Goal: Complete application form: Complete application form

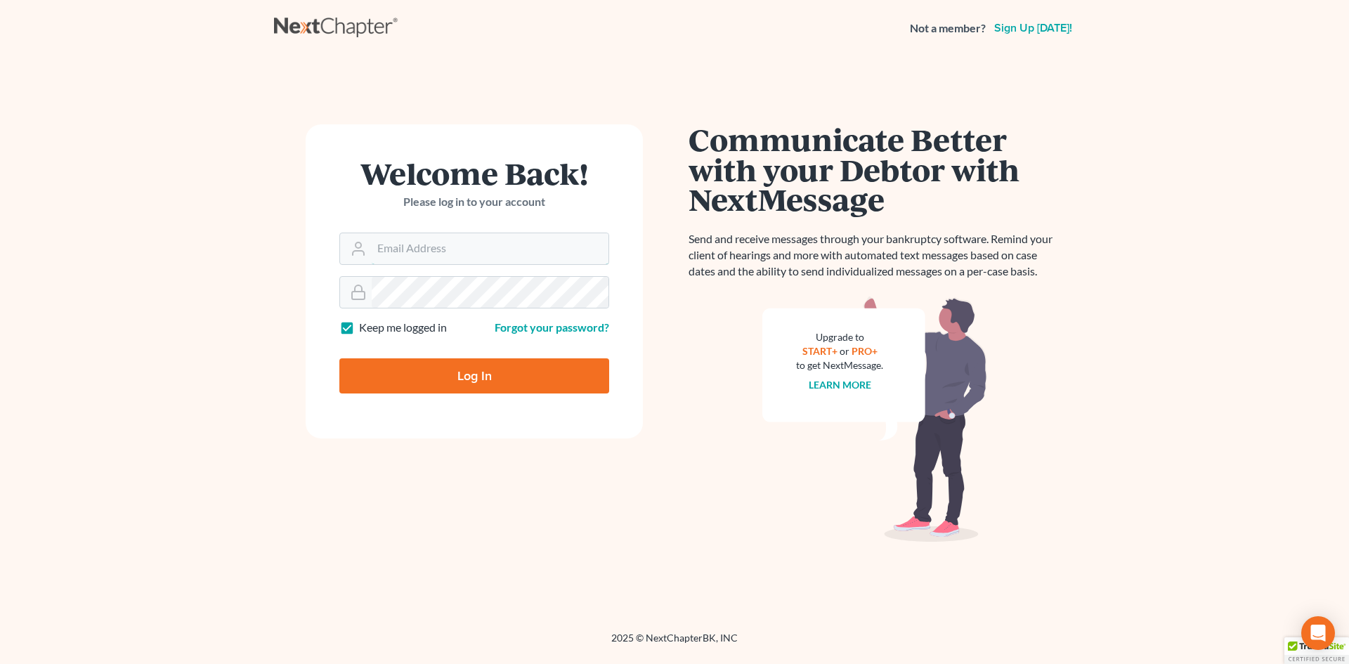
type input "[EMAIL_ADDRESS][DOMAIN_NAME]"
click at [463, 384] on input "Log In" at bounding box center [474, 375] width 270 height 35
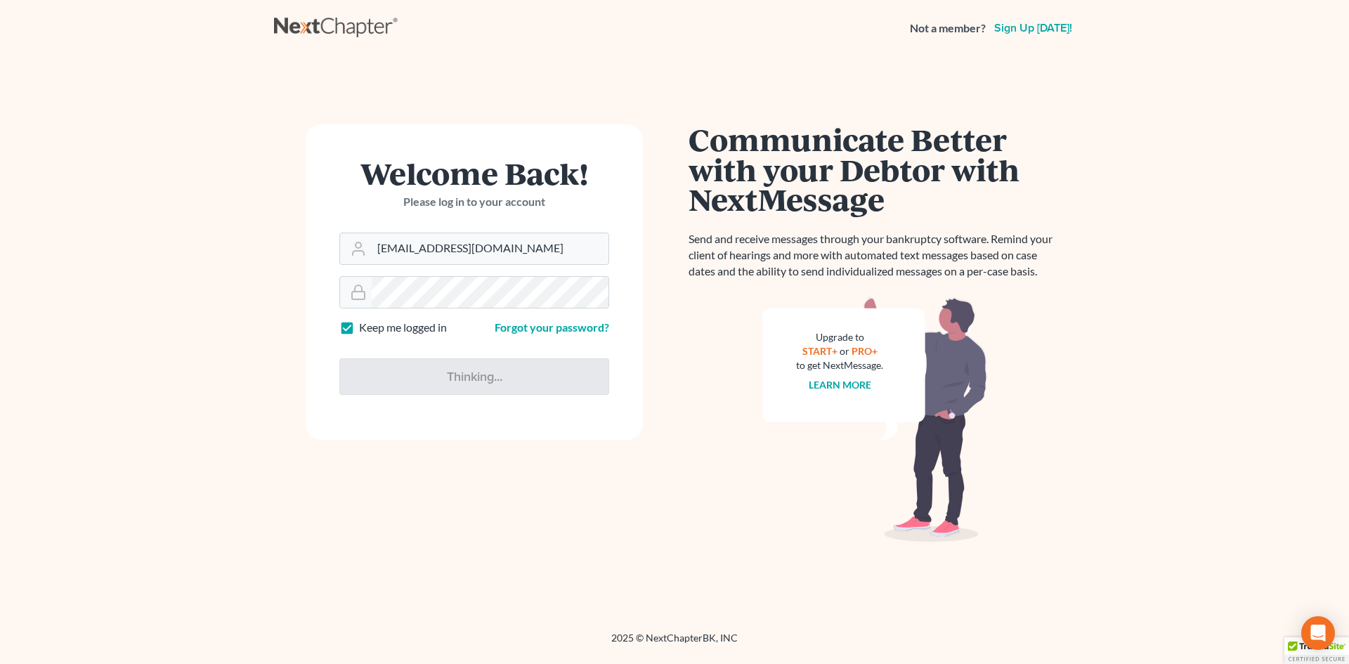
type input "Thinking..."
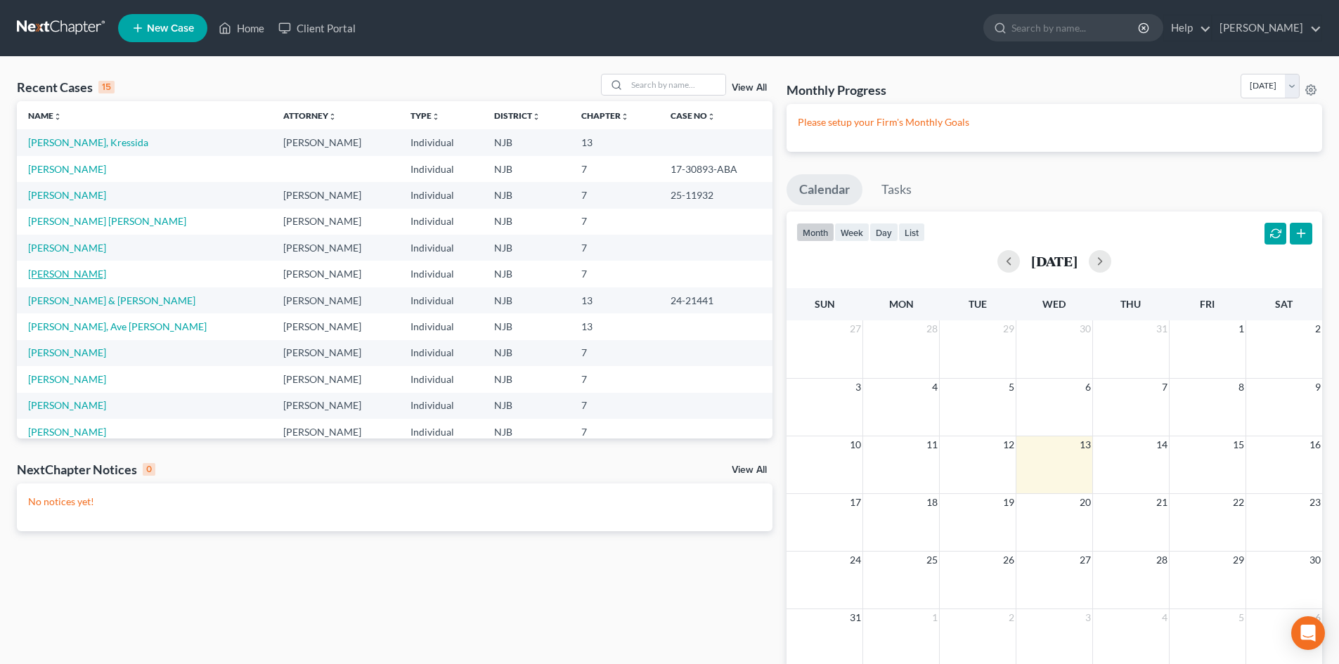
click at [101, 275] on link "[PERSON_NAME]" at bounding box center [67, 274] width 78 height 12
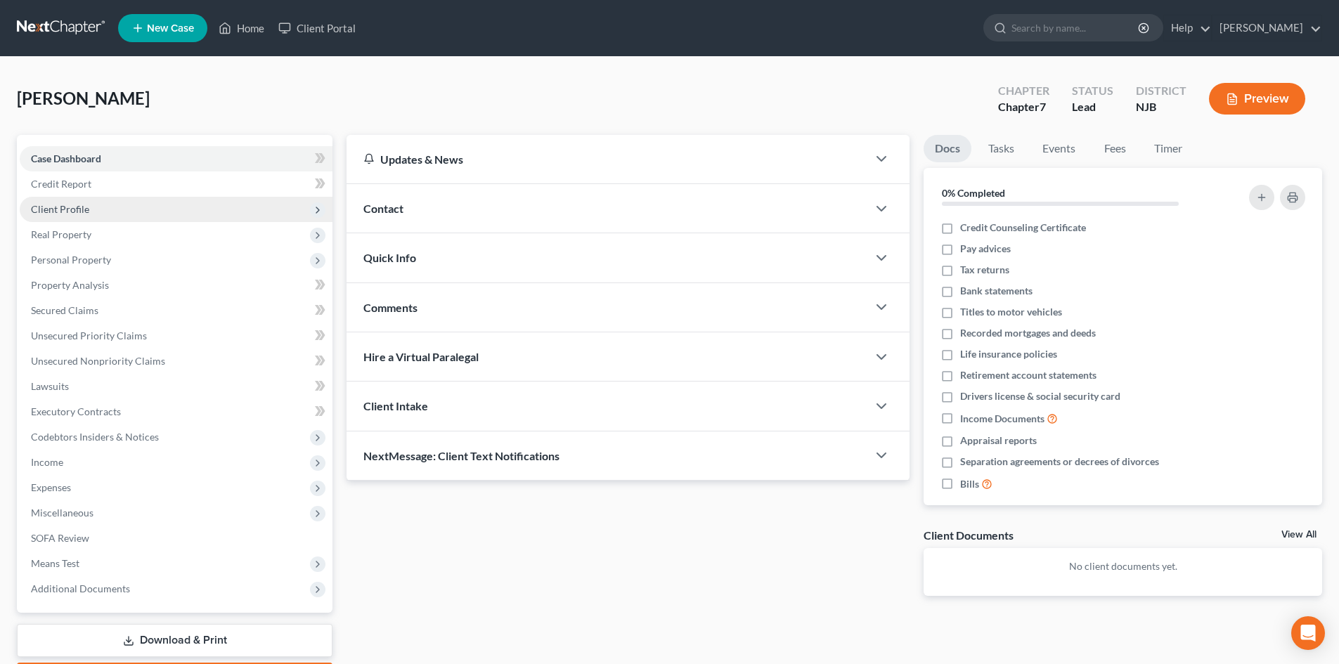
click at [67, 209] on span "Client Profile" at bounding box center [60, 209] width 58 height 12
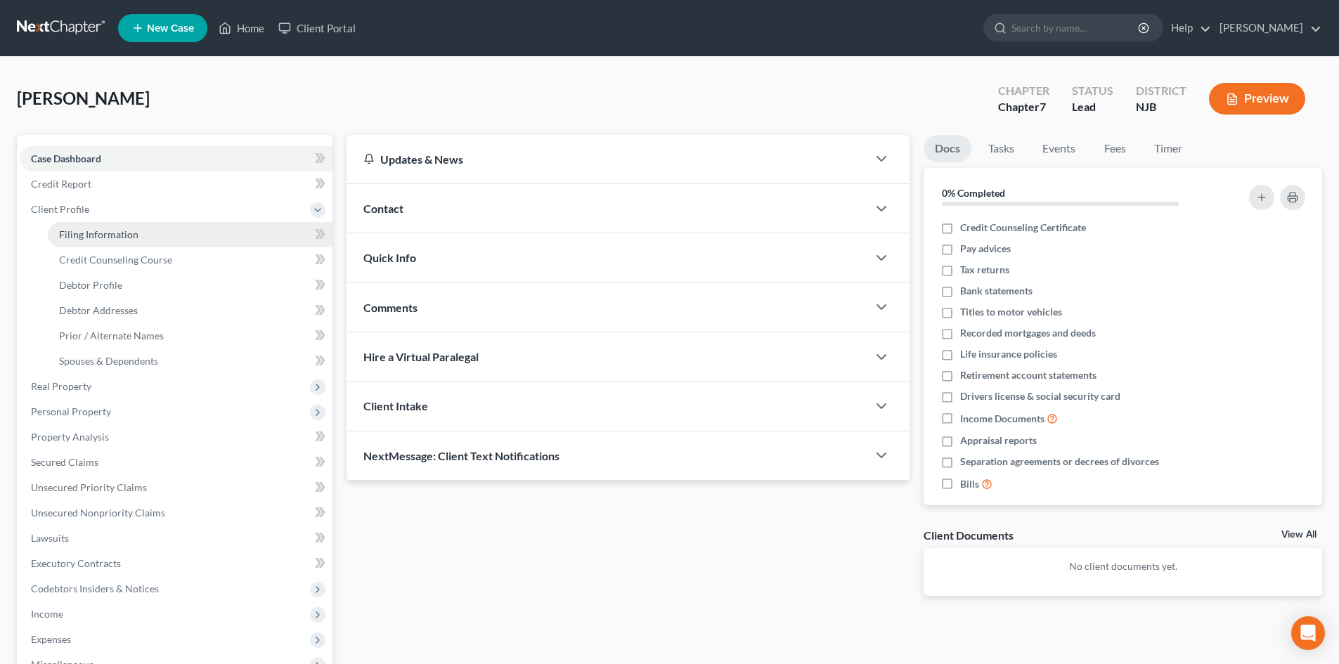
click at [147, 231] on link "Filing Information" at bounding box center [190, 234] width 285 height 25
select select "1"
select select "0"
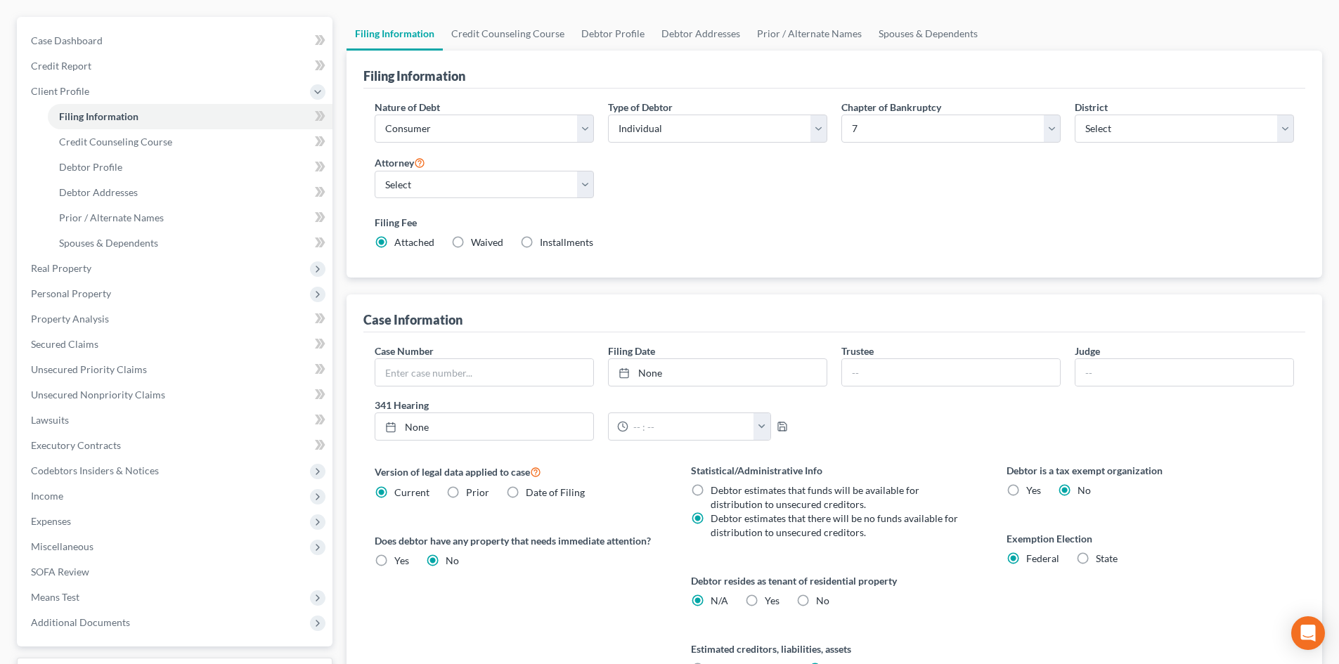
scroll to position [141, 0]
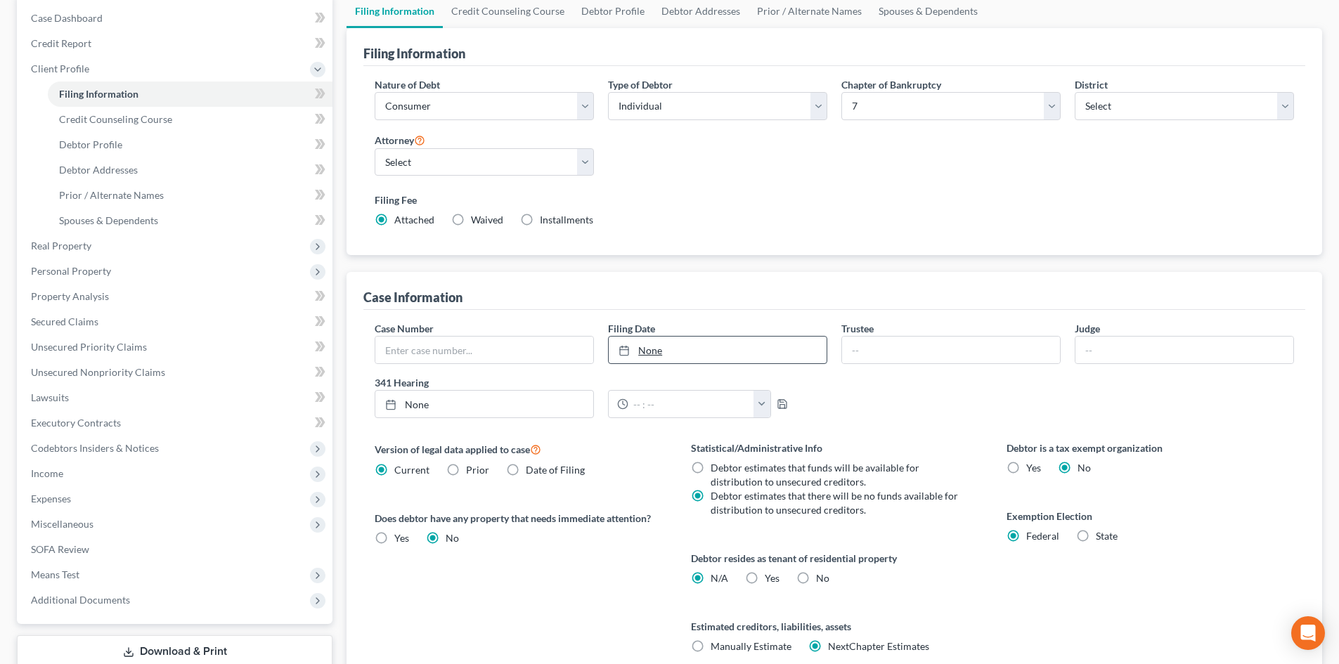
click at [654, 353] on link "None" at bounding box center [718, 350] width 218 height 27
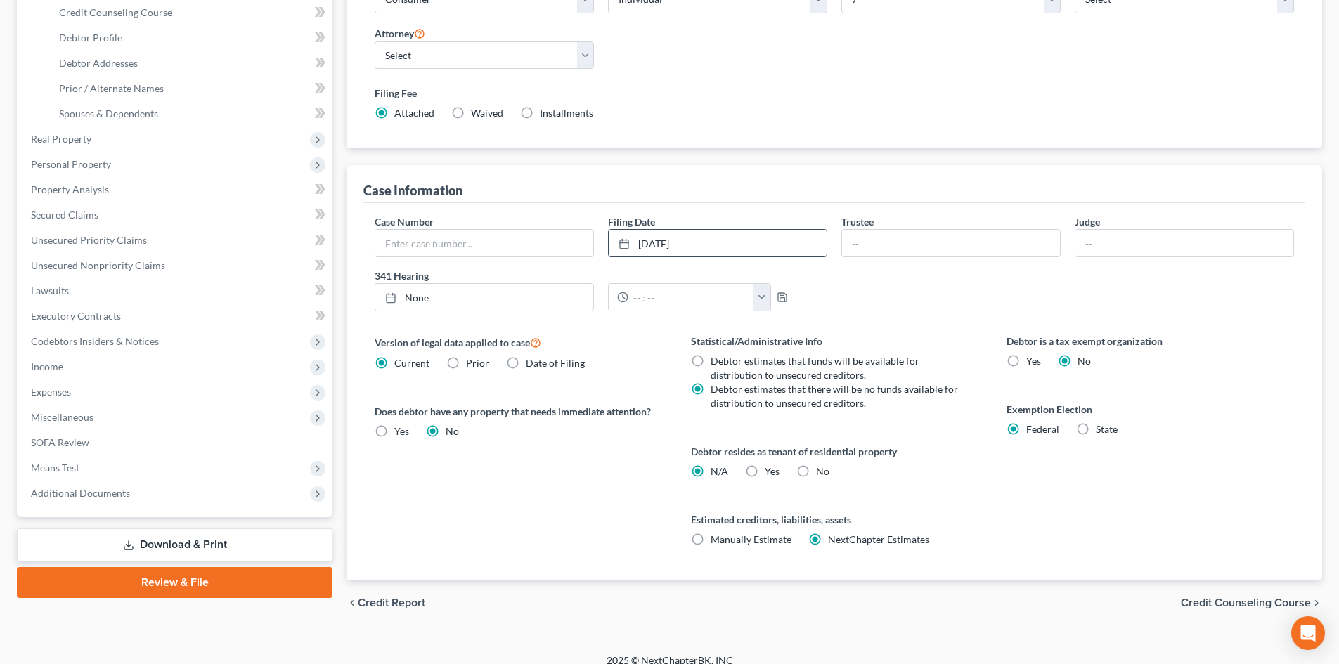
scroll to position [262, 0]
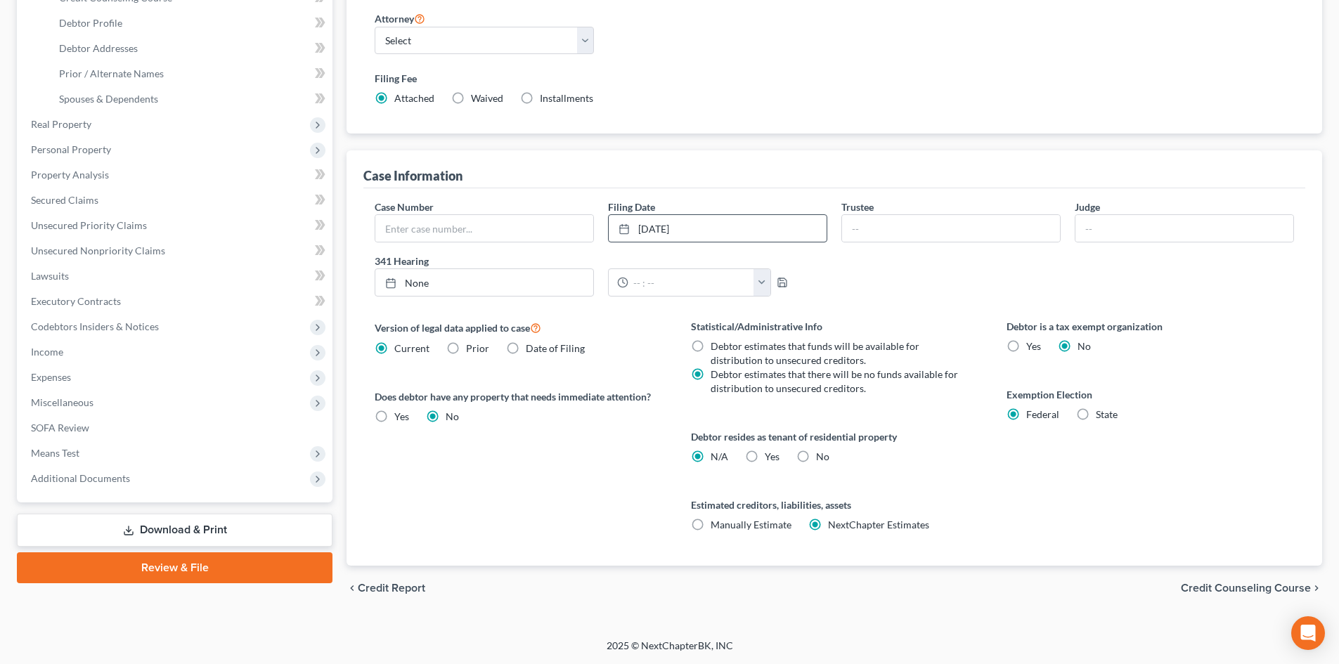
click at [816, 456] on label "No" at bounding box center [822, 457] width 13 height 14
click at [822, 456] on input "No" at bounding box center [826, 454] width 9 height 9
radio input "true"
radio input "false"
click at [1262, 589] on span "Credit Counseling Course" at bounding box center [1246, 588] width 130 height 11
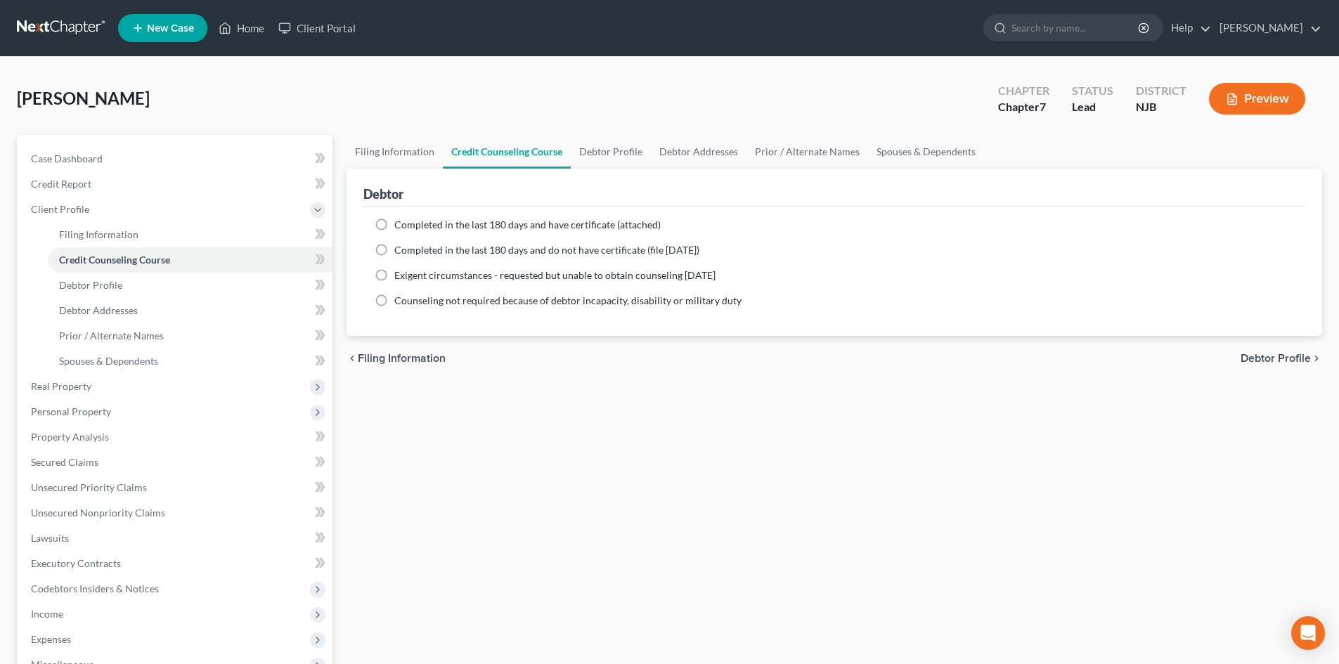
click at [394, 222] on label "Completed in the last 180 days and have certificate (attached)" at bounding box center [527, 225] width 266 height 14
click at [400, 222] on input "Completed in the last 180 days and have certificate (attached)" at bounding box center [404, 222] width 9 height 9
radio input "true"
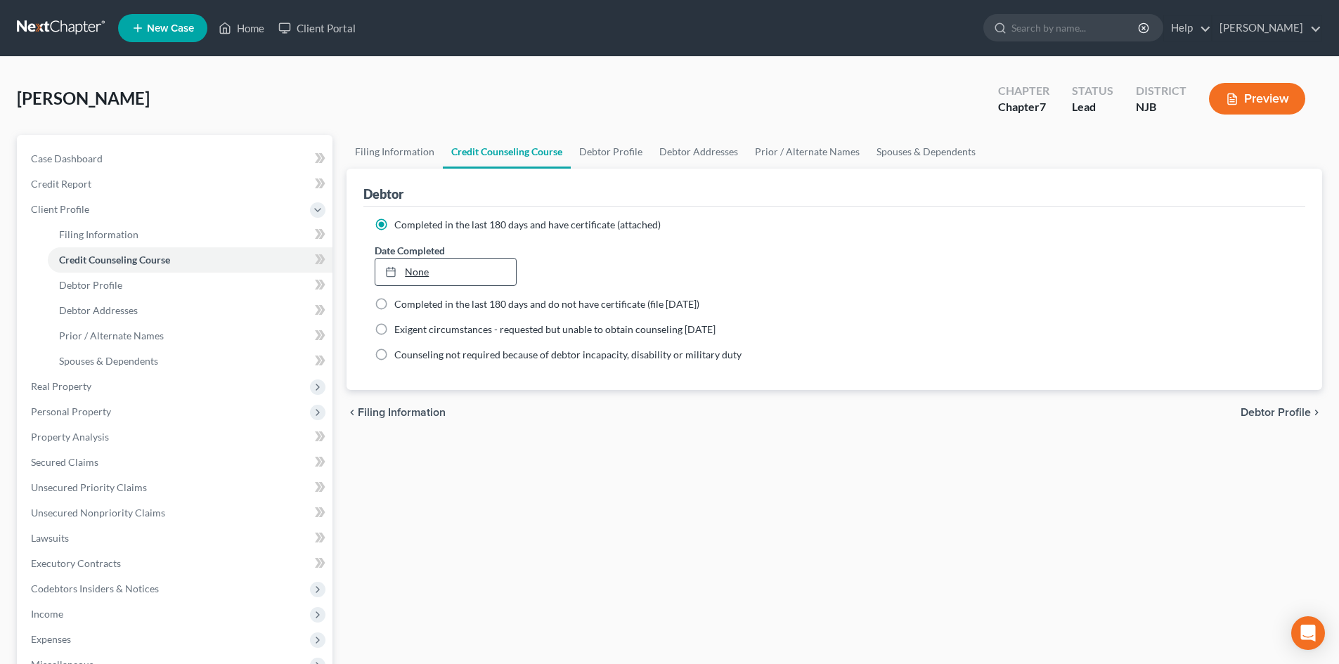
click at [410, 266] on link "None" at bounding box center [445, 272] width 140 height 27
type input "[DATE]"
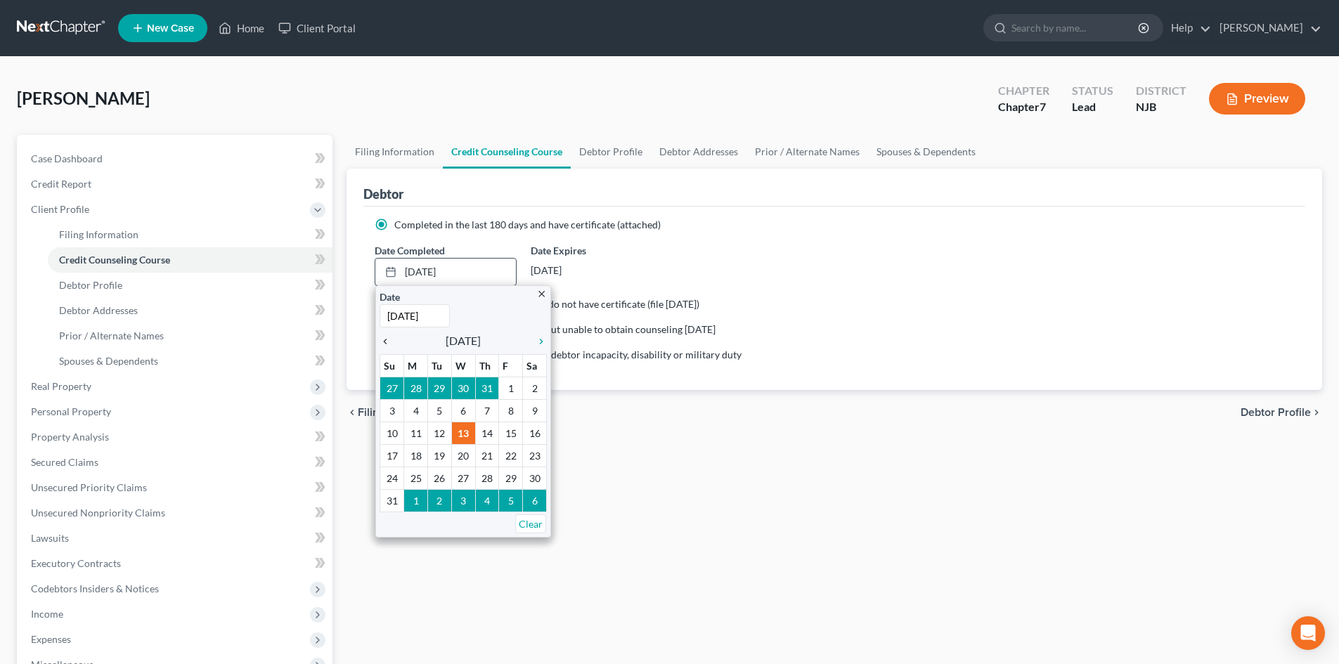
click at [382, 339] on icon "chevron_left" at bounding box center [388, 341] width 18 height 11
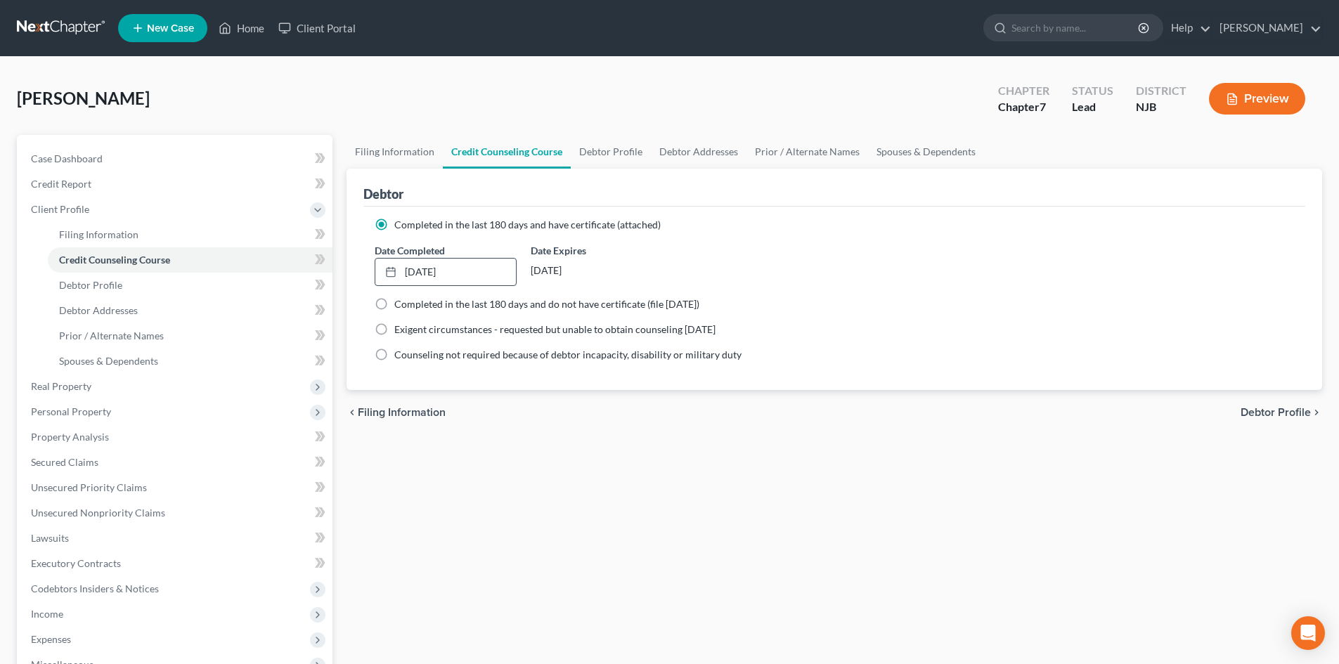
click at [1273, 411] on span "Debtor Profile" at bounding box center [1275, 412] width 70 height 11
select select "0"
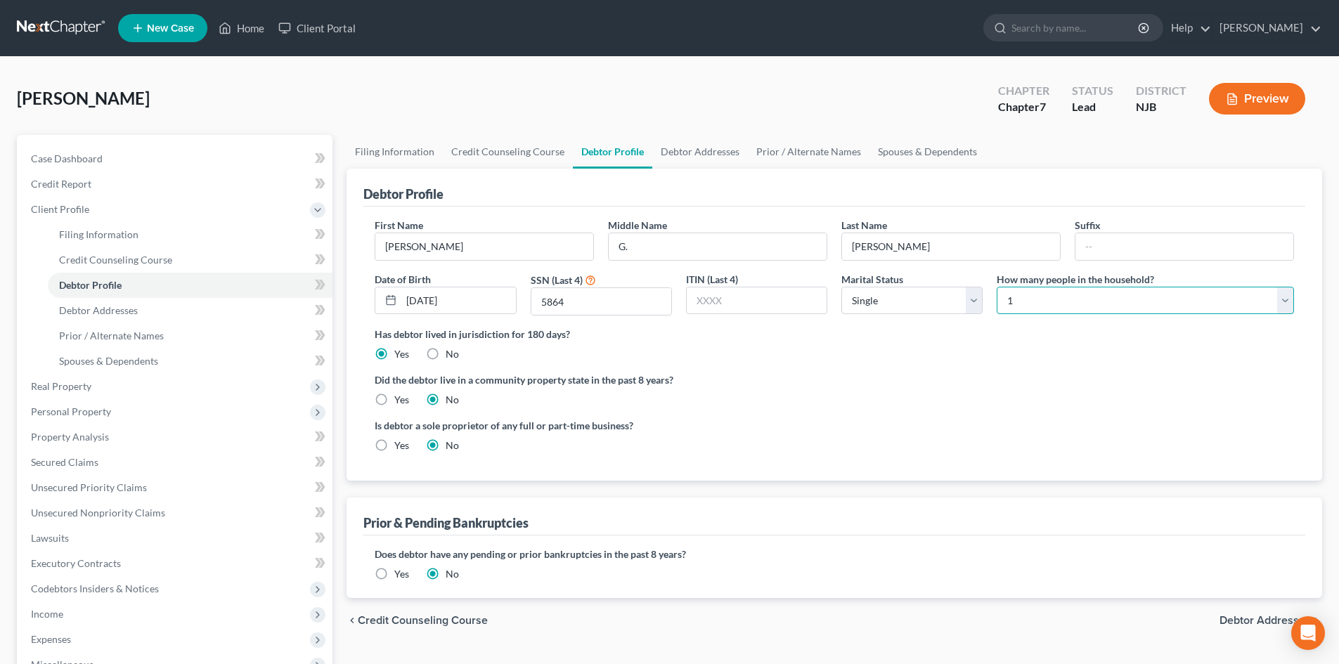
click at [1280, 300] on select "Select 1 2 3 4 5 6 7 8 9 10 11 12 13 14 15 16 17 18 19 20" at bounding box center [1145, 301] width 297 height 28
select select "3"
click at [997, 287] on select "Select 1 2 3 4 5 6 7 8 9 10 11 12 13 14 15 16 17 18 19 20" at bounding box center [1145, 301] width 297 height 28
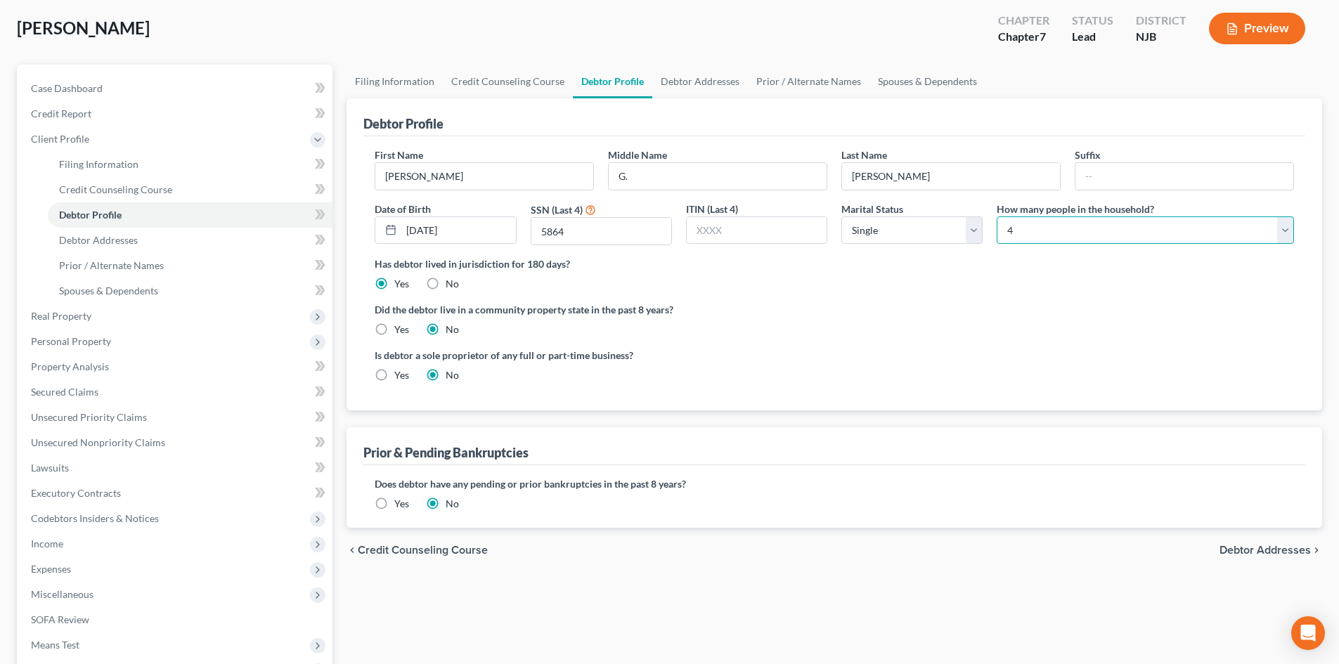
scroll to position [141, 0]
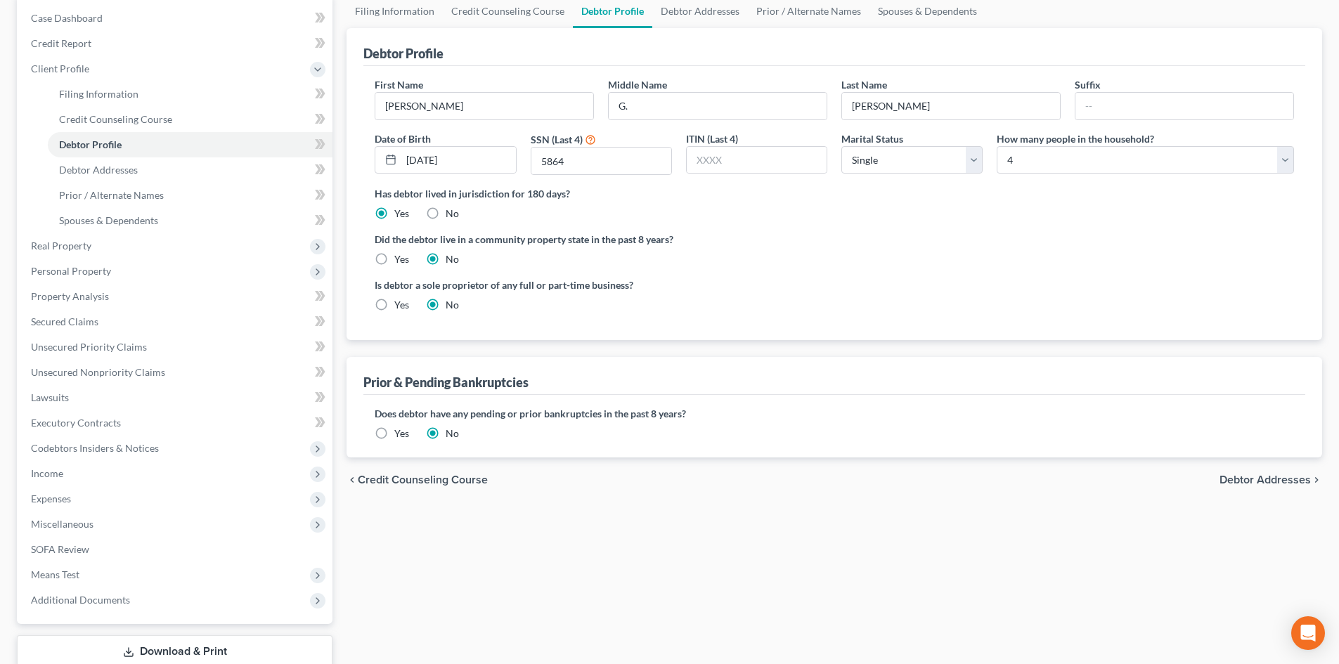
click at [1269, 479] on span "Debtor Addresses" at bounding box center [1264, 479] width 91 height 11
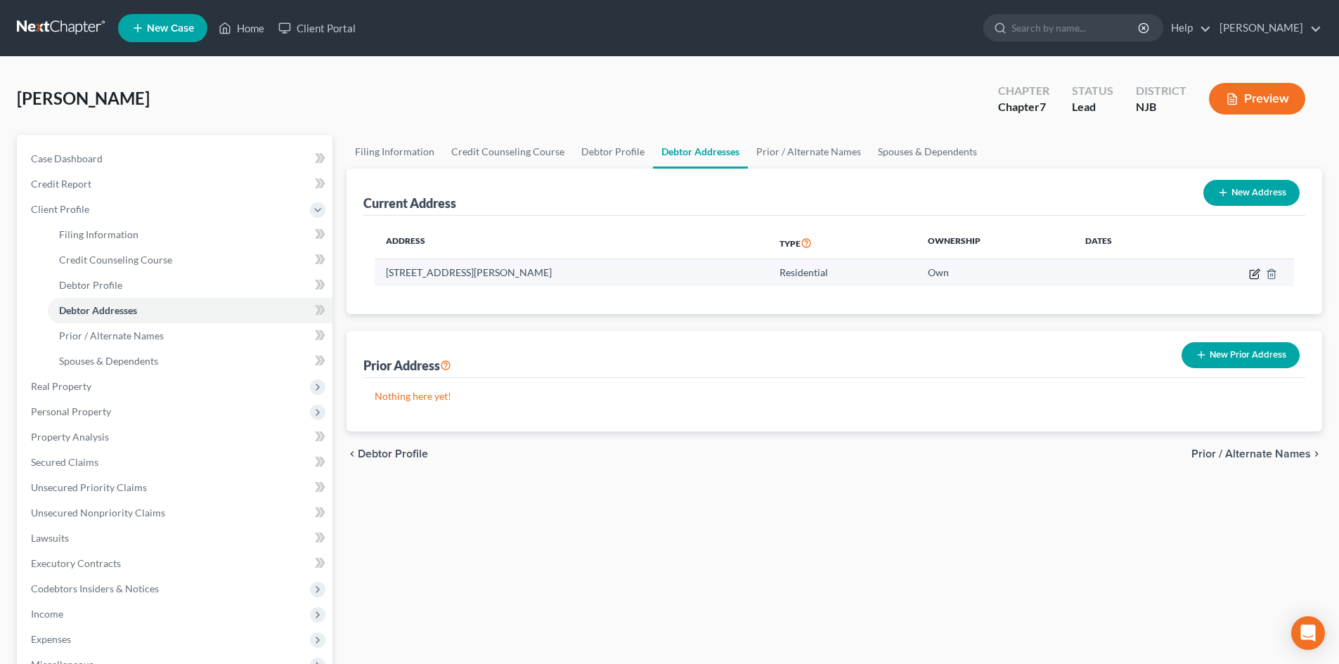
click at [1259, 273] on icon "button" at bounding box center [1254, 273] width 11 height 11
select select "33"
select select "5"
select select "0"
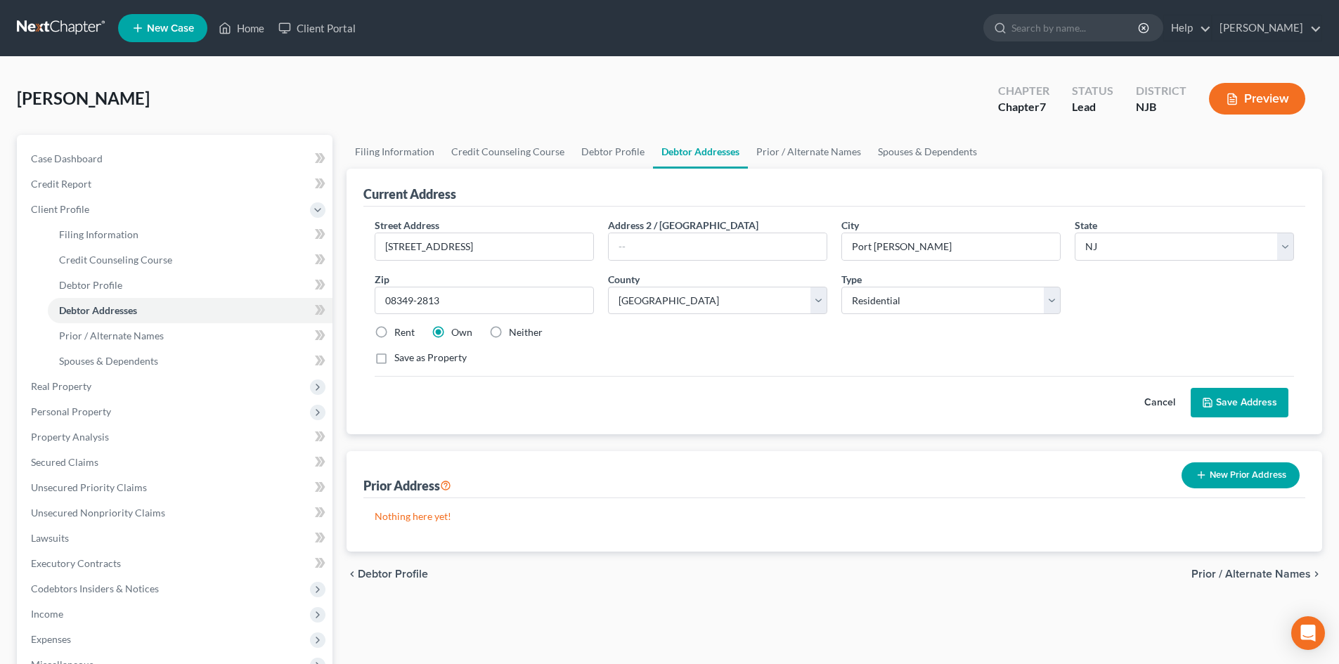
click at [1240, 405] on button "Save Address" at bounding box center [1239, 403] width 98 height 30
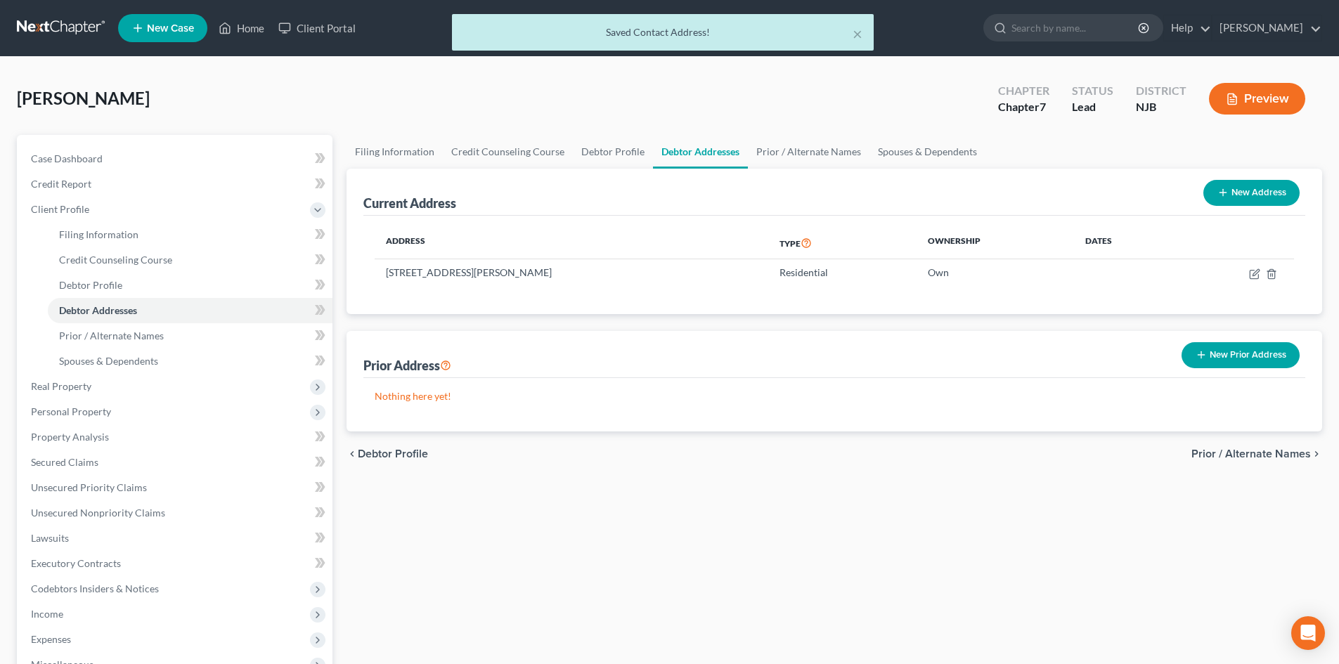
click at [1250, 448] on span "Prior / Alternate Names" at bounding box center [1250, 453] width 119 height 11
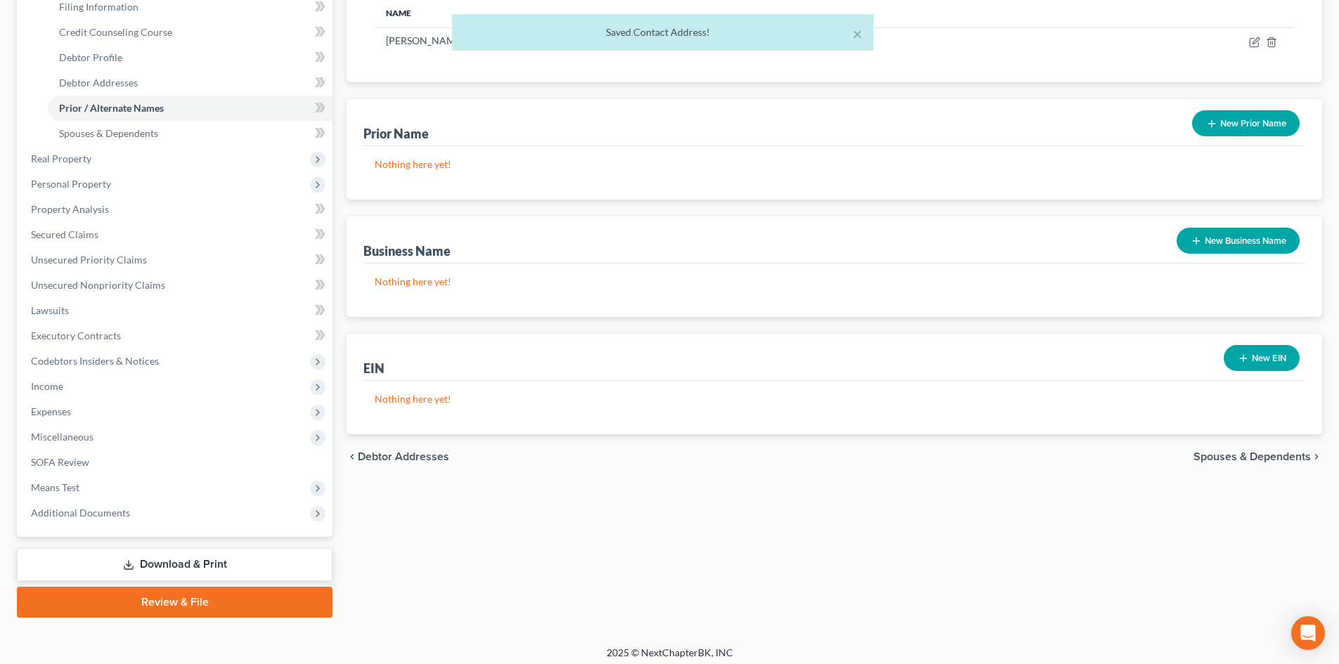
scroll to position [235, 0]
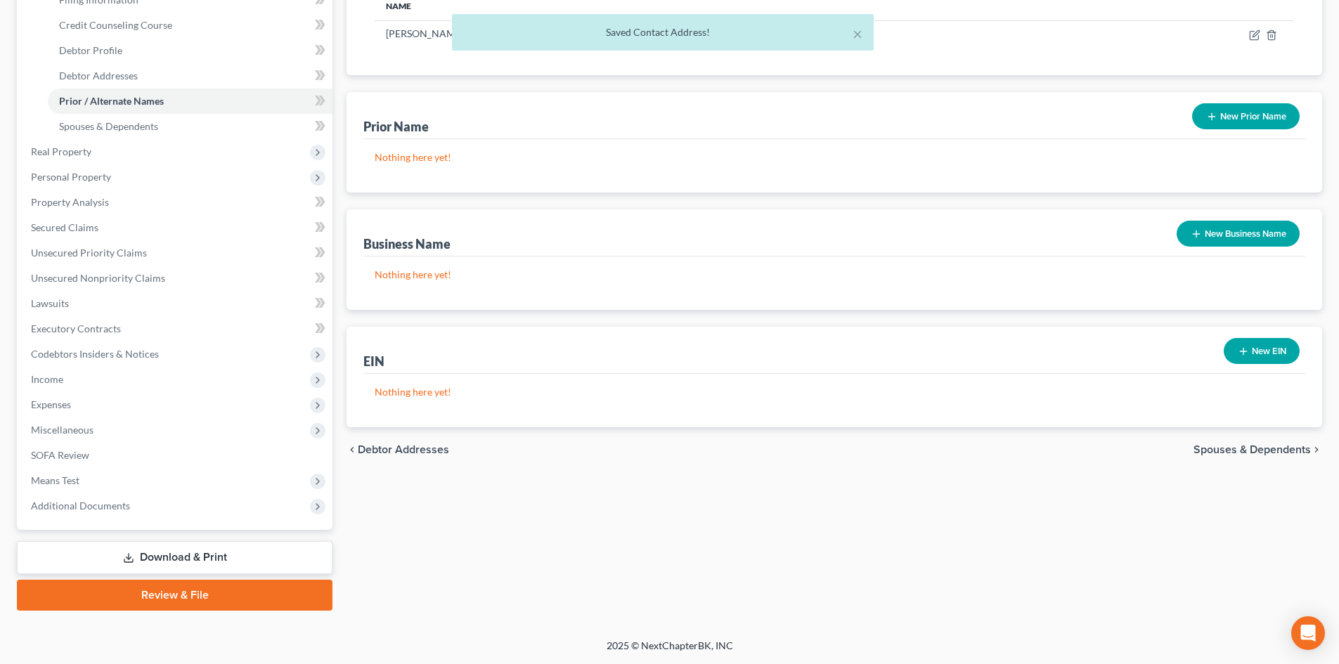
click at [1278, 444] on span "Spouses & Dependents" at bounding box center [1251, 449] width 117 height 11
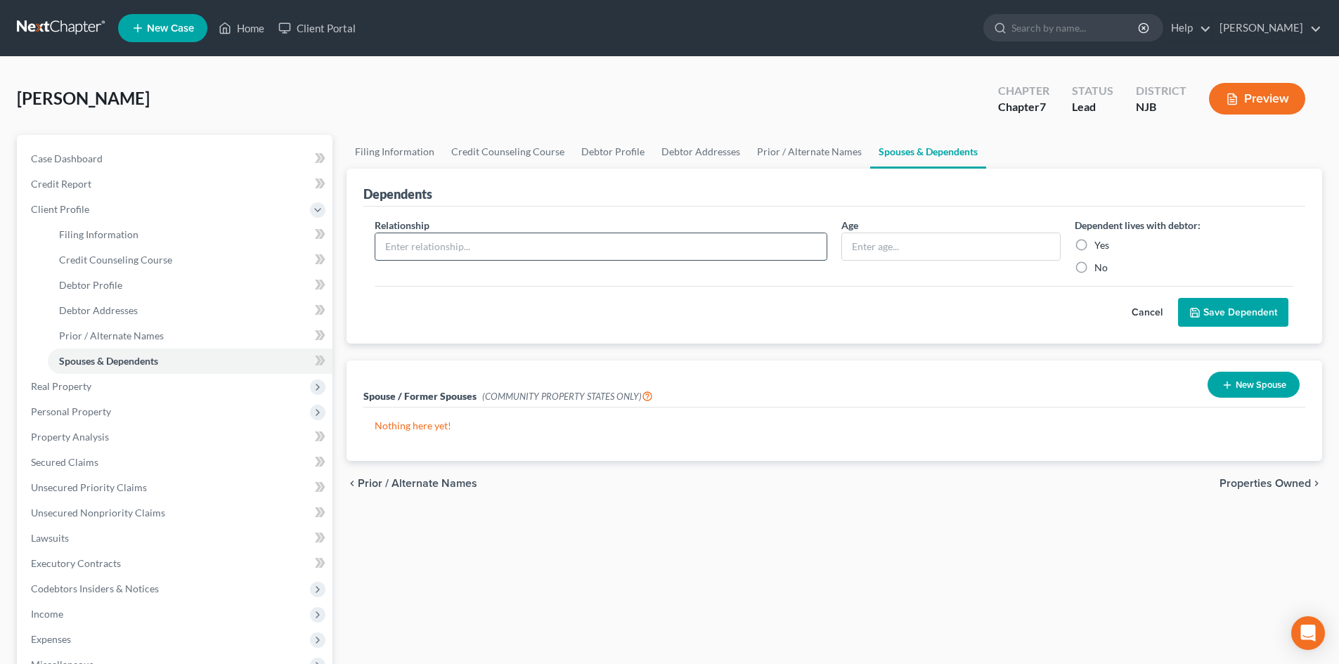
click at [562, 257] on input "text" at bounding box center [600, 246] width 451 height 27
type input "Son"
type input "18"
click at [1100, 238] on input "Yes" at bounding box center [1104, 242] width 9 height 9
radio input "true"
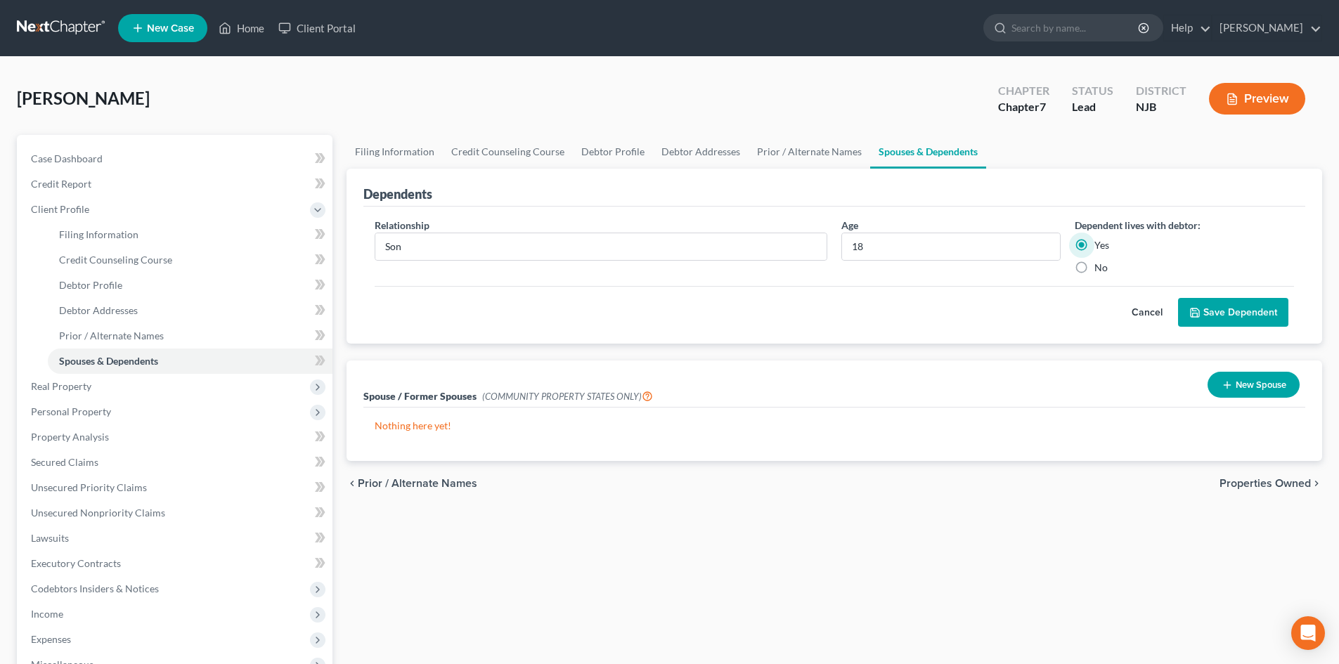
click at [1206, 305] on button "Save Dependent" at bounding box center [1233, 313] width 110 height 30
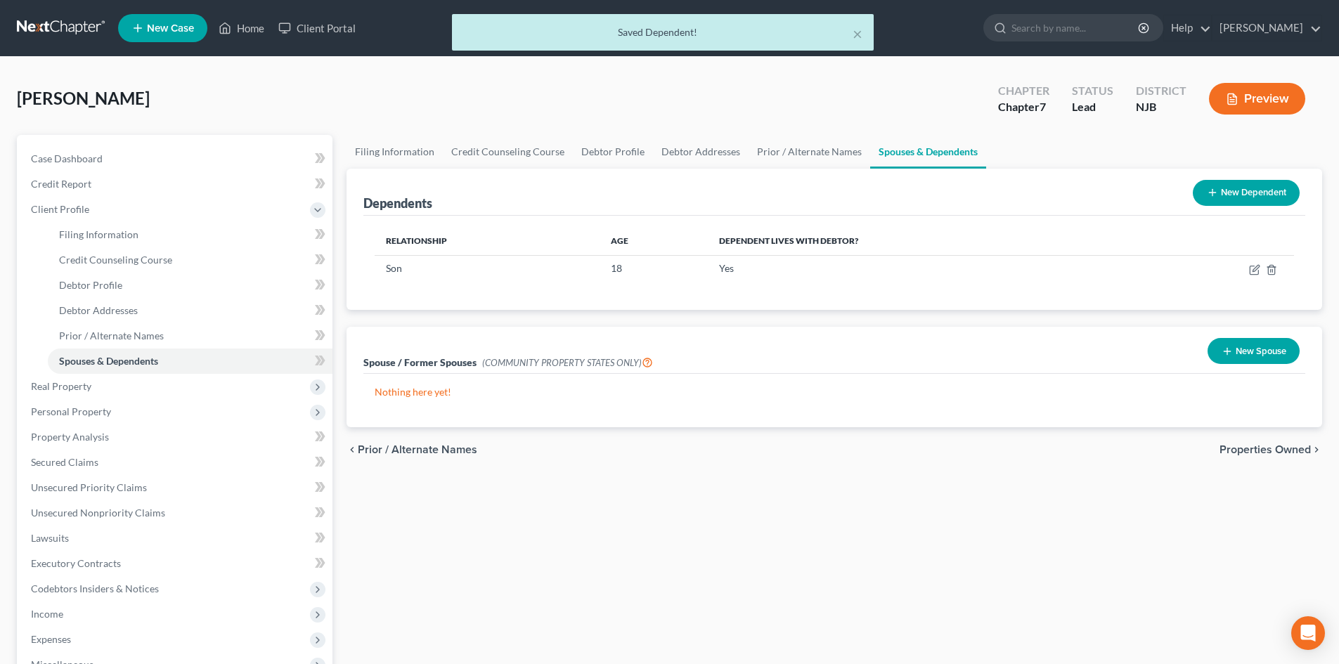
click at [1232, 193] on button "New Dependent" at bounding box center [1246, 193] width 107 height 26
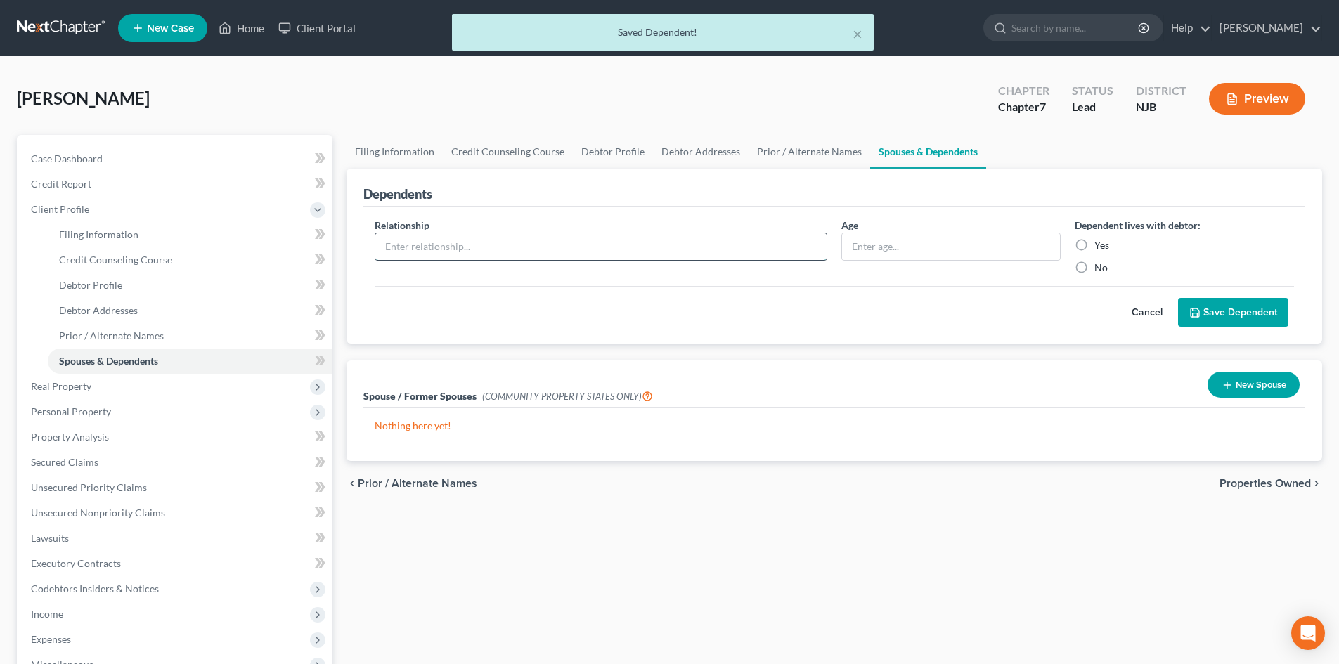
click at [422, 249] on input "text" at bounding box center [600, 246] width 451 height 27
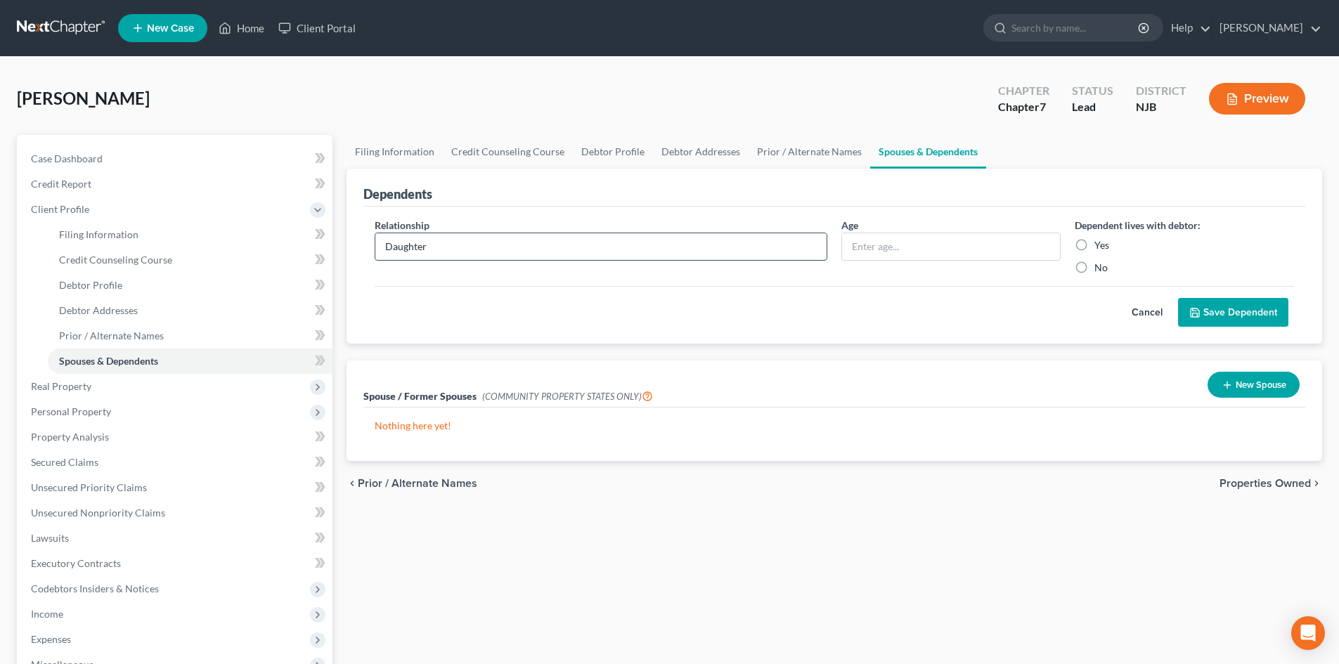
type input "Daughter"
type input "10"
click at [1100, 238] on input "Yes" at bounding box center [1104, 242] width 9 height 9
radio input "true"
click at [1235, 313] on button "Save Dependent" at bounding box center [1233, 313] width 110 height 30
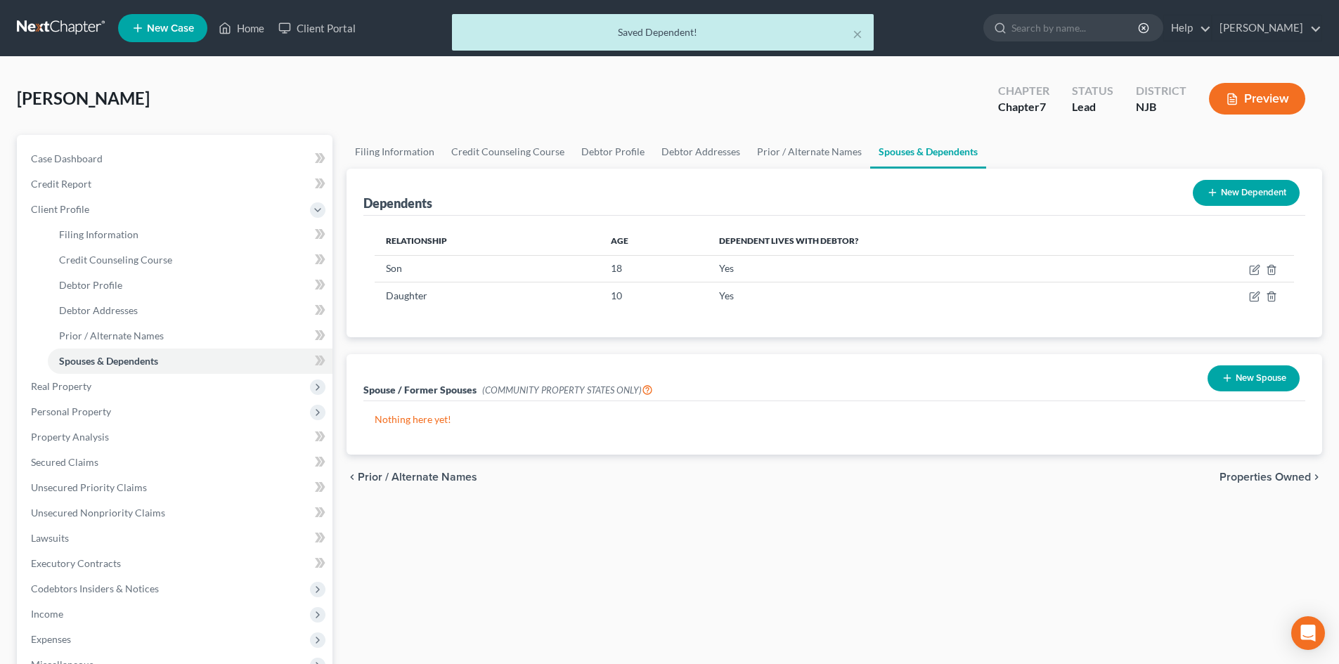
click at [1261, 191] on button "New Dependent" at bounding box center [1246, 193] width 107 height 26
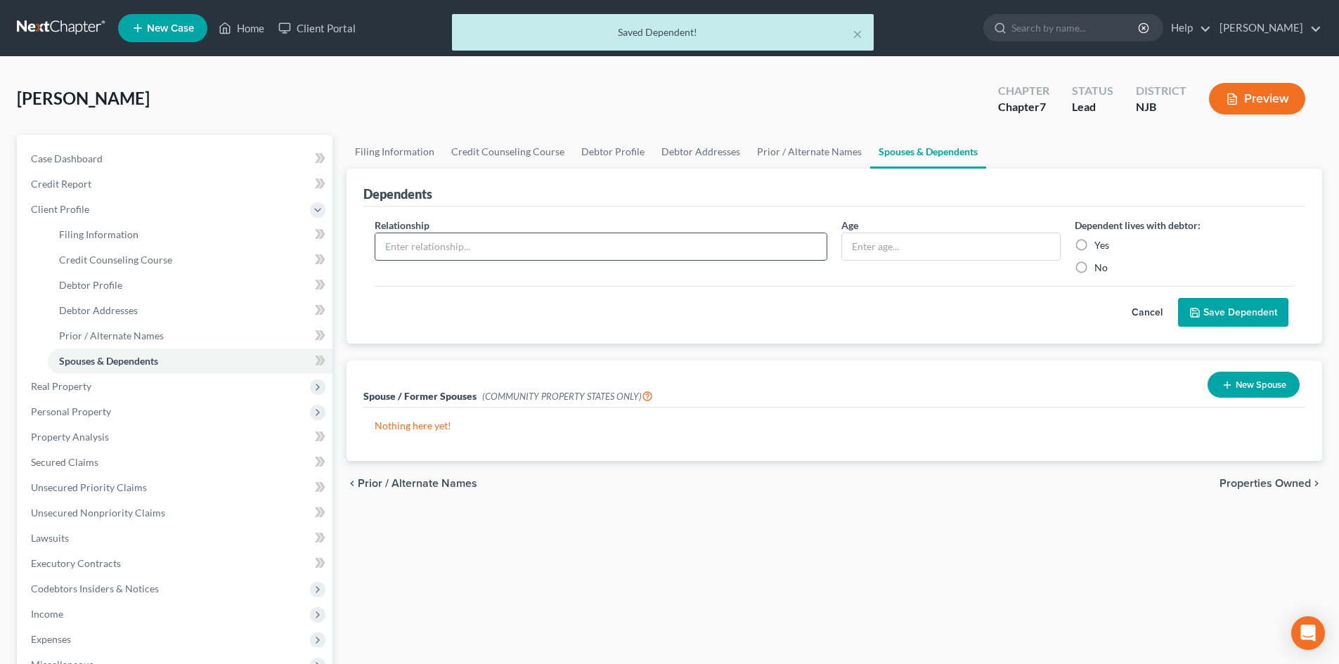
click at [433, 251] on input "text" at bounding box center [600, 246] width 451 height 27
type input "Daughter"
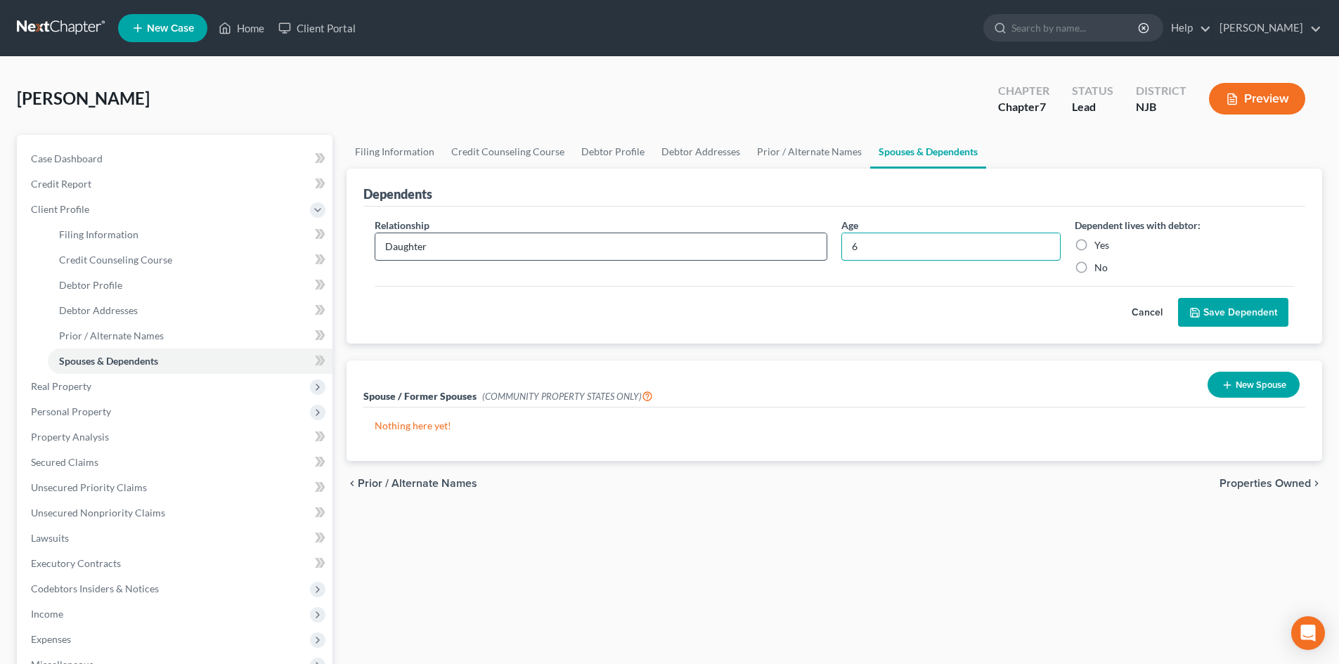
type input "6"
click at [1100, 238] on input "Yes" at bounding box center [1104, 242] width 9 height 9
radio input "true"
click at [1234, 306] on button "Save Dependent" at bounding box center [1233, 313] width 110 height 30
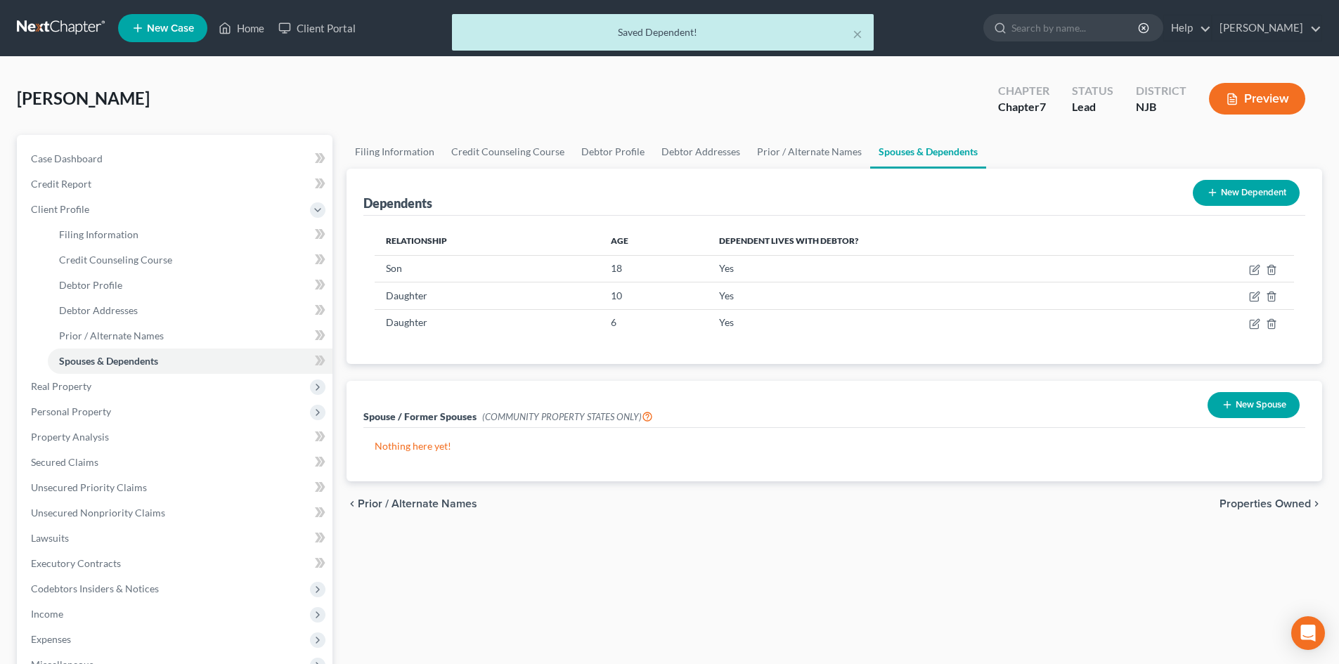
click at [1250, 502] on span "Properties Owned" at bounding box center [1264, 503] width 91 height 11
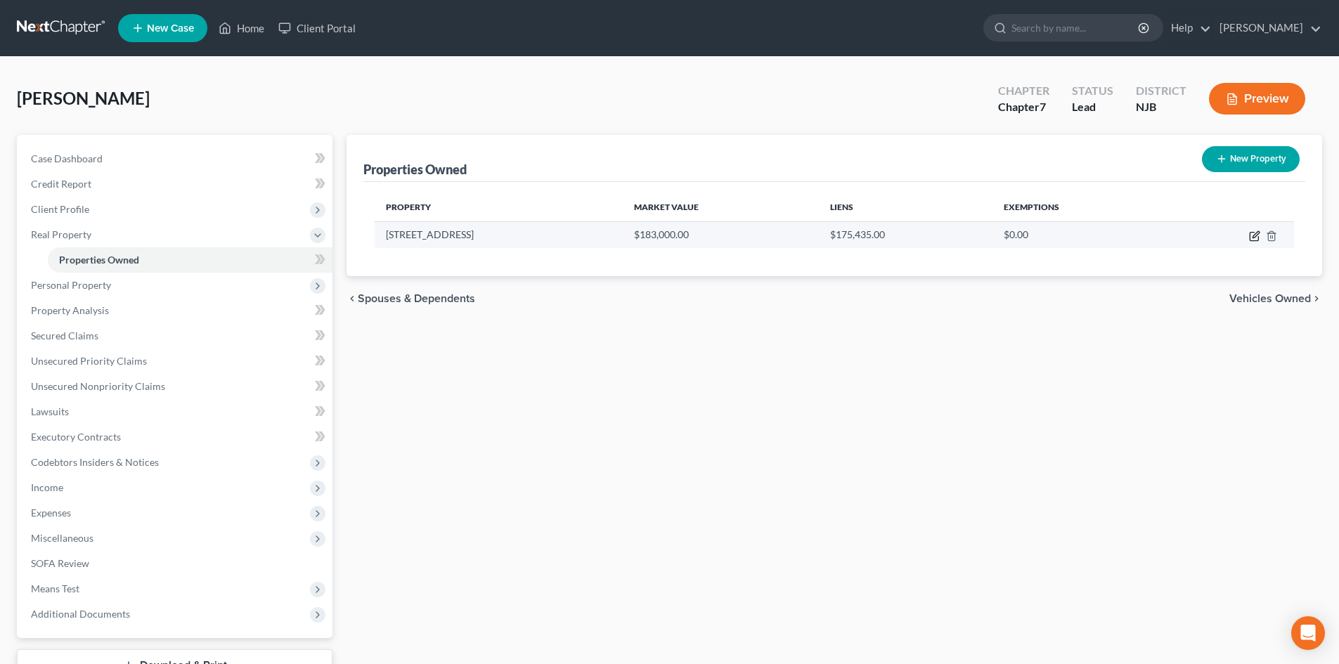
click at [1259, 233] on icon "button" at bounding box center [1255, 234] width 6 height 6
select select "33"
select select "5"
select select "0"
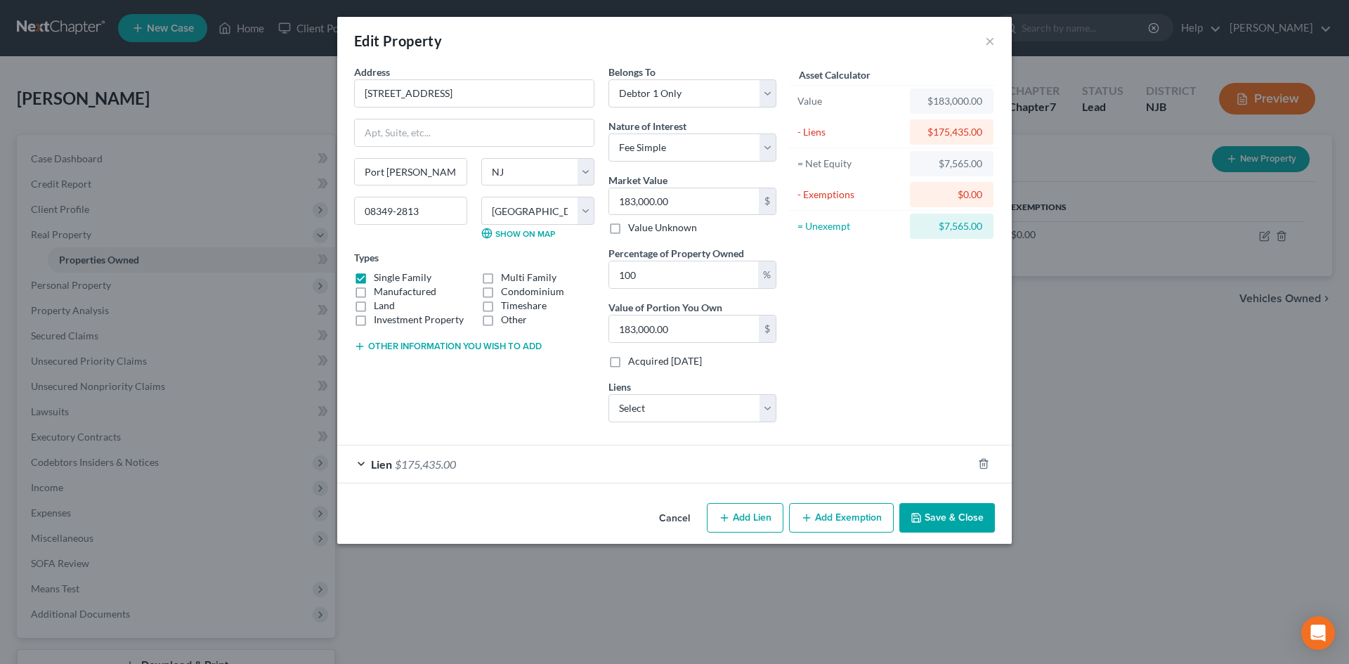
click at [378, 464] on span "Lien" at bounding box center [381, 463] width 21 height 13
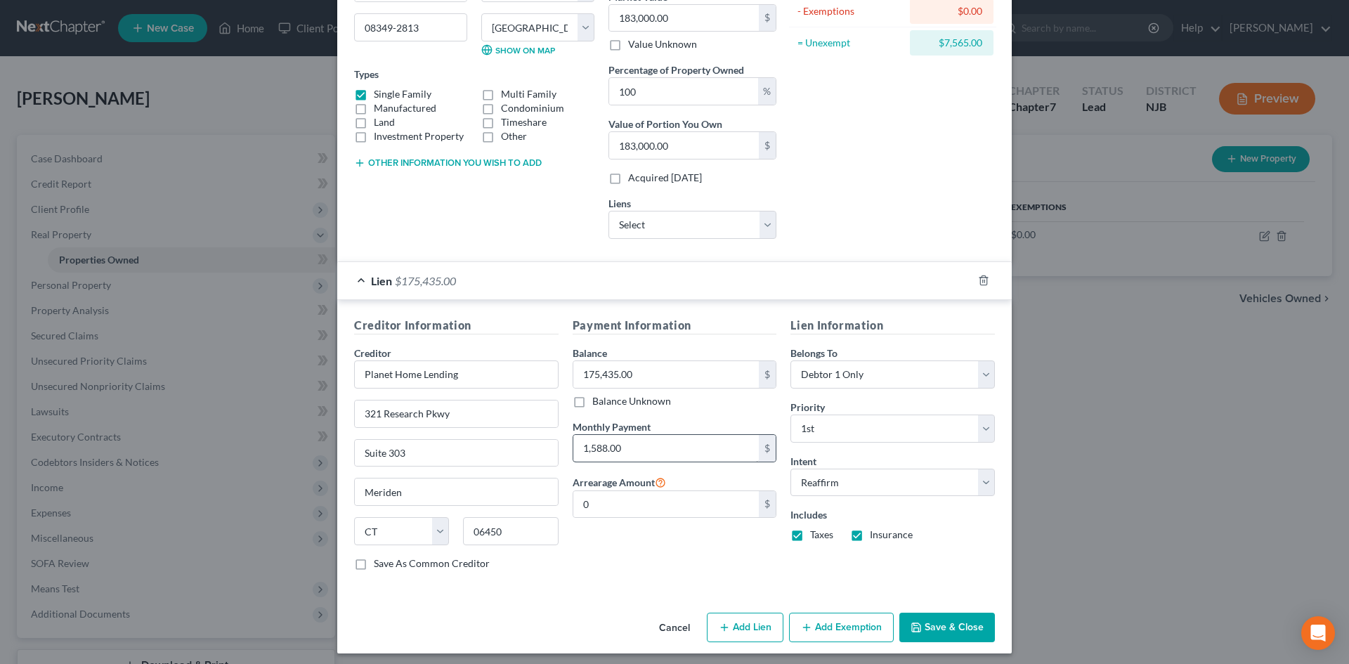
scroll to position [190, 0]
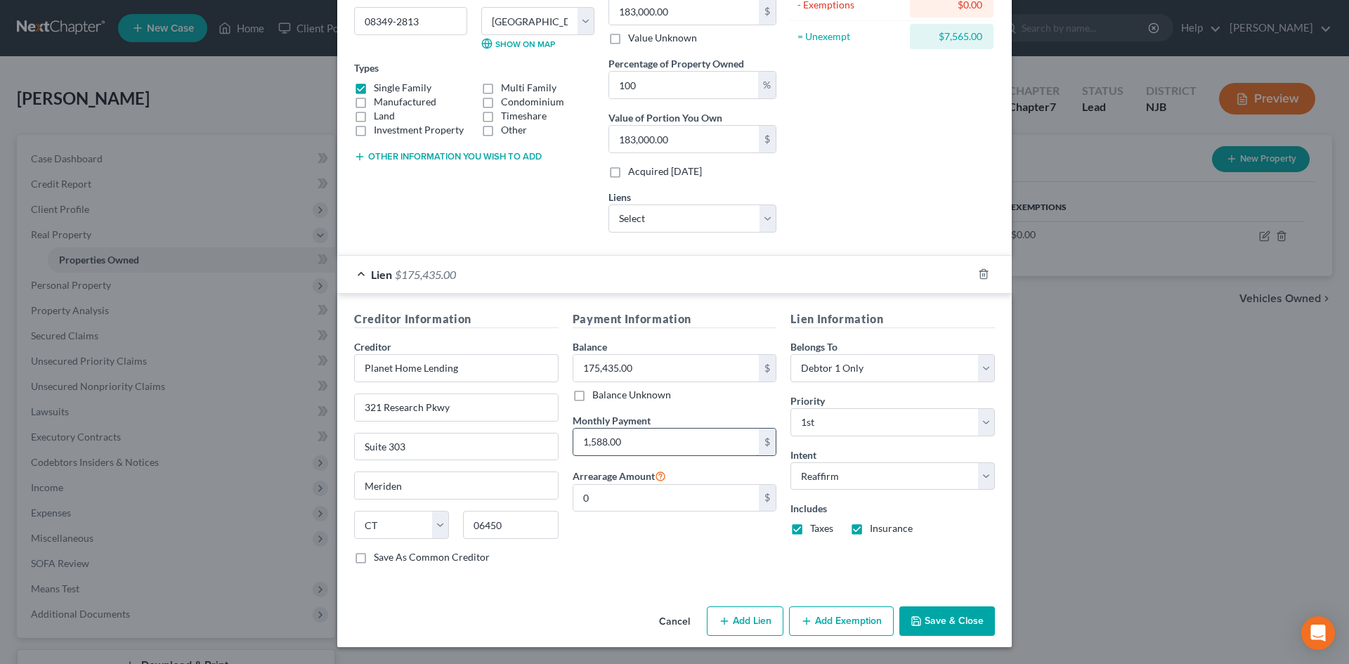
click at [645, 443] on input "1,588.00" at bounding box center [666, 442] width 186 height 27
type input "1,588.04"
click at [851, 624] on button "Add Exemption" at bounding box center [841, 621] width 105 height 30
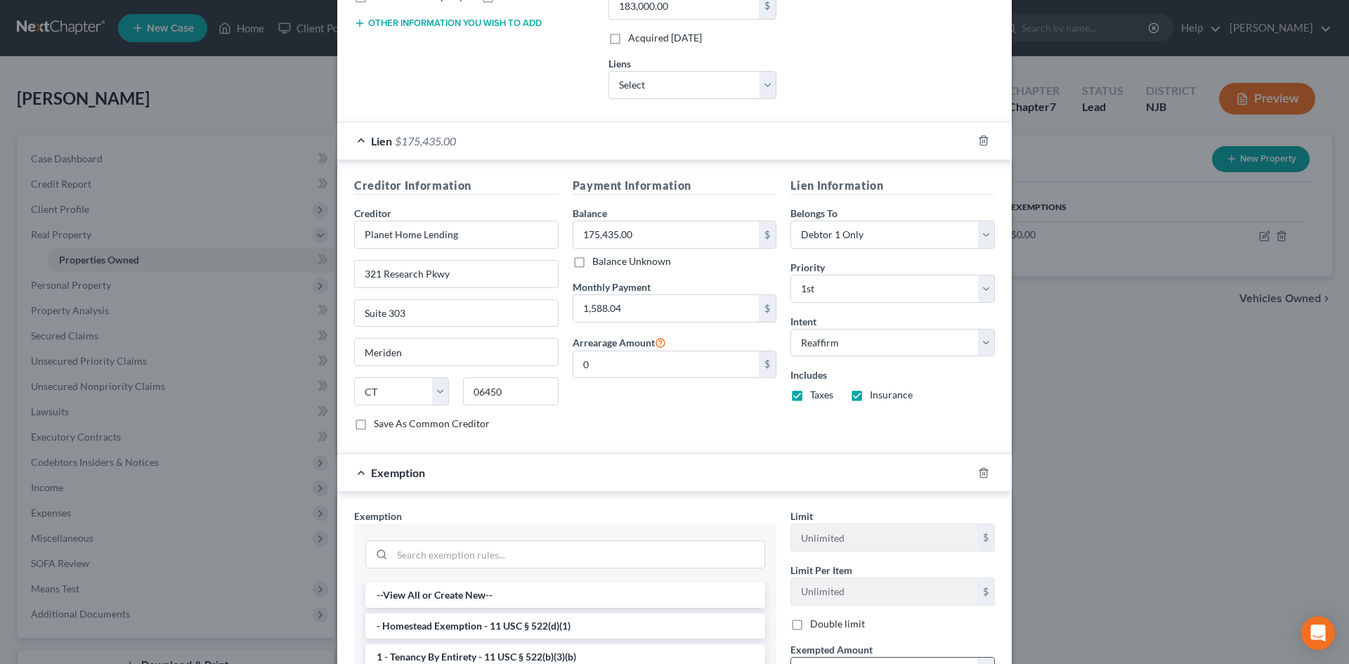
scroll to position [541, 0]
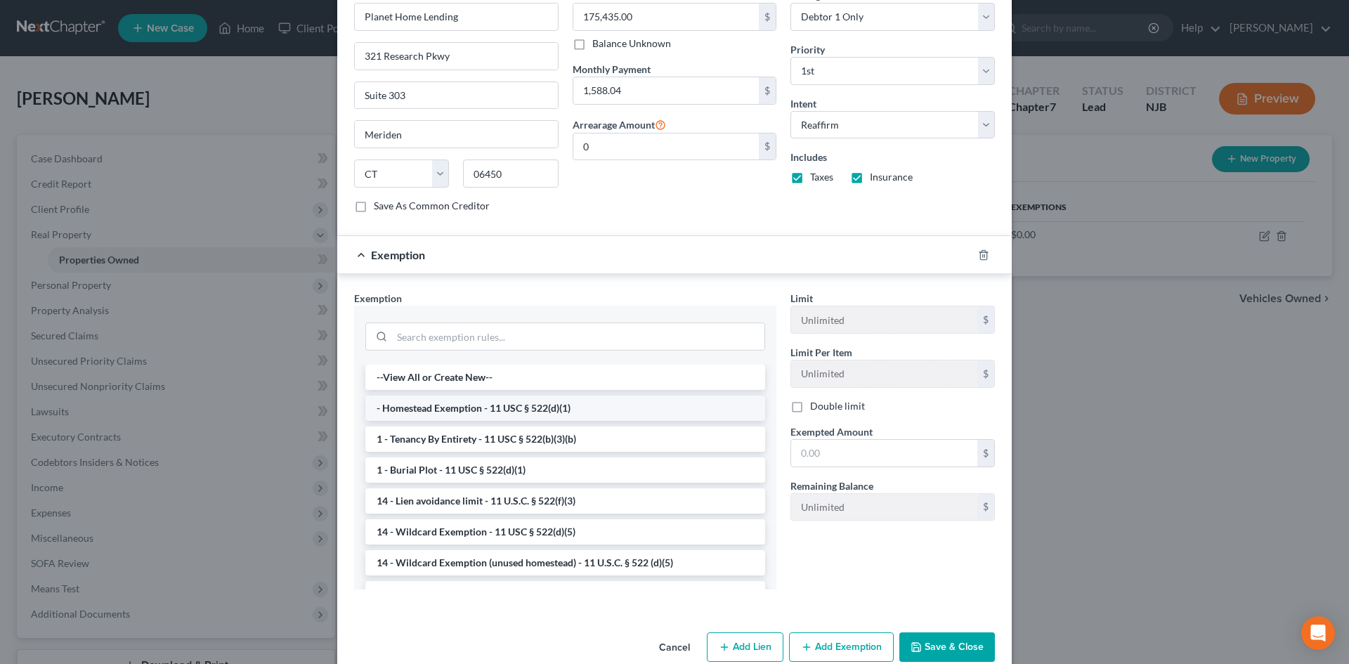
click at [482, 410] on li "- Homestead Exemption - 11 USC § 522(d)(1)" at bounding box center [565, 408] width 400 height 25
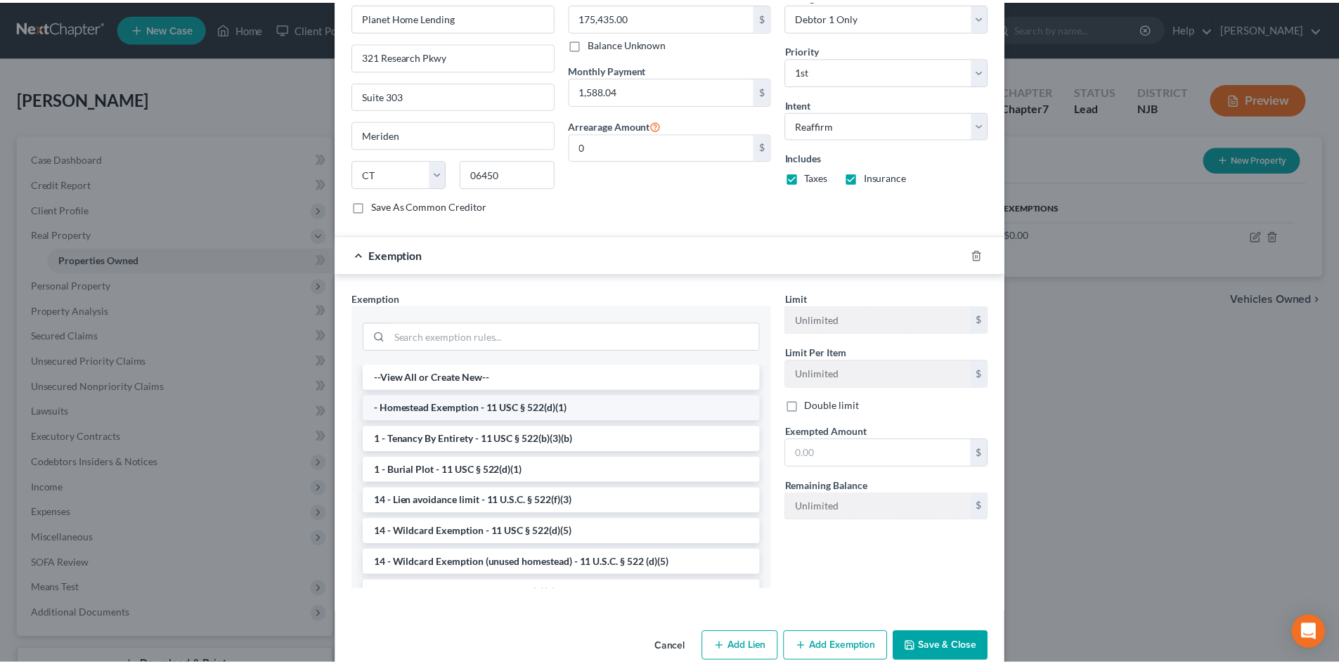
scroll to position [498, 0]
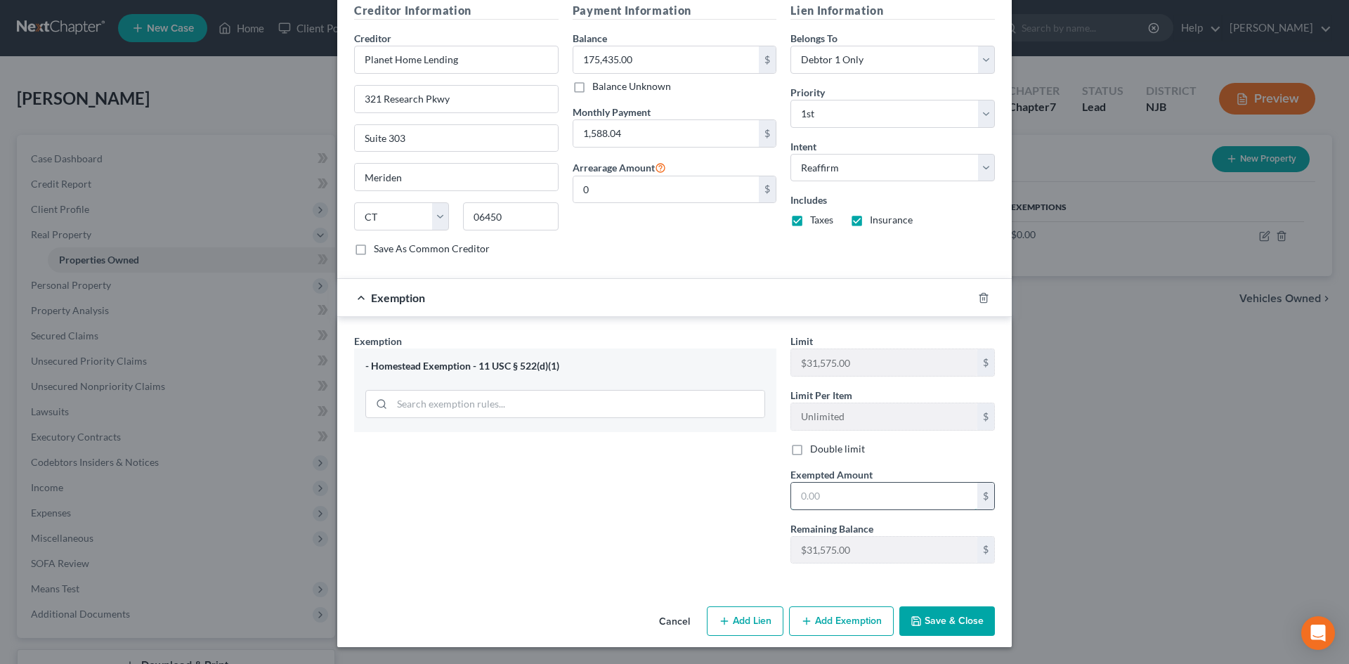
click at [846, 495] on input "text" at bounding box center [884, 496] width 186 height 27
type input "7,565.00"
click at [933, 628] on button "Save & Close" at bounding box center [948, 621] width 96 height 30
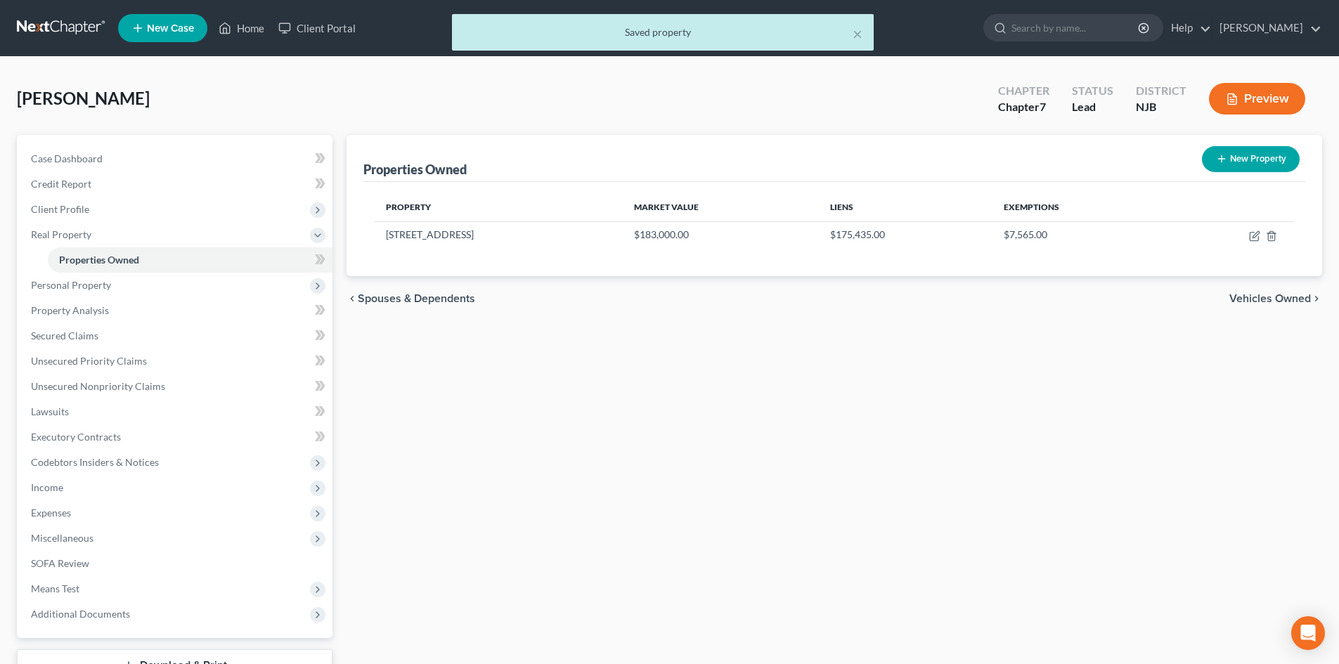
click at [1299, 293] on span "Vehicles Owned" at bounding box center [1270, 298] width 82 height 11
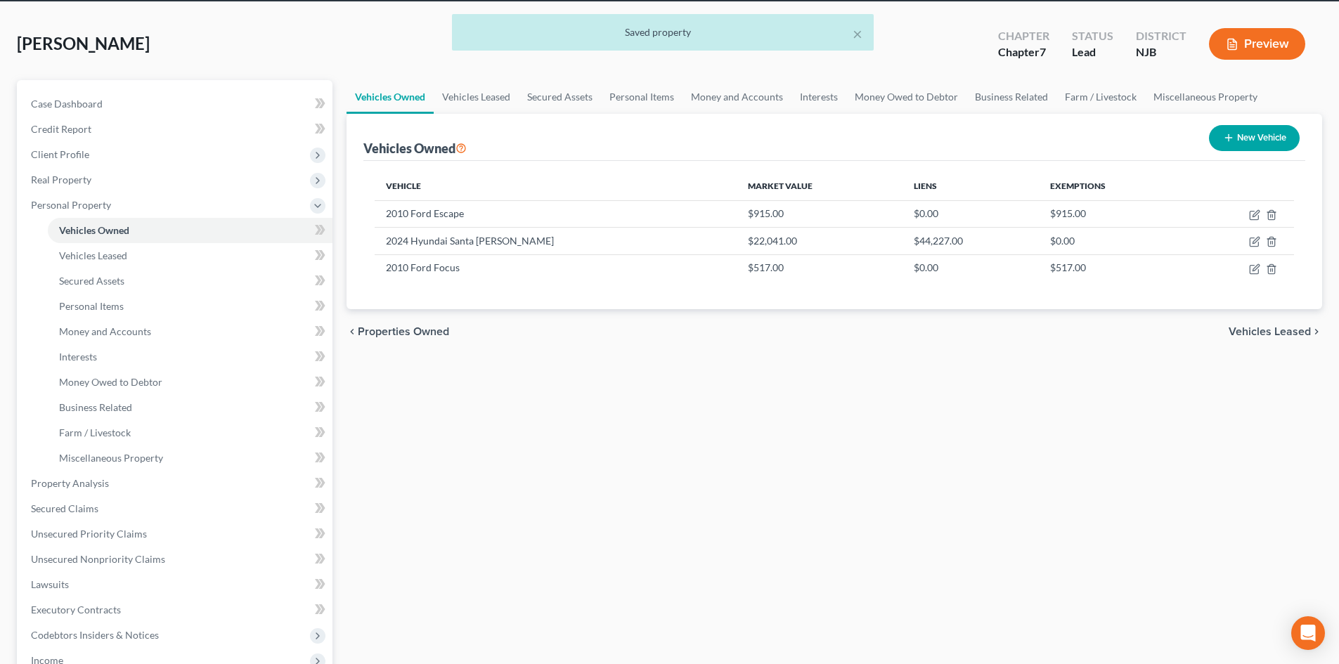
scroll to position [70, 0]
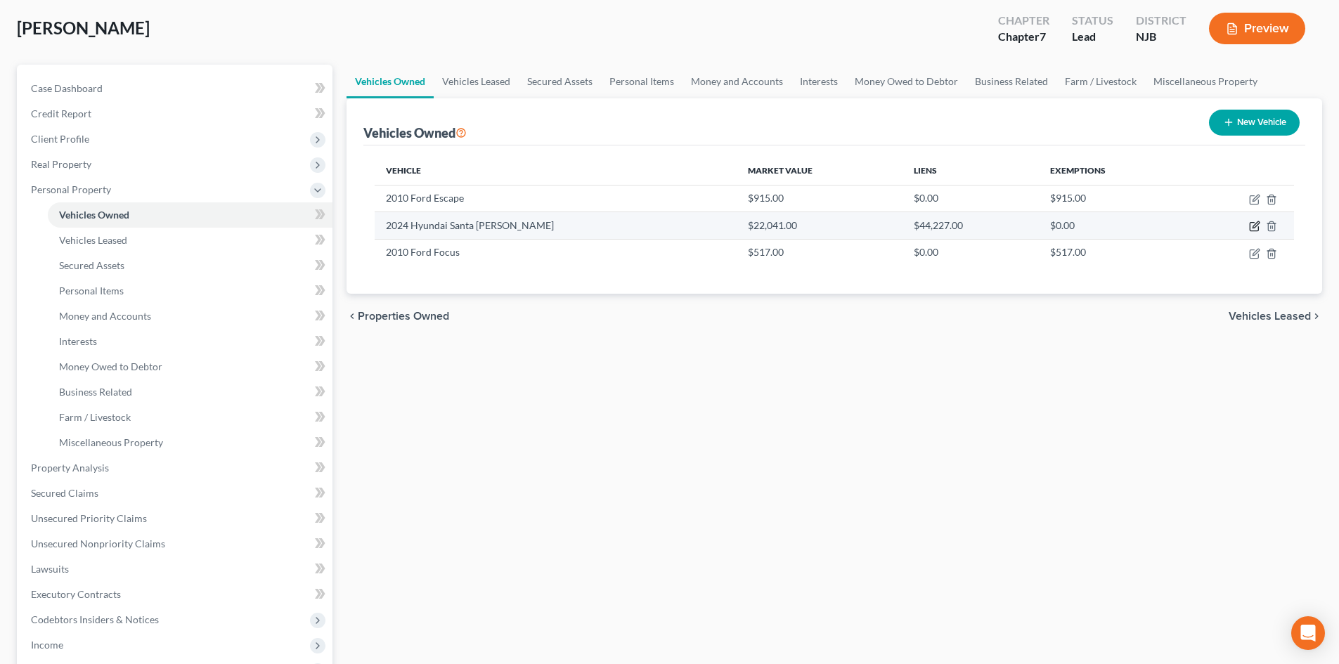
click at [1252, 223] on icon "button" at bounding box center [1254, 227] width 8 height 8
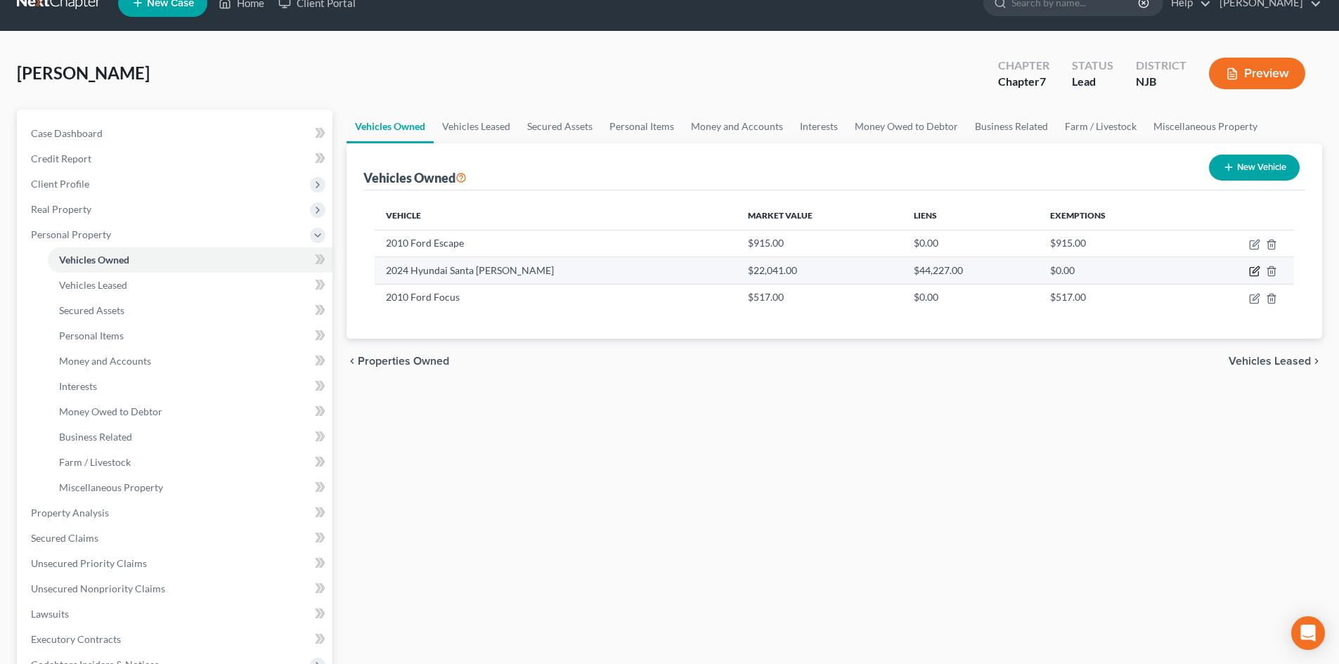
select select "0"
select select "2"
select select "0"
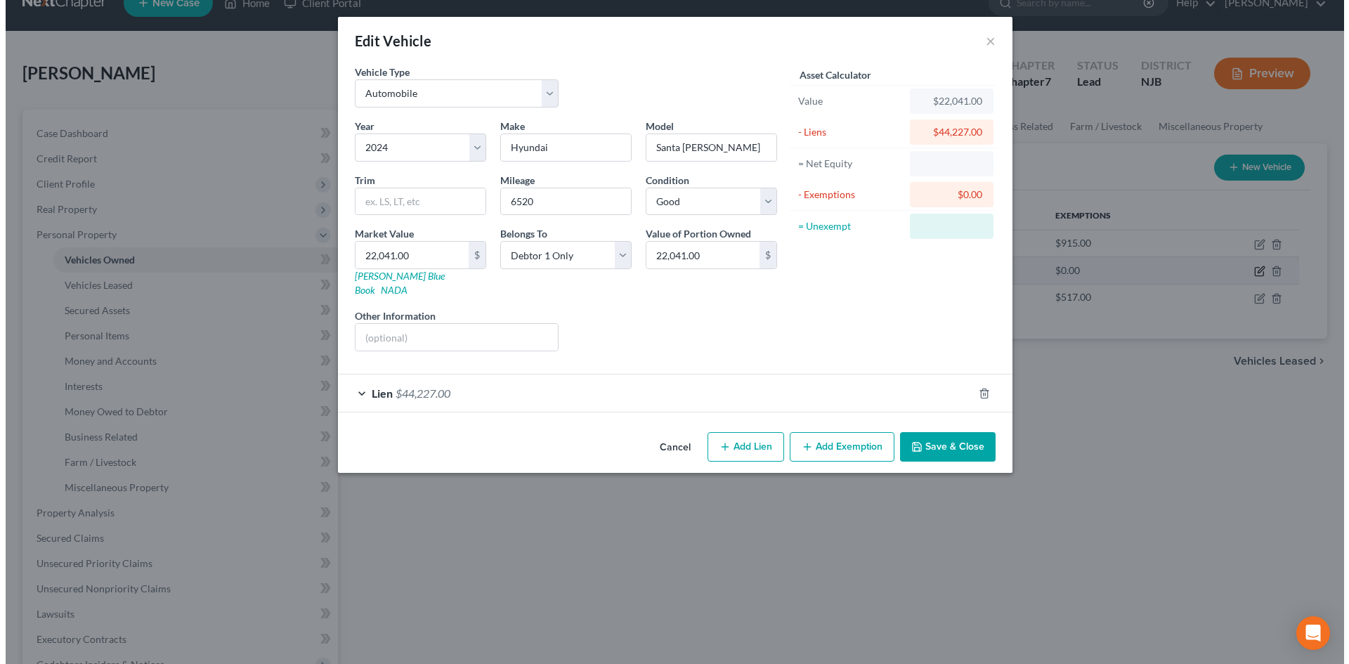
scroll to position [0, 0]
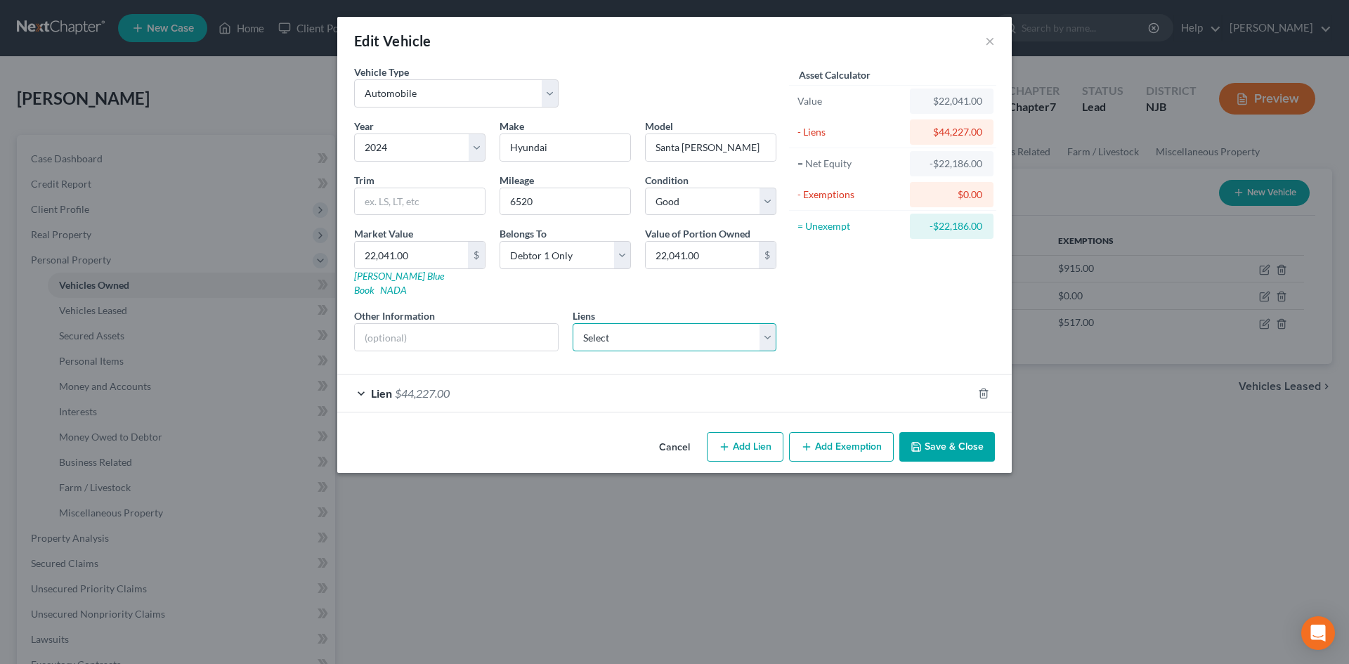
click at [765, 323] on select "Select Affinity Fcu - $207.00 Ally Fincl - $0.00 Td Bank N.A. - $0.00" at bounding box center [675, 337] width 205 height 28
click at [851, 325] on div "Asset Calculator Value $22,041.00 - Liens $44,227.00 = Net Equity -$22,186.00 -…" at bounding box center [893, 214] width 219 height 298
click at [392, 387] on span "Lien" at bounding box center [381, 393] width 21 height 13
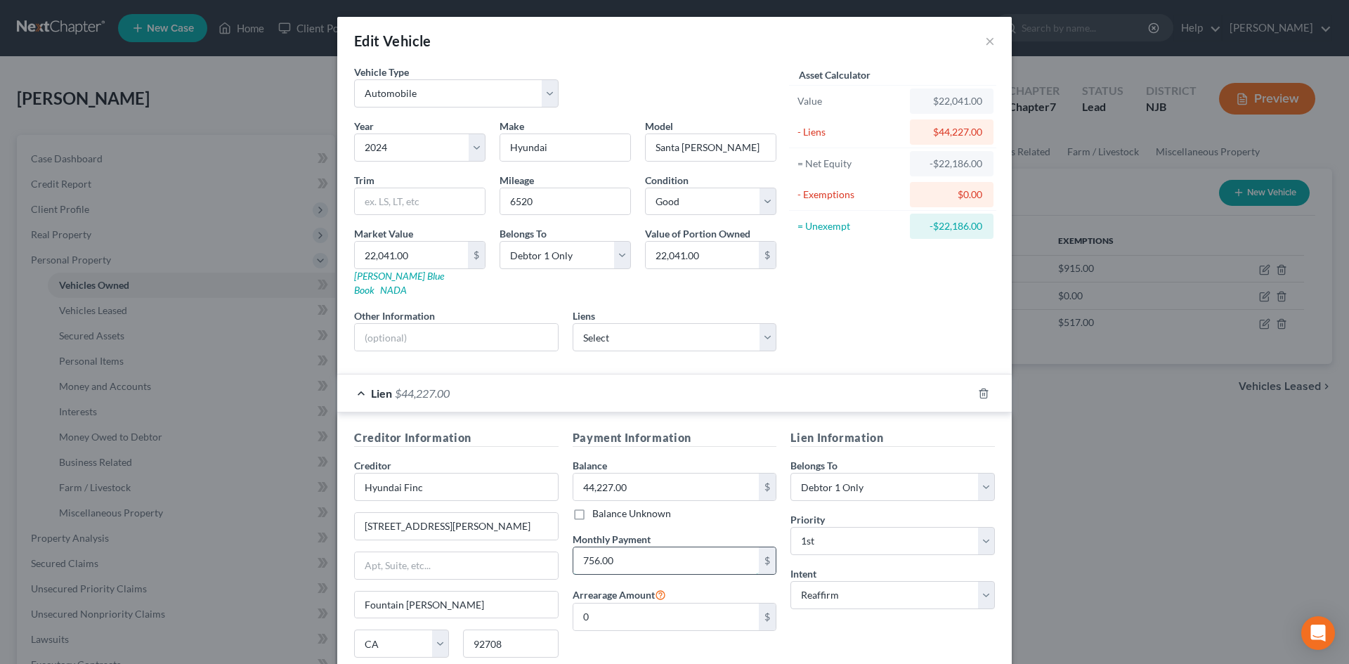
click at [622, 549] on input "756.00" at bounding box center [666, 560] width 186 height 27
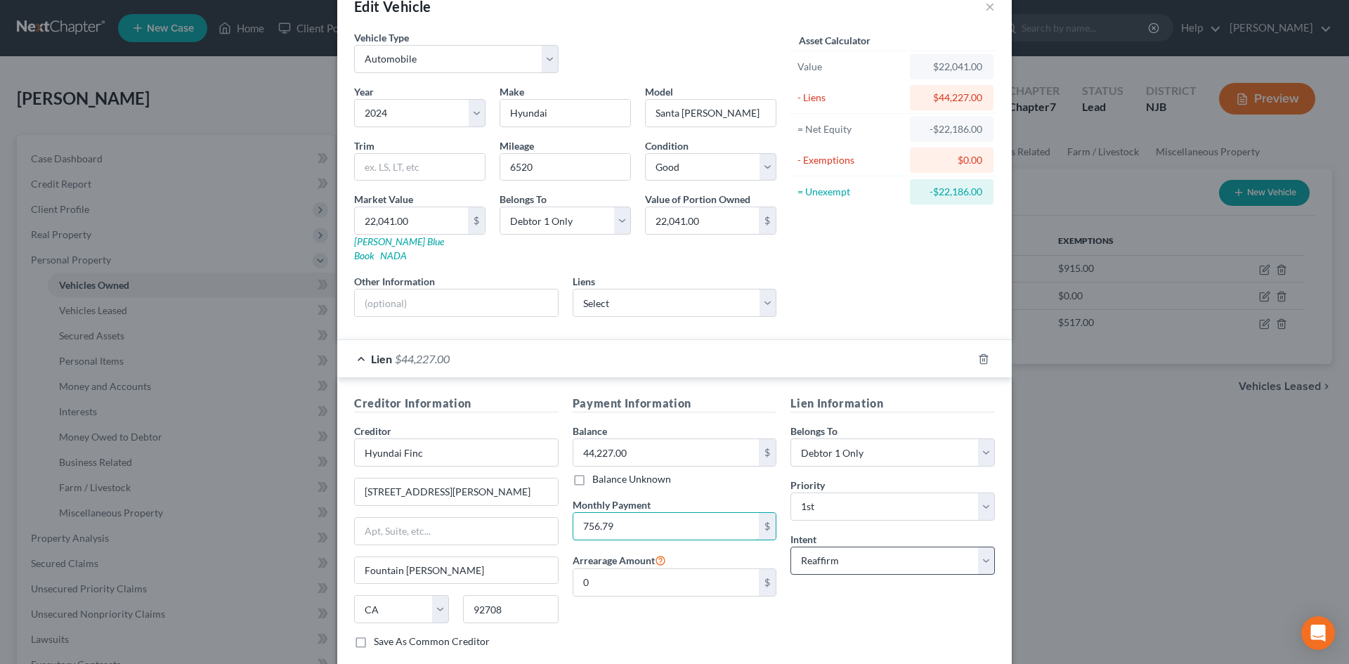
scroll to position [105, 0]
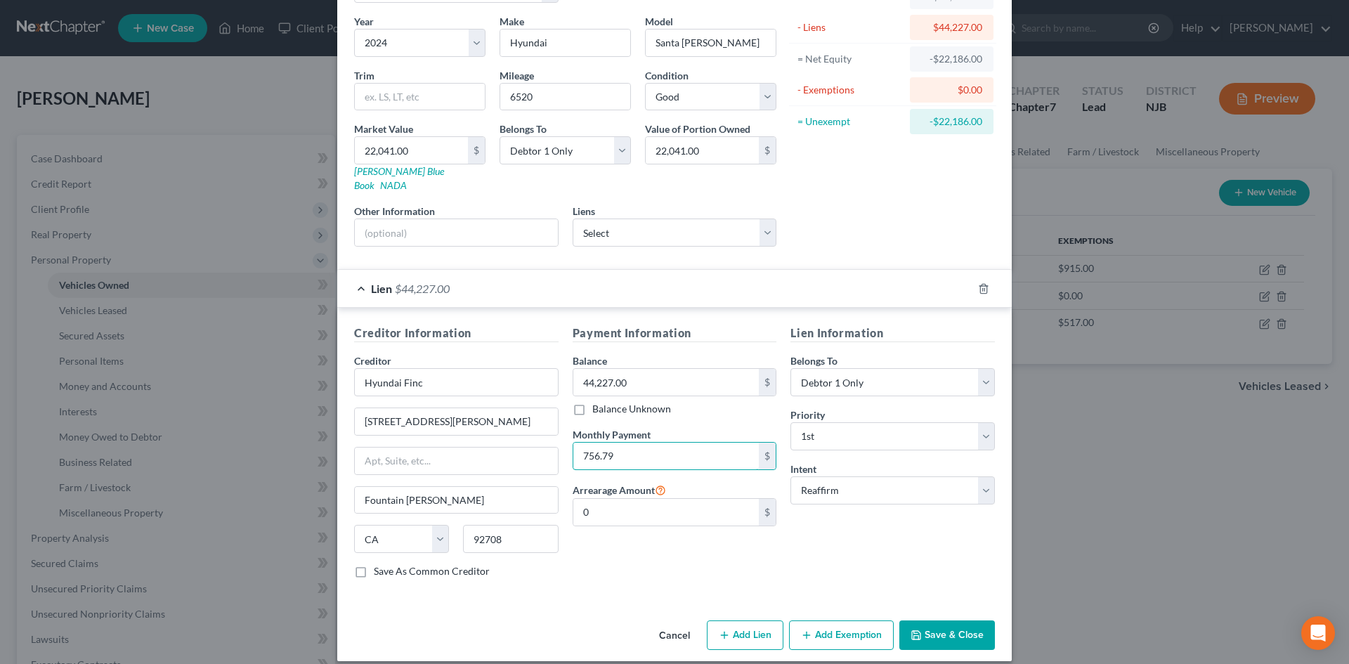
type input "756.79"
click at [945, 625] on button "Save & Close" at bounding box center [948, 636] width 96 height 30
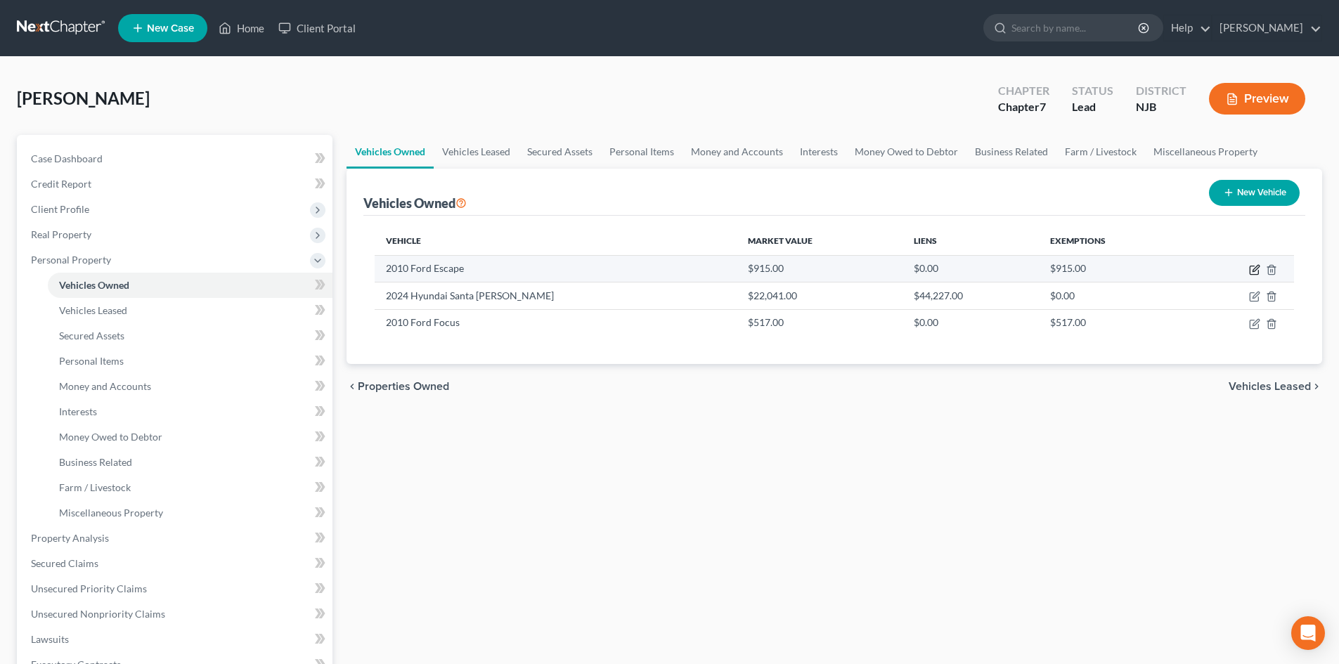
click at [1257, 270] on icon "button" at bounding box center [1254, 269] width 11 height 11
select select "0"
select select "16"
select select "3"
select select "0"
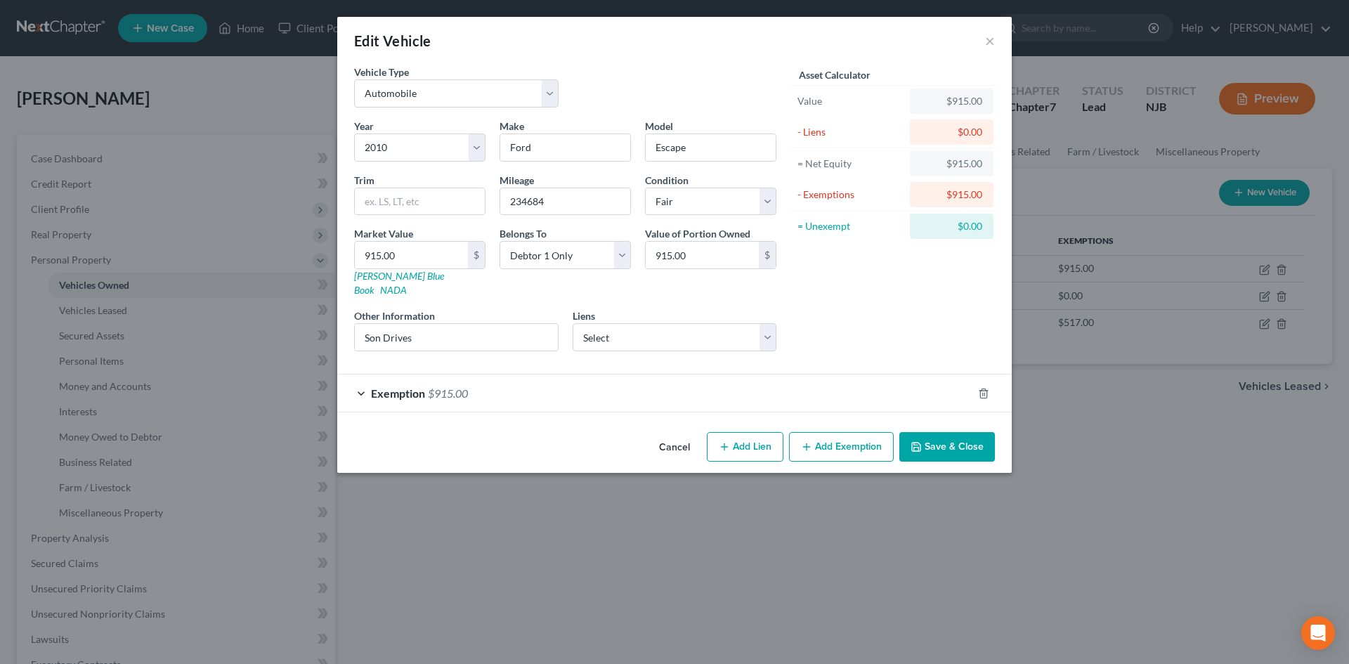
click at [388, 387] on span "Exemption" at bounding box center [398, 393] width 54 height 13
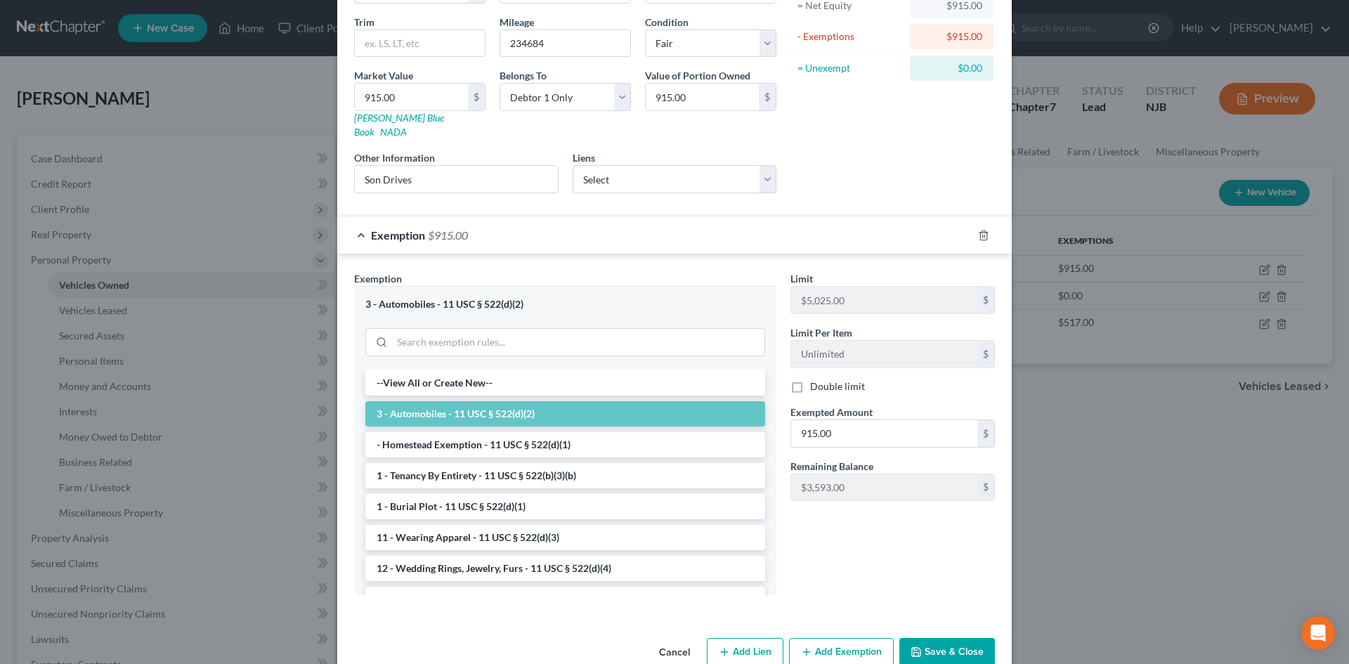
scroll to position [175, 0]
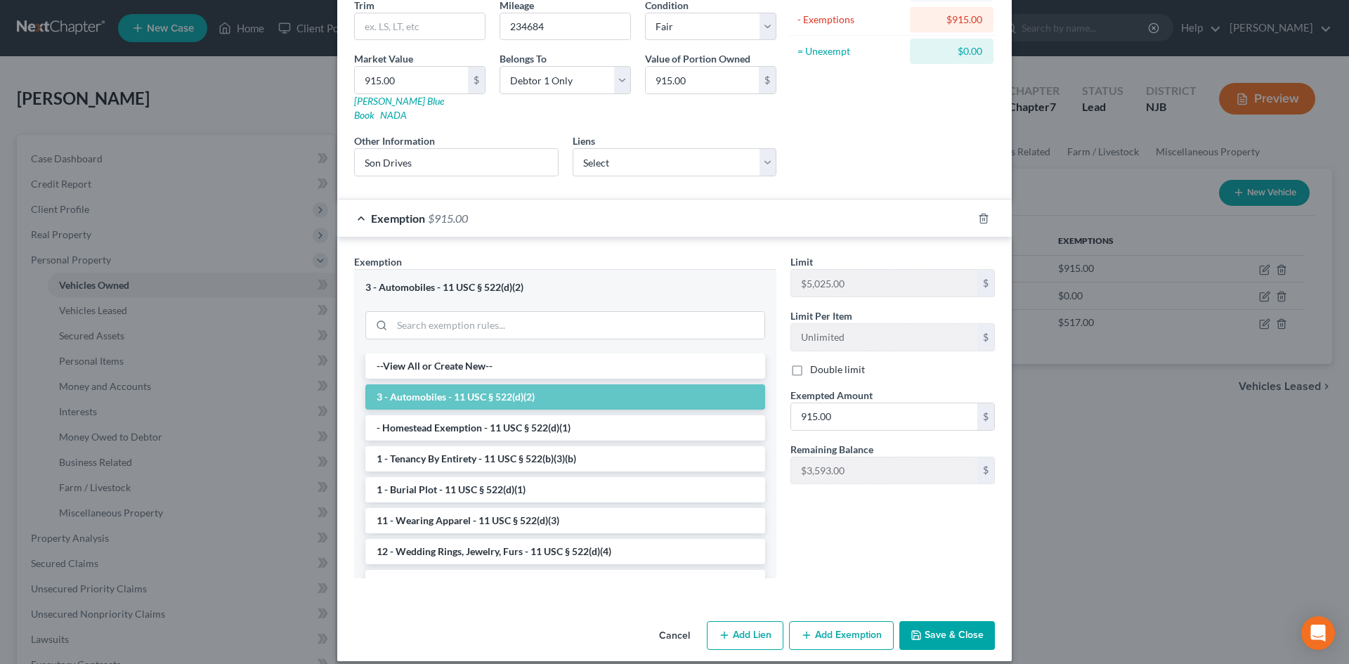
click at [958, 621] on button "Save & Close" at bounding box center [948, 636] width 96 height 30
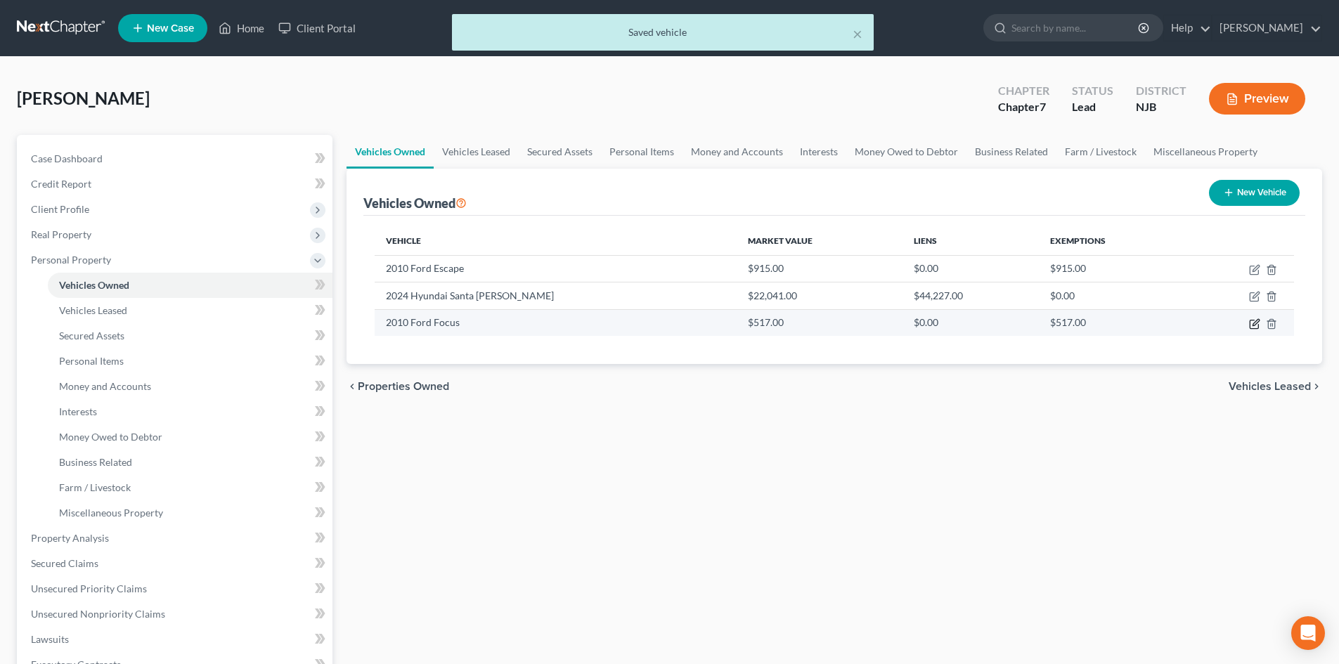
click at [1252, 325] on icon "button" at bounding box center [1254, 323] width 11 height 11
select select "0"
select select "16"
select select "3"
select select "0"
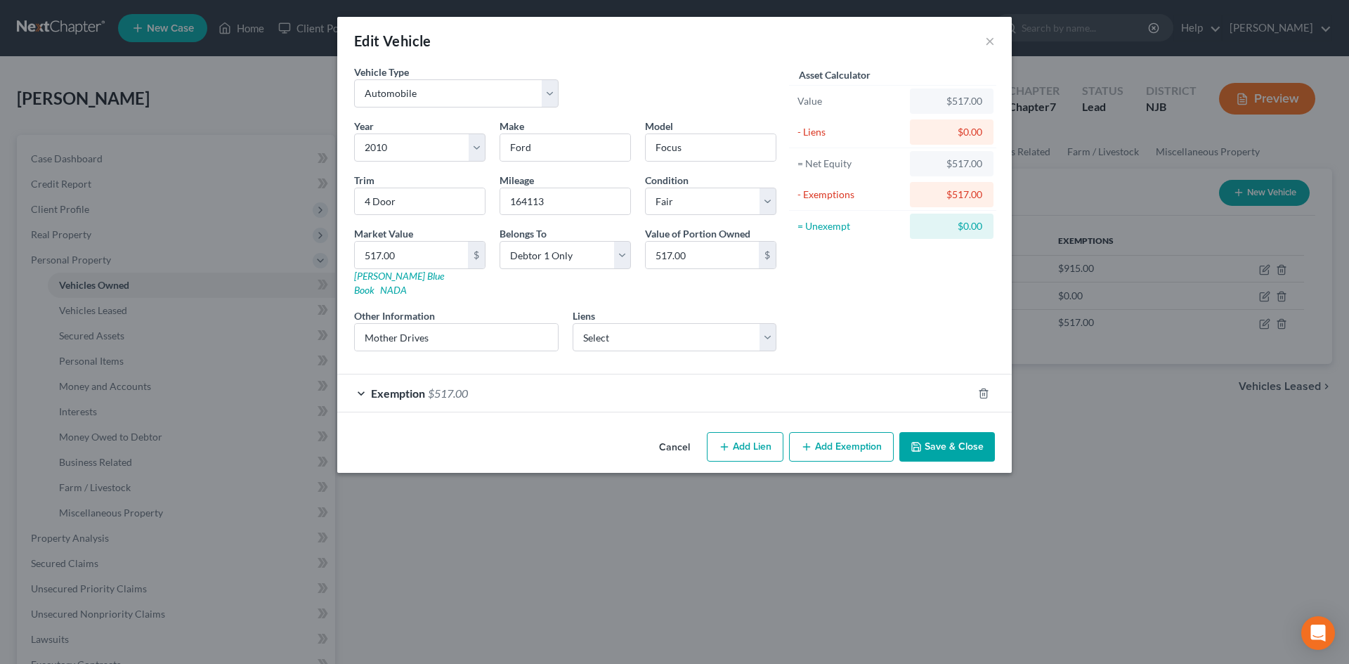
click at [396, 387] on span "Exemption" at bounding box center [398, 393] width 54 height 13
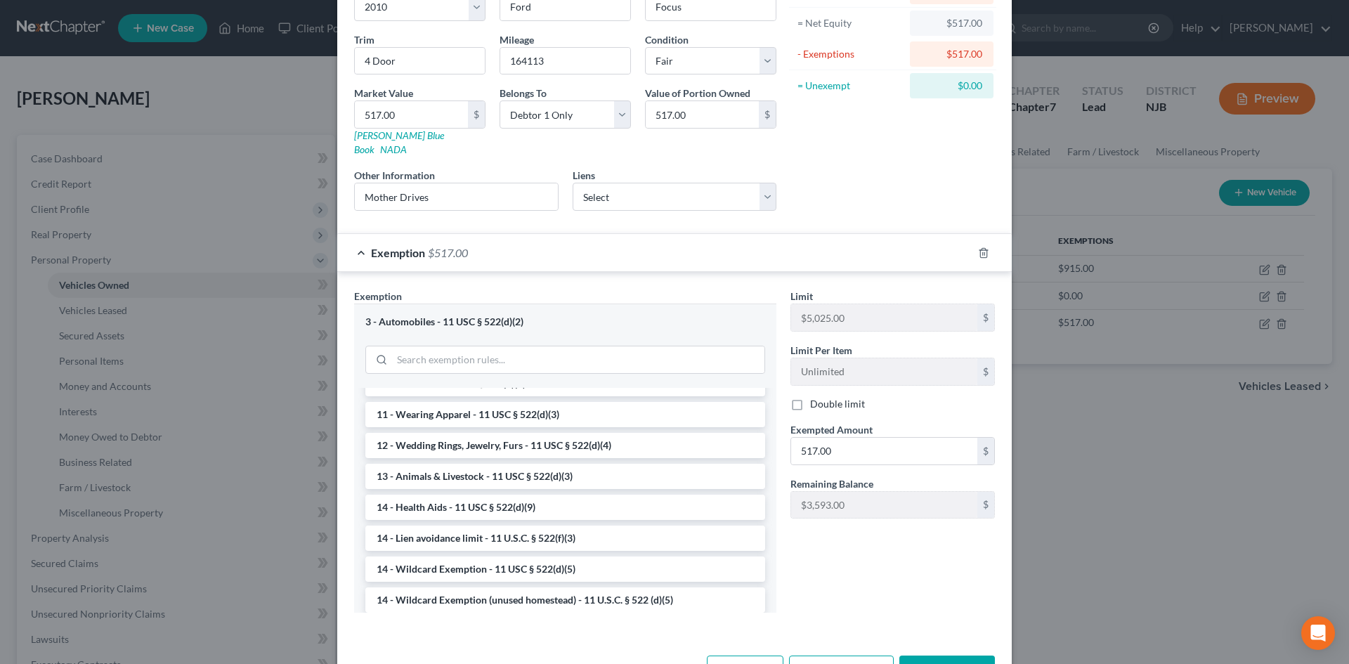
scroll to position [211, 0]
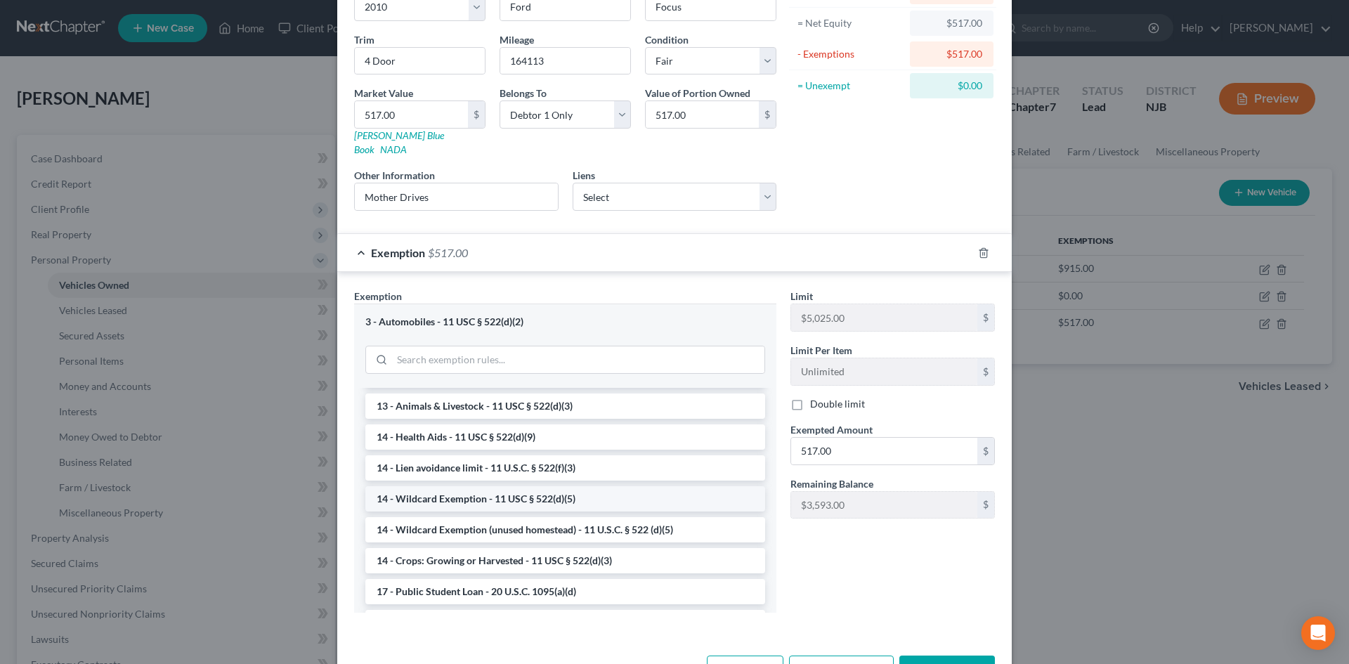
click at [466, 486] on li "14 - Wildcard Exemption - 11 USC § 522(d)(5)" at bounding box center [565, 498] width 400 height 25
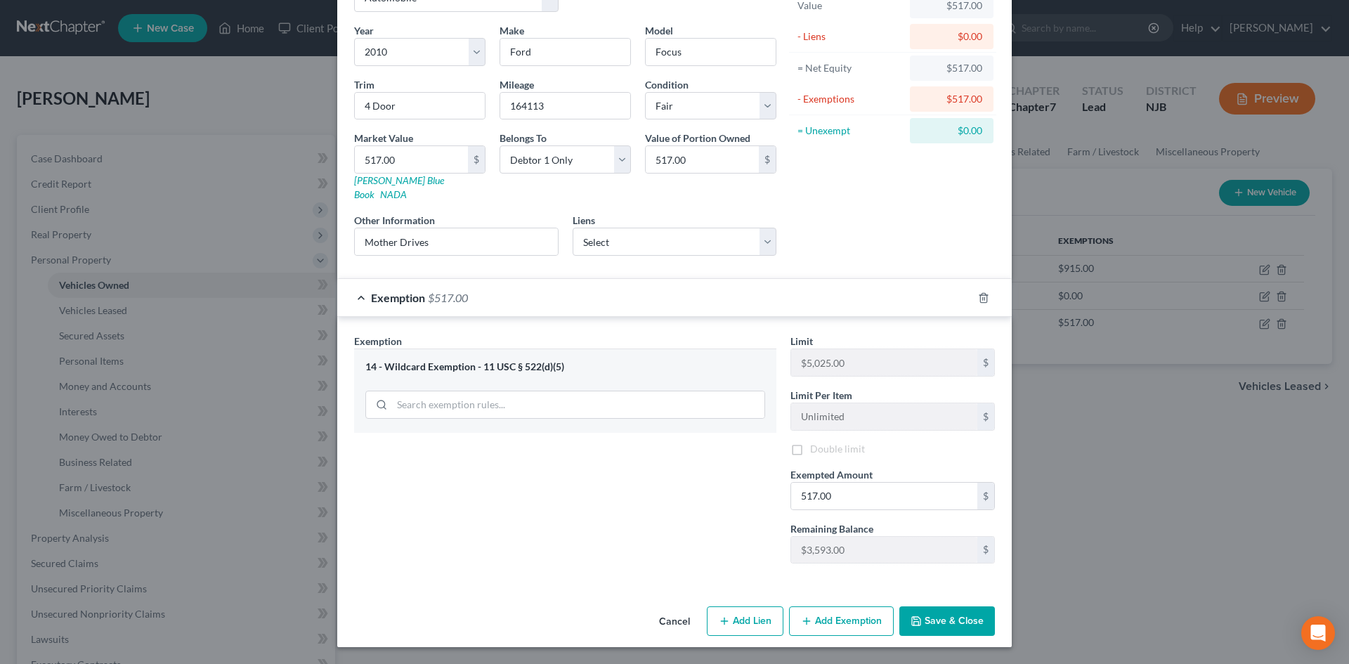
scroll to position [82, 0]
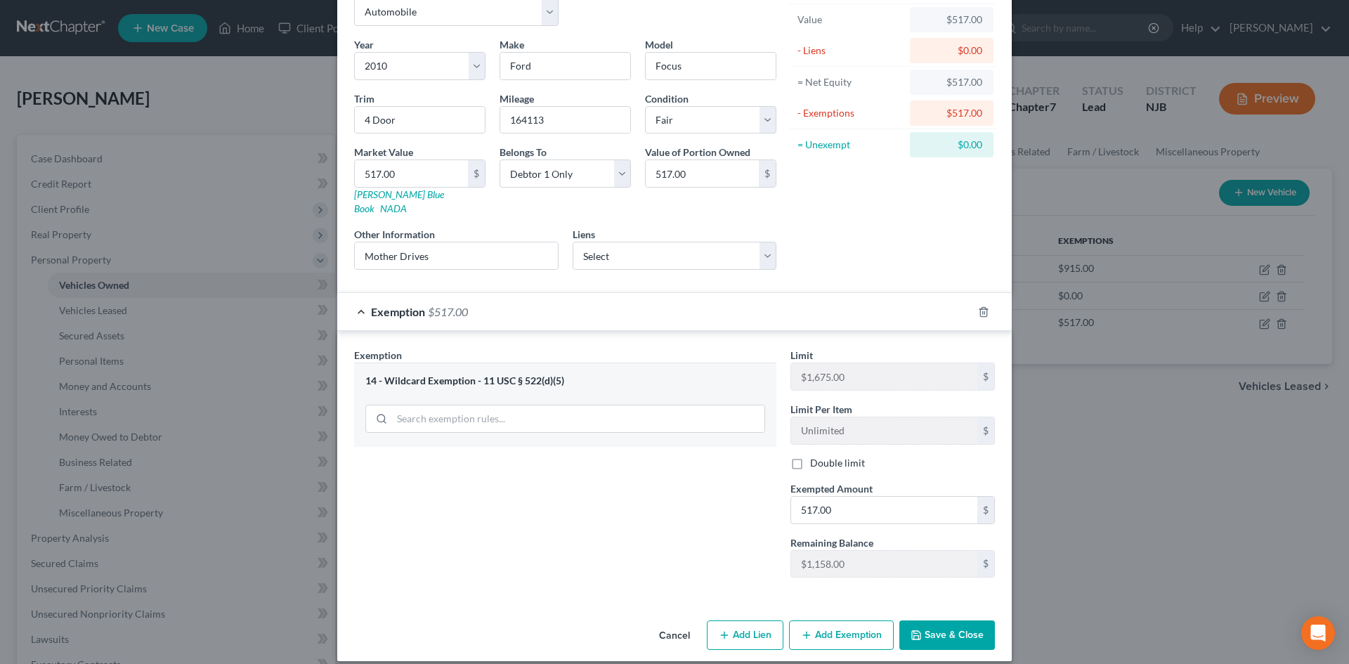
click at [932, 621] on button "Save & Close" at bounding box center [948, 636] width 96 height 30
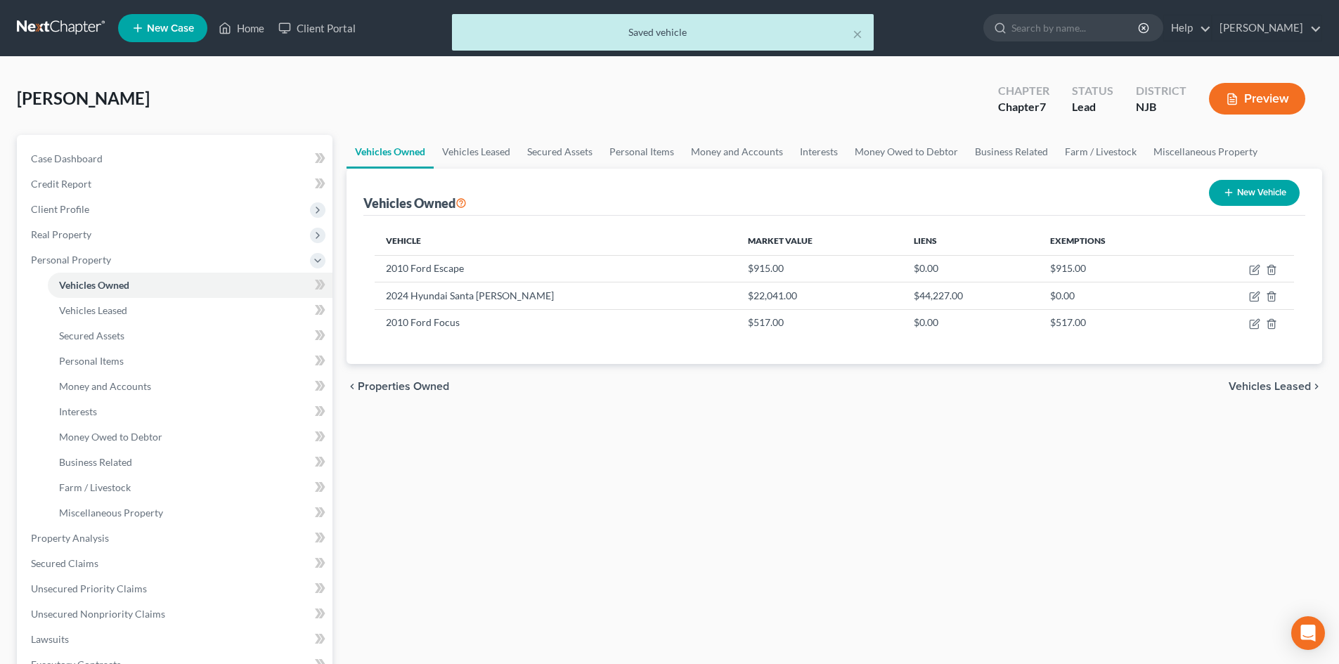
click at [1268, 387] on span "Vehicles Leased" at bounding box center [1269, 386] width 82 height 11
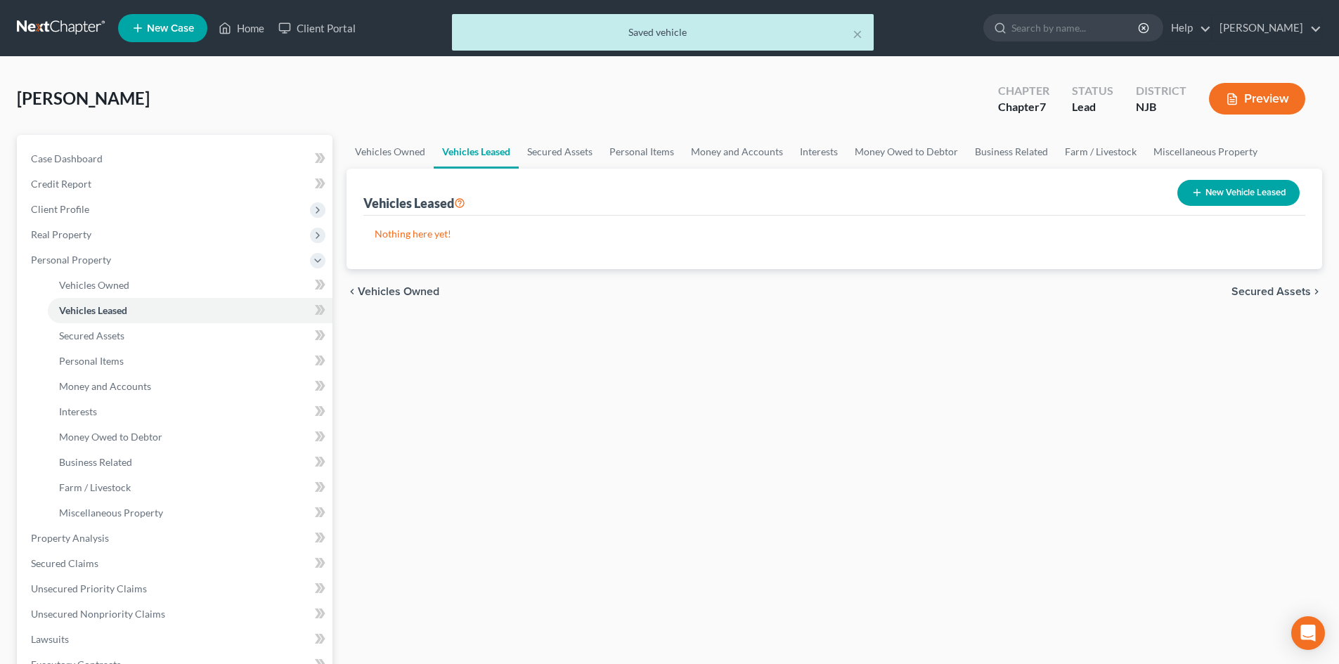
click at [1282, 292] on span "Secured Assets" at bounding box center [1270, 291] width 79 height 11
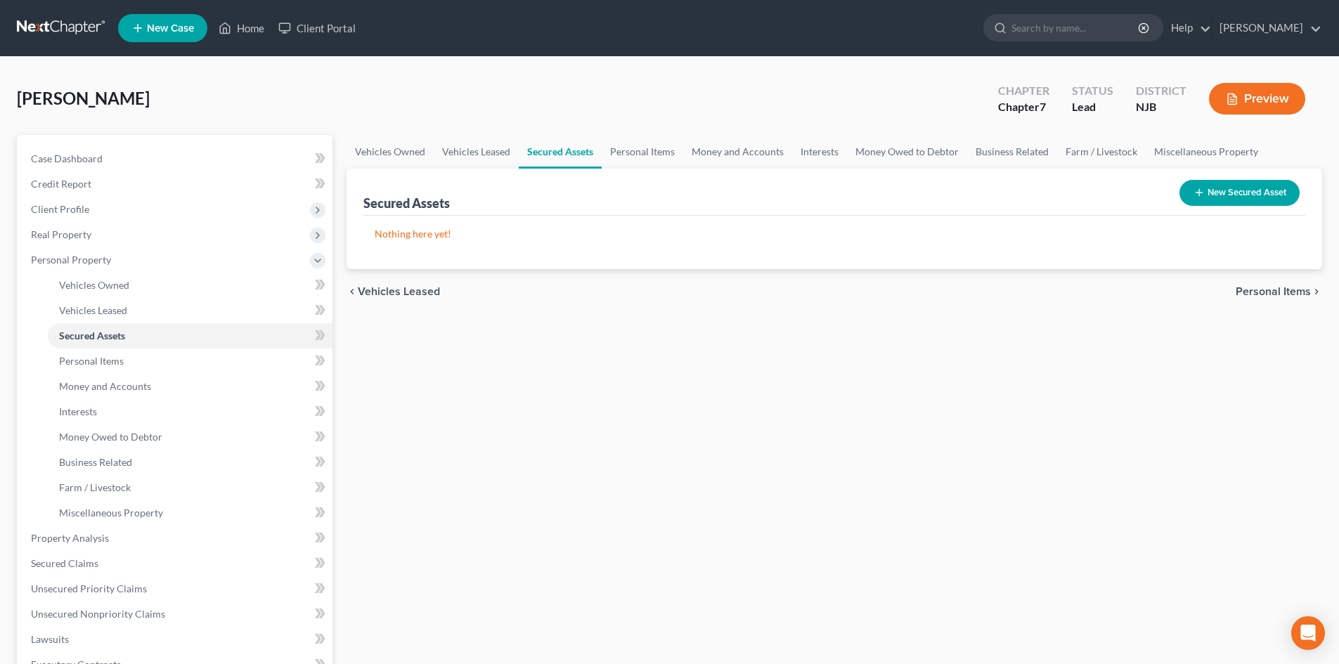
click at [1282, 294] on span "Personal Items" at bounding box center [1272, 291] width 75 height 11
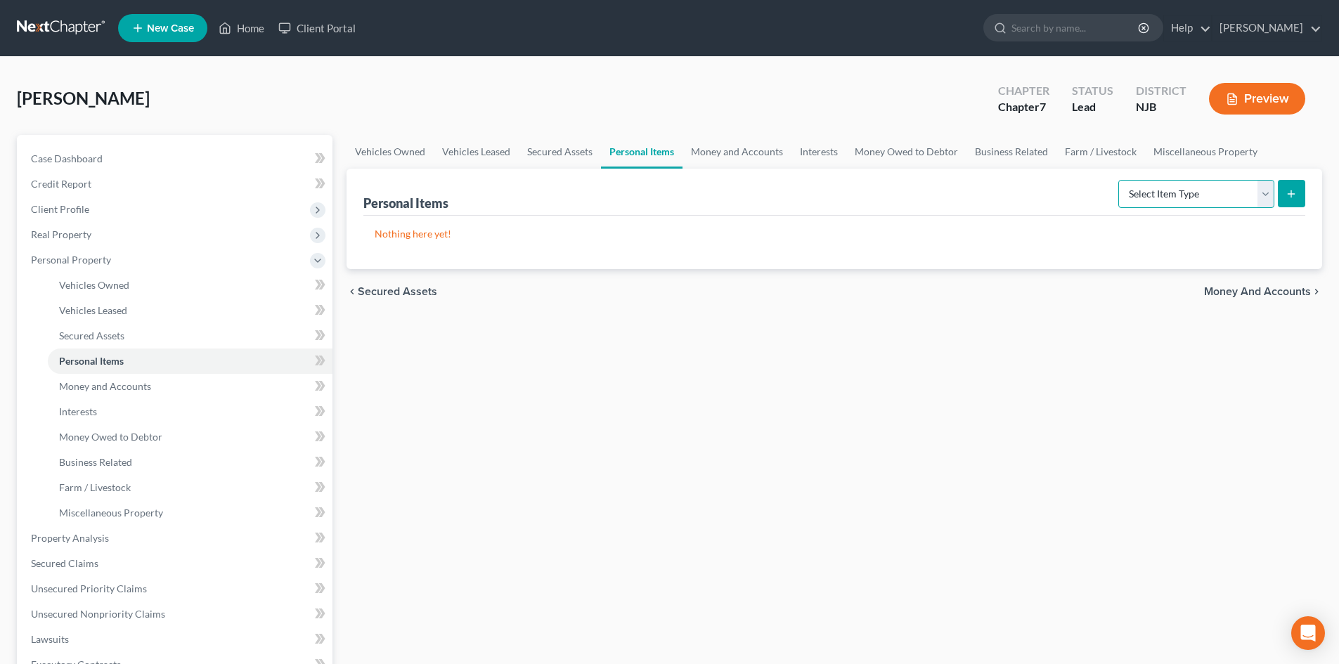
click at [1266, 197] on select "Select Item Type Clothing Collectibles Of Value Electronics Firearms Household …" at bounding box center [1196, 194] width 156 height 28
select select "clothing"
click at [1119, 180] on select "Select Item Type Clothing Collectibles Of Value Electronics Firearms Household …" at bounding box center [1196, 194] width 156 height 28
click at [1287, 188] on icon "submit" at bounding box center [1290, 193] width 11 height 11
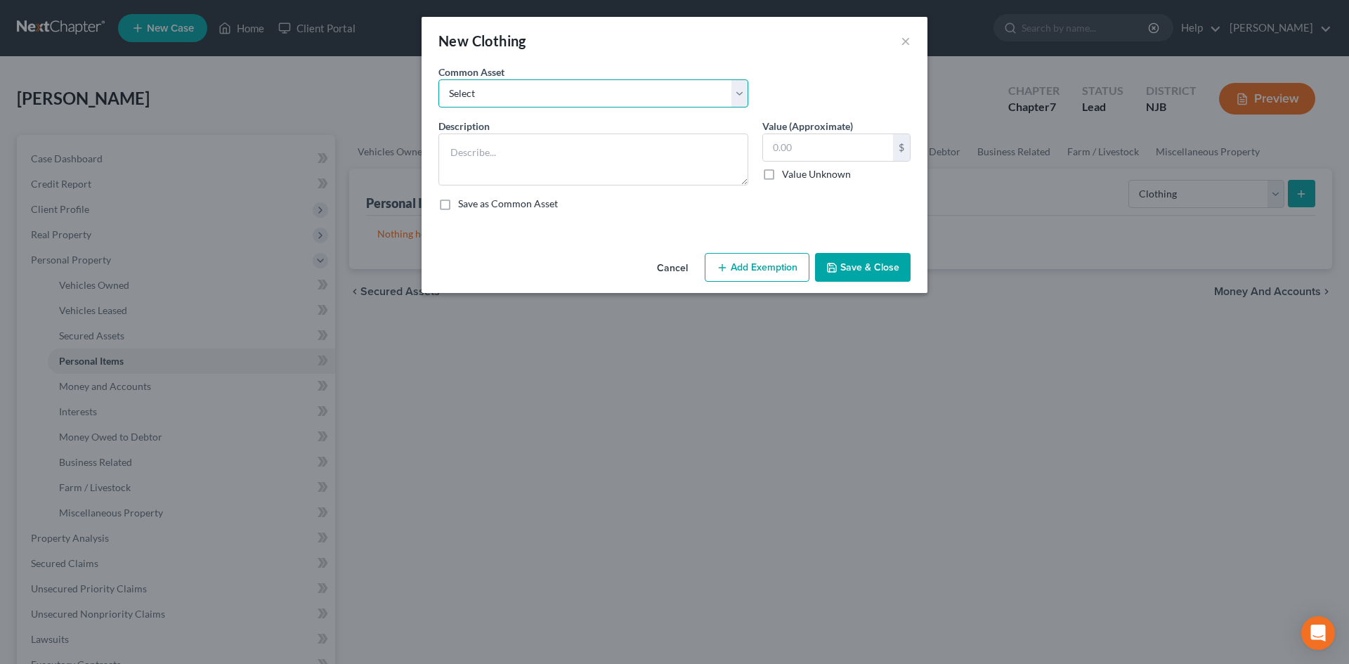
click at [536, 96] on select "Select Misc. articles of clothing" at bounding box center [594, 93] width 310 height 28
select select "0"
click at [439, 79] on select "Select Misc. articles of clothing" at bounding box center [594, 93] width 310 height 28
type textarea "Misc. articles of clothing"
click at [779, 138] on input "600.00" at bounding box center [828, 147] width 130 height 27
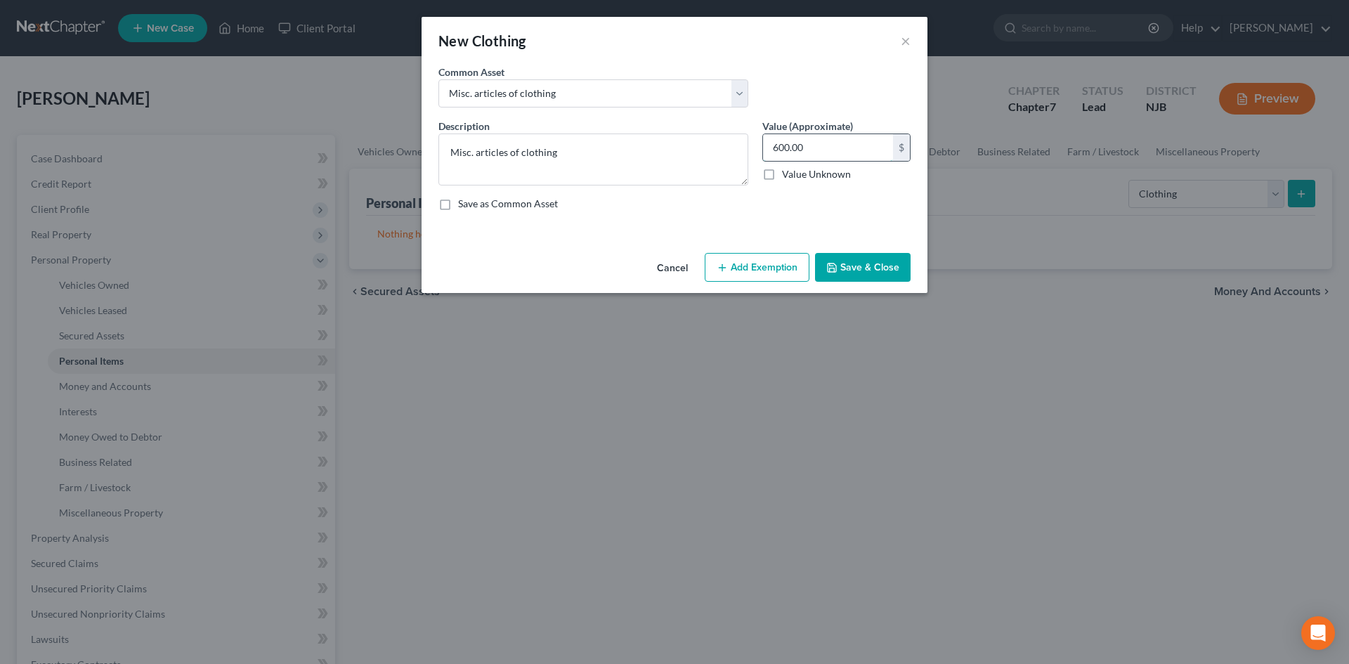
click at [778, 147] on input "600.00" at bounding box center [828, 147] width 130 height 27
type input "300.00"
click at [745, 264] on button "Add Exemption" at bounding box center [757, 268] width 105 height 30
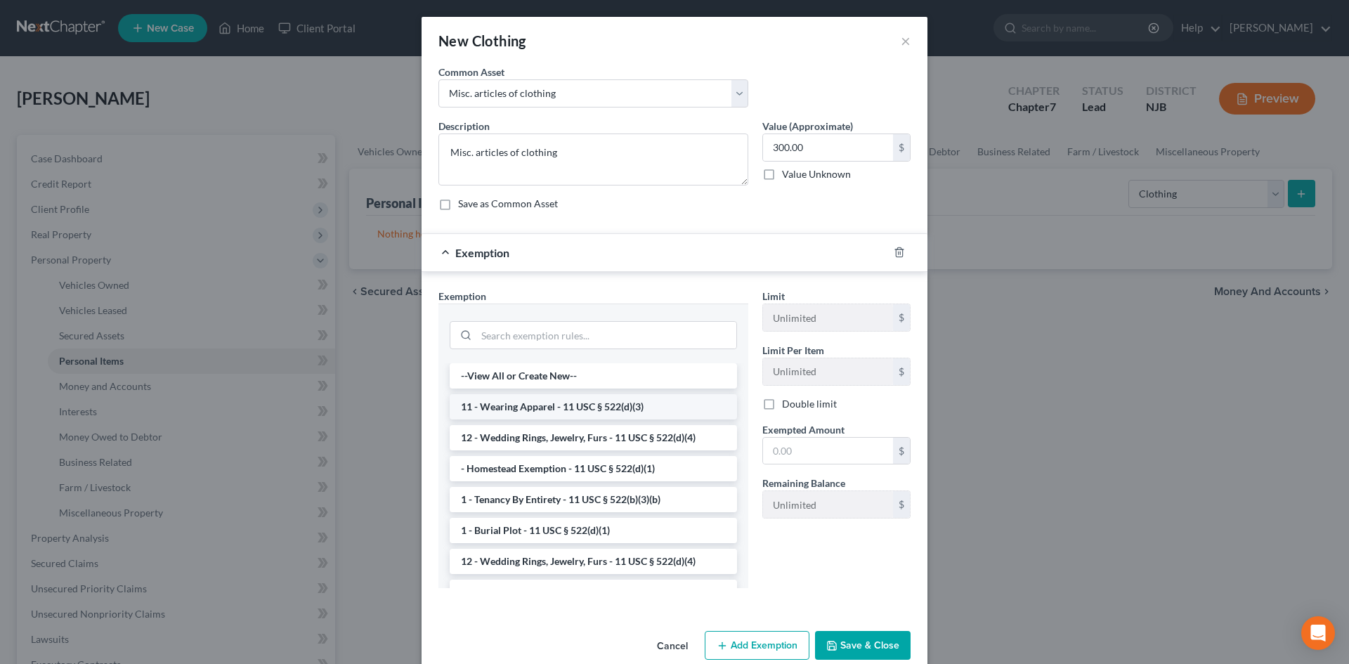
click at [519, 401] on li "11 - Wearing Apparel - 11 USC § 522(d)(3)" at bounding box center [593, 406] width 287 height 25
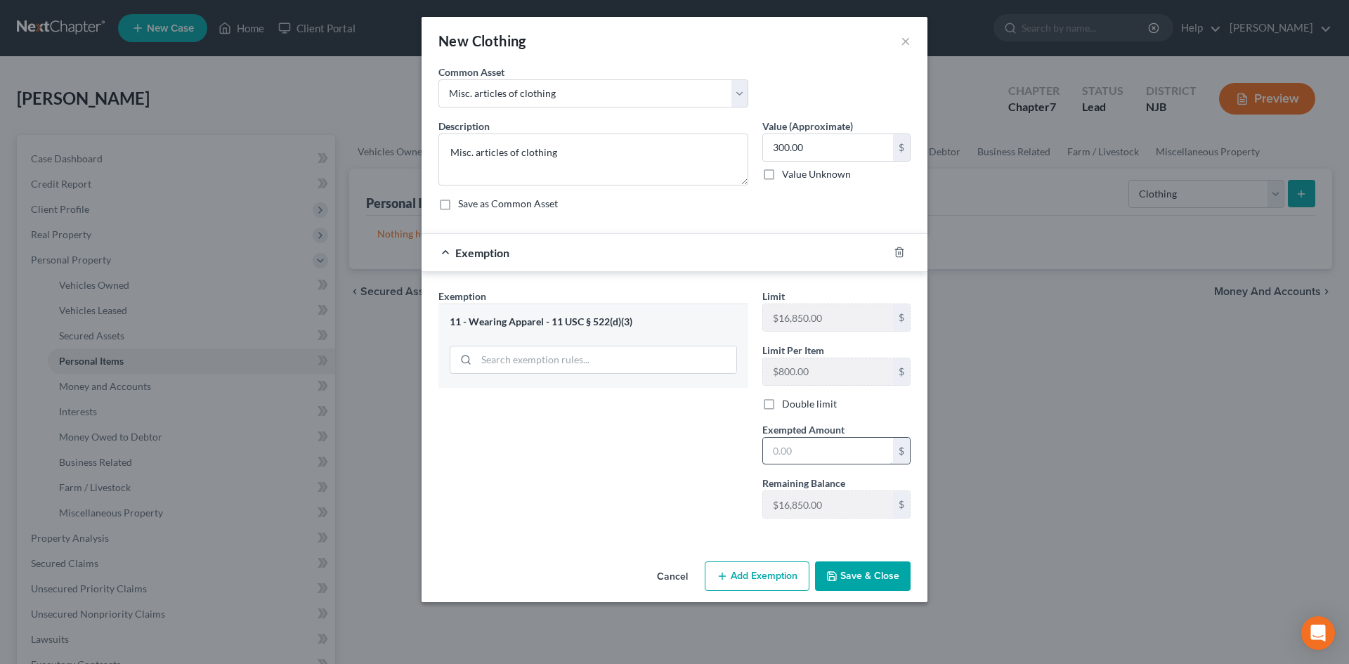
click at [807, 444] on input "text" at bounding box center [828, 451] width 130 height 27
type input "300.00"
click at [837, 576] on icon "button" at bounding box center [831, 576] width 11 height 11
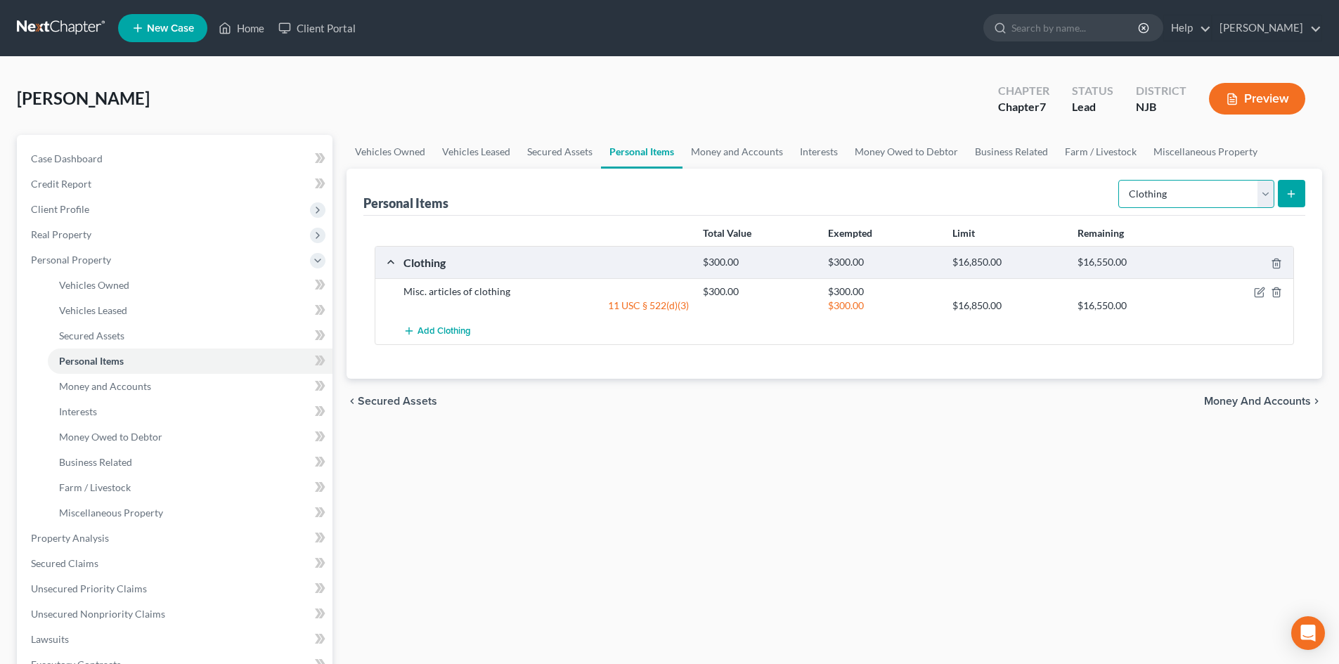
drag, startPoint x: 1271, startPoint y: 192, endPoint x: 1225, endPoint y: 187, distance: 45.9
click at [1271, 192] on select "Select Item Type Clothing Collectibles Of Value Electronics Firearms Household …" at bounding box center [1196, 194] width 156 height 28
select select "electronics"
click at [1119, 180] on select "Select Item Type Clothing Collectibles Of Value Electronics Firearms Household …" at bounding box center [1196, 194] width 156 height 28
click at [1293, 190] on icon "submit" at bounding box center [1290, 193] width 11 height 11
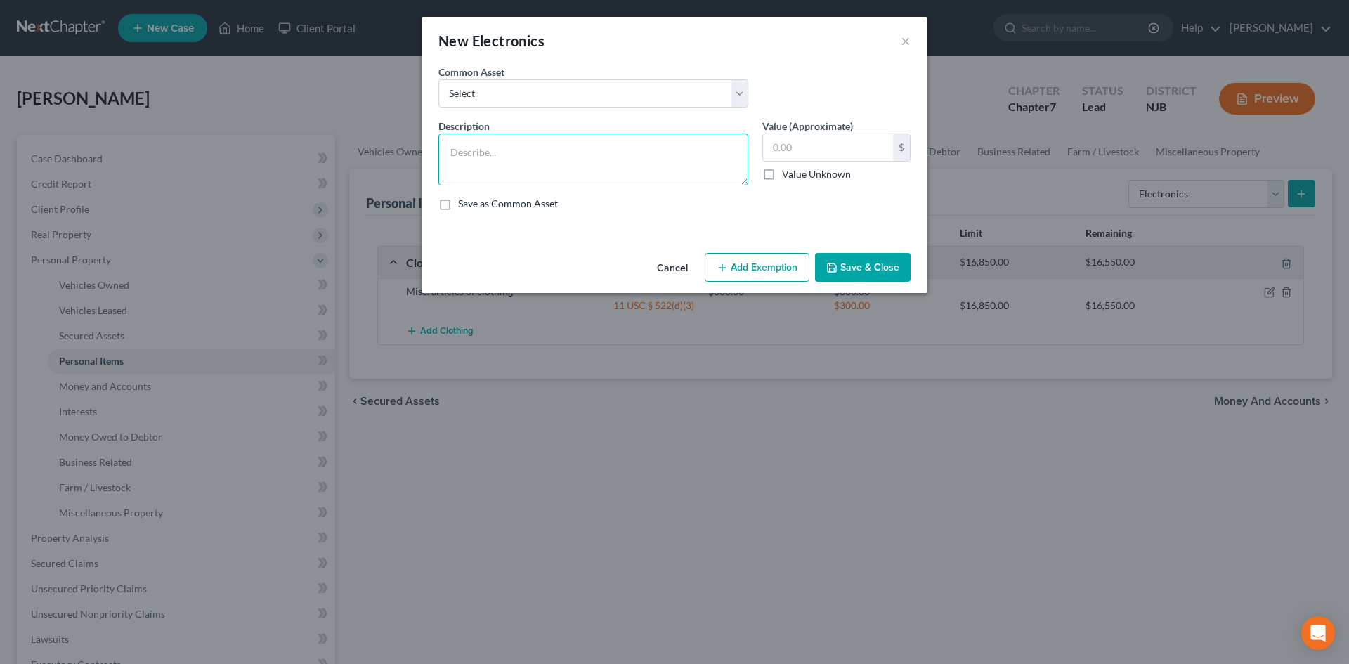
click at [561, 165] on textarea at bounding box center [594, 160] width 310 height 52
type textarea "5 TV's and 1 Cell Phone"
type input "1,000.00"
click at [765, 273] on button "Add Exemption" at bounding box center [757, 268] width 105 height 30
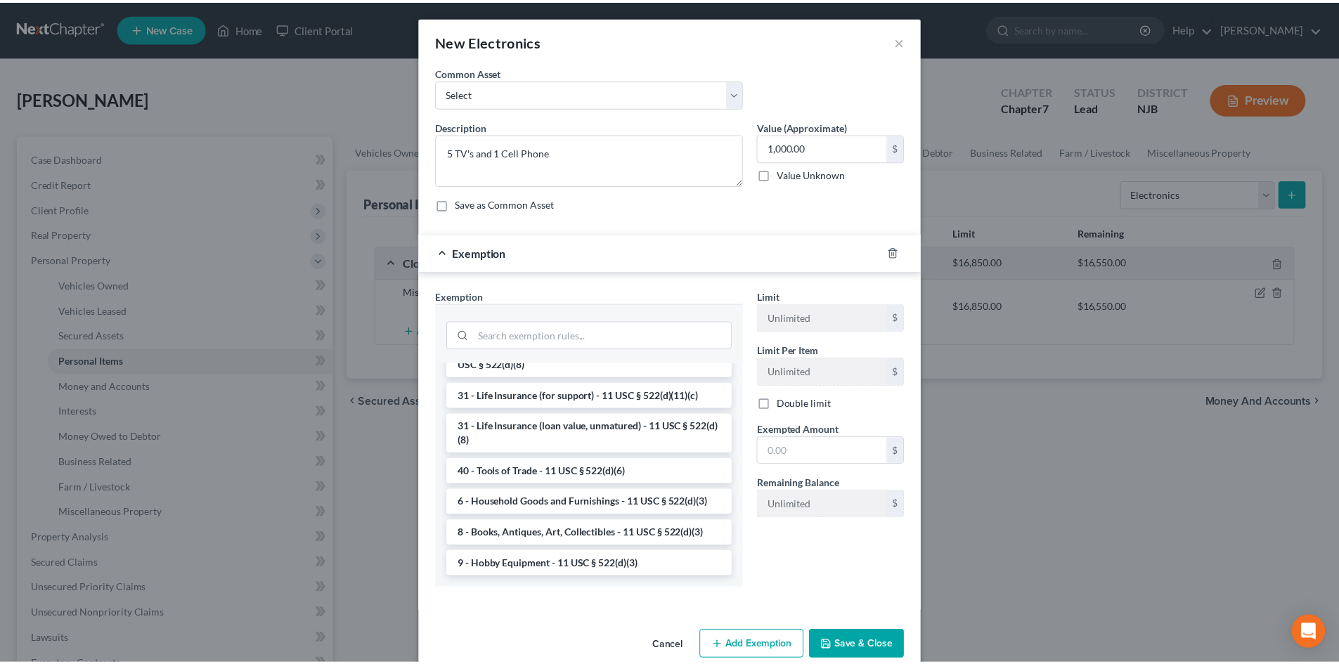
scroll to position [1130, 0]
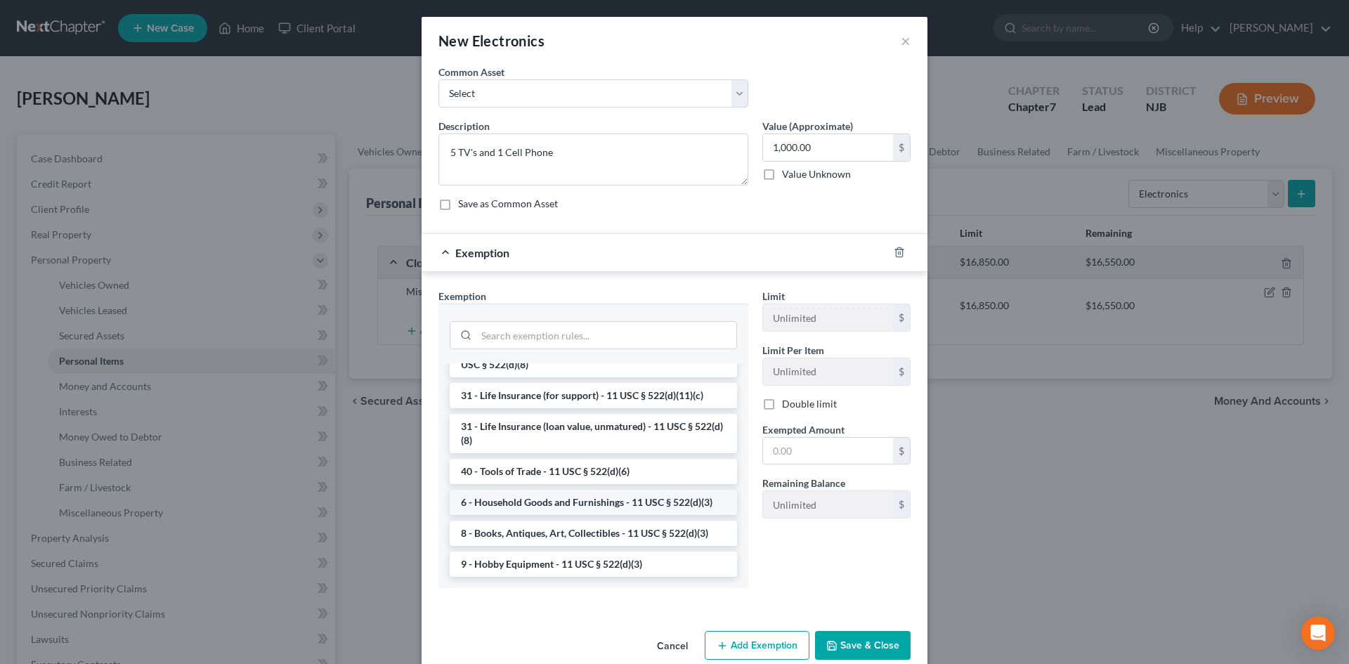
click at [599, 505] on li "6 - Household Goods and Furnishings - 11 USC § 522(d)(3)" at bounding box center [593, 502] width 287 height 25
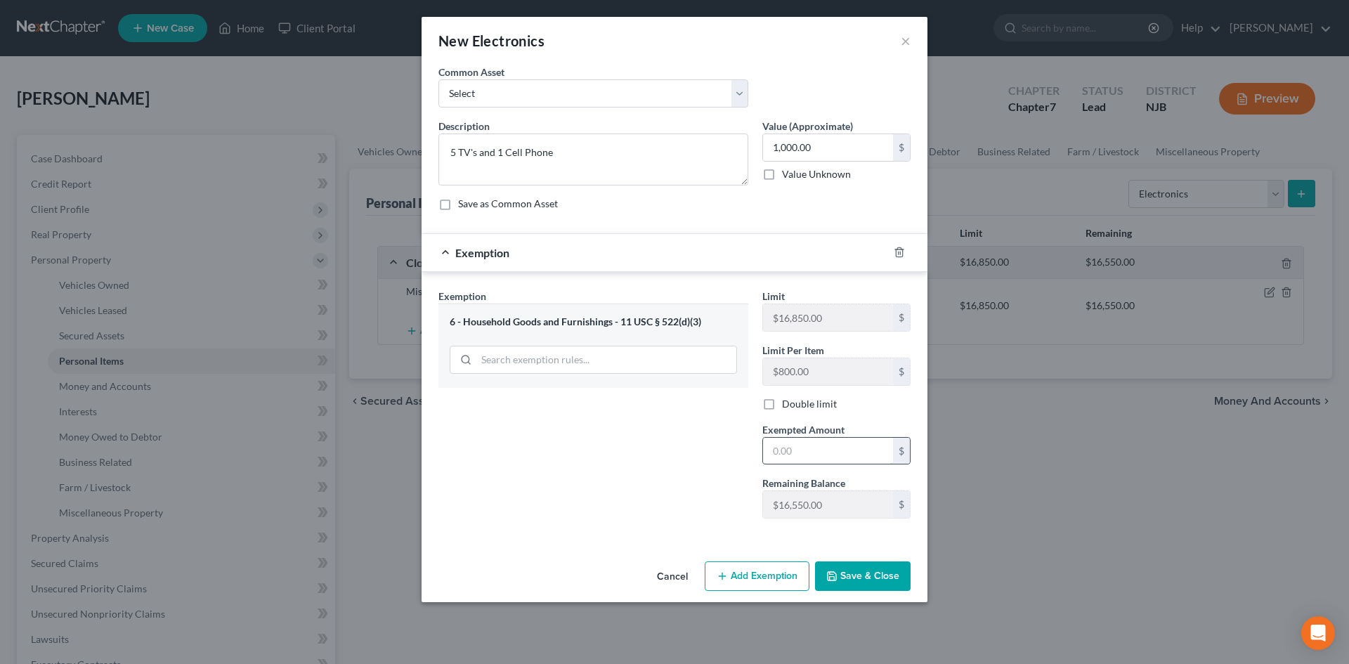
click at [846, 446] on input "text" at bounding box center [828, 451] width 130 height 27
type input "1,000.00"
click at [857, 573] on button "Save & Close" at bounding box center [863, 577] width 96 height 30
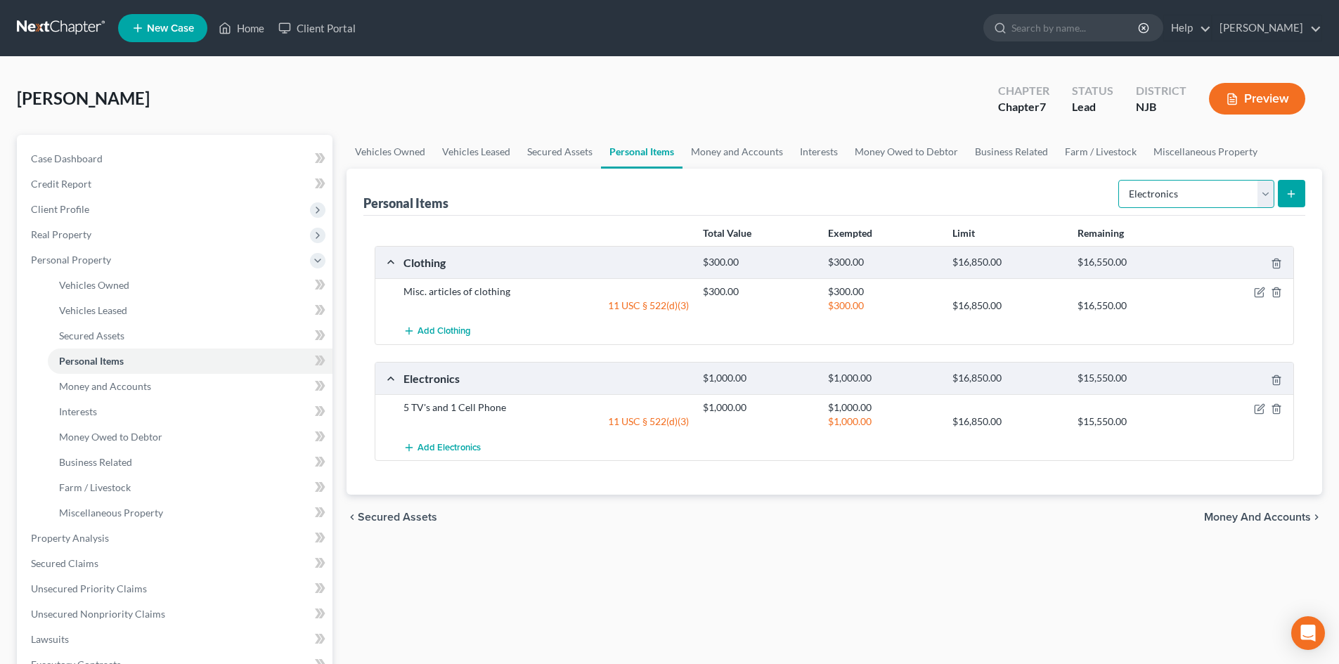
click at [1268, 193] on select "Select Item Type Clothing Collectibles Of Value Electronics Firearms Household …" at bounding box center [1196, 194] width 156 height 28
select select "household_goods"
click at [1119, 180] on select "Select Item Type Clothing Collectibles Of Value Electronics Firearms Household …" at bounding box center [1196, 194] width 156 height 28
click at [1284, 195] on button "submit" at bounding box center [1291, 193] width 27 height 27
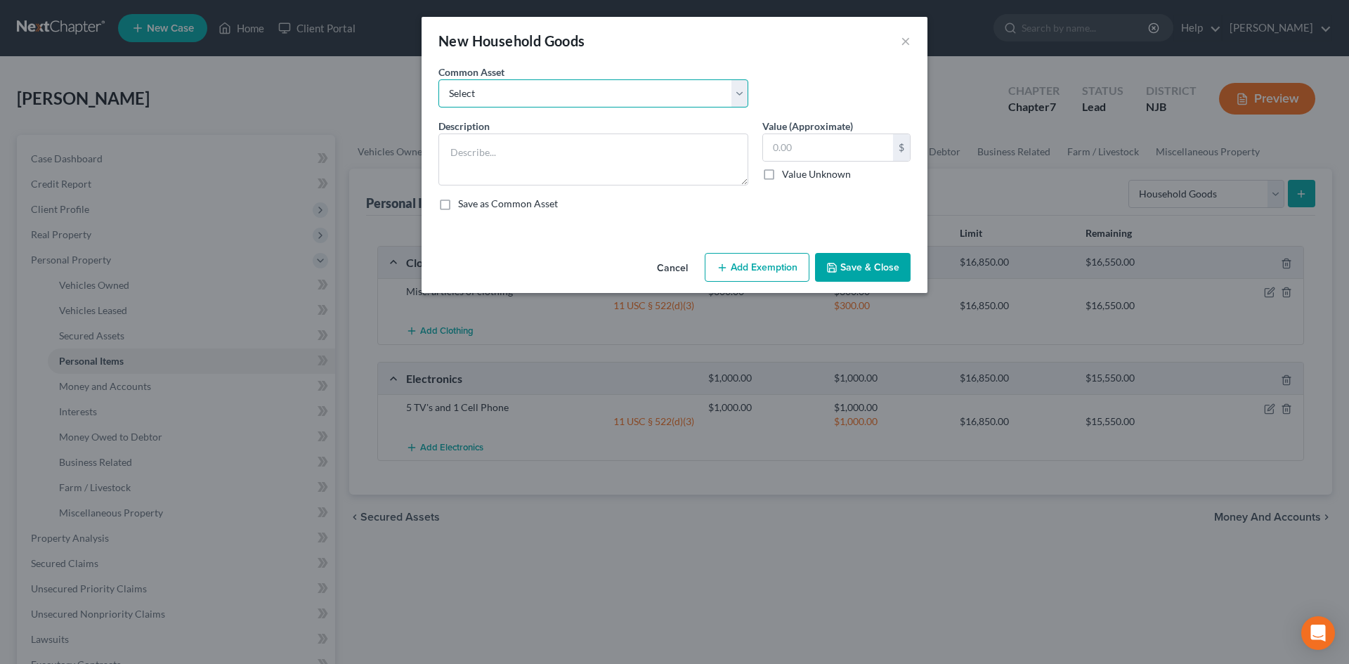
click at [599, 84] on select "Select Misc. household goods and furnishings. Misc. household goods and furnish…" at bounding box center [594, 93] width 310 height 28
select select "0"
click at [439, 79] on select "Select Misc. household goods and furnishings. Misc. household goods and furnish…" at bounding box center [594, 93] width 310 height 28
type textarea "Misc. household goods and furnishings."
click at [829, 155] on input "200.00" at bounding box center [828, 147] width 130 height 27
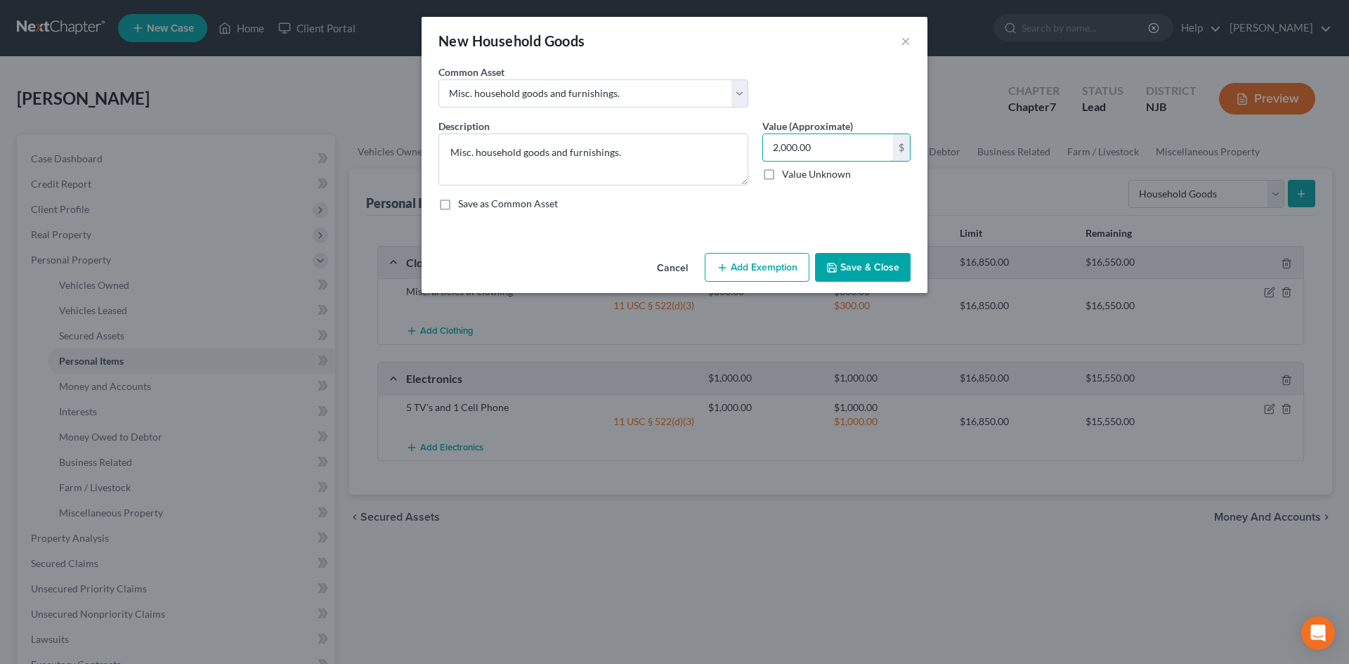
type input "2,000.00"
click at [781, 271] on button "Add Exemption" at bounding box center [757, 268] width 105 height 30
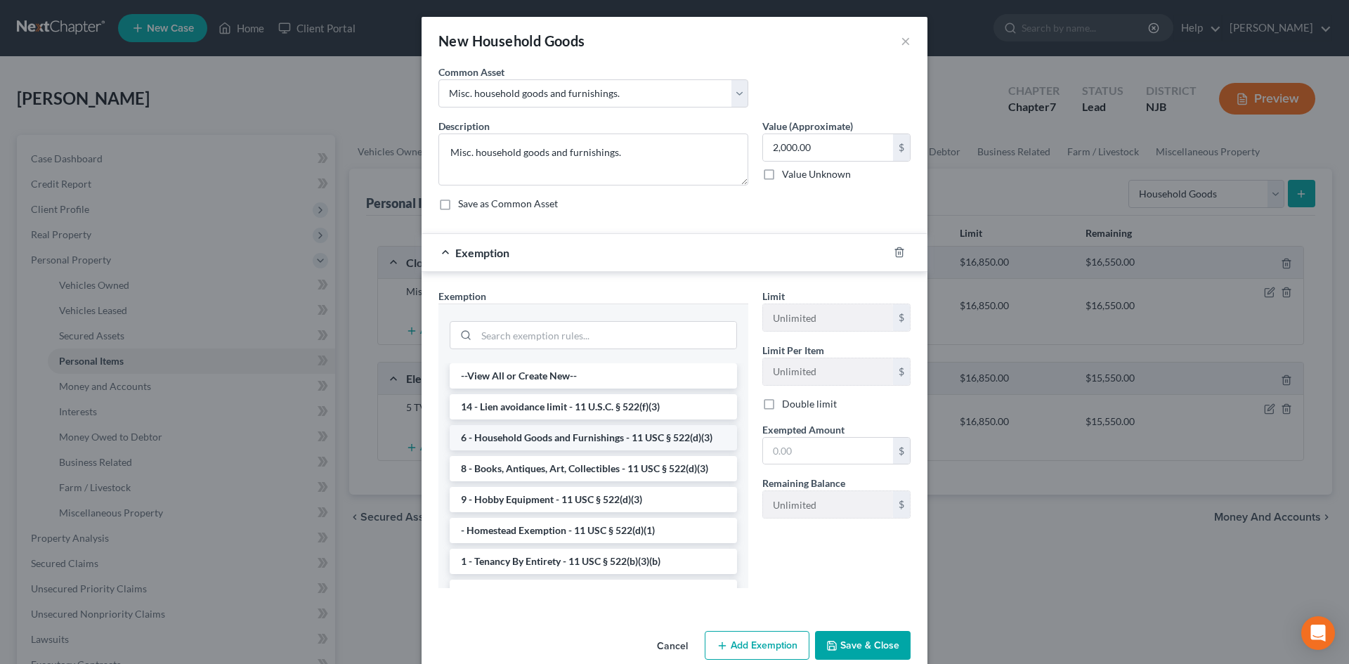
click at [593, 443] on li "6 - Household Goods and Furnishings - 11 USC § 522(d)(3)" at bounding box center [593, 437] width 287 height 25
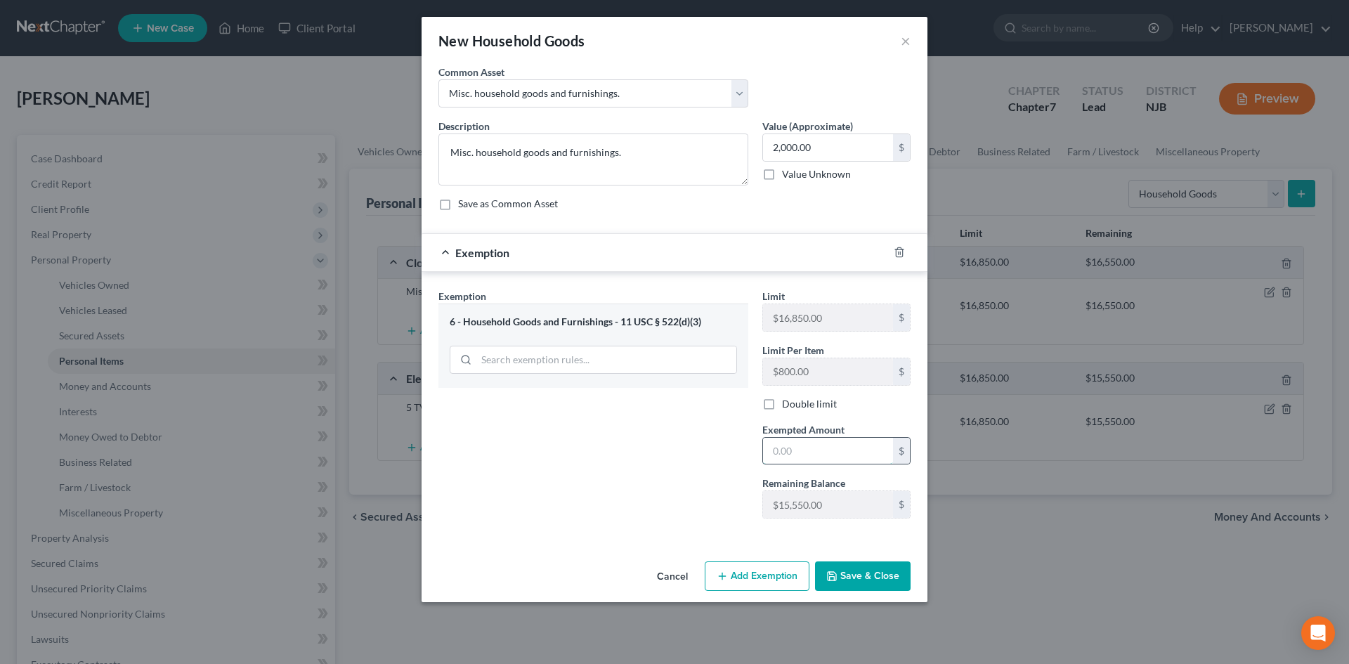
click at [831, 443] on input "text" at bounding box center [828, 451] width 130 height 27
type input "2,000.00"
click at [872, 576] on button "Save & Close" at bounding box center [863, 577] width 96 height 30
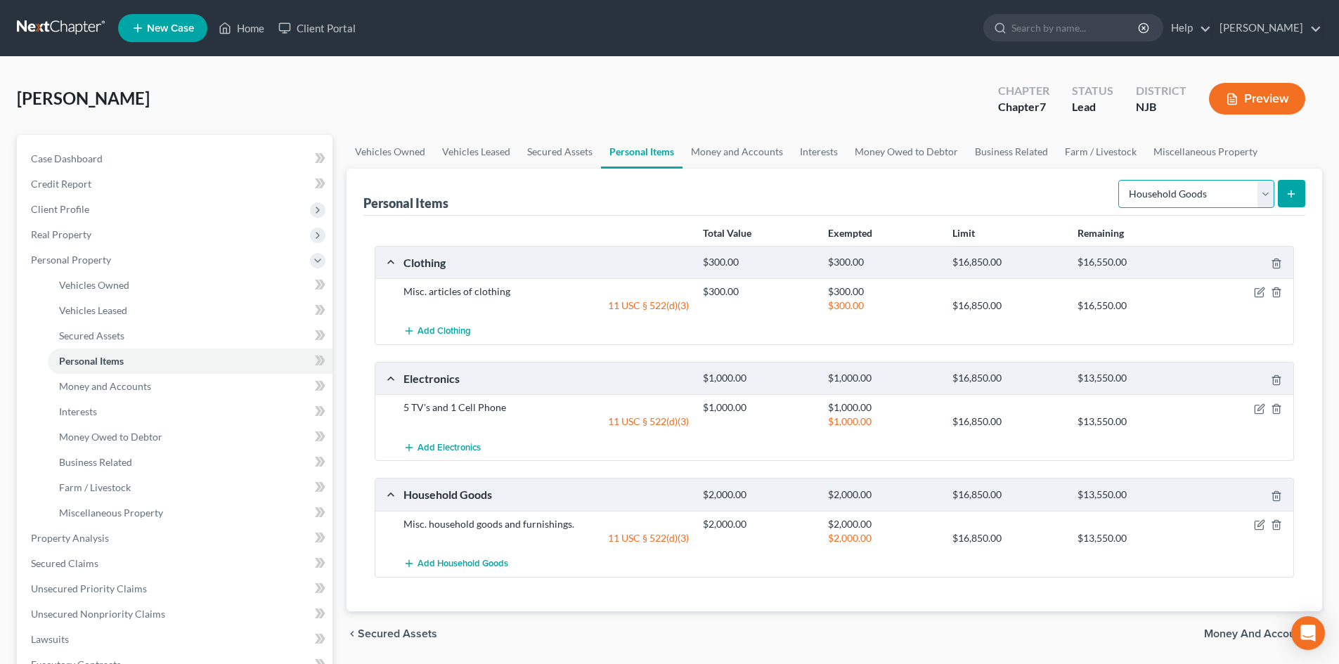
click at [1268, 194] on select "Select Item Type Clothing Collectibles Of Value Electronics Firearms Household …" at bounding box center [1196, 194] width 156 height 28
select select "jewelry"
click at [1119, 180] on select "Select Item Type Clothing Collectibles Of Value Electronics Firearms Household …" at bounding box center [1196, 194] width 156 height 28
click at [1288, 192] on icon "submit" at bounding box center [1290, 193] width 11 height 11
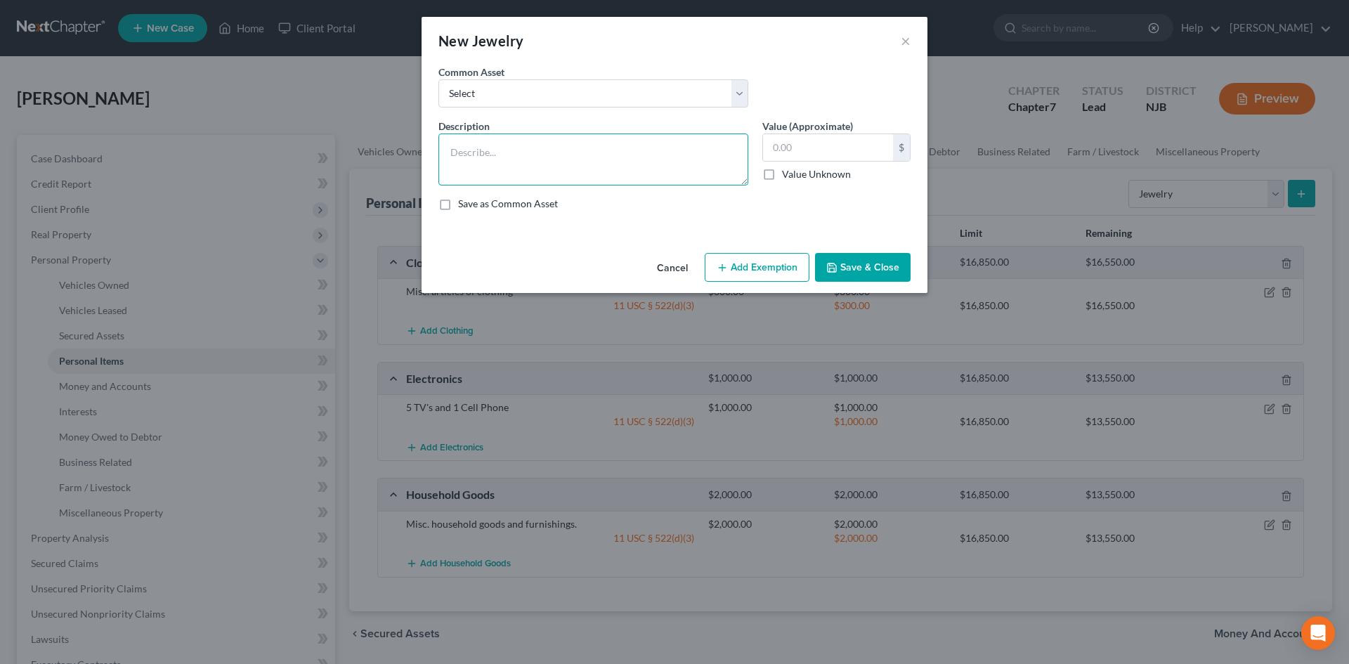
click at [531, 167] on textarea at bounding box center [594, 160] width 310 height 52
type textarea "1 watch"
type input "30.00"
click at [729, 258] on button "Add Exemption" at bounding box center [757, 268] width 105 height 30
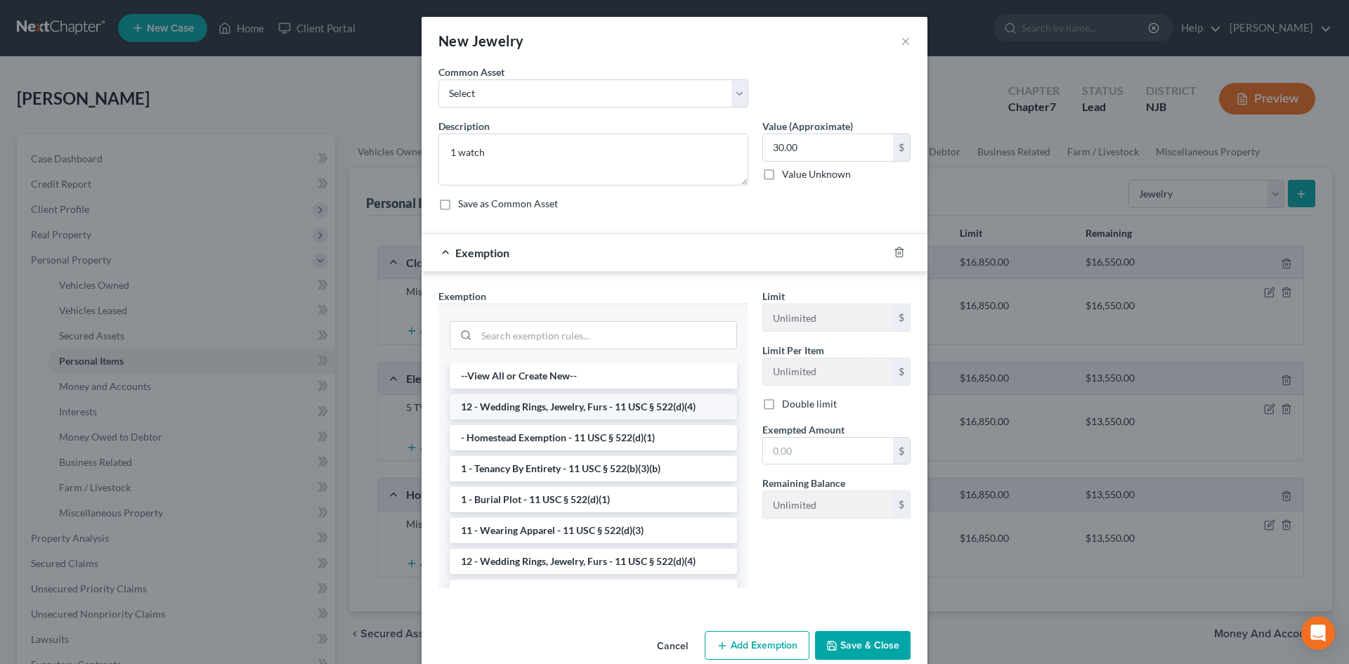
click at [581, 405] on li "12 - Wedding Rings, Jewelry, Furs - 11 USC § 522(d)(4)" at bounding box center [593, 406] width 287 height 25
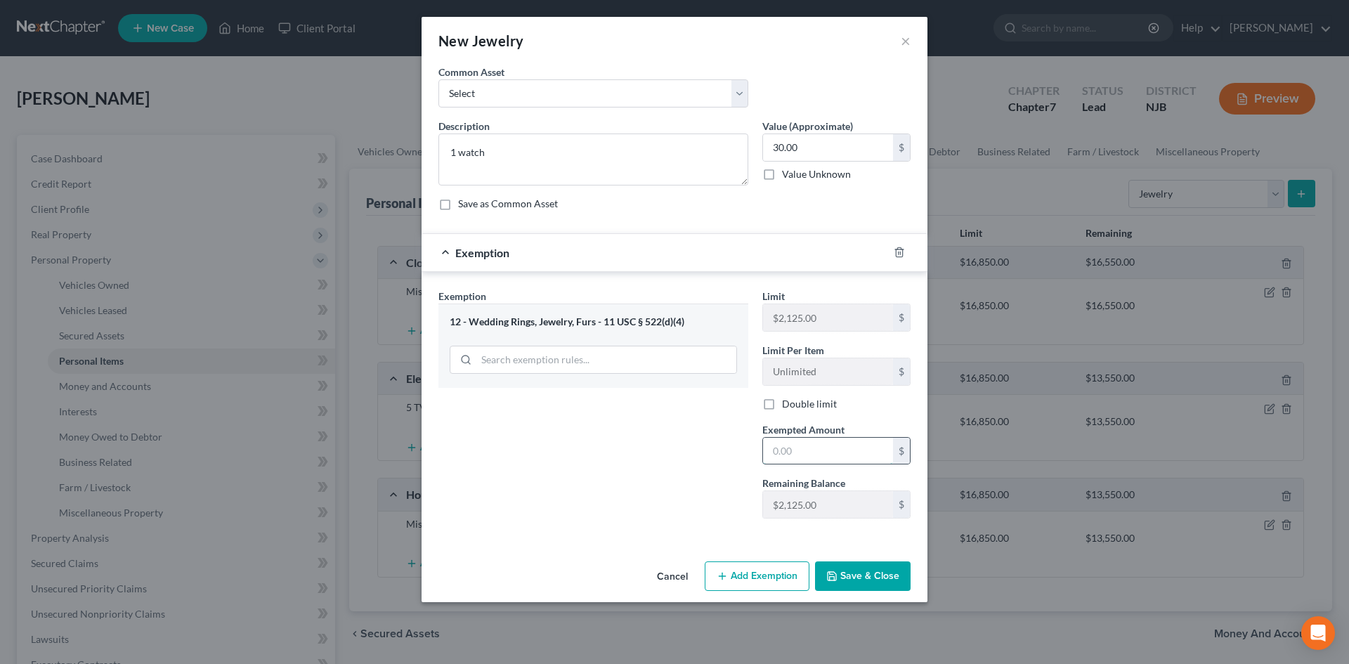
click at [852, 452] on input "text" at bounding box center [828, 451] width 130 height 27
type input "30.00"
click at [841, 580] on button "Save & Close" at bounding box center [863, 577] width 96 height 30
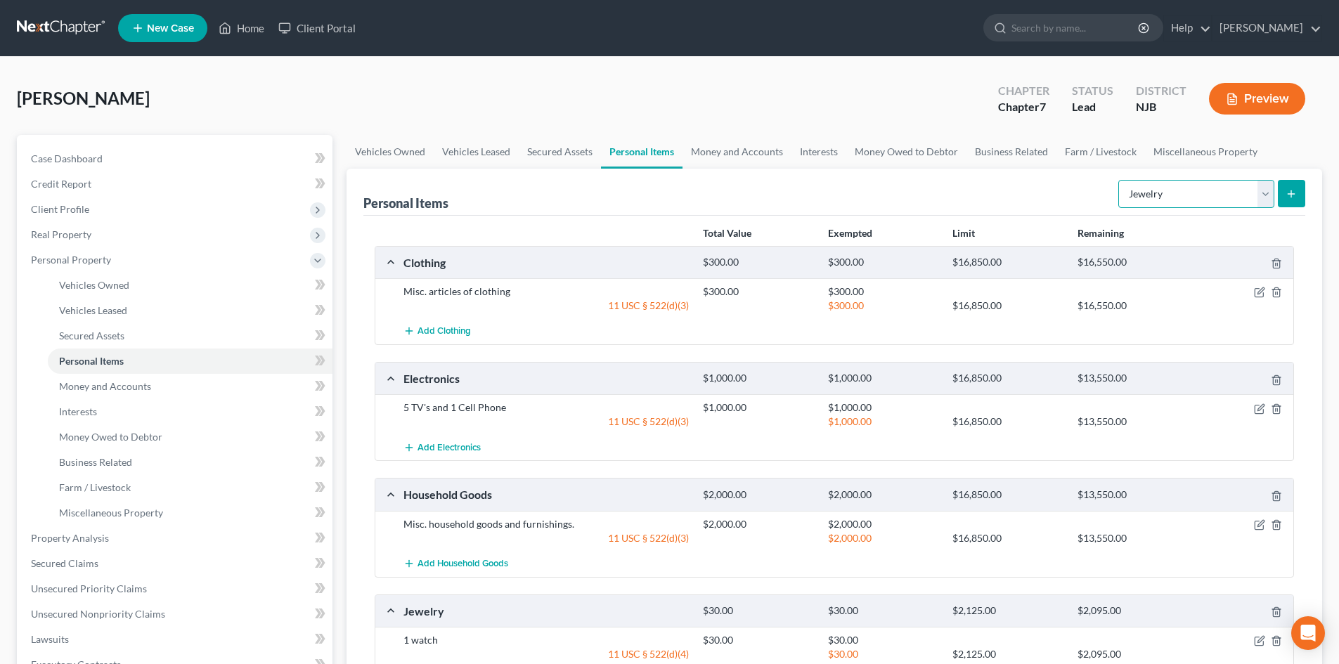
click at [1269, 197] on select "Select Item Type Clothing Collectibles Of Value Electronics Firearms Household …" at bounding box center [1196, 194] width 156 height 28
select select "pets"
click at [1119, 180] on select "Select Item Type Clothing Collectibles Of Value Electronics Firearms Household …" at bounding box center [1196, 194] width 156 height 28
click at [1285, 195] on icon "submit" at bounding box center [1290, 193] width 11 height 11
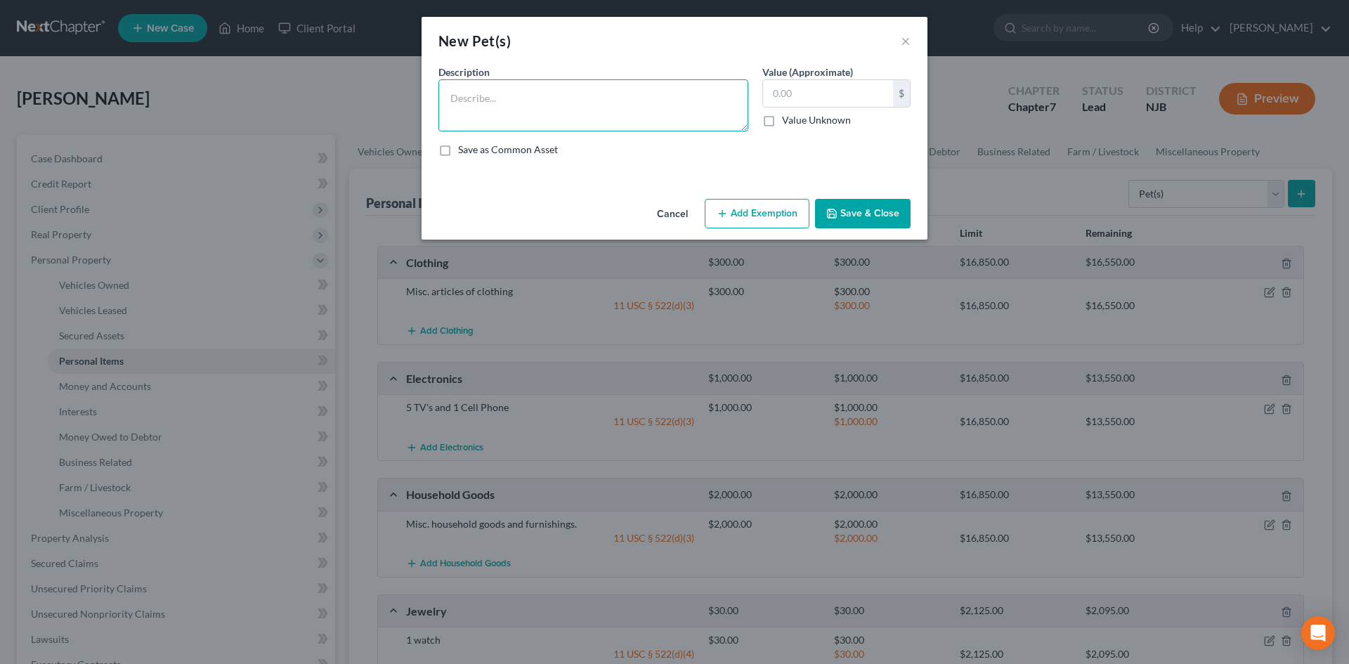
click at [497, 106] on textarea at bounding box center [594, 105] width 310 height 52
type textarea "2 dogs, no resale value"
type input "0.00"
click at [868, 221] on button "Save & Close" at bounding box center [863, 214] width 96 height 30
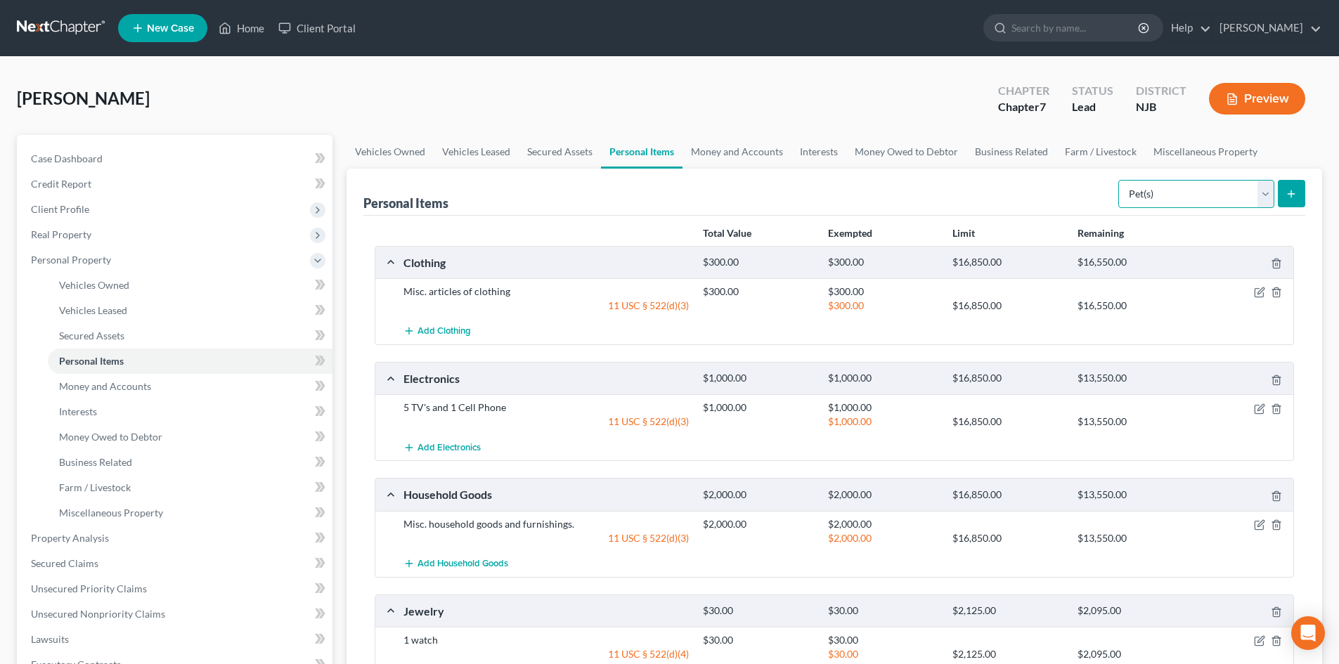
click at [1262, 202] on select "Select Item Type Clothing Collectibles Of Value Electronics Firearms Household …" at bounding box center [1196, 194] width 156 height 28
click at [1303, 320] on div "Total Value Exempted Limit Remaining Clothing $300.00 $300.00 $16,850.00 $16,55…" at bounding box center [834, 523] width 942 height 614
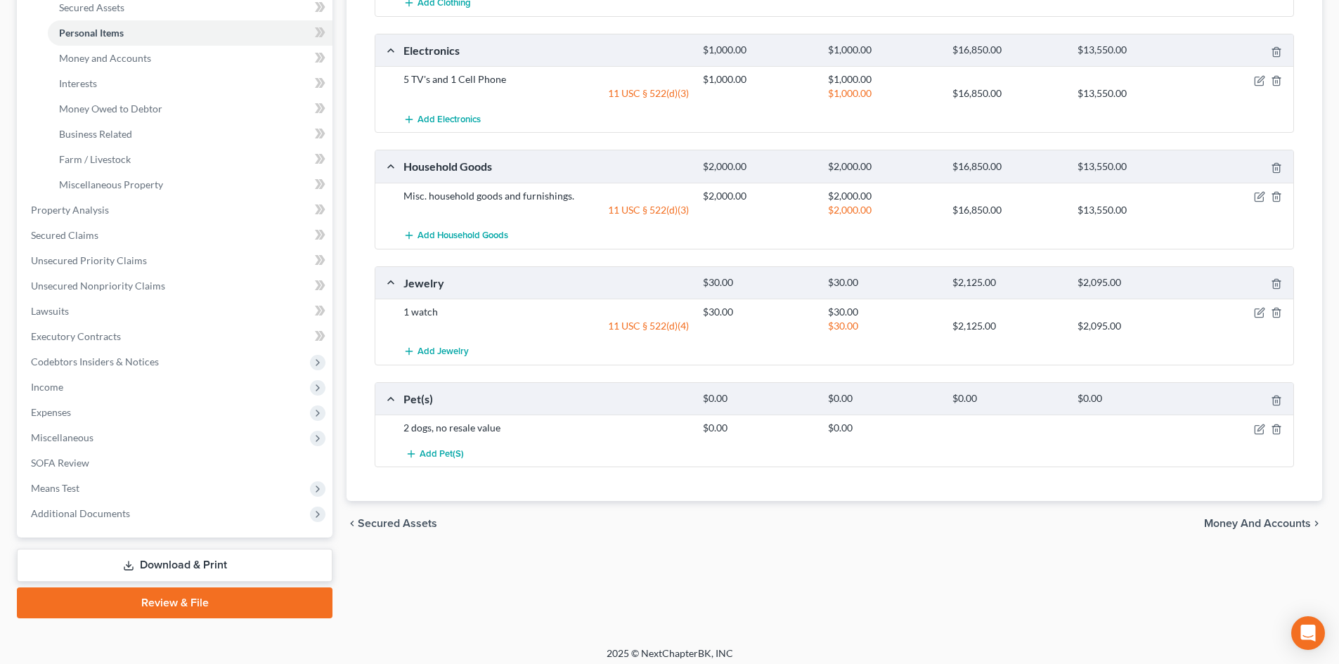
scroll to position [336, 0]
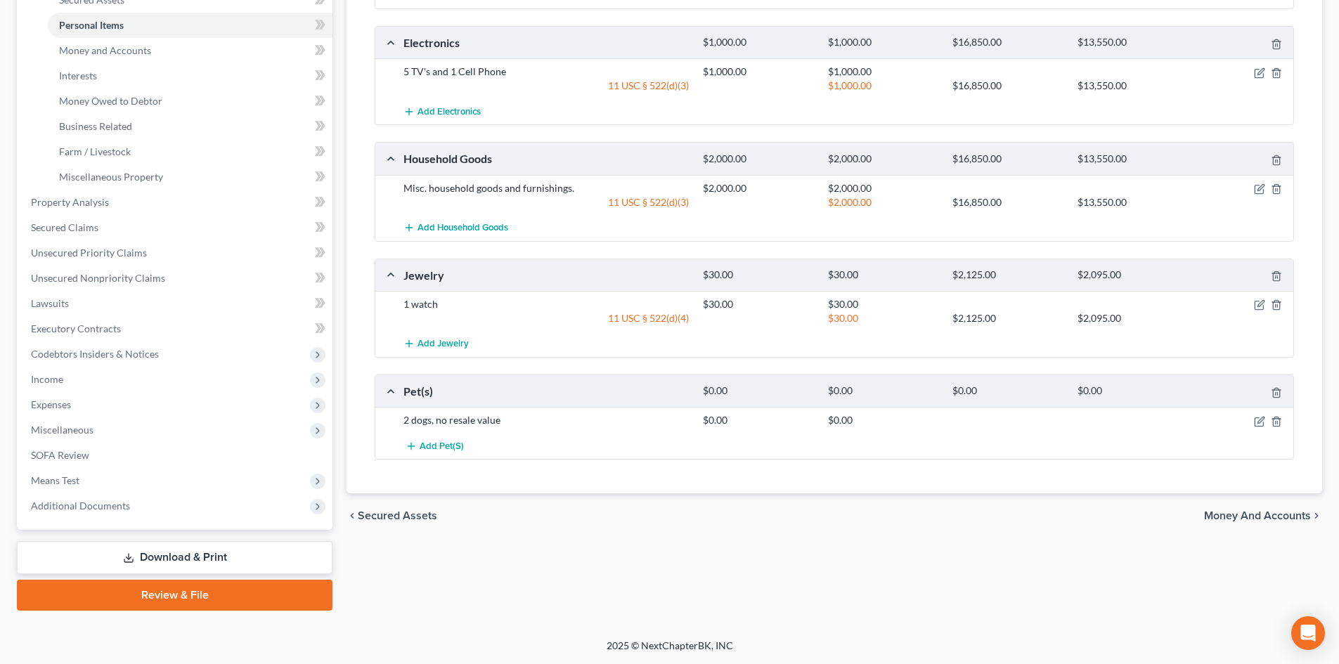
click at [1283, 516] on span "Money and Accounts" at bounding box center [1257, 515] width 107 height 11
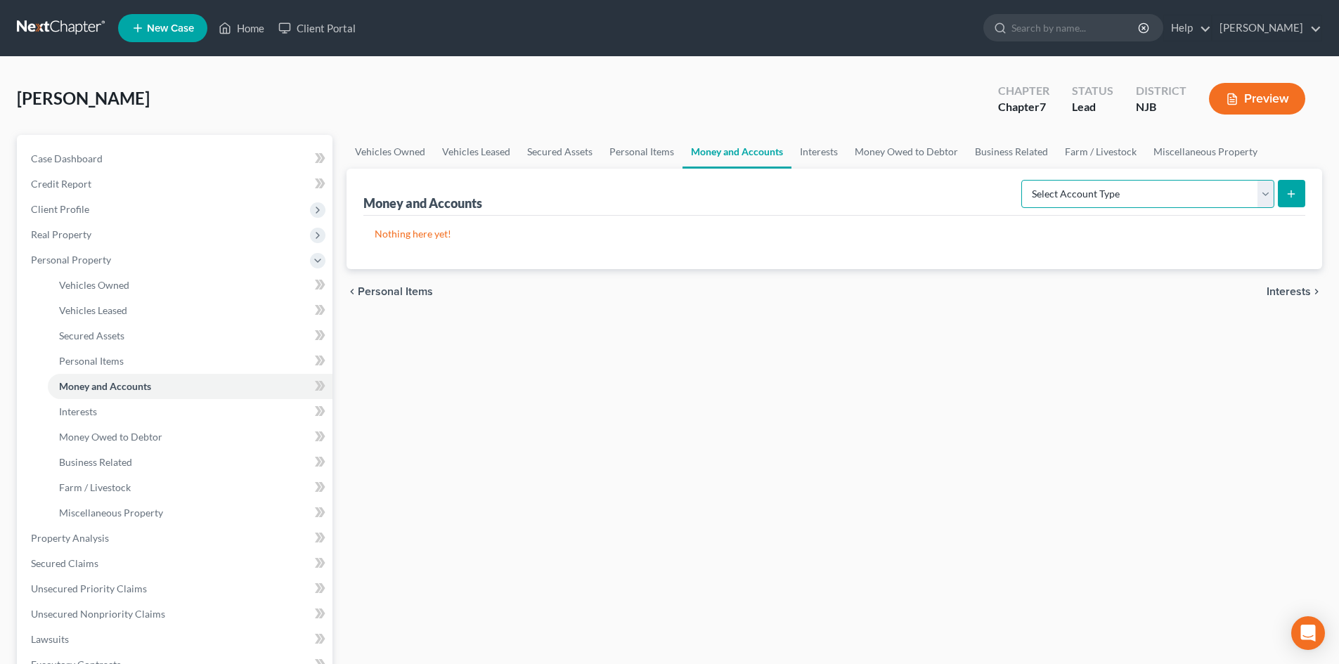
click at [1084, 199] on select "Select Account Type Brokerage Cash on Hand Certificates of Deposit Checking Acc…" at bounding box center [1147, 194] width 253 height 28
select select "checking"
click at [1024, 180] on select "Select Account Type Brokerage Cash on Hand Certificates of Deposit Checking Acc…" at bounding box center [1147, 194] width 253 height 28
click at [1298, 197] on button "submit" at bounding box center [1291, 193] width 27 height 27
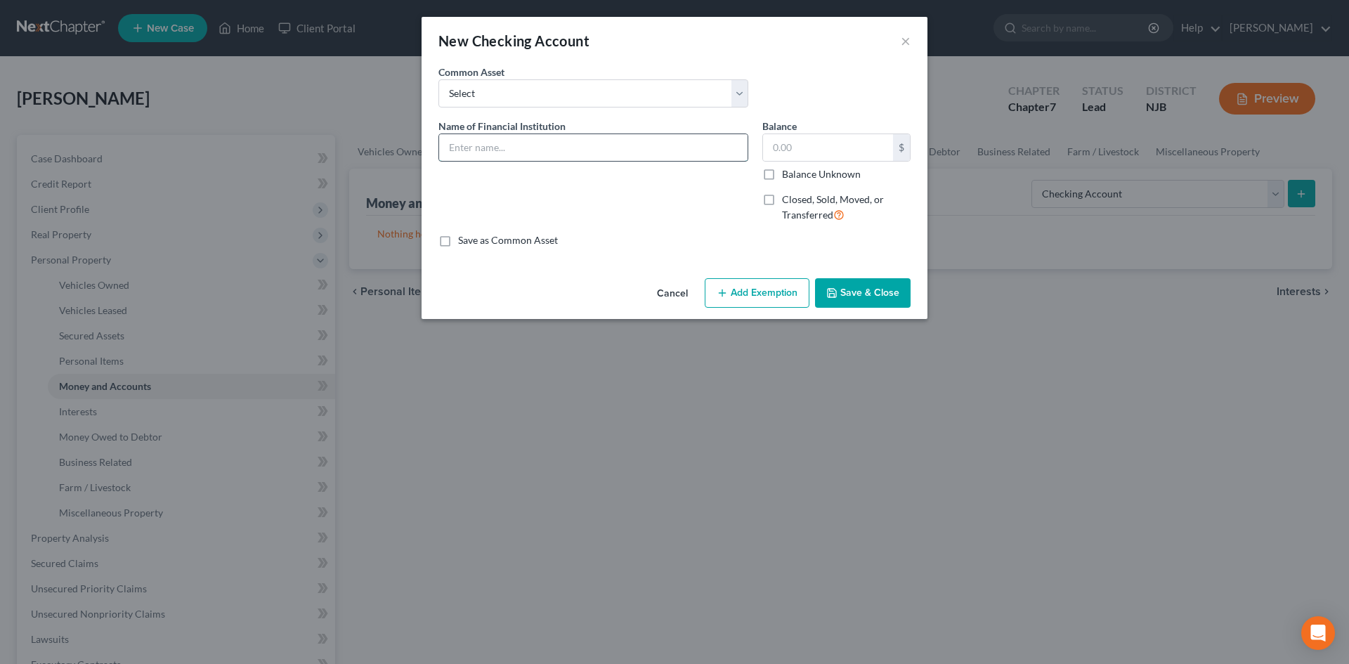
click at [538, 150] on input "text" at bounding box center [593, 147] width 309 height 27
type input "Checking Account at Truist Bank"
type input "808.19"
click at [767, 293] on button "Add Exemption" at bounding box center [757, 293] width 105 height 30
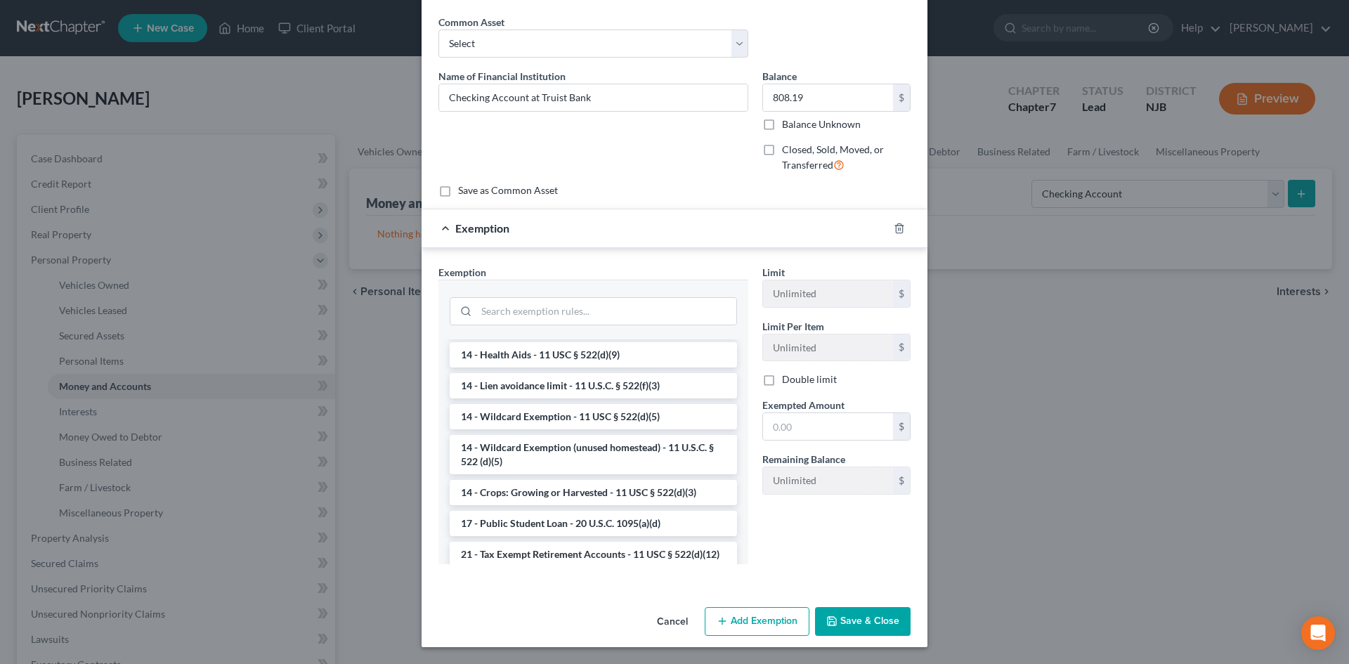
scroll to position [177, 0]
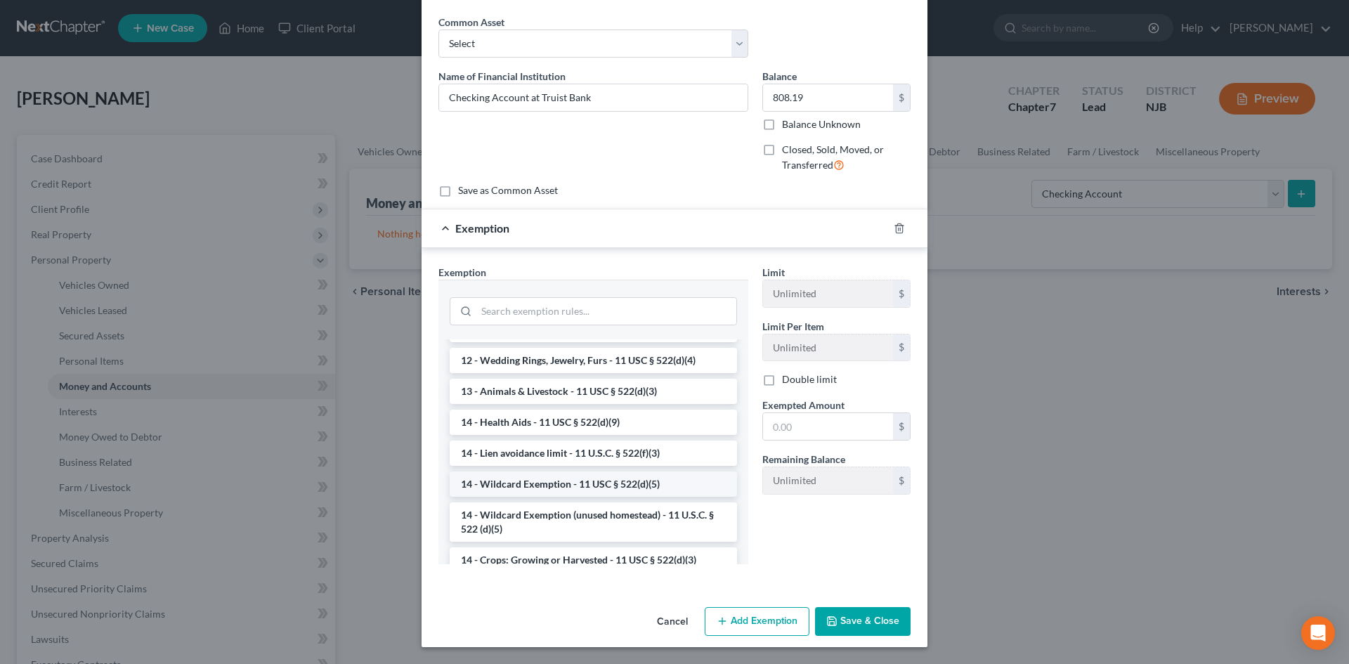
click at [512, 479] on li "14 - Wildcard Exemption - 11 USC § 522(d)(5)" at bounding box center [593, 484] width 287 height 25
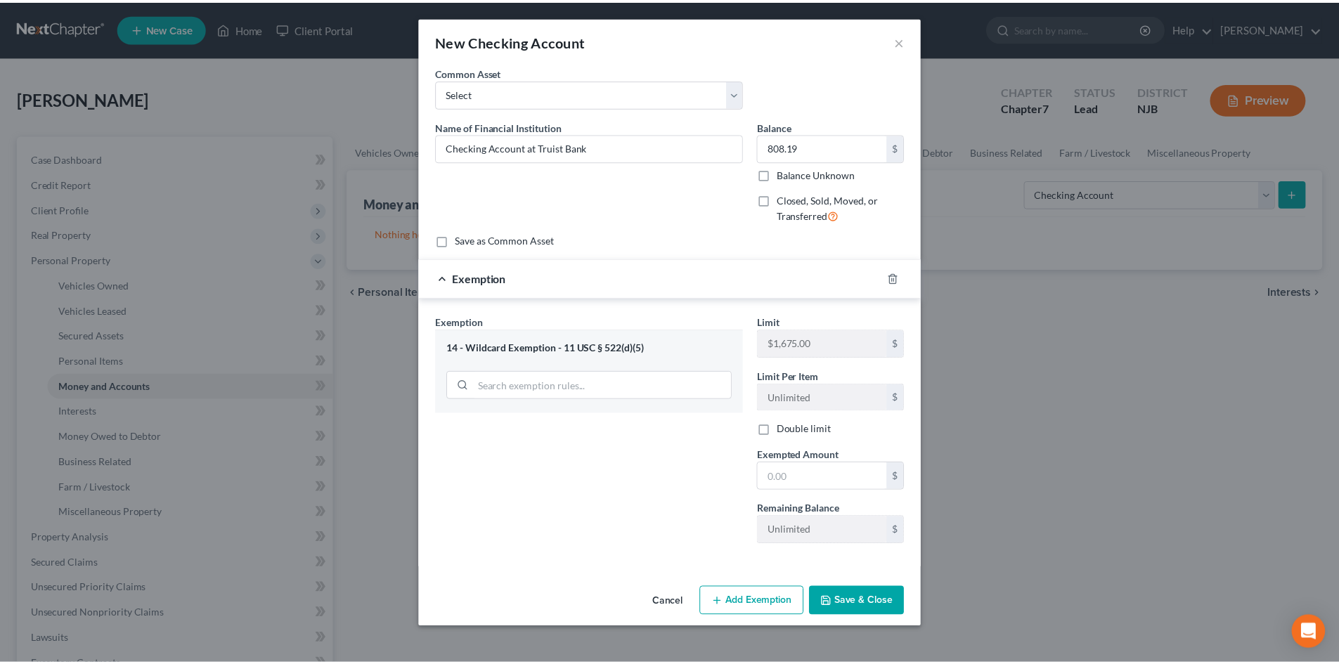
scroll to position [0, 0]
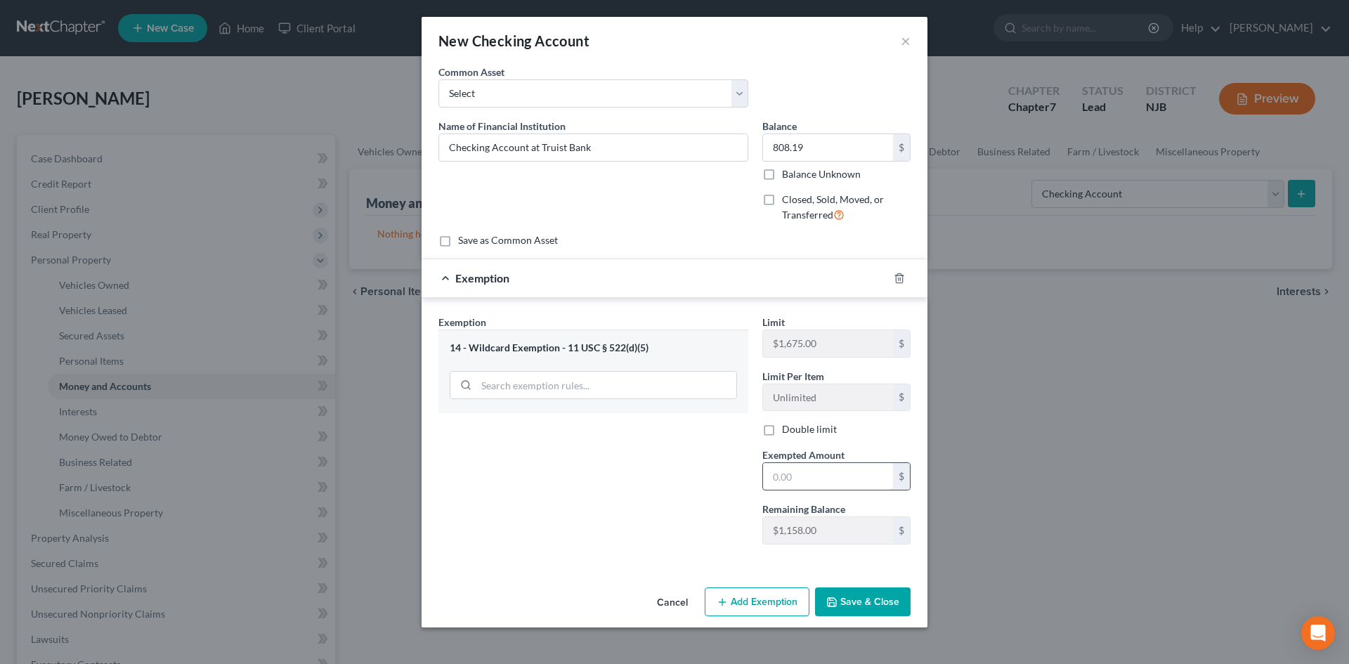
click at [836, 474] on input "text" at bounding box center [828, 476] width 130 height 27
type input "808.19"
click at [846, 597] on button "Save & Close" at bounding box center [863, 603] width 96 height 30
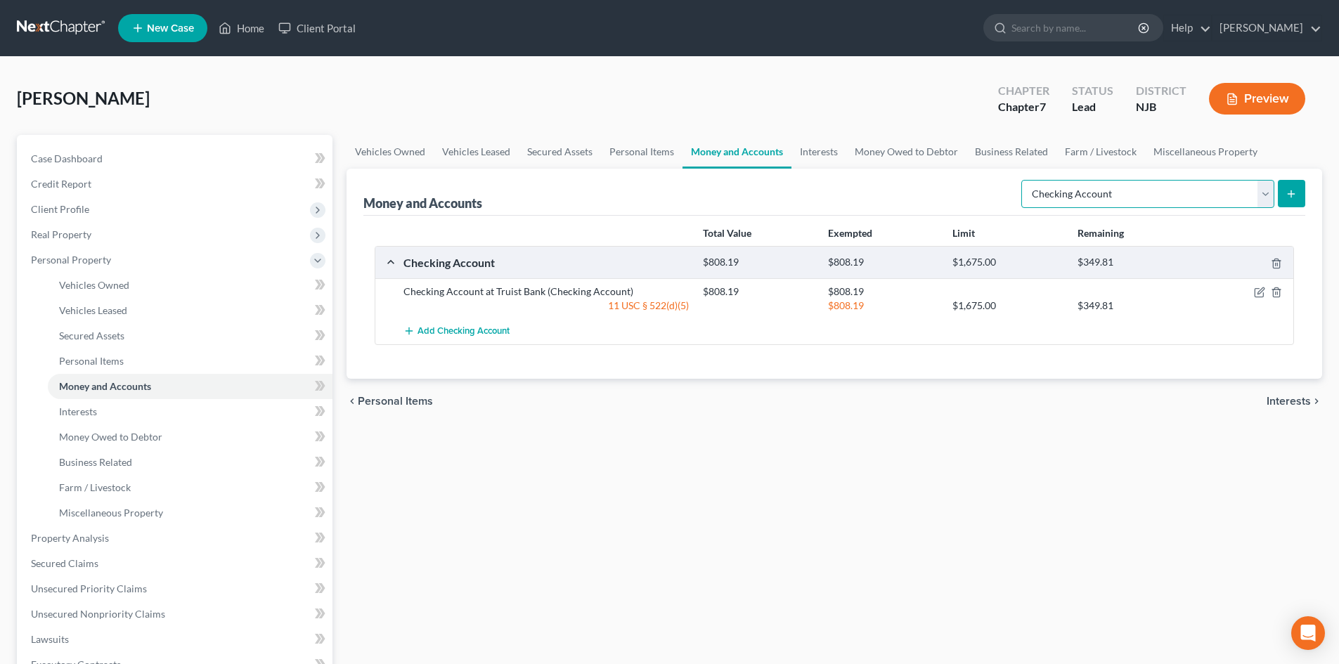
click at [1266, 193] on select "Select Account Type Brokerage Cash on Hand Certificates of Deposit Checking Acc…" at bounding box center [1147, 194] width 253 height 28
click at [1232, 409] on div "chevron_left Personal Items Interests chevron_right" at bounding box center [833, 401] width 975 height 45
click at [1306, 396] on span "Interests" at bounding box center [1288, 401] width 44 height 11
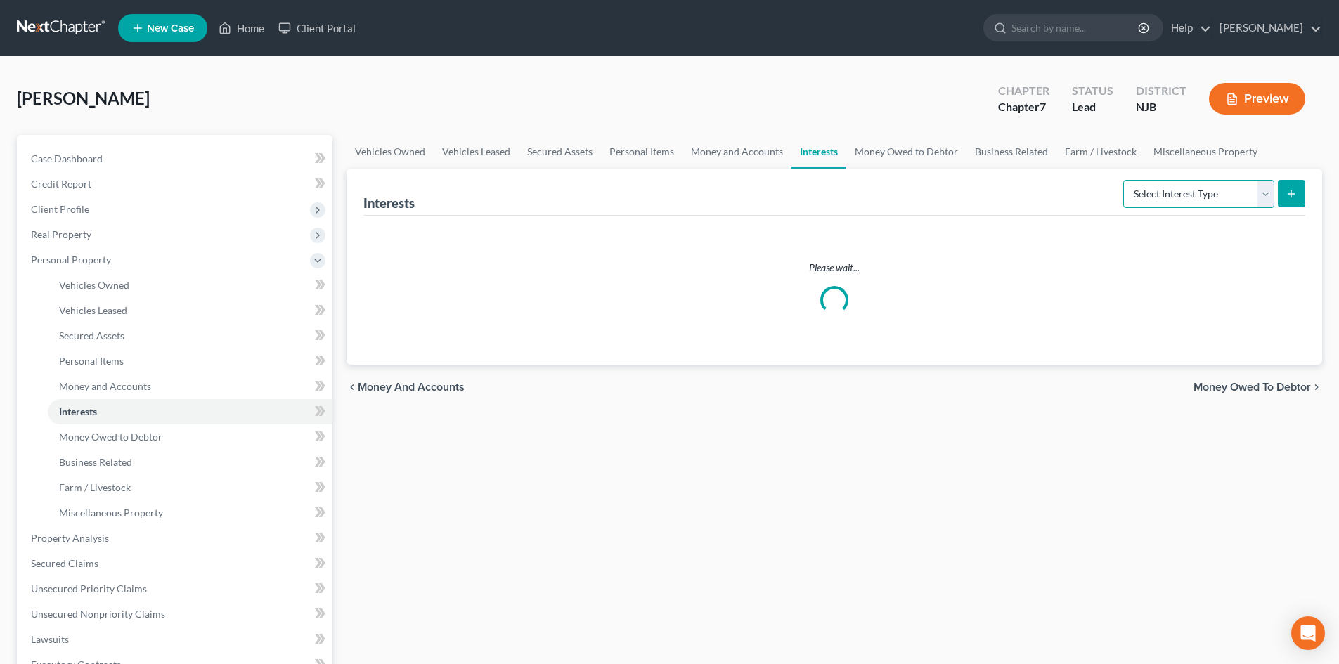
click at [1261, 186] on select "Select Interest Type 401K Annuity Bond Education IRA Government Bond Government…" at bounding box center [1198, 194] width 151 height 28
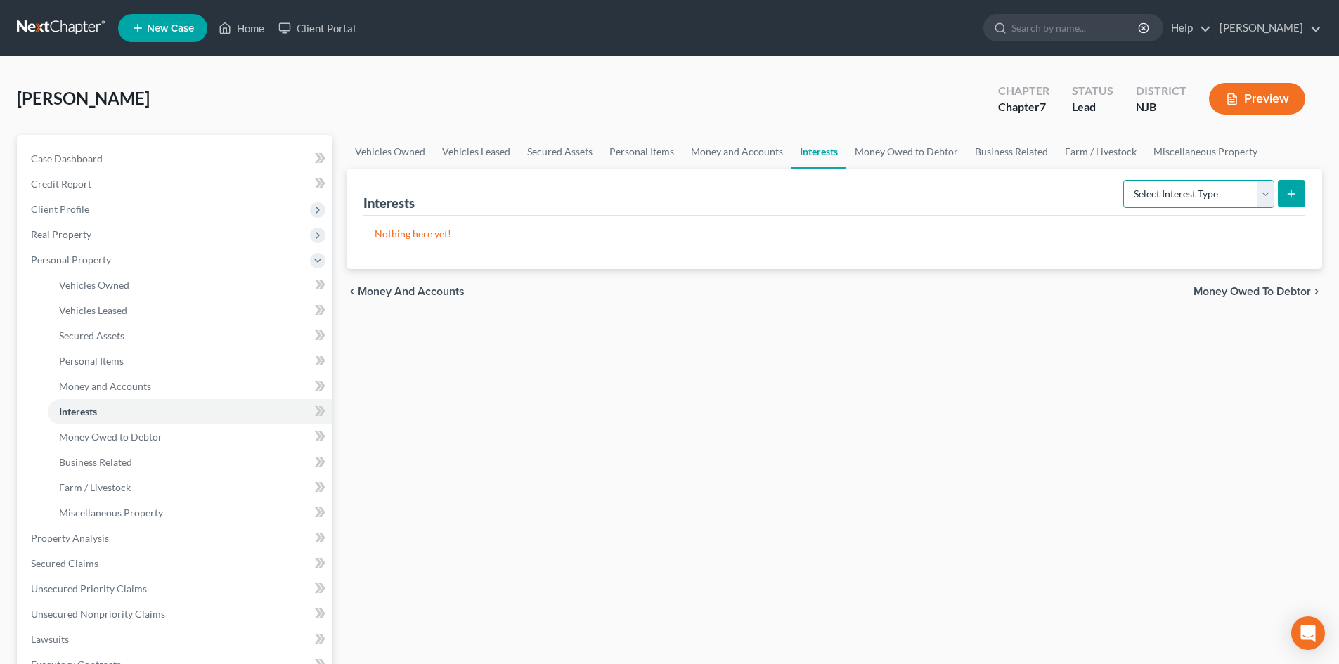
select select "pension_plan"
click at [1124, 180] on select "Select Interest Type 401K Annuity Bond Education IRA Government Bond Government…" at bounding box center [1198, 194] width 151 height 28
click at [1285, 190] on button "submit" at bounding box center [1291, 193] width 27 height 27
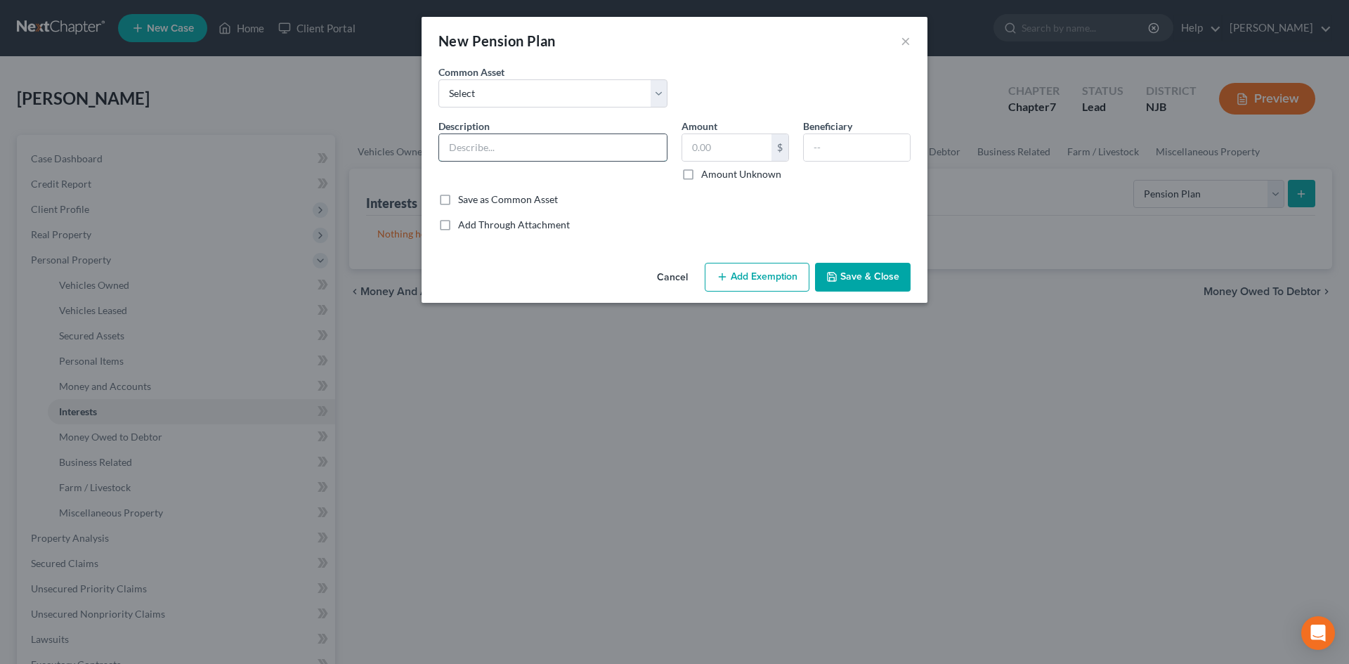
click at [519, 160] on input "text" at bounding box center [553, 147] width 228 height 27
type input "Thrift Savings Plan through work"
click at [701, 176] on label "Amount Unknown" at bounding box center [741, 174] width 80 height 14
click at [707, 176] on input "Amount Unknown" at bounding box center [711, 171] width 9 height 9
checkbox input "true"
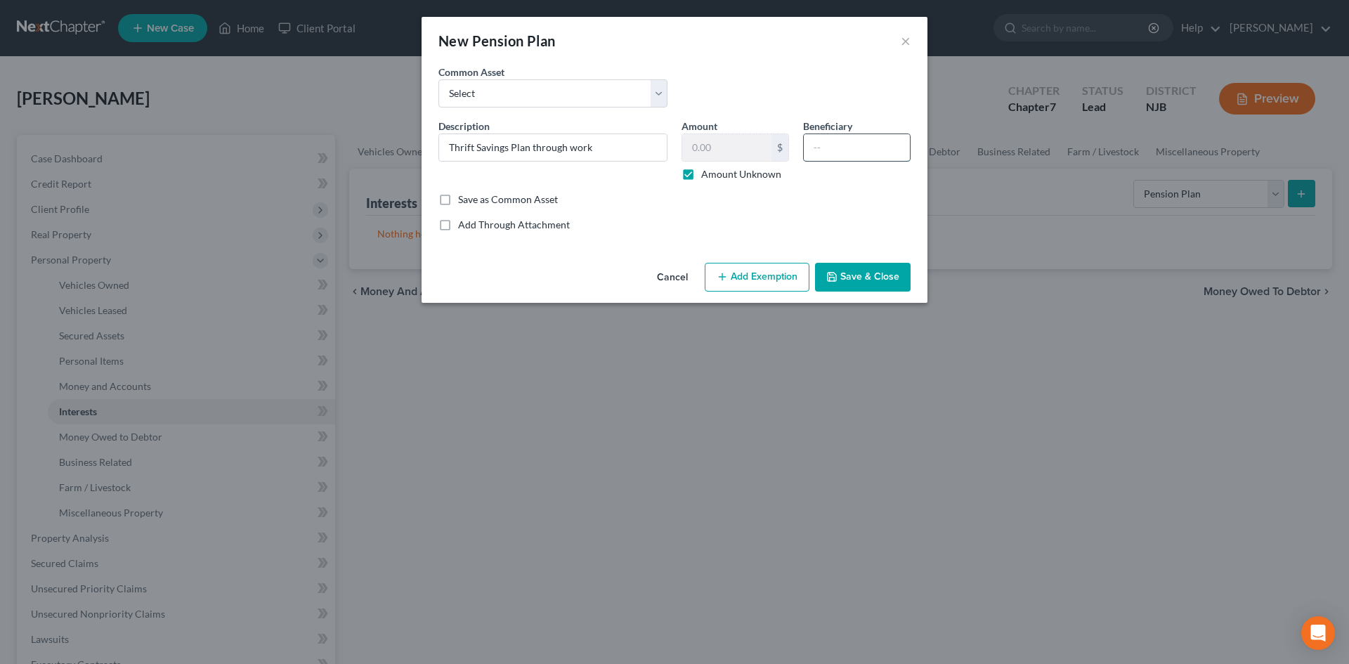
click at [847, 149] on input "text" at bounding box center [857, 147] width 106 height 27
type input "Debtor"
click at [866, 284] on button "Save & Close" at bounding box center [863, 278] width 96 height 30
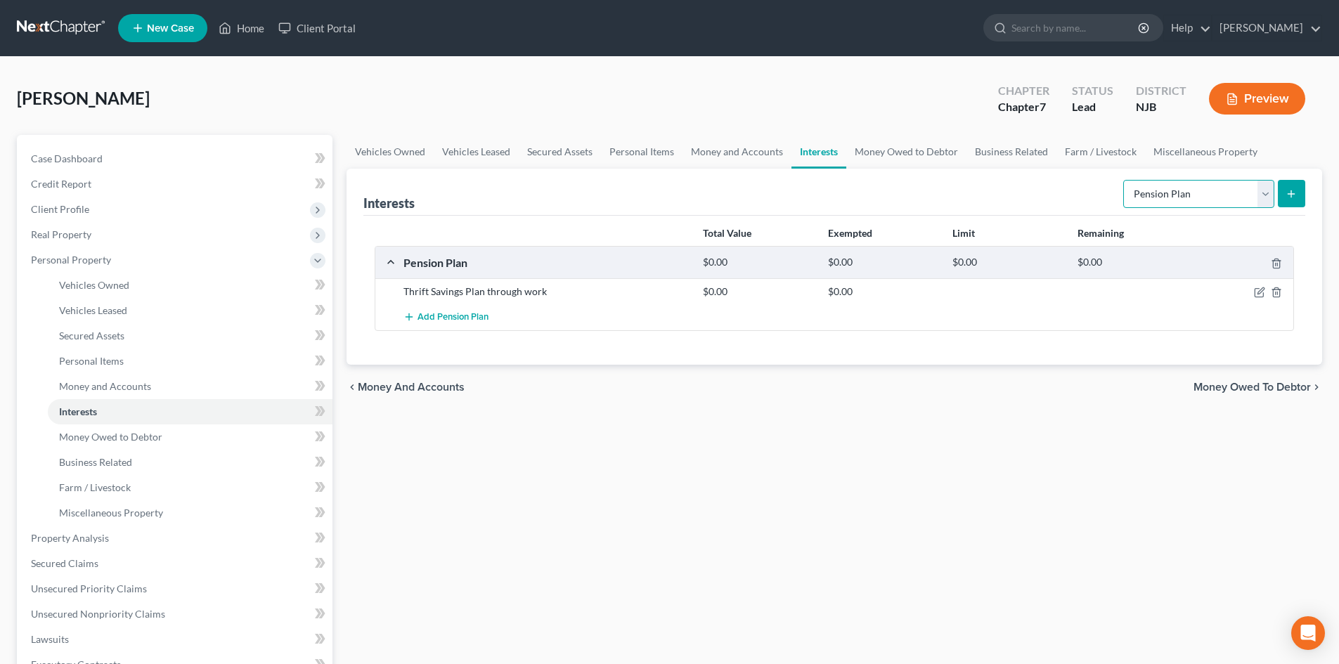
click at [1268, 194] on select "Select Interest Type 401K Annuity Bond Education IRA Government Bond Government…" at bounding box center [1198, 194] width 151 height 28
select select "term_life_insurance"
click at [1124, 180] on select "Select Interest Type 401K Annuity Bond Education IRA Government Bond Government…" at bounding box center [1198, 194] width 151 height 28
click at [1289, 188] on icon "submit" at bounding box center [1290, 193] width 11 height 11
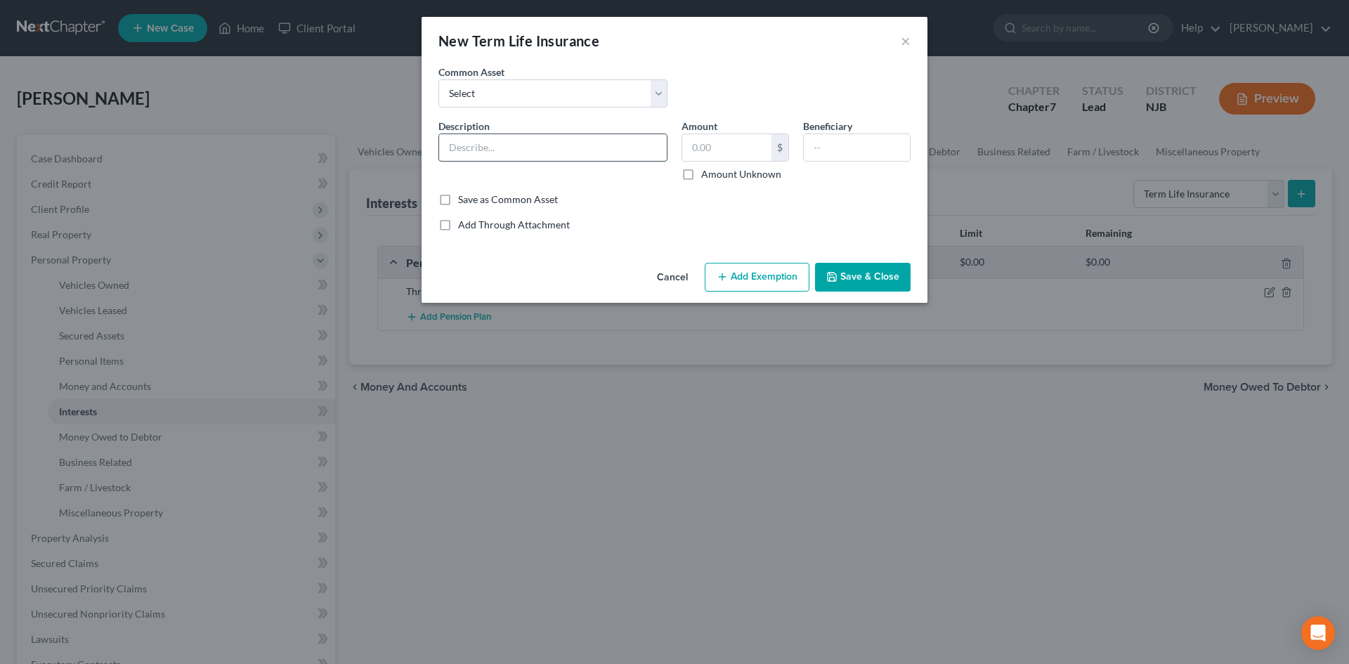
click at [524, 147] on input "text" at bounding box center [553, 147] width 228 height 27
type input "Term policy through employer"
click at [857, 150] on input "text" at bounding box center [857, 147] width 106 height 27
type input "[PERSON_NAME]'s mother"
click at [890, 285] on button "Save & Close" at bounding box center [863, 278] width 96 height 30
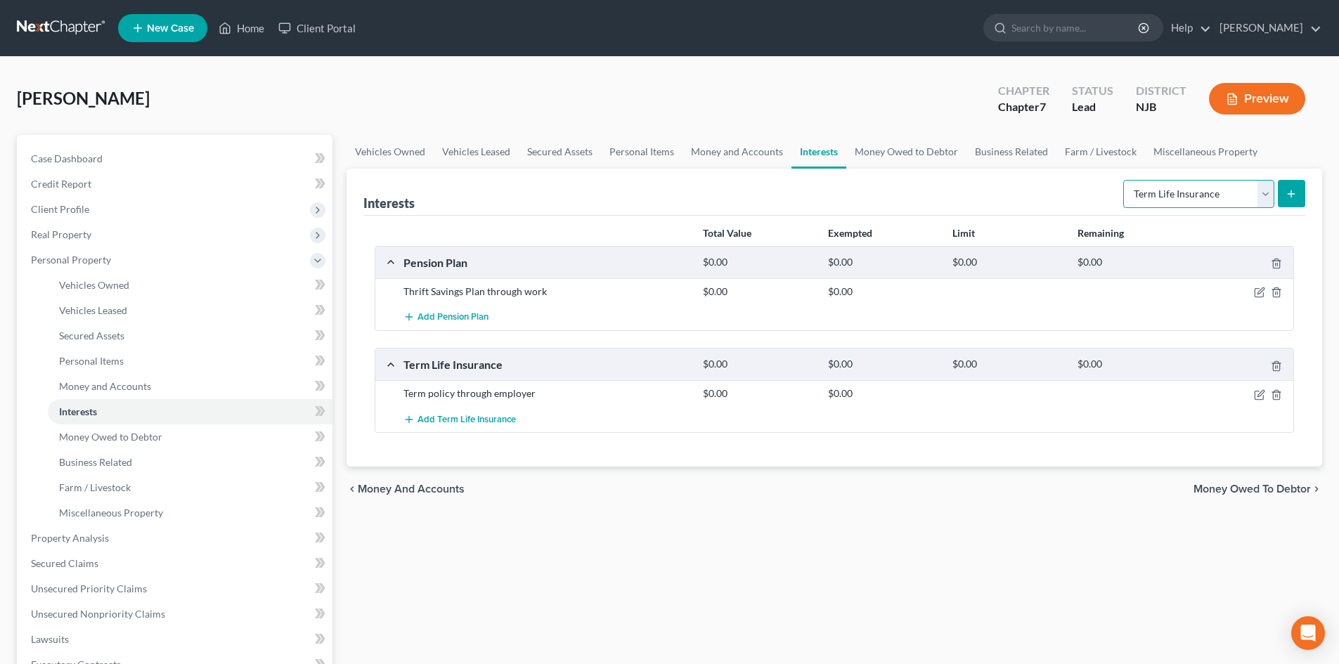
click at [1264, 200] on select "Select Interest Type 401K Annuity Bond Education IRA Government Bond Government…" at bounding box center [1198, 194] width 151 height 28
click at [1078, 524] on div "Vehicles Owned Vehicles Leased Secured Assets Personal Items Money and Accounts…" at bounding box center [833, 541] width 989 height 812
click at [1250, 488] on span "Money Owed to Debtor" at bounding box center [1251, 488] width 117 height 11
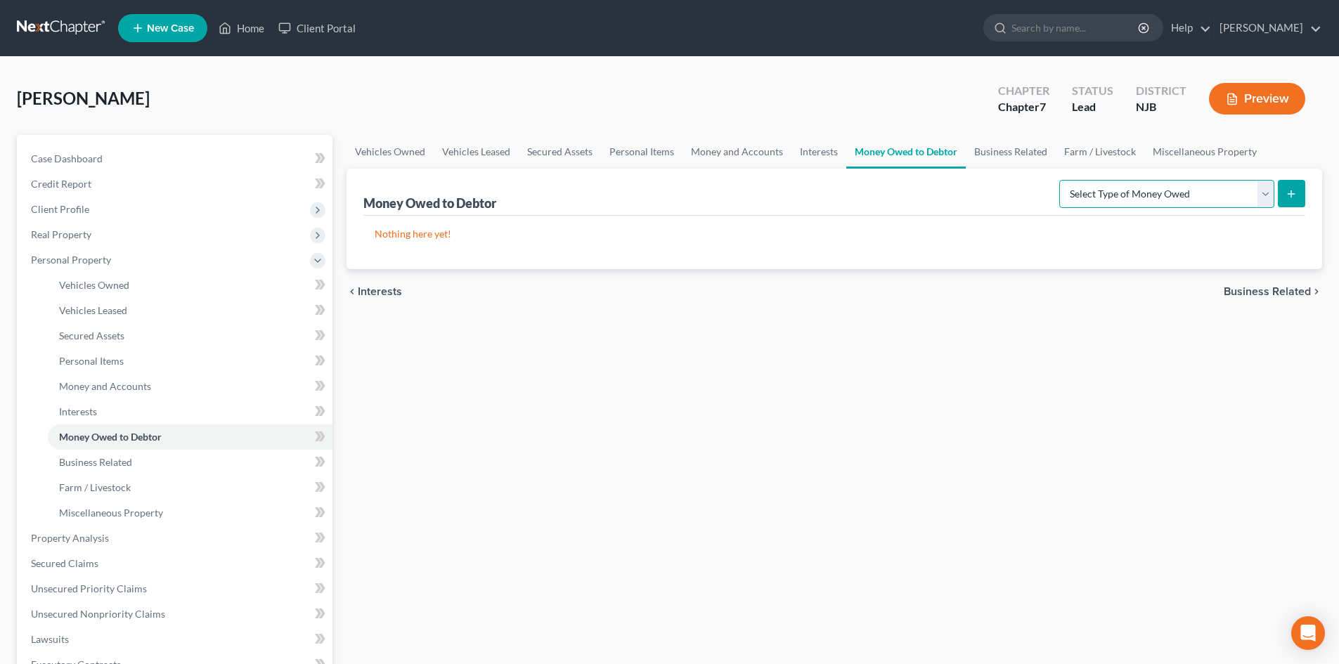
click at [1265, 194] on select "Select Type of Money Owed Accounts Receivable Alimony Child Support Claims Agai…" at bounding box center [1166, 194] width 215 height 28
click at [662, 488] on div "Vehicles Owned Vehicles Leased Secured Assets Personal Items Money and Accounts…" at bounding box center [833, 541] width 989 height 812
click at [1245, 286] on span "Business Related" at bounding box center [1266, 291] width 87 height 11
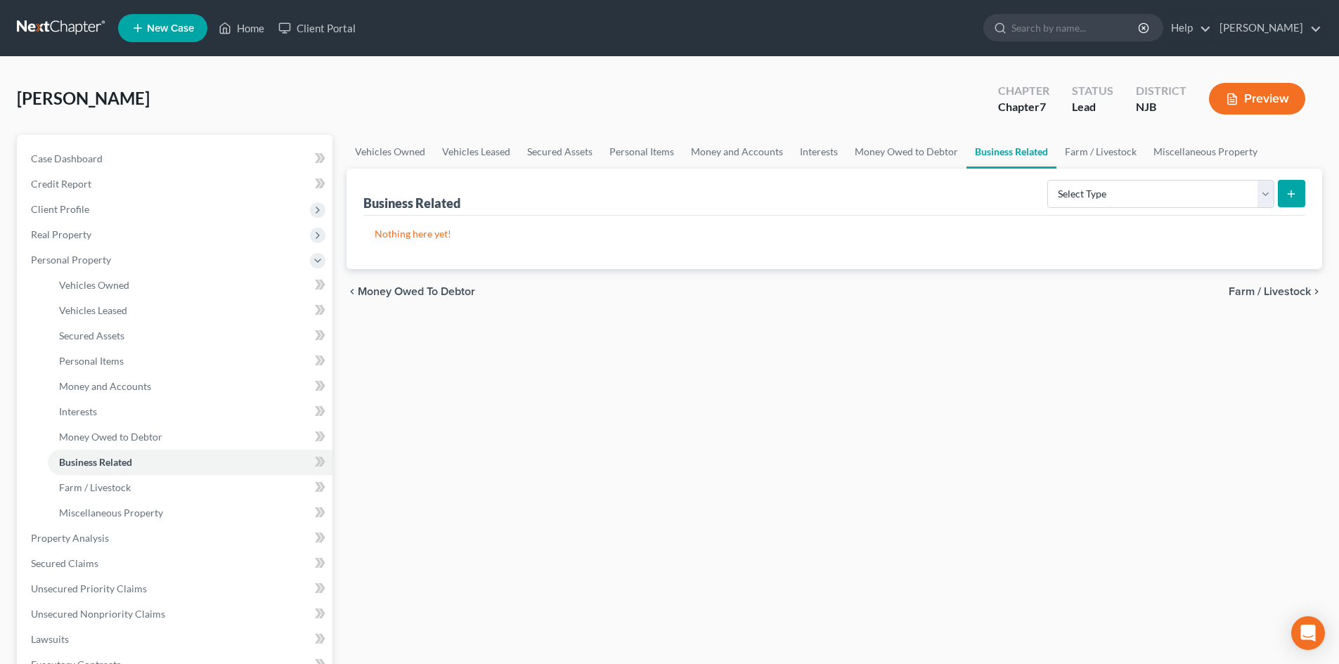
click at [1231, 289] on span "Farm / Livestock" at bounding box center [1269, 291] width 82 height 11
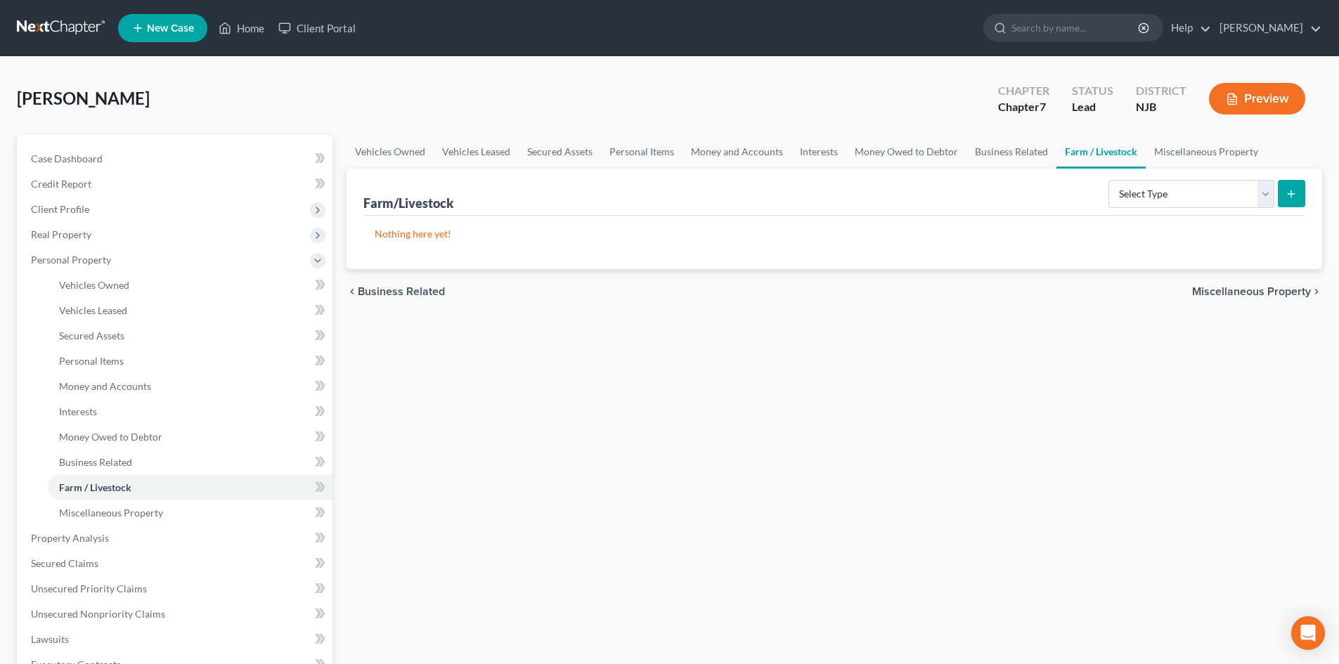
click at [1229, 288] on span "Miscellaneous Property" at bounding box center [1251, 291] width 119 height 11
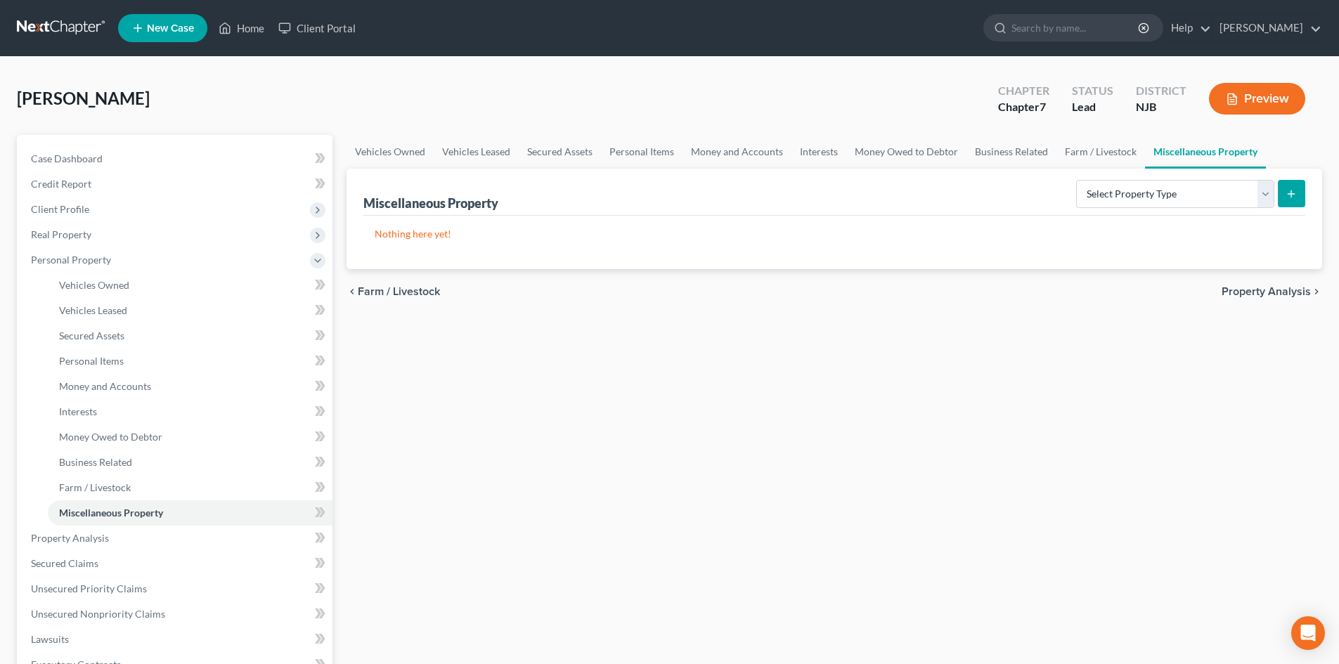
click at [1257, 292] on span "Property Analysis" at bounding box center [1265, 291] width 89 height 11
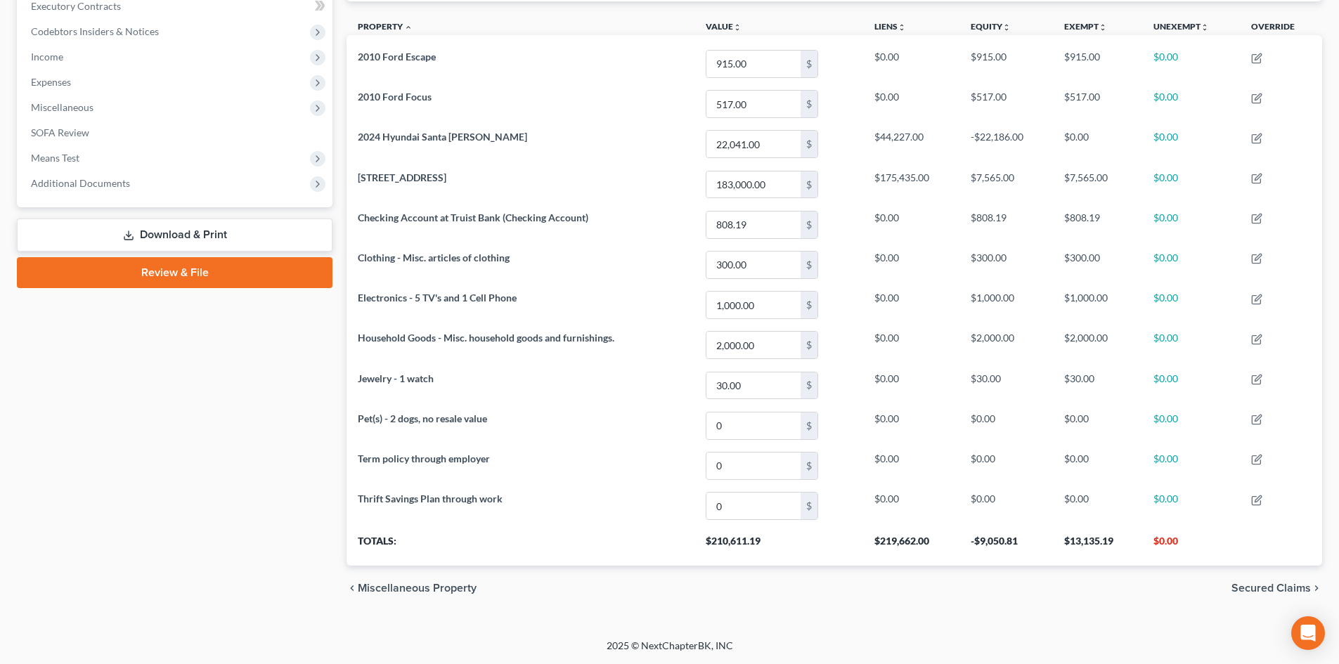
click at [1264, 590] on span "Secured Claims" at bounding box center [1270, 588] width 79 height 11
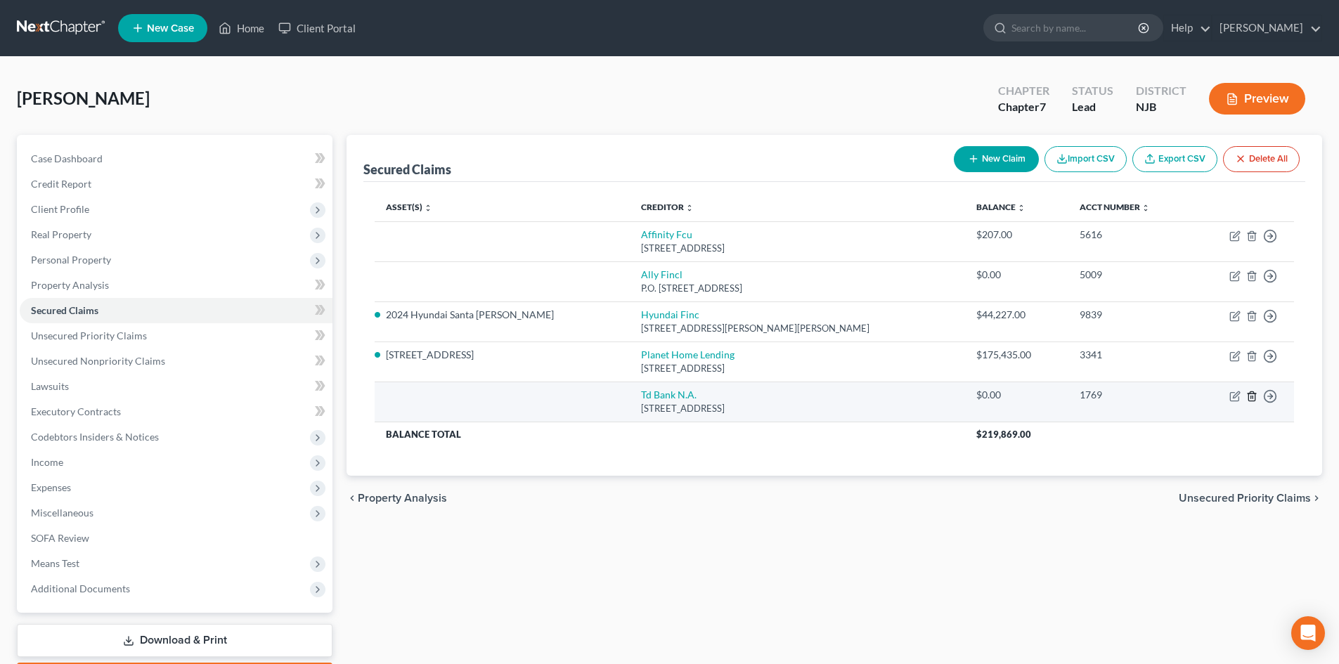
click at [1251, 397] on line "button" at bounding box center [1251, 397] width 0 height 3
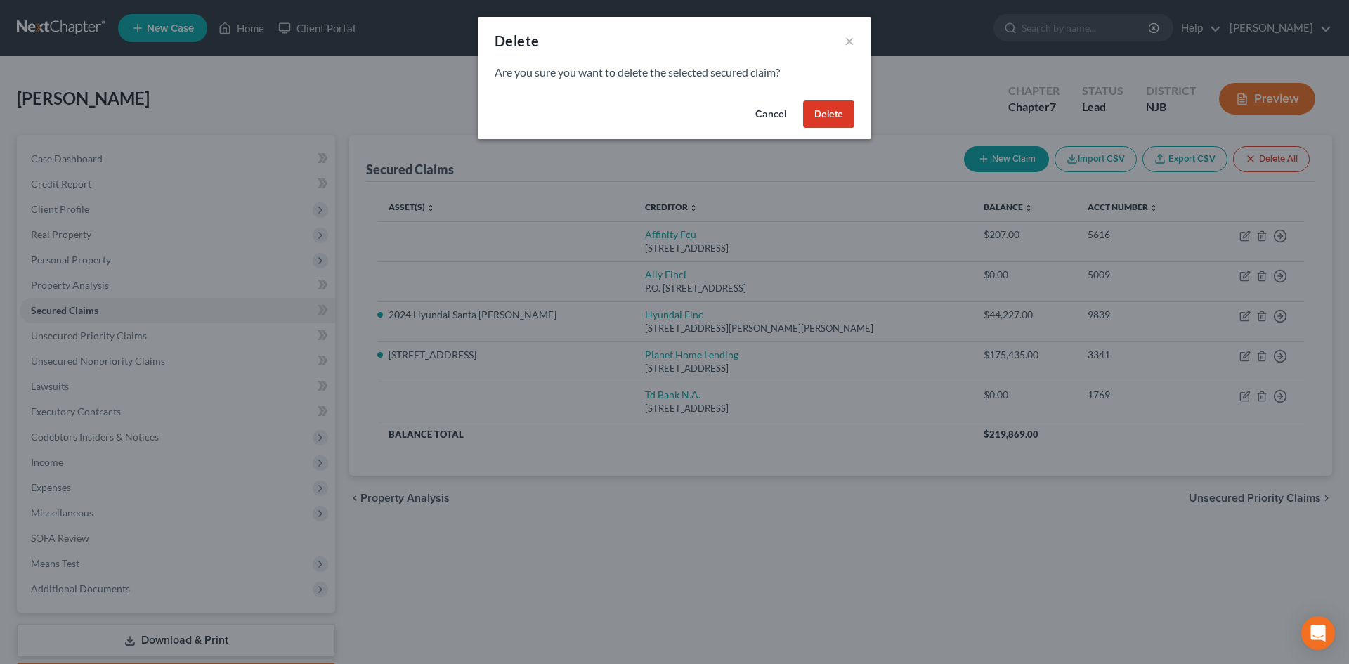
click at [822, 105] on button "Delete" at bounding box center [828, 114] width 51 height 28
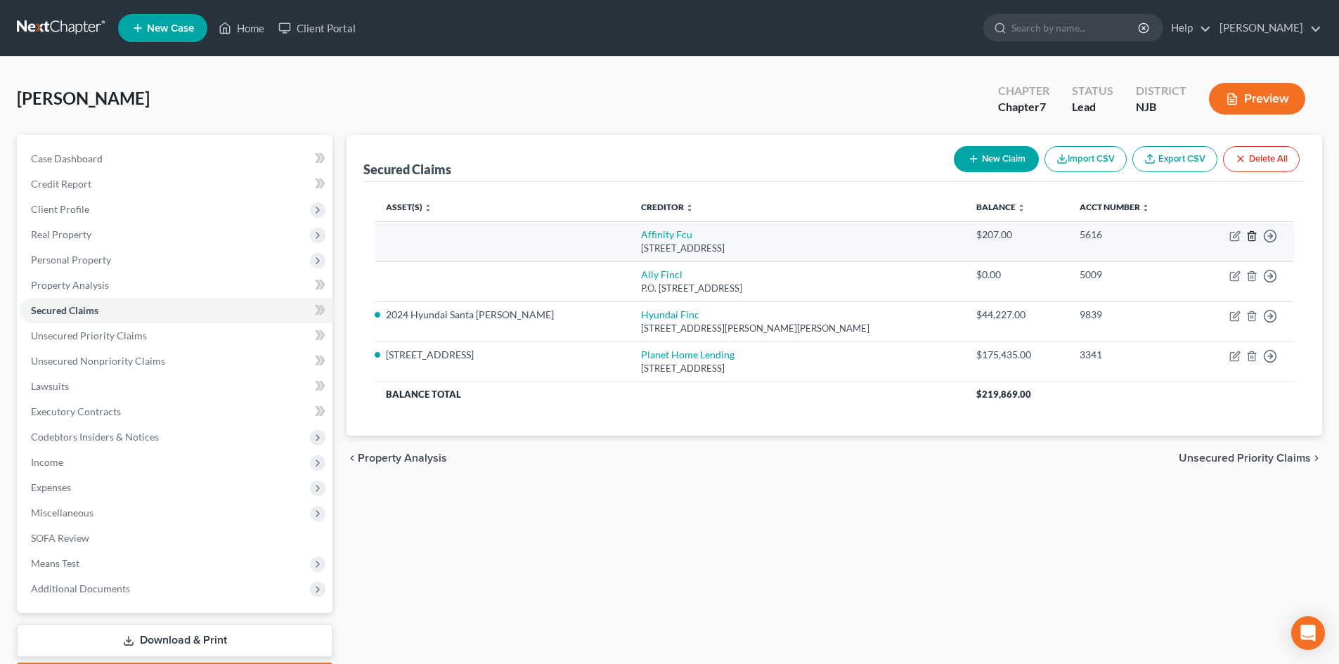
click at [1250, 235] on icon "button" at bounding box center [1251, 236] width 11 height 11
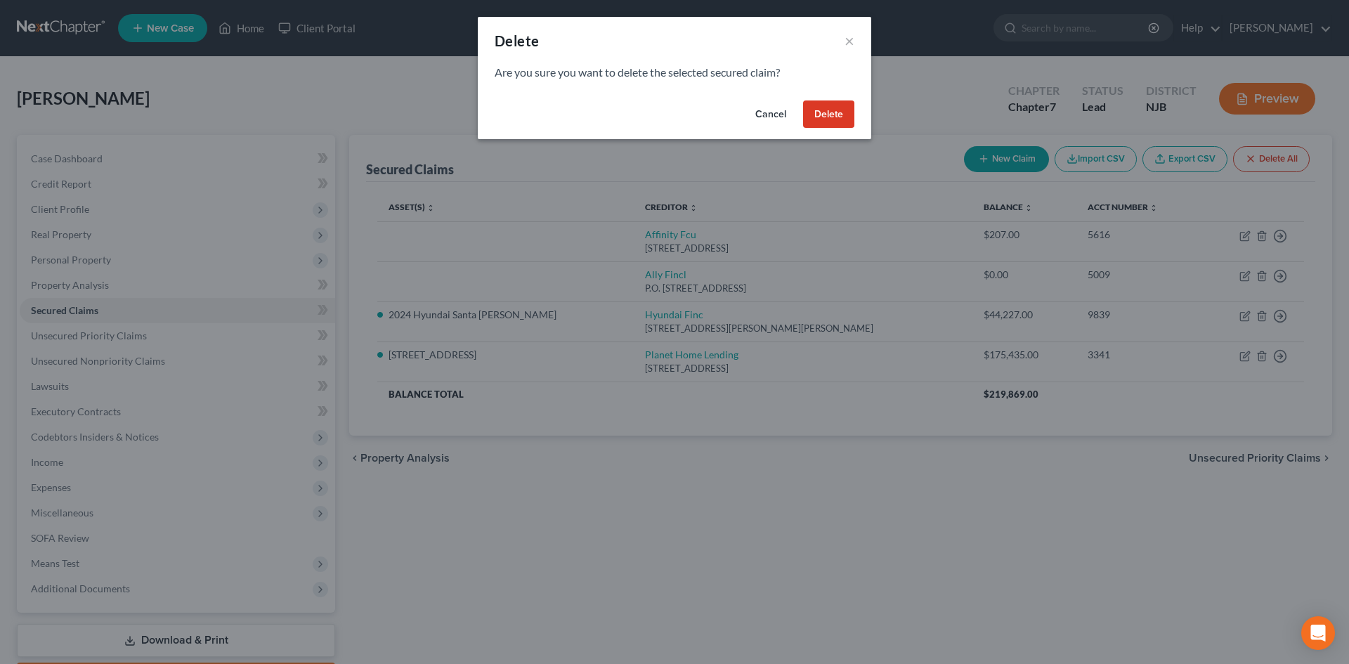
click at [822, 118] on button "Delete" at bounding box center [828, 114] width 51 height 28
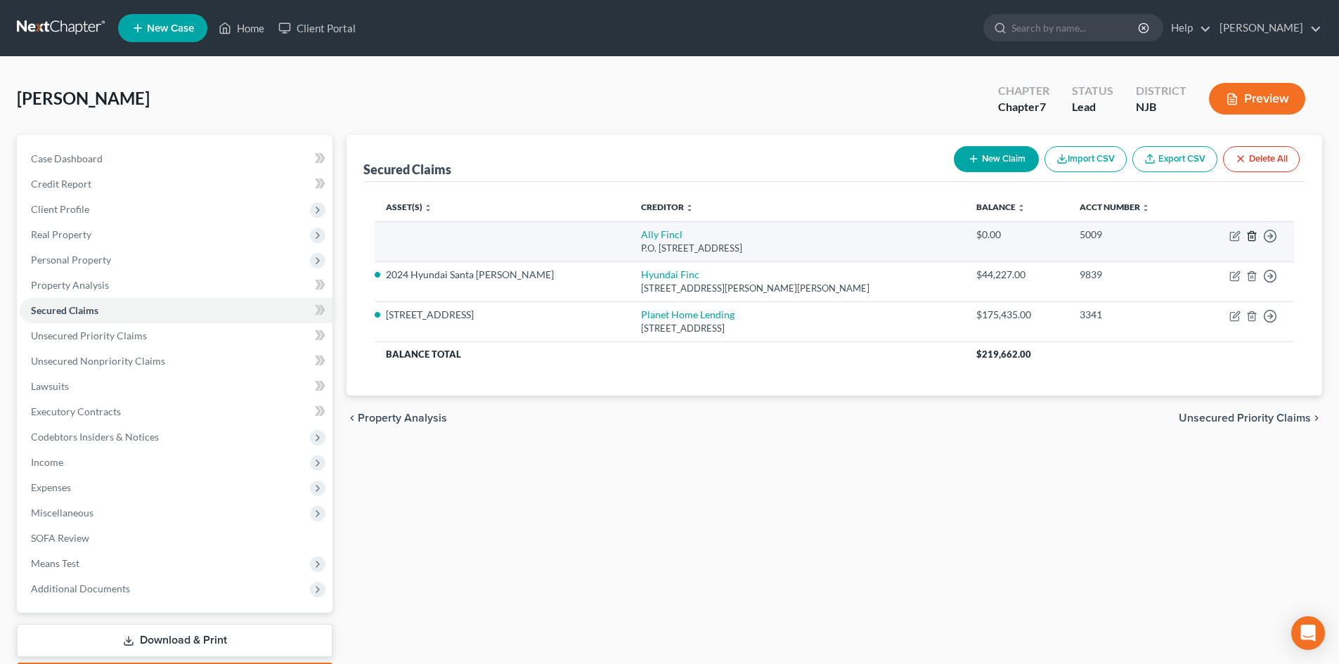
click at [1250, 238] on icon "button" at bounding box center [1251, 236] width 11 height 11
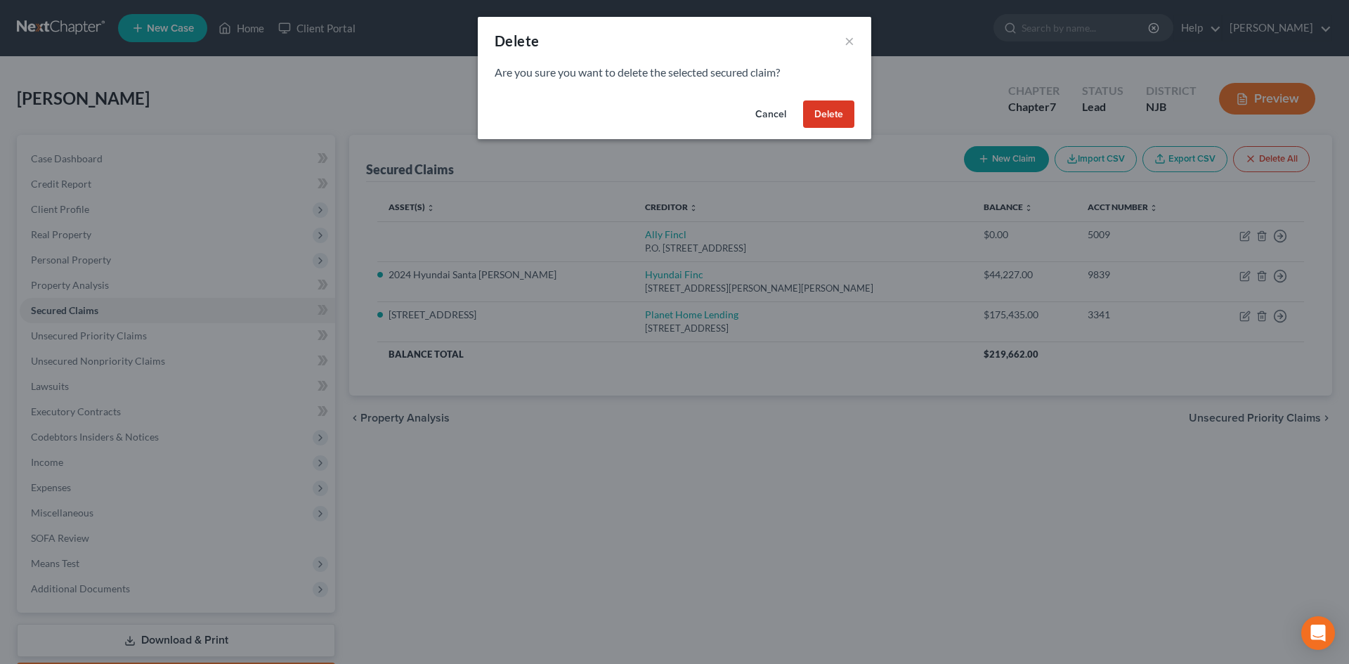
click at [834, 120] on button "Delete" at bounding box center [828, 114] width 51 height 28
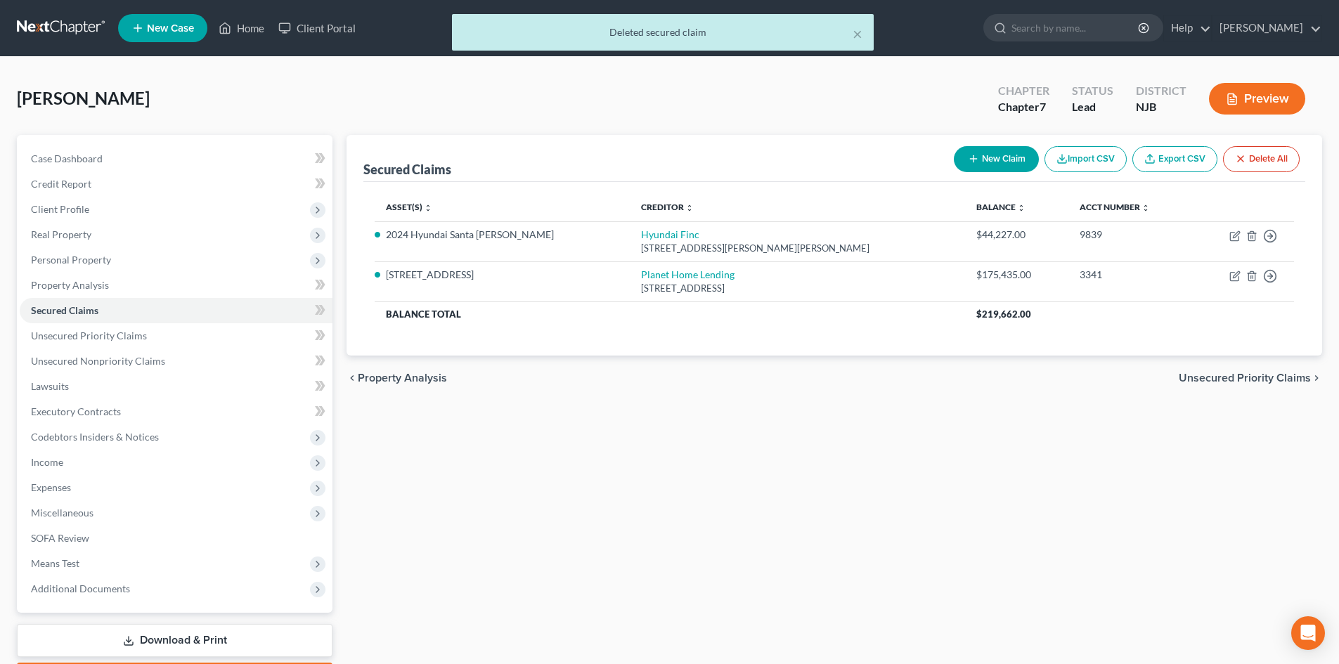
click at [1240, 372] on span "Unsecured Priority Claims" at bounding box center [1245, 377] width 132 height 11
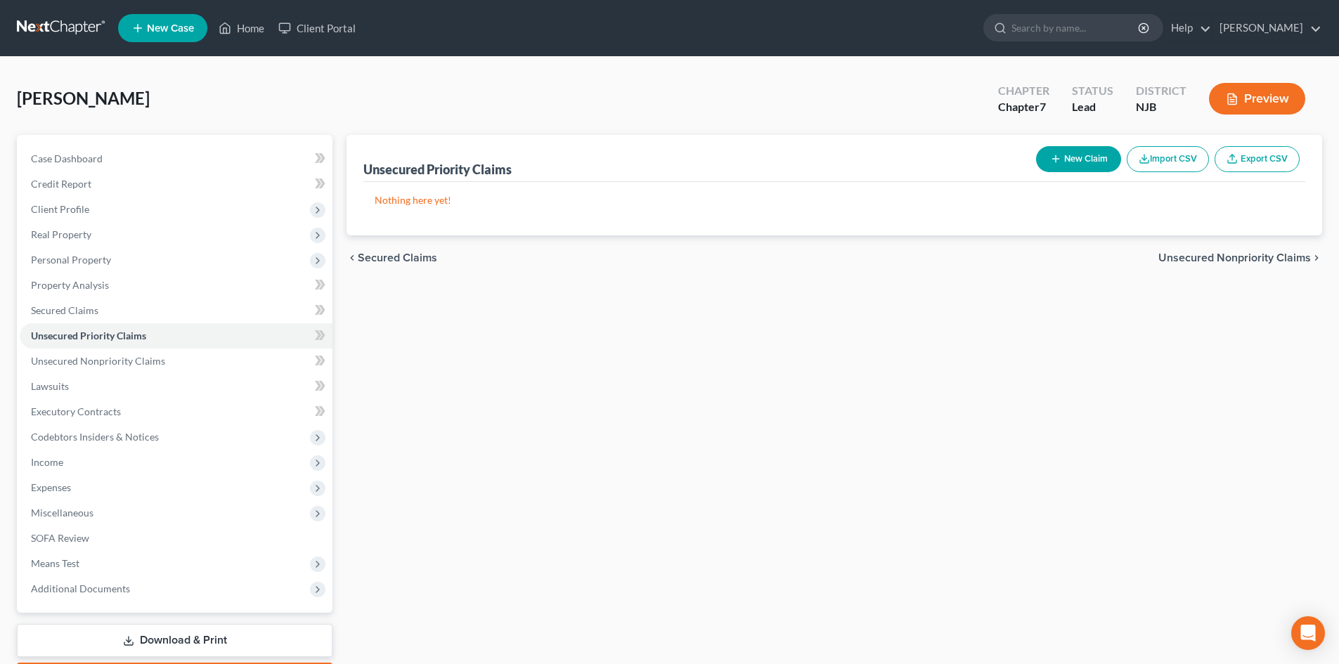
click at [1209, 257] on span "Unsecured Nonpriority Claims" at bounding box center [1234, 257] width 152 height 11
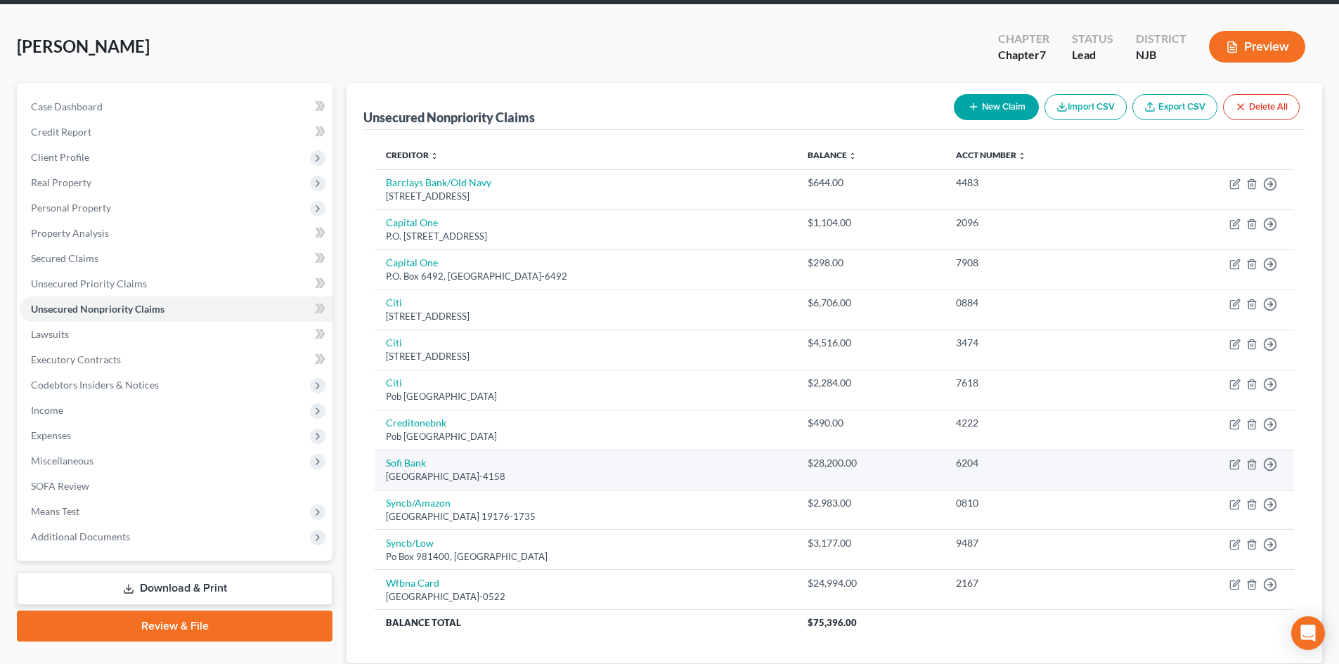
scroll to position [150, 0]
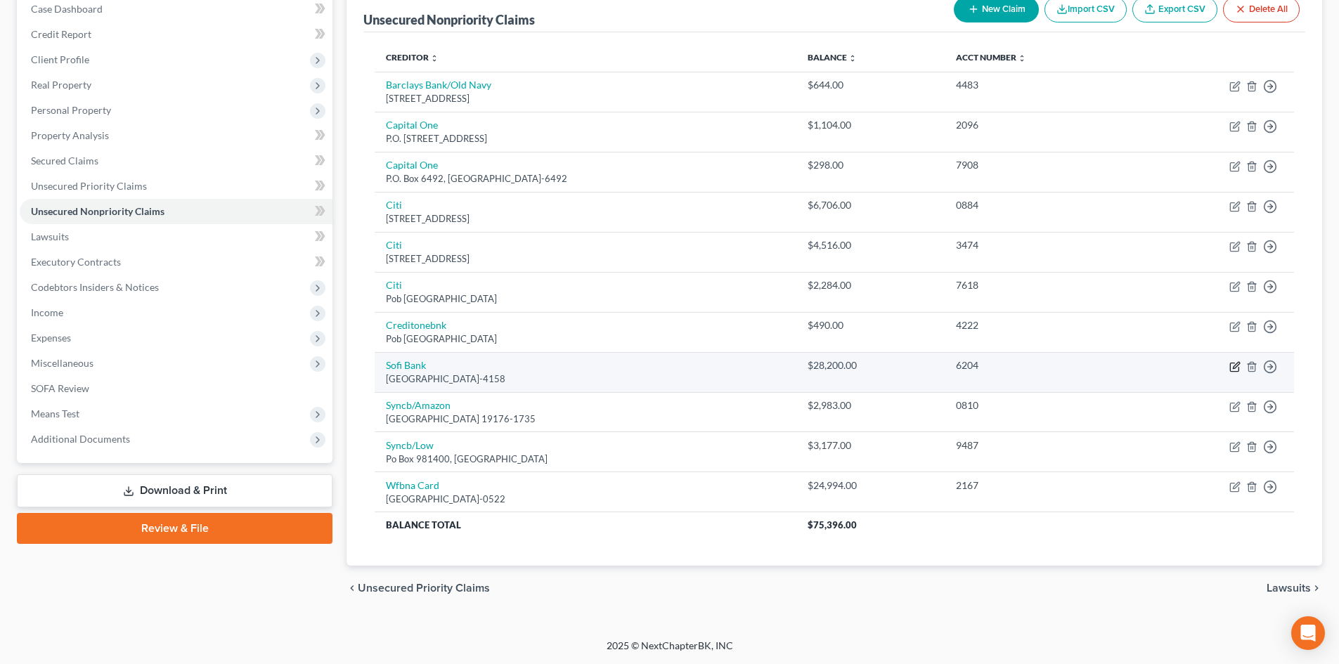
click at [1235, 367] on icon "button" at bounding box center [1236, 365] width 6 height 6
select select "45"
select select "10"
select select "0"
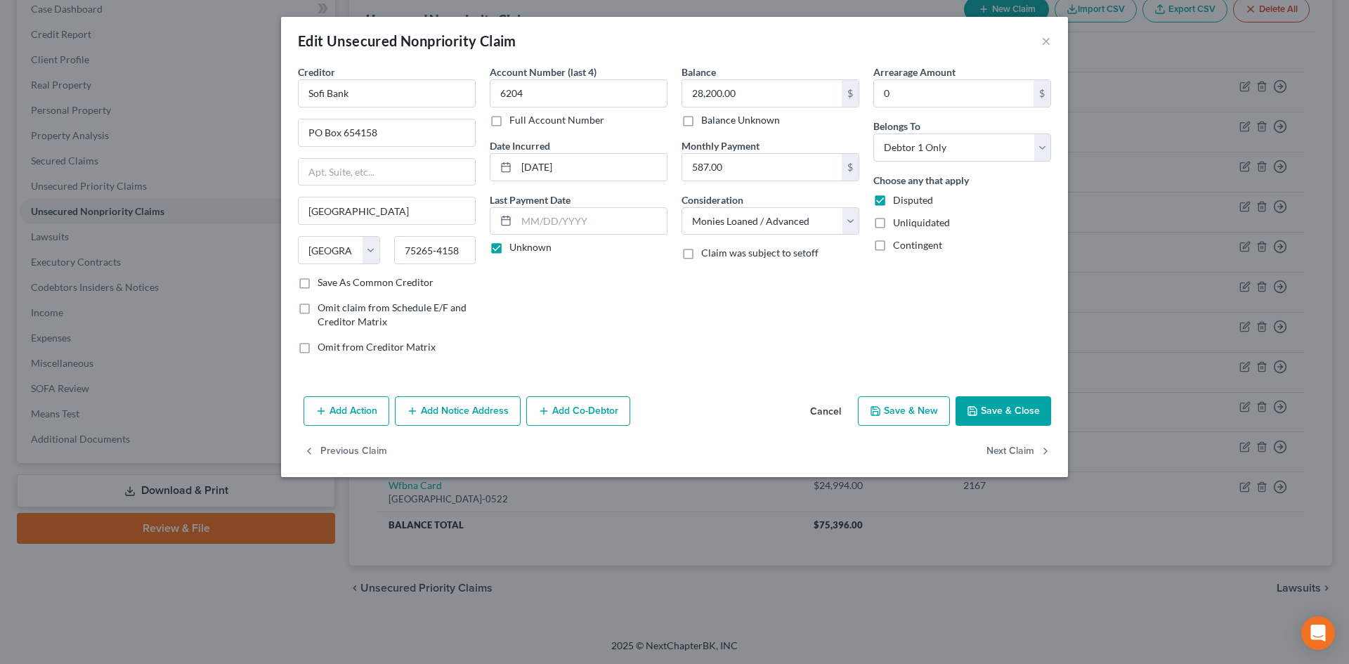
click at [1034, 403] on button "Save & Close" at bounding box center [1004, 411] width 96 height 30
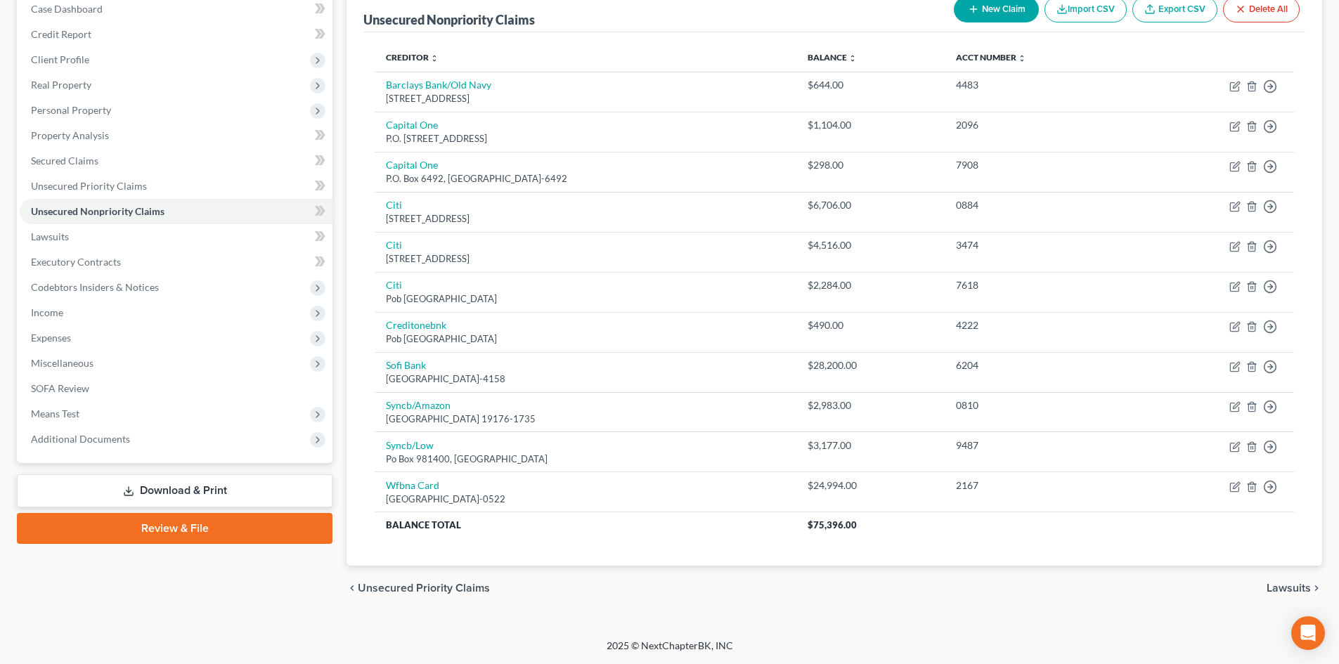
click at [1280, 583] on span "Lawsuits" at bounding box center [1288, 588] width 44 height 11
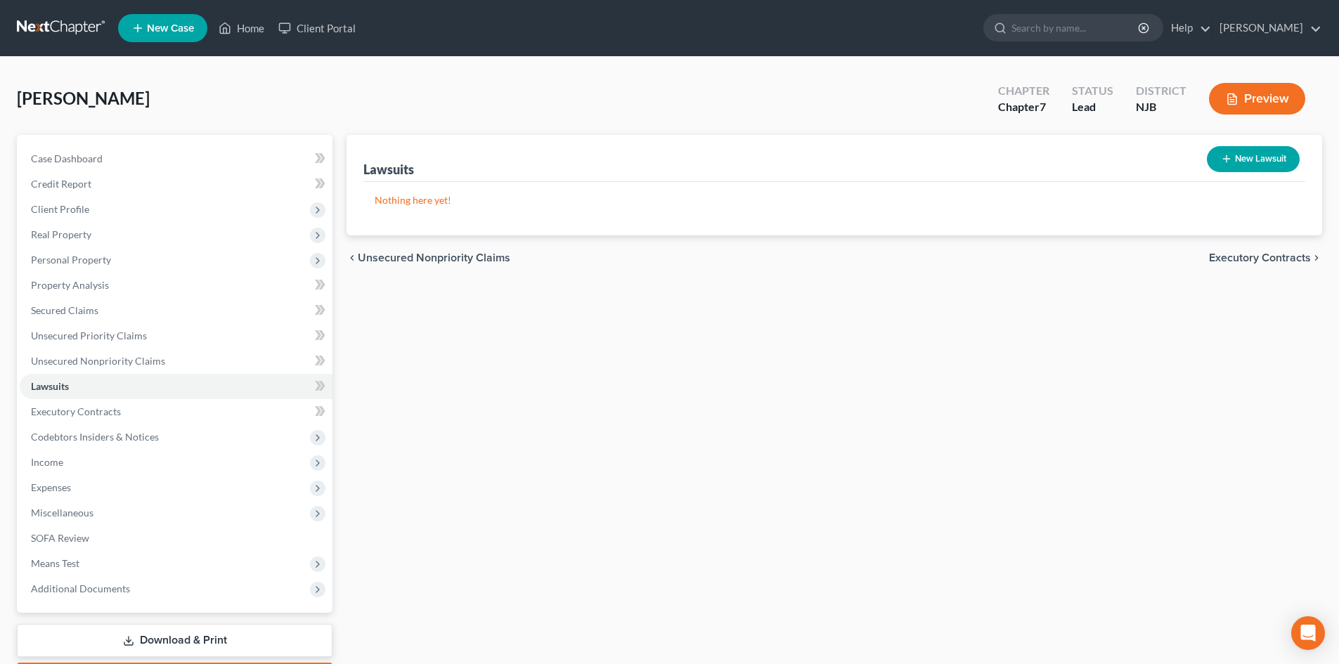
click at [1257, 259] on span "Executory Contracts" at bounding box center [1260, 257] width 102 height 11
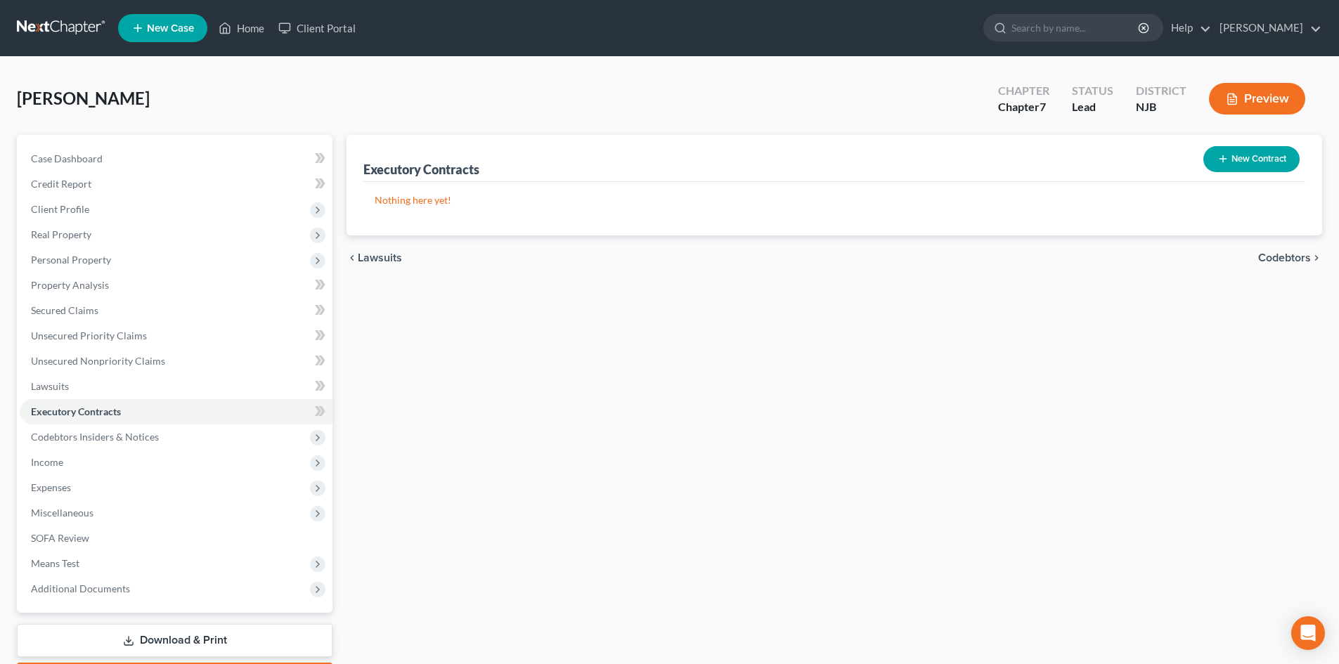
click at [1280, 254] on span "Codebtors" at bounding box center [1284, 257] width 53 height 11
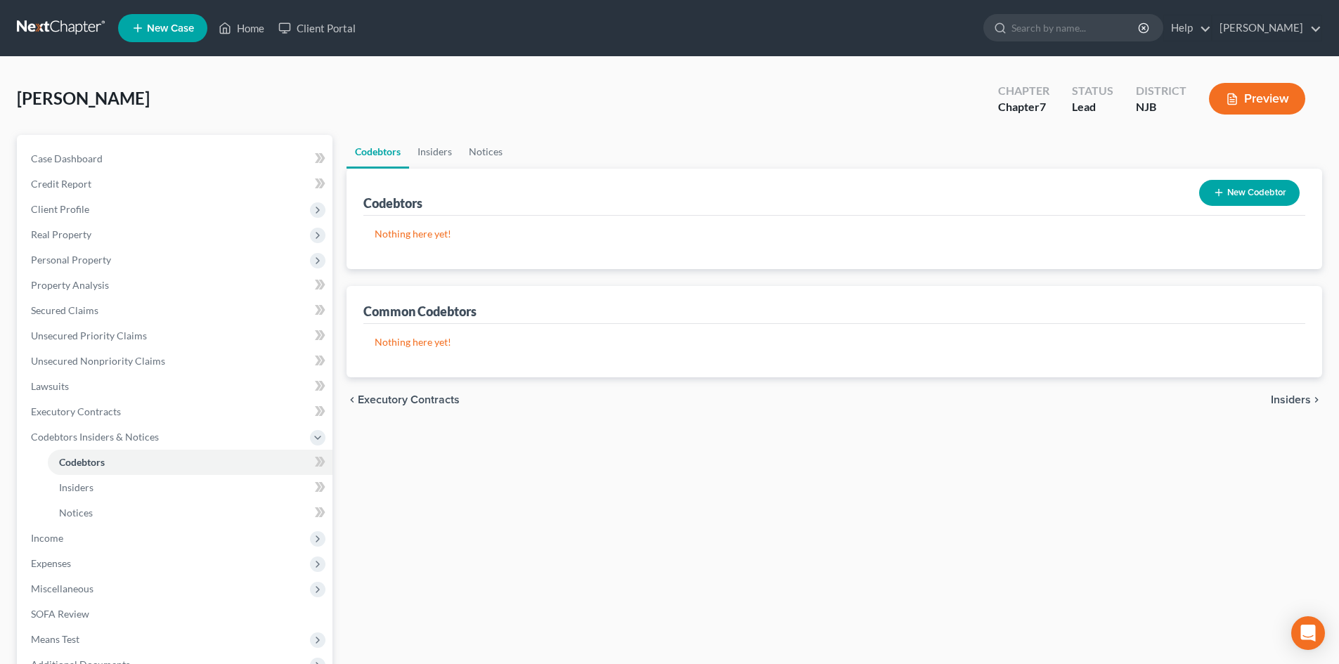
click at [1302, 396] on span "Insiders" at bounding box center [1291, 399] width 40 height 11
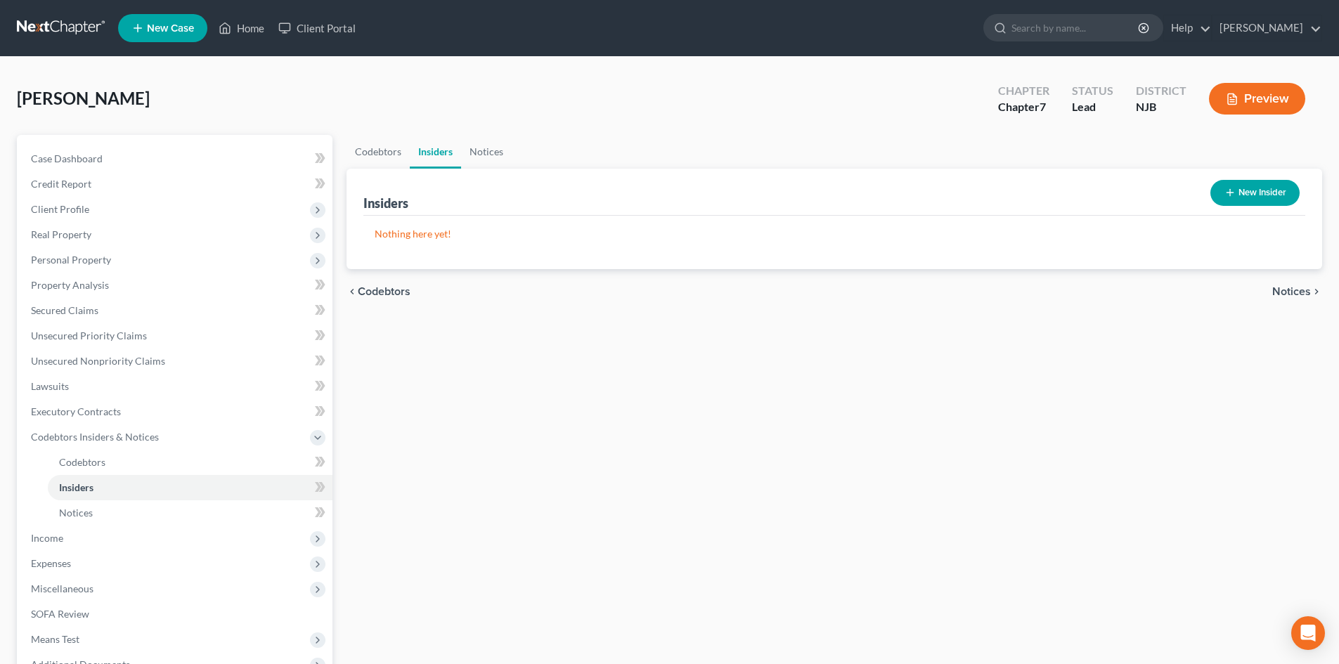
click at [1289, 301] on div "chevron_left Codebtors Notices chevron_right" at bounding box center [833, 291] width 975 height 45
click at [1290, 292] on span "Notices" at bounding box center [1291, 291] width 39 height 11
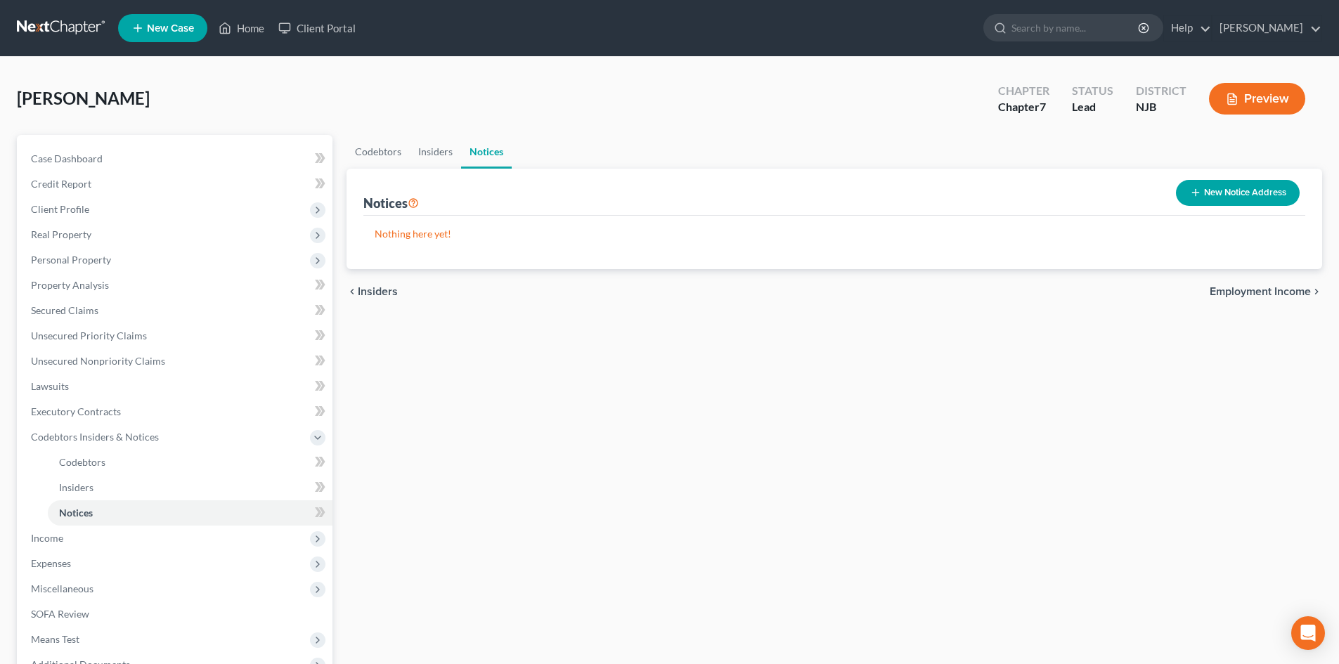
click at [1277, 292] on span "Employment Income" at bounding box center [1259, 291] width 101 height 11
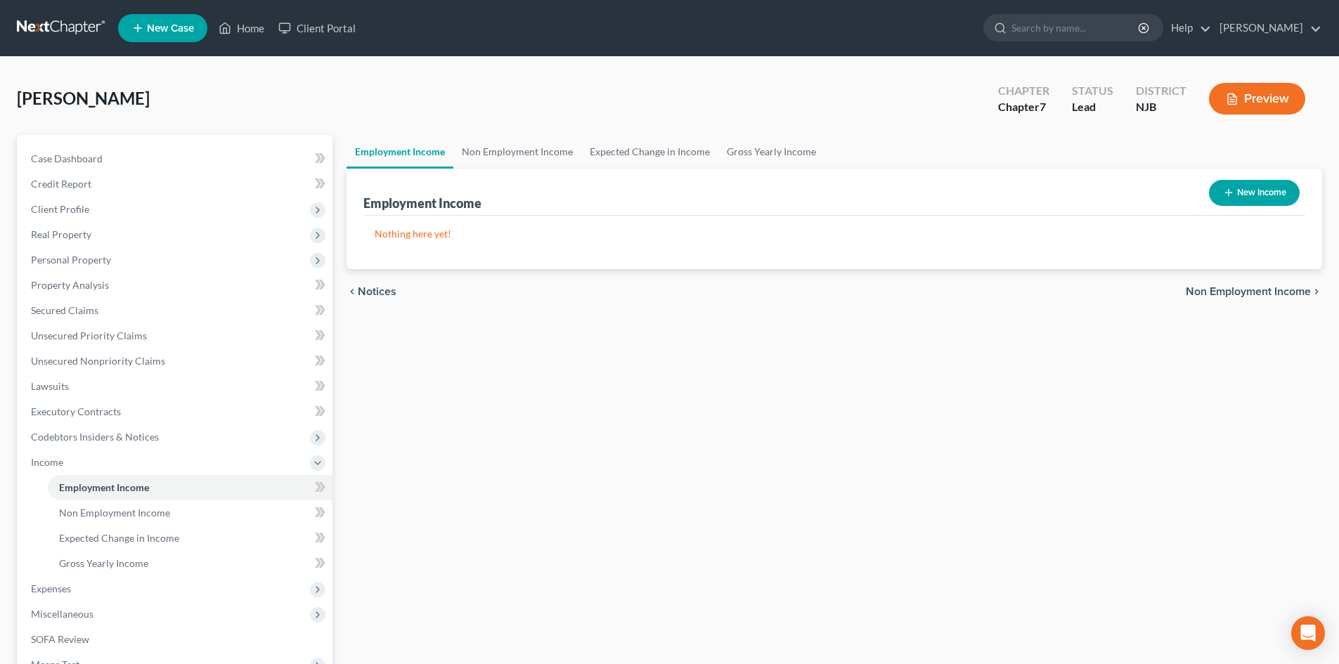
click at [1246, 182] on button "New Income" at bounding box center [1254, 193] width 91 height 26
select select "0"
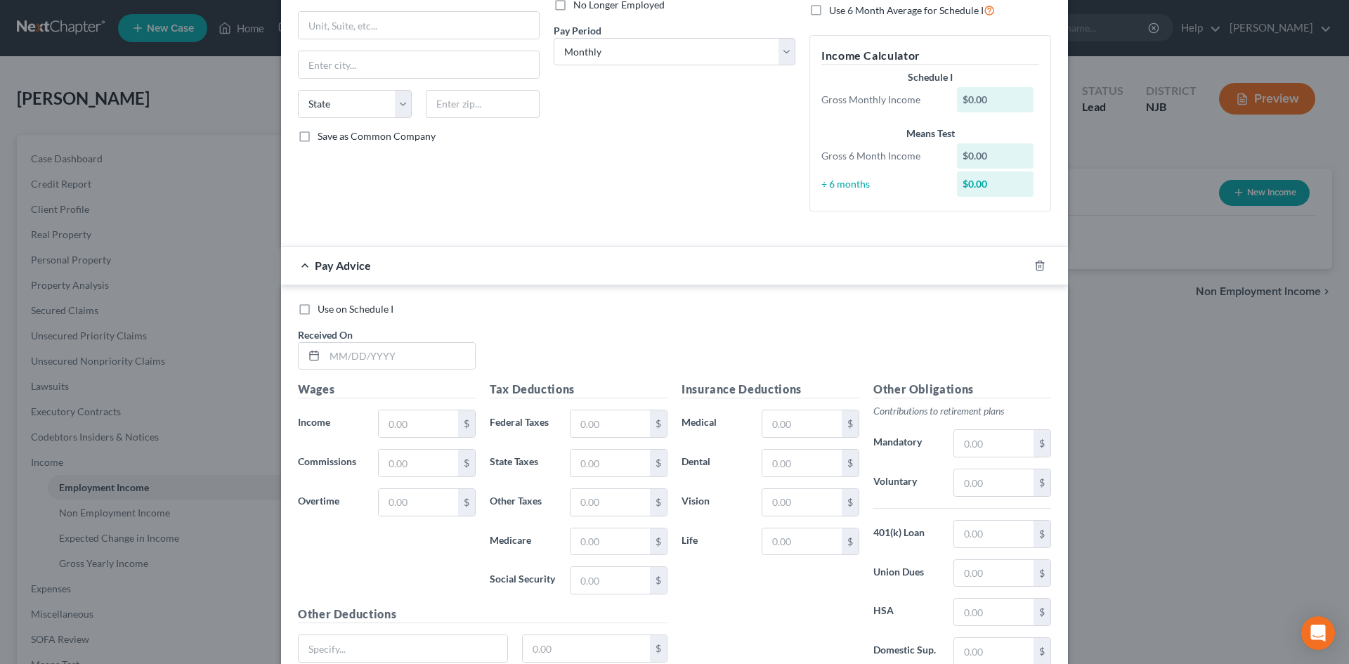
scroll to position [211, 0]
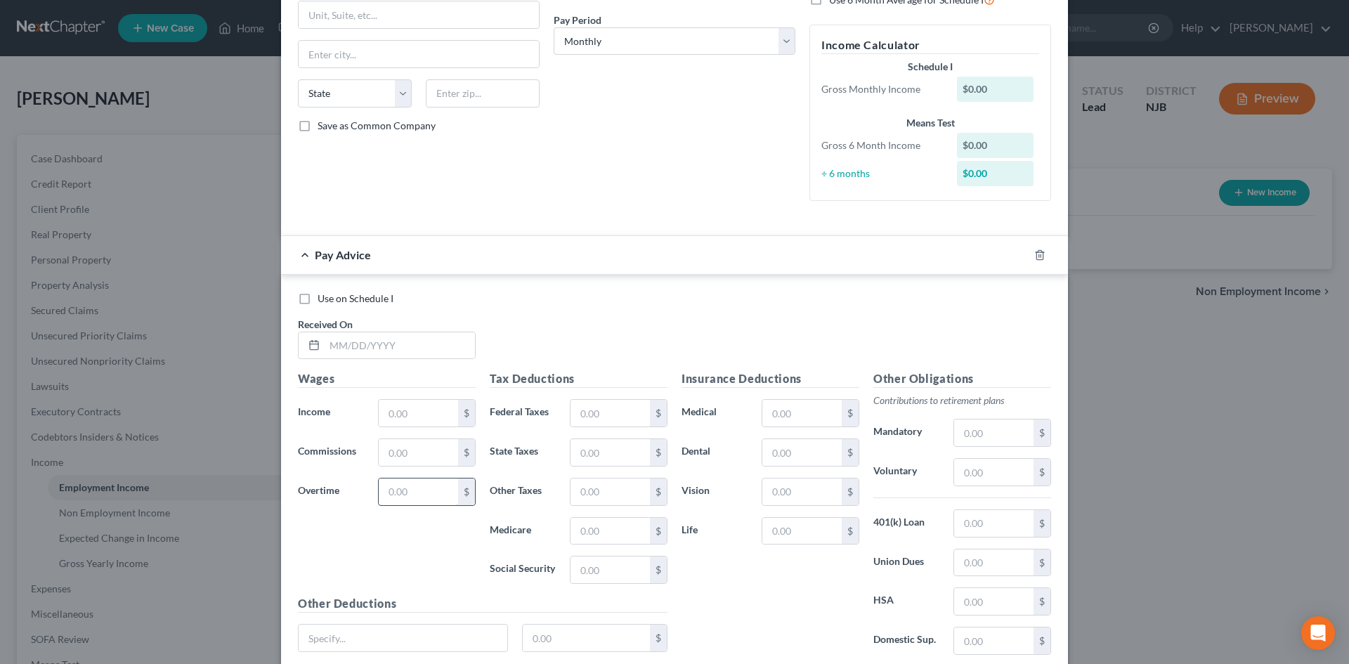
click at [413, 497] on input "text" at bounding box center [418, 492] width 79 height 27
type input "673.73"
click at [405, 405] on input "text" at bounding box center [418, 413] width 79 height 27
click at [531, 306] on div "Use on Schedule I Received On *" at bounding box center [674, 331] width 767 height 79
click at [408, 405] on input "text" at bounding box center [418, 413] width 79 height 27
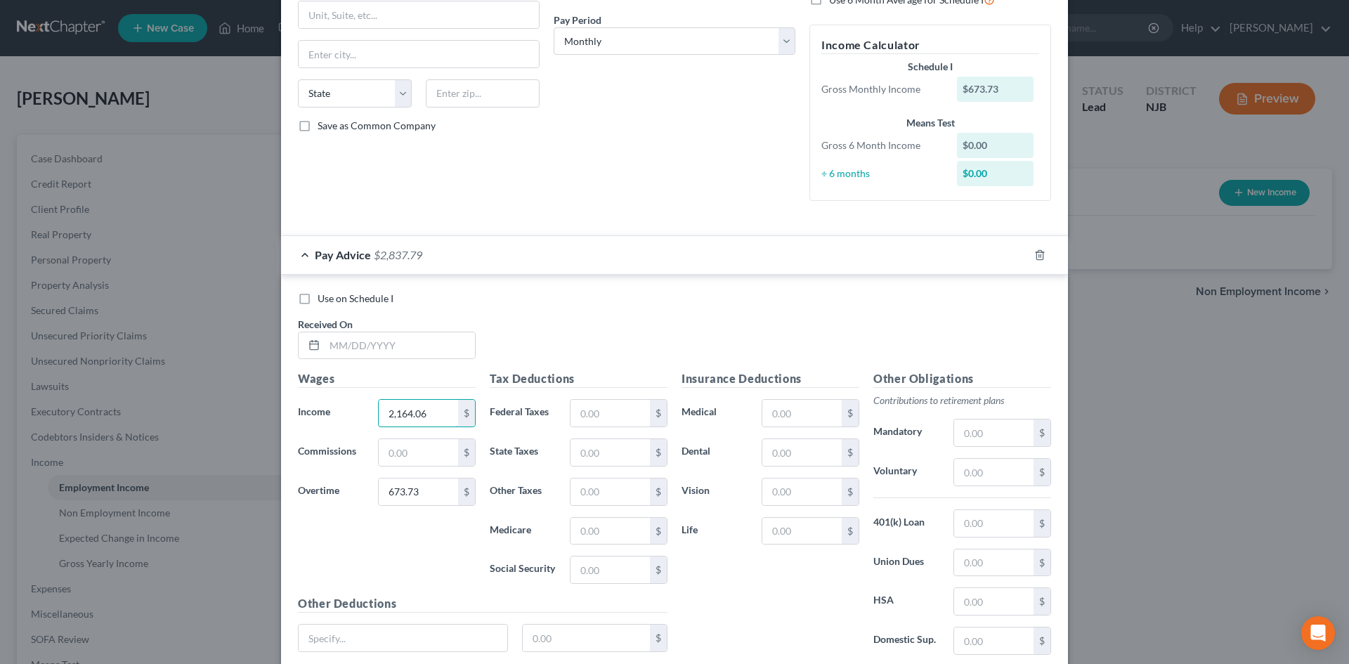
type input "2,164.06"
click at [616, 405] on input "text" at bounding box center [610, 413] width 79 height 27
type input "198.00"
drag, startPoint x: 628, startPoint y: 445, endPoint x: 730, endPoint y: 497, distance: 115.0
click at [628, 445] on input "text" at bounding box center [610, 452] width 79 height 27
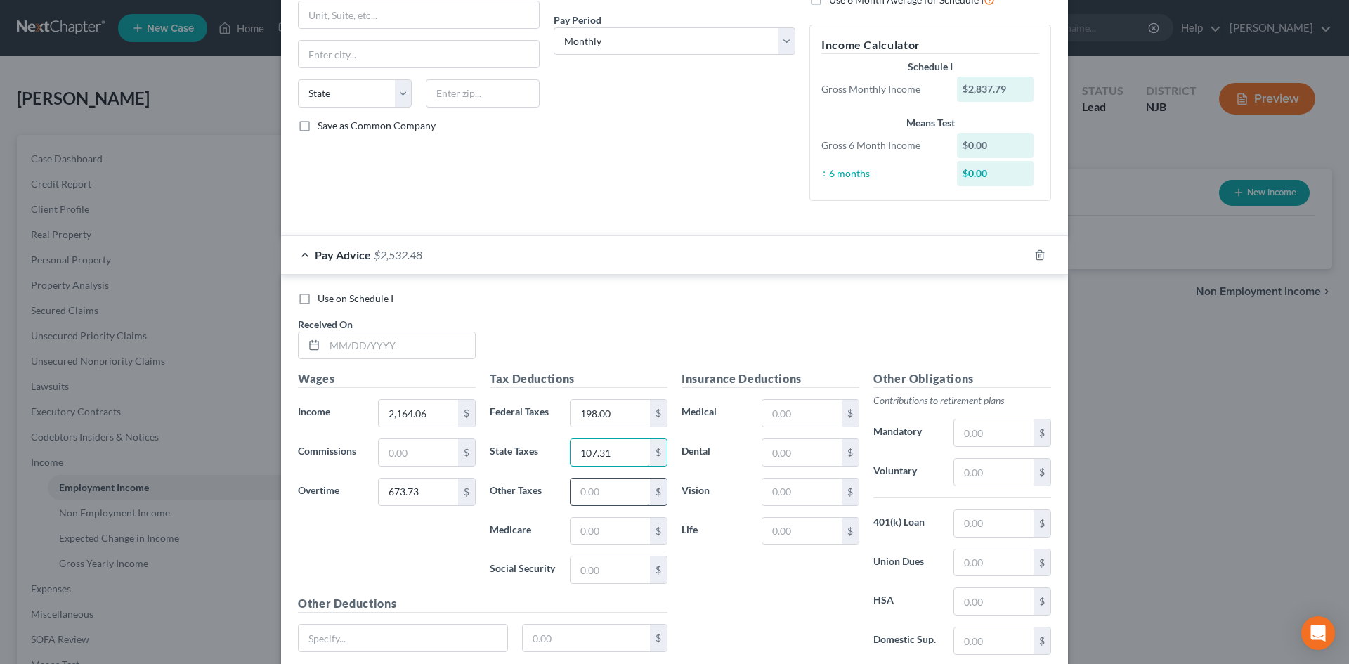
type input "107.31"
click at [605, 500] on input "text" at bounding box center [610, 492] width 79 height 27
click at [994, 438] on input "text" at bounding box center [993, 433] width 79 height 27
type input "105.96"
click at [602, 565] on input "text" at bounding box center [610, 570] width 79 height 27
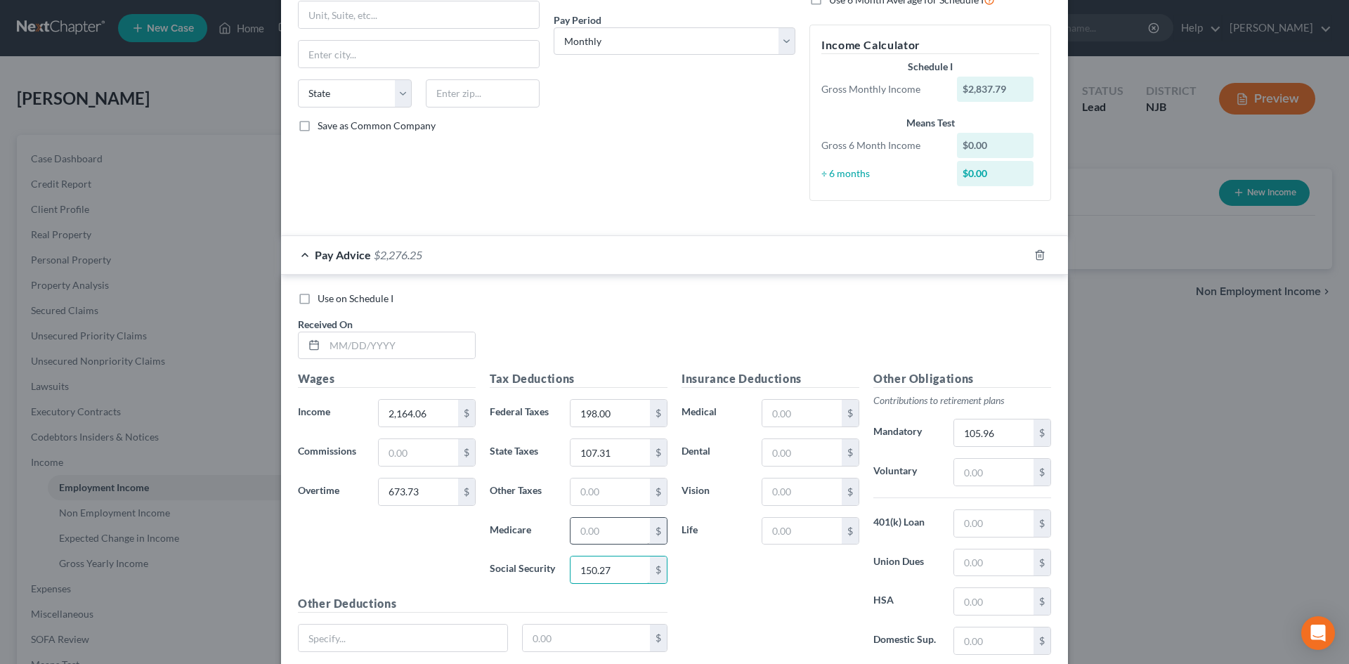
type input "150.27"
drag, startPoint x: 589, startPoint y: 526, endPoint x: 933, endPoint y: 646, distance: 364.1
click at [589, 526] on input "text" at bounding box center [610, 531] width 79 height 27
type input "35.14"
drag, startPoint x: 799, startPoint y: 413, endPoint x: 833, endPoint y: 422, distance: 34.9
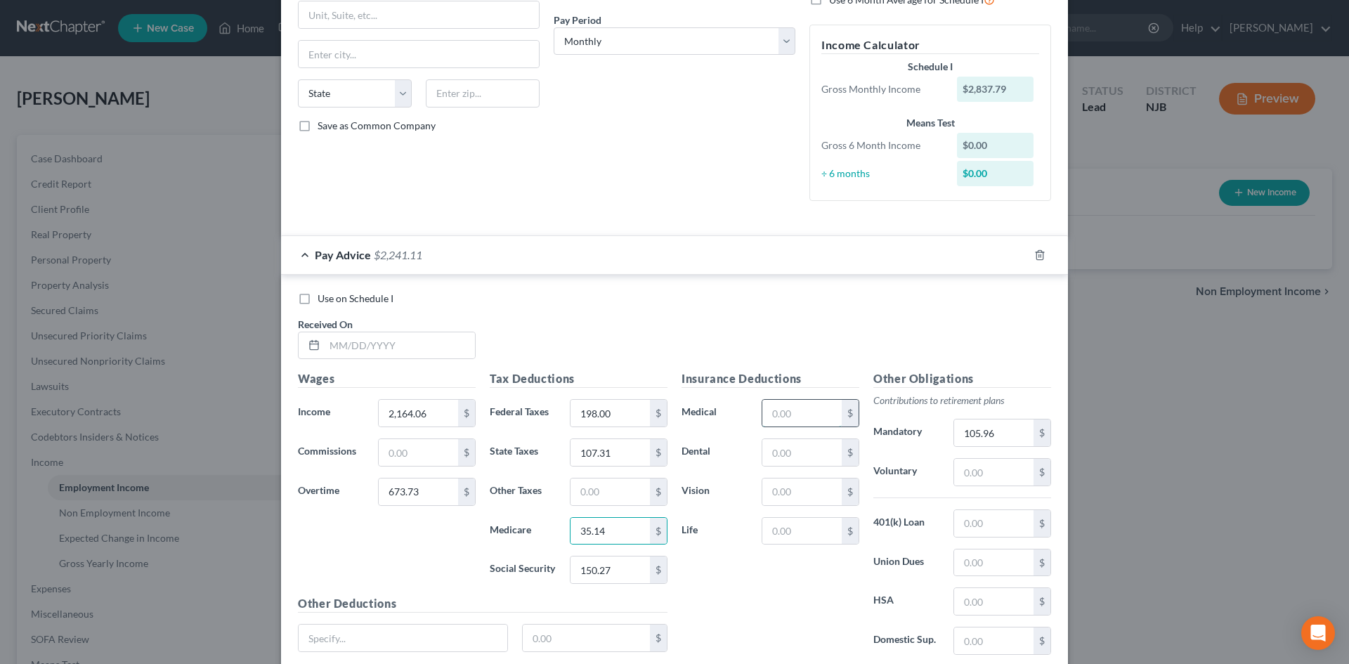
click at [799, 413] on input "text" at bounding box center [801, 413] width 79 height 27
type input "317.62"
click at [785, 501] on input "text" at bounding box center [801, 492] width 79 height 27
type input "10.68"
drag, startPoint x: 772, startPoint y: 451, endPoint x: 786, endPoint y: 452, distance: 14.1
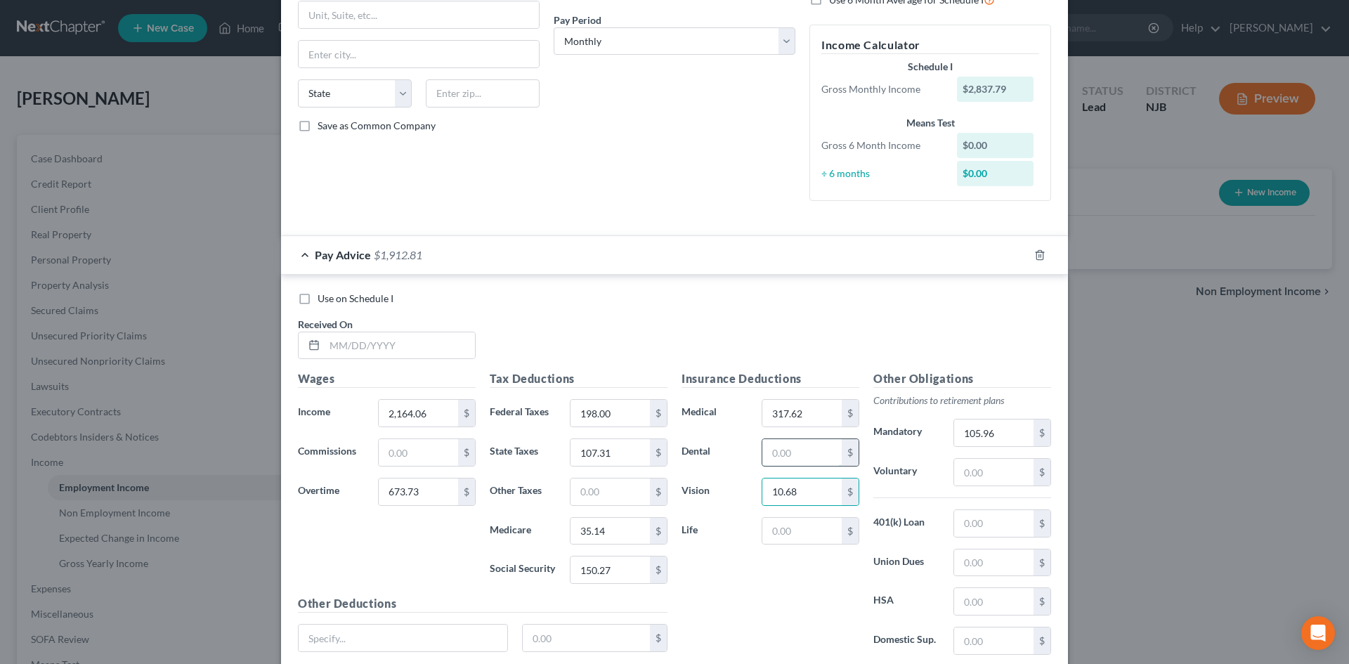
click at [772, 451] on input "text" at bounding box center [801, 452] width 79 height 27
type input "36.92"
click at [614, 569] on input "150.27" at bounding box center [610, 570] width 79 height 27
type input "150.46"
click at [628, 526] on input "35.14" at bounding box center [610, 531] width 79 height 27
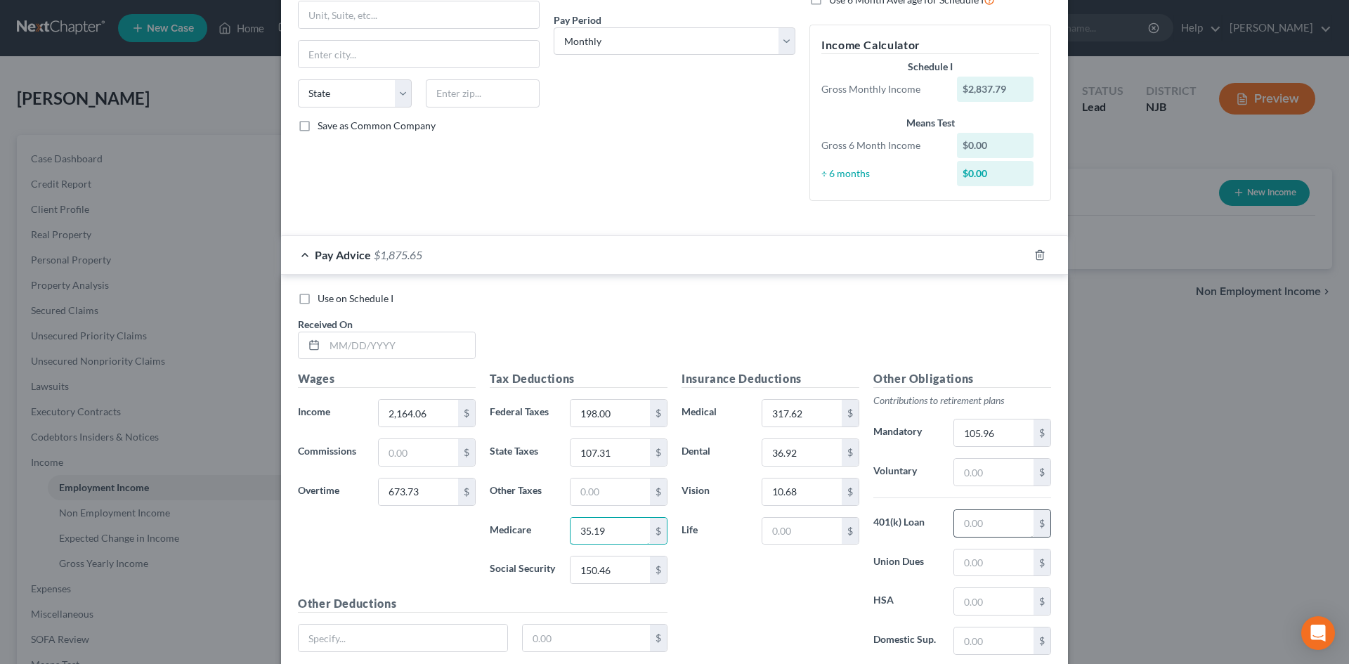
type input "35.19"
click at [1018, 526] on input "text" at bounding box center [993, 523] width 79 height 27
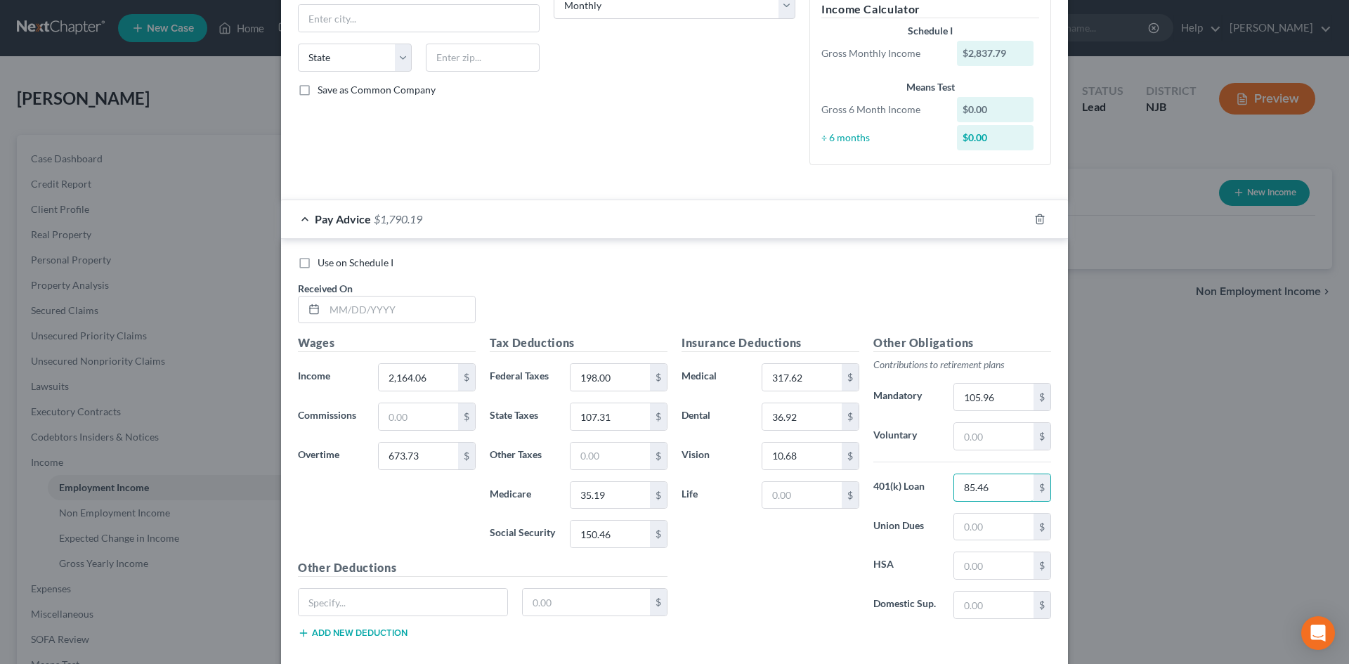
scroll to position [281, 0]
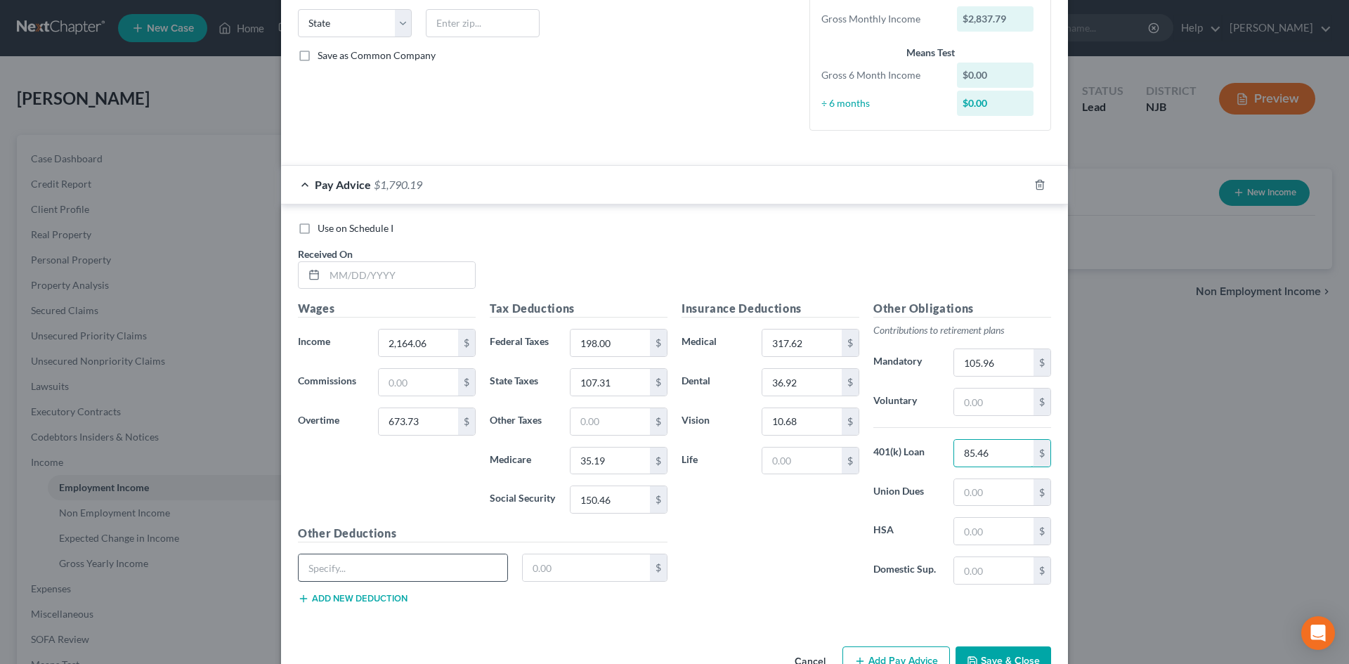
type input "85.46"
click at [349, 578] on input "text" at bounding box center [403, 567] width 209 height 27
click at [365, 564] on input "TSP" at bounding box center [403, 567] width 209 height 27
type input "TSP ([PERSON_NAME] and Regular)"
type input "170.41"
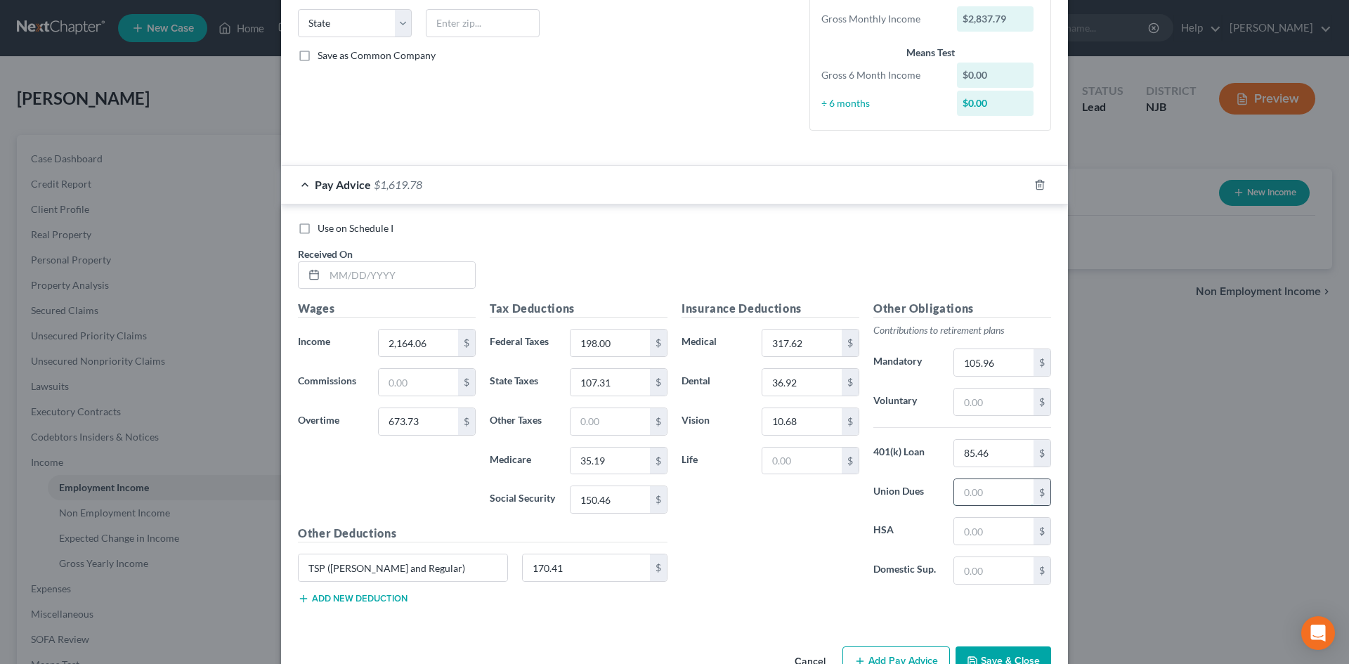
click at [985, 488] on input "text" at bounding box center [993, 492] width 79 height 27
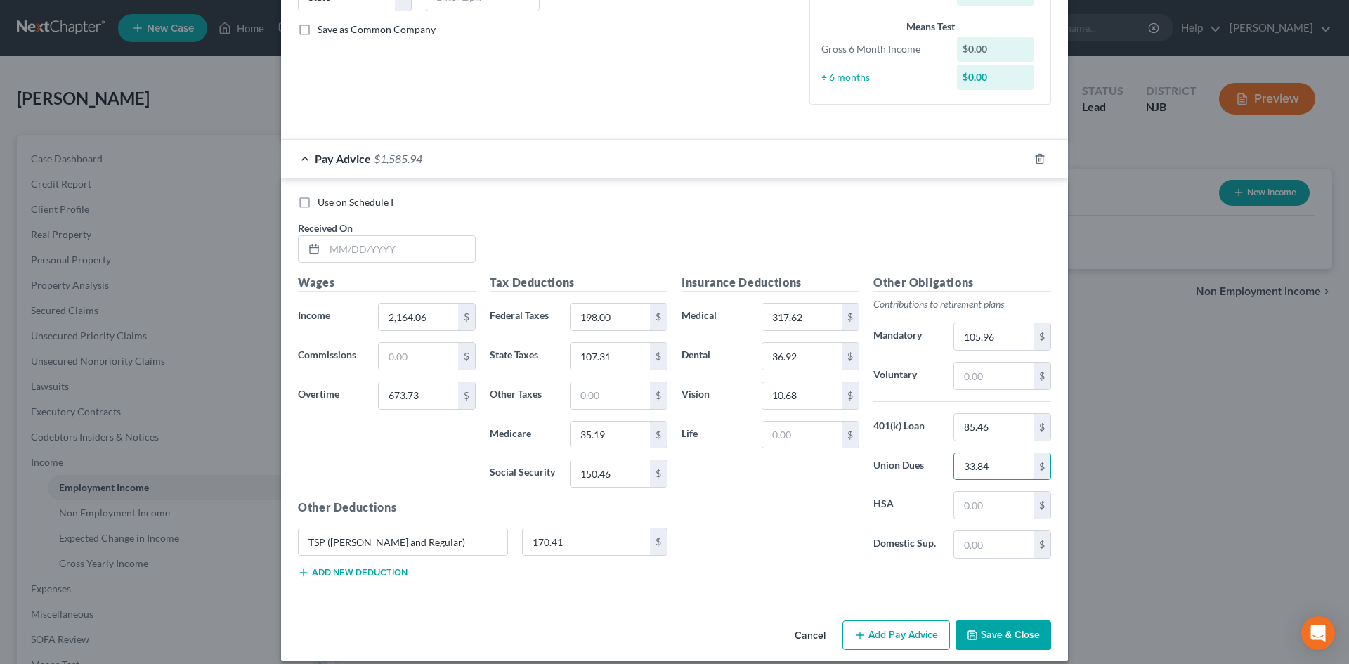
scroll to position [321, 0]
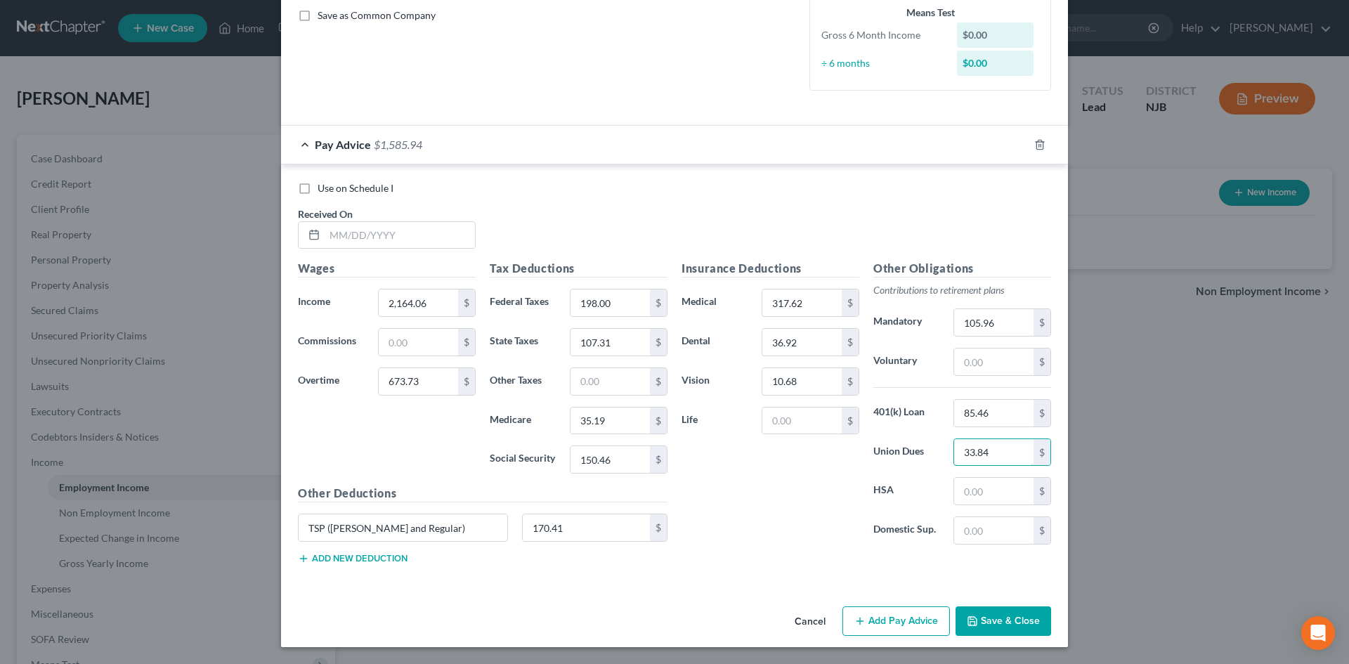
type input "33.84"
click at [999, 626] on button "Save & Close" at bounding box center [1004, 621] width 96 height 30
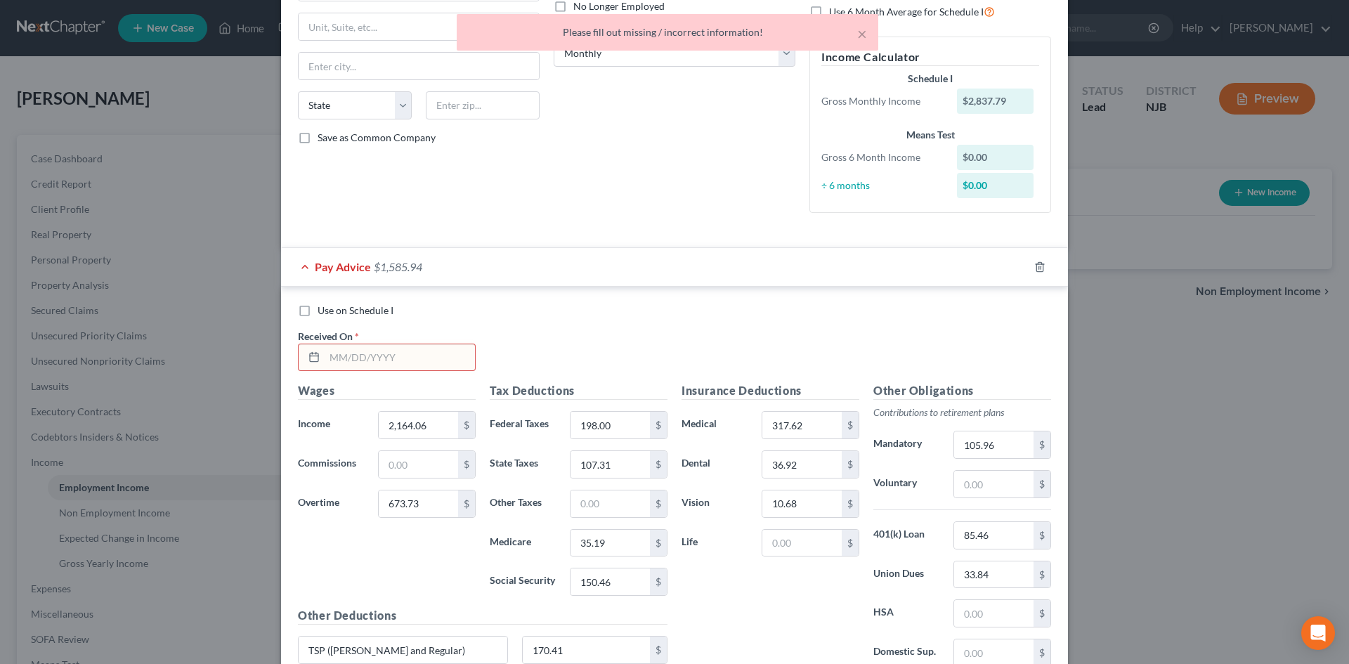
click at [615, 568] on div "Tax Deductions Federal Taxes 198.00 $ State Taxes 107.31 $ Other Taxes $ Medica…" at bounding box center [579, 494] width 192 height 225
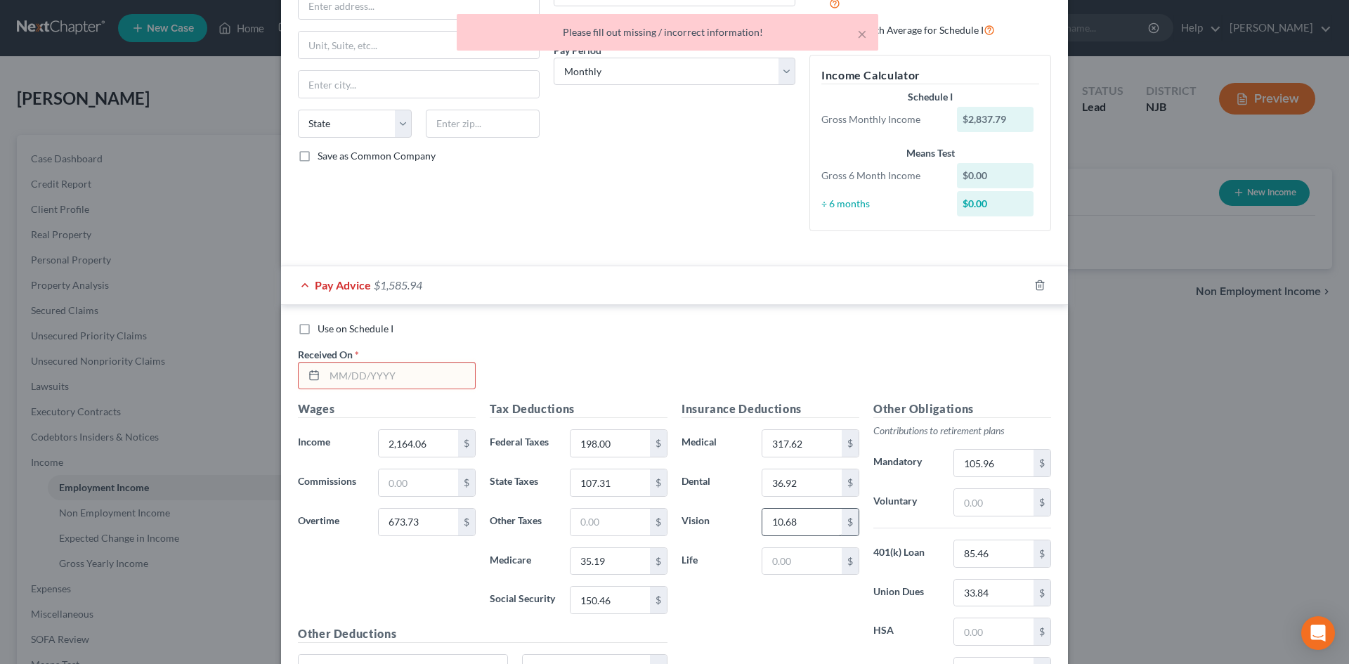
scroll to position [0, 0]
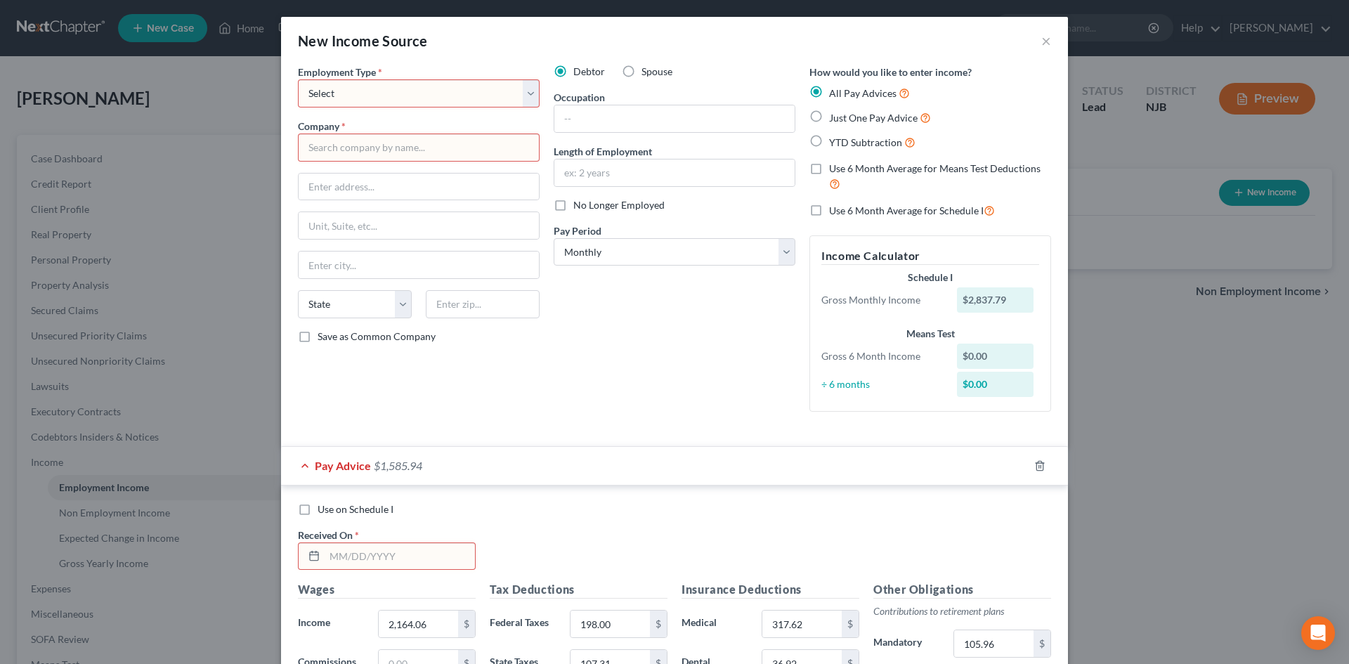
click at [829, 120] on label "Just One Pay Advice" at bounding box center [880, 118] width 102 height 16
click at [835, 119] on input "Just One Pay Advice" at bounding box center [839, 114] width 9 height 9
radio input "true"
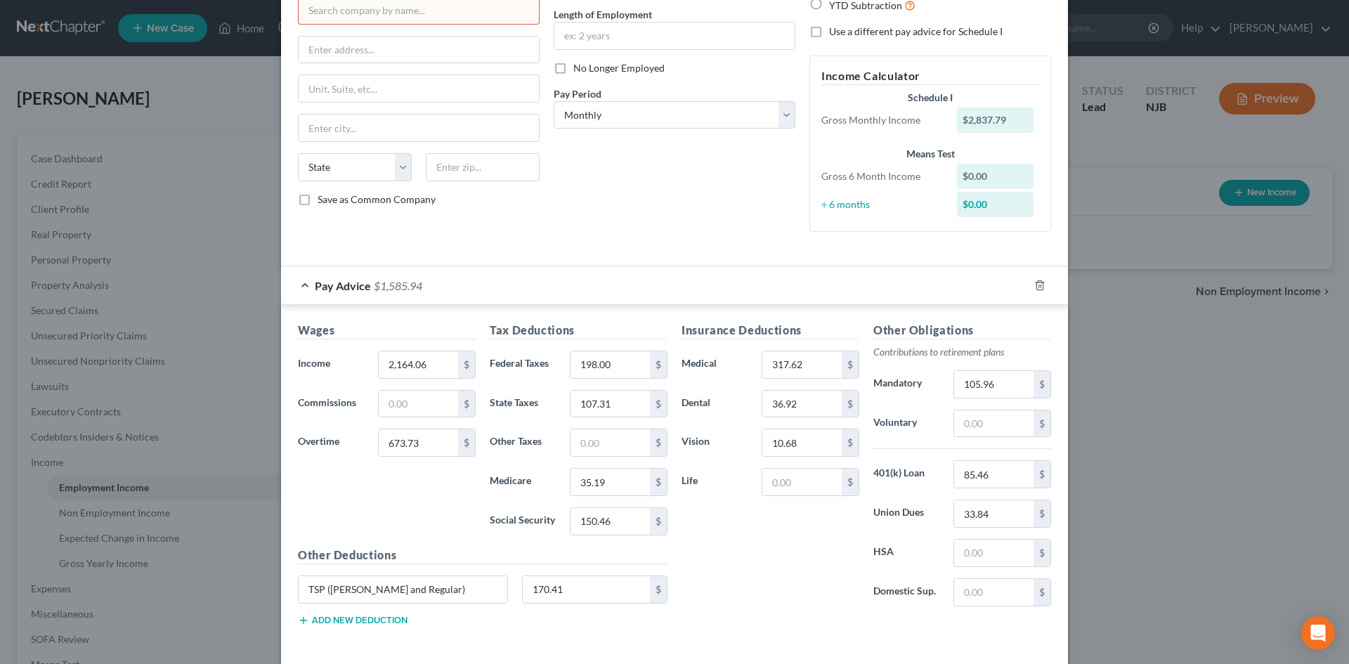
scroll to position [141, 0]
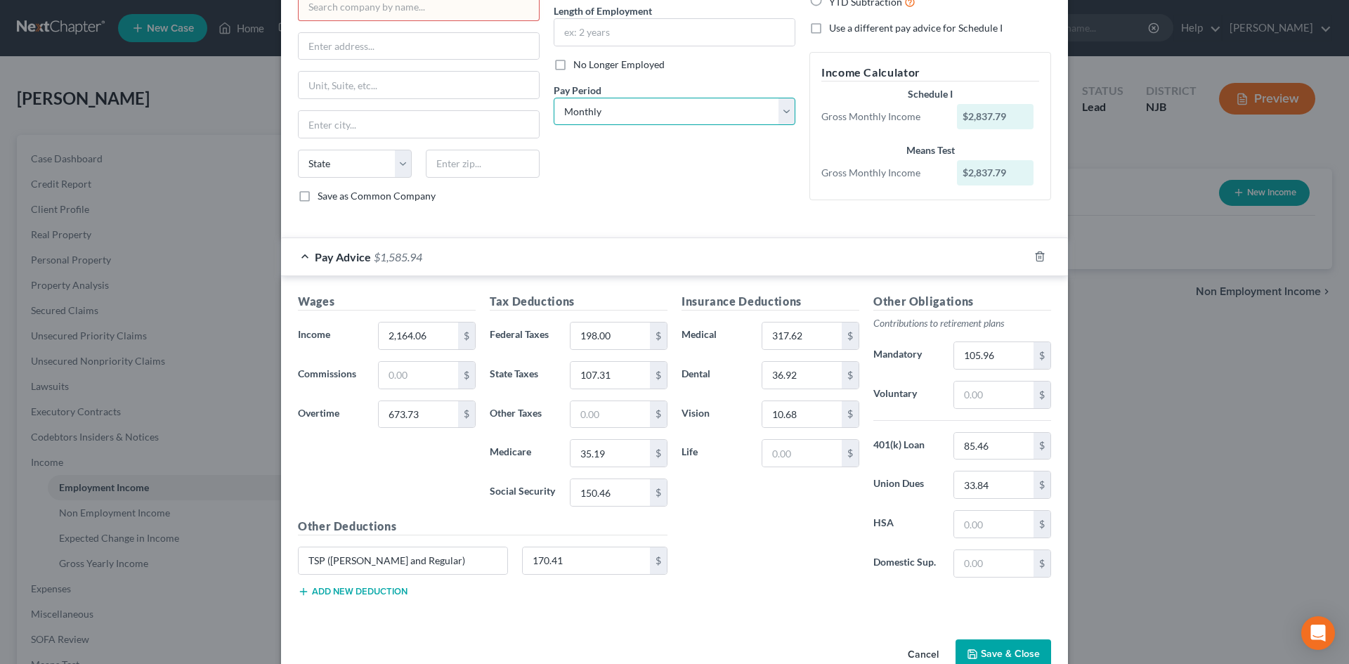
click at [782, 115] on select "Select Monthly Twice Monthly Every Other Week Weekly" at bounding box center [675, 112] width 242 height 28
select select "2"
click at [554, 98] on select "Select Monthly Twice Monthly Every Other Week Weekly" at bounding box center [675, 112] width 242 height 28
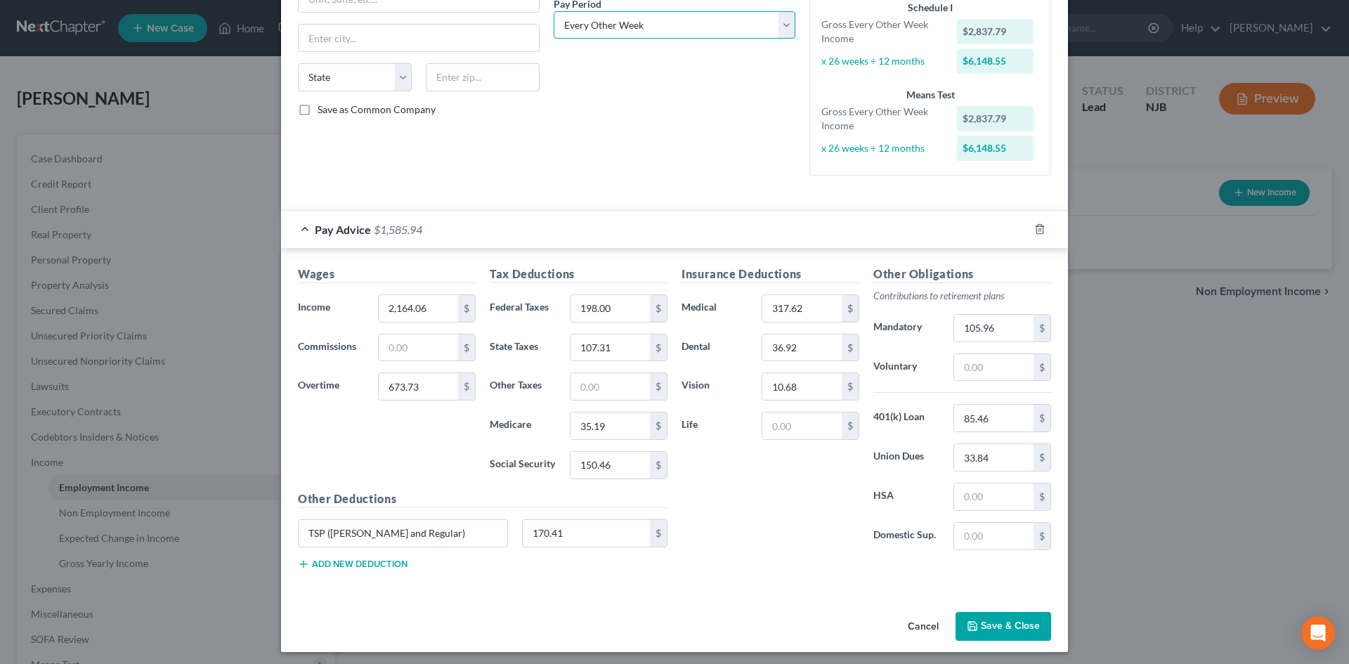
scroll to position [232, 0]
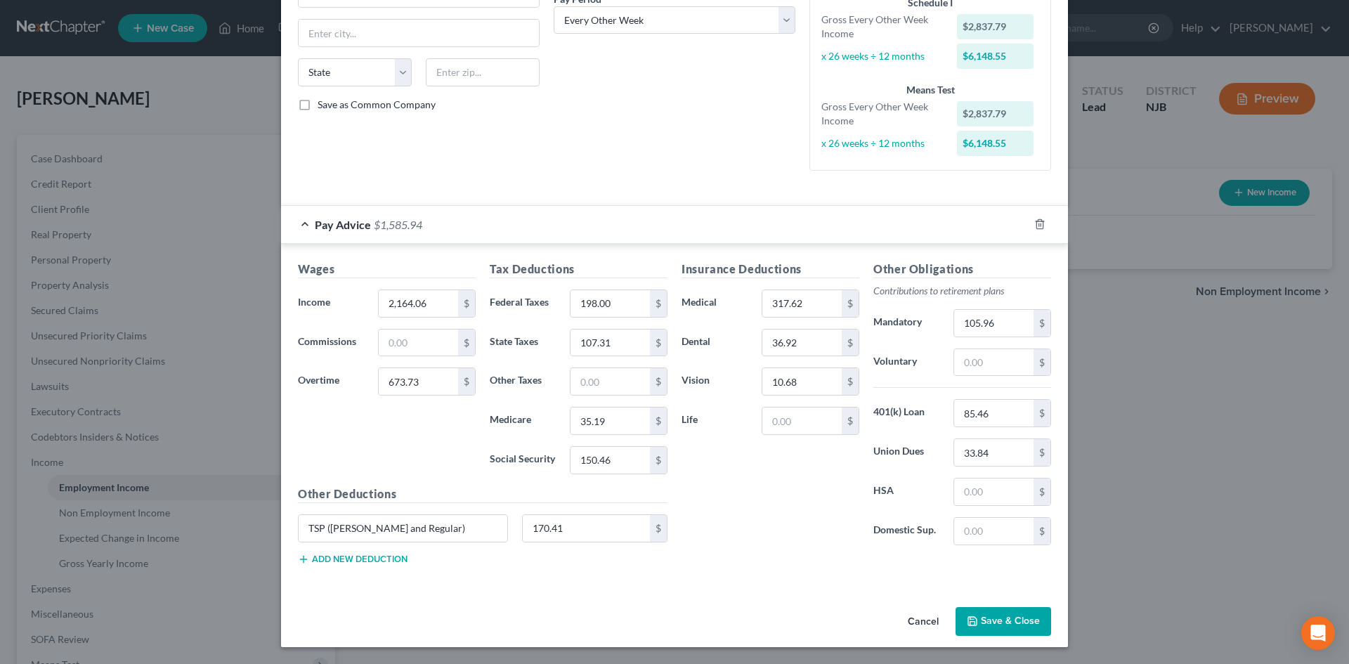
click at [1004, 611] on button "Save & Close" at bounding box center [1004, 622] width 96 height 30
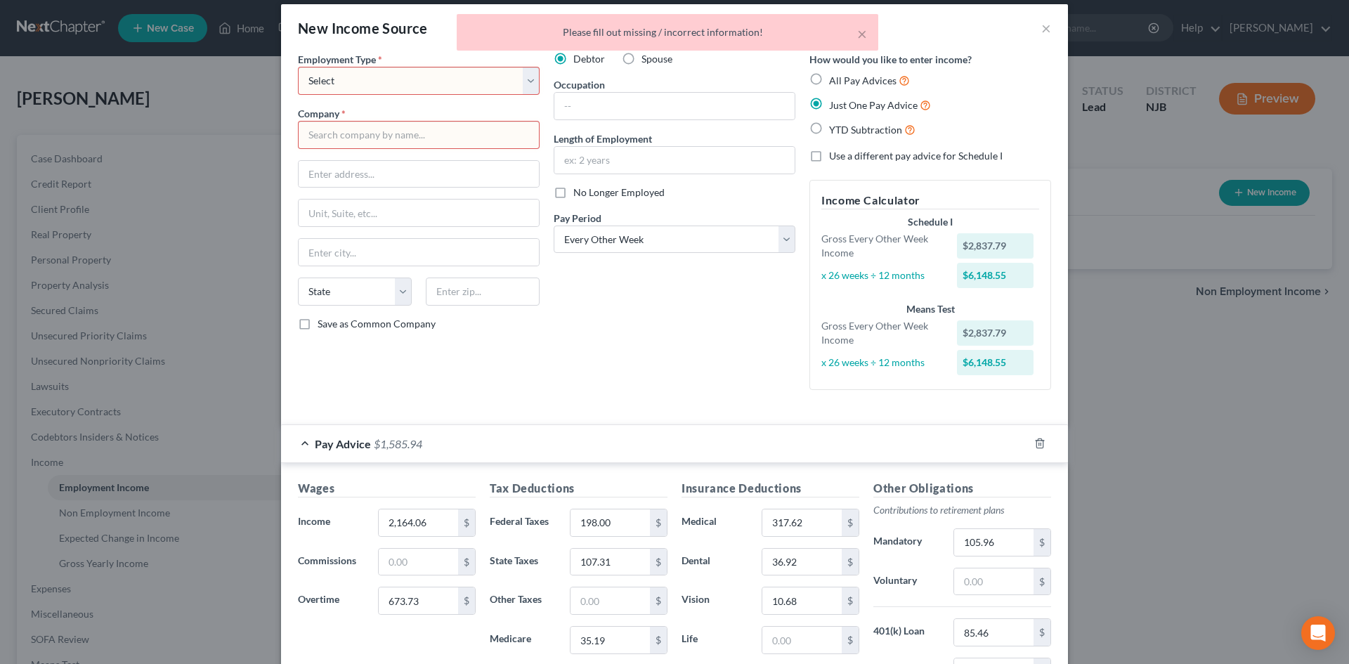
scroll to position [0, 0]
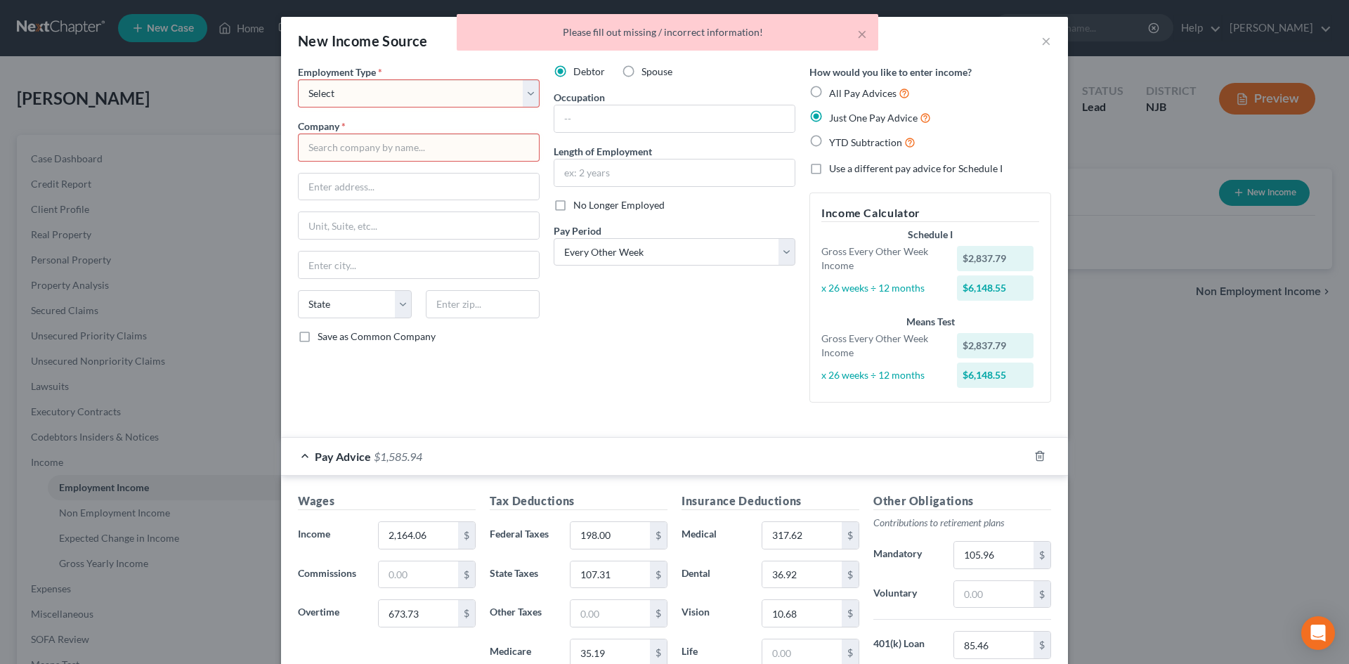
click at [349, 77] on span "Employment Type" at bounding box center [337, 72] width 78 height 12
click at [349, 90] on select "Select Full or [DEMOGRAPHIC_DATA] Employment Self Employment" at bounding box center [419, 93] width 242 height 28
select select "0"
click at [298, 79] on select "Select Full or [DEMOGRAPHIC_DATA] Employment Self Employment" at bounding box center [419, 93] width 242 height 28
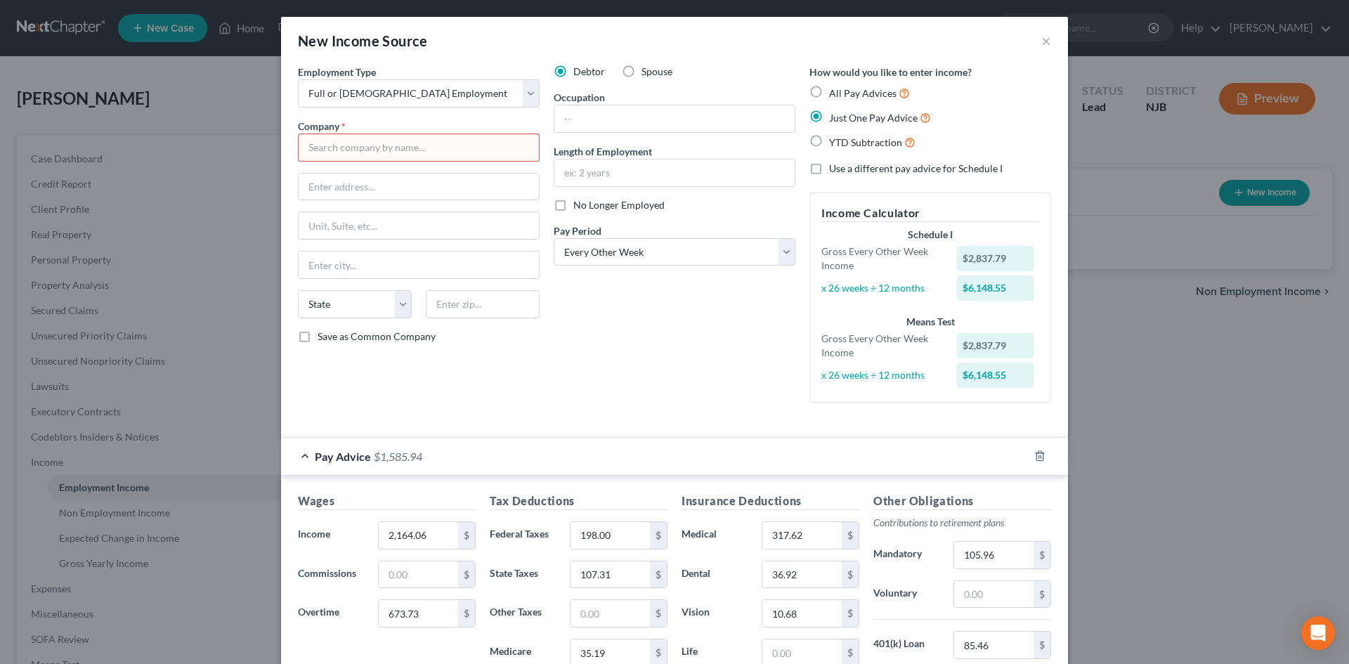
click at [348, 145] on input "text" at bounding box center [419, 148] width 242 height 28
type input "USPS"
type input "[STREET_ADDRESS]"
type input "[GEOGRAPHIC_DATA]"
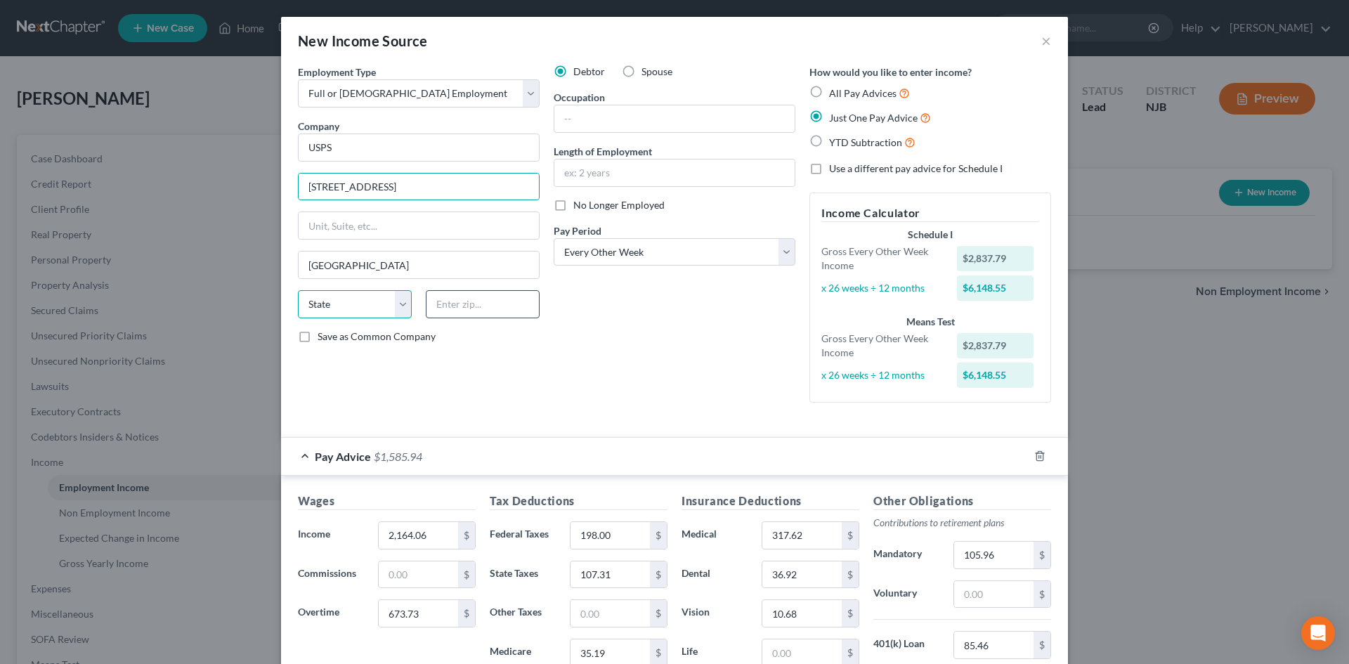
select select "33"
type input "08332"
click at [318, 339] on label "Save as Common Company" at bounding box center [377, 337] width 118 height 14
click at [323, 339] on input "Save as Common Company" at bounding box center [327, 334] width 9 height 9
checkbox input "true"
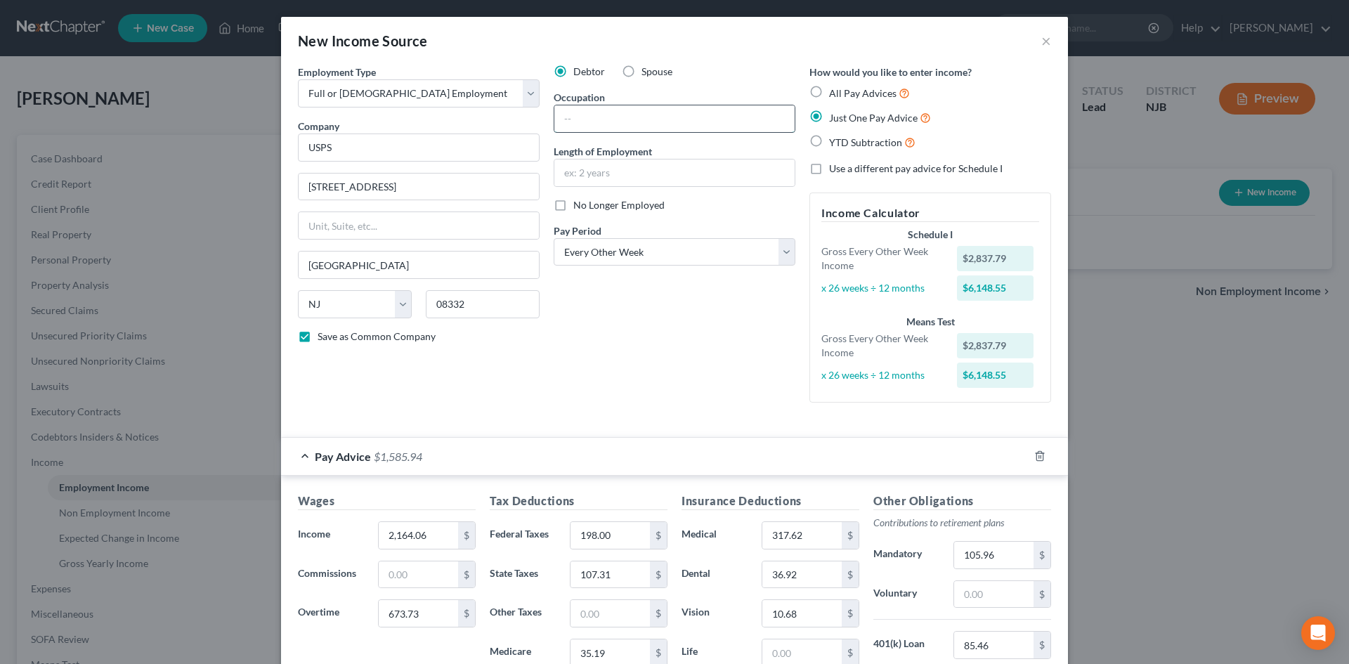
click at [606, 119] on input "text" at bounding box center [674, 118] width 240 height 27
type input "Clerk"
type input "9 years"
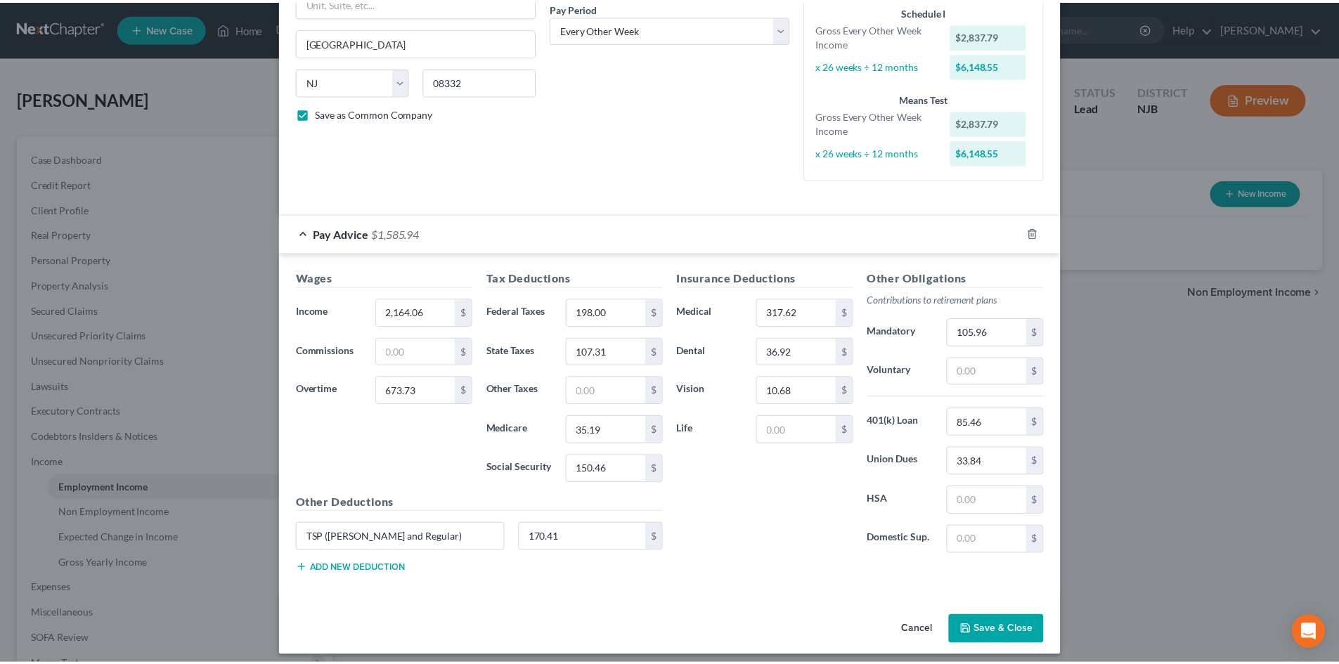
scroll to position [232, 0]
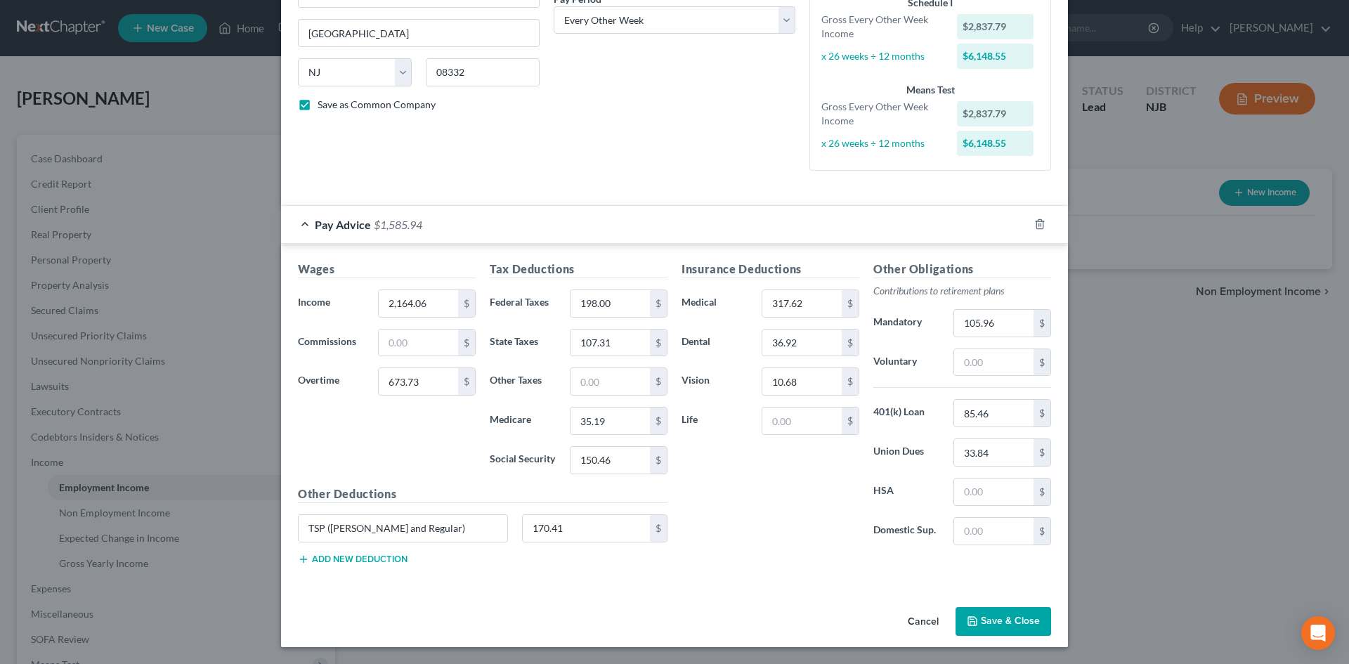
click at [992, 614] on button "Save & Close" at bounding box center [1004, 622] width 96 height 30
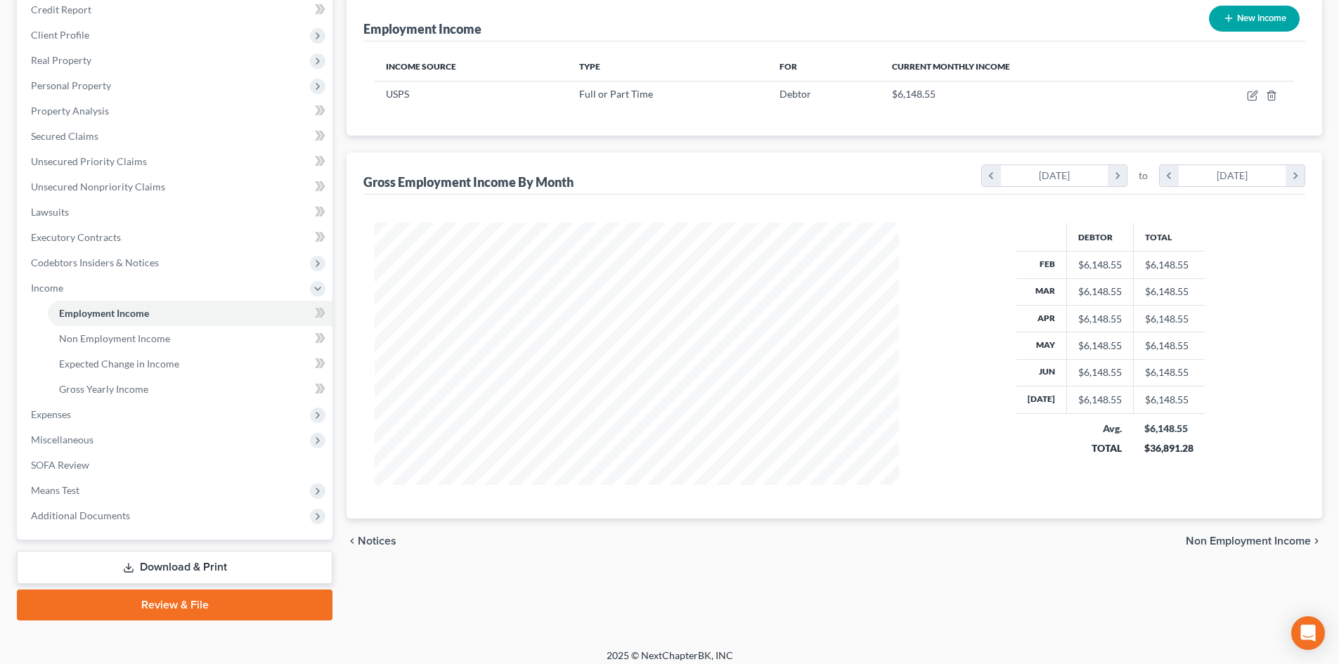
scroll to position [184, 0]
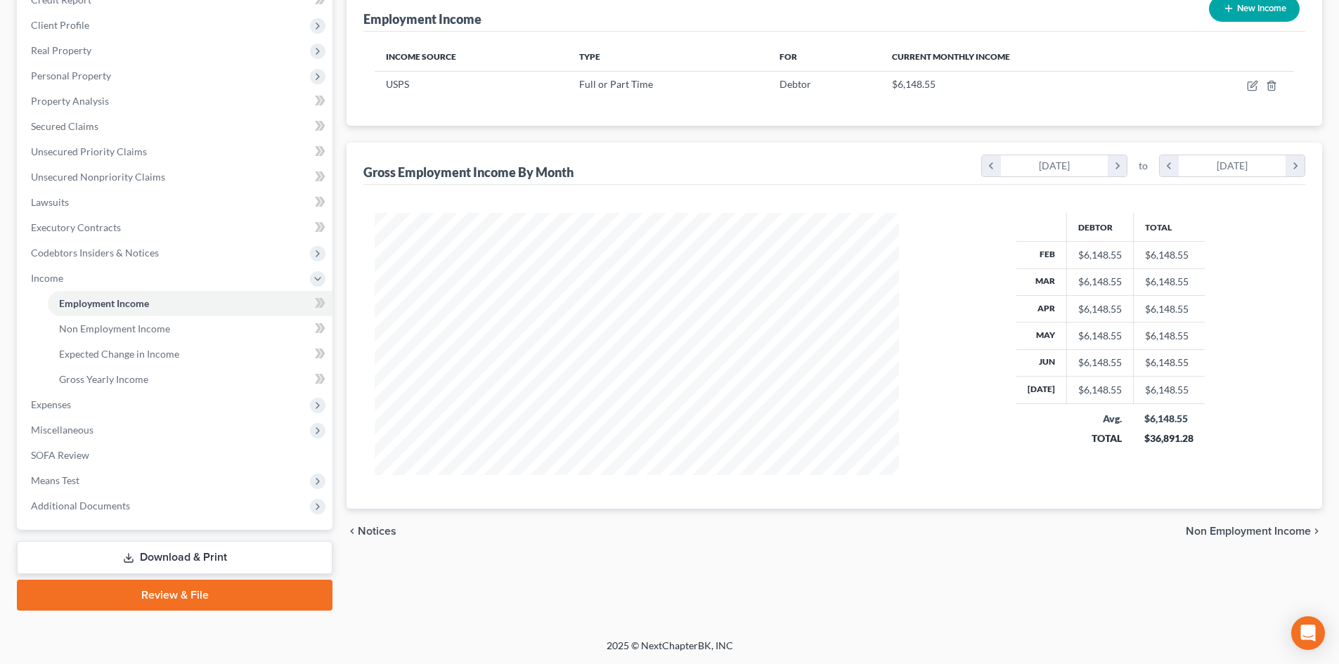
click at [1251, 532] on span "Non Employment Income" at bounding box center [1248, 531] width 125 height 11
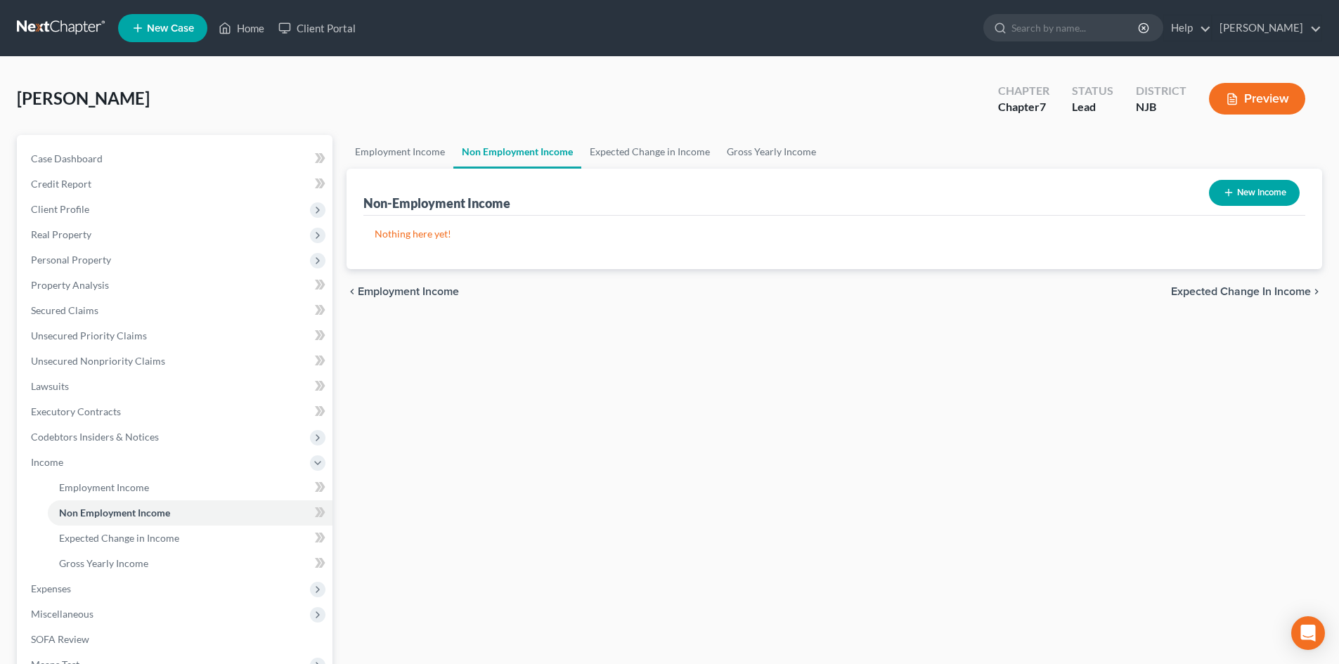
click at [1238, 290] on span "Expected Change in Income" at bounding box center [1241, 291] width 140 height 11
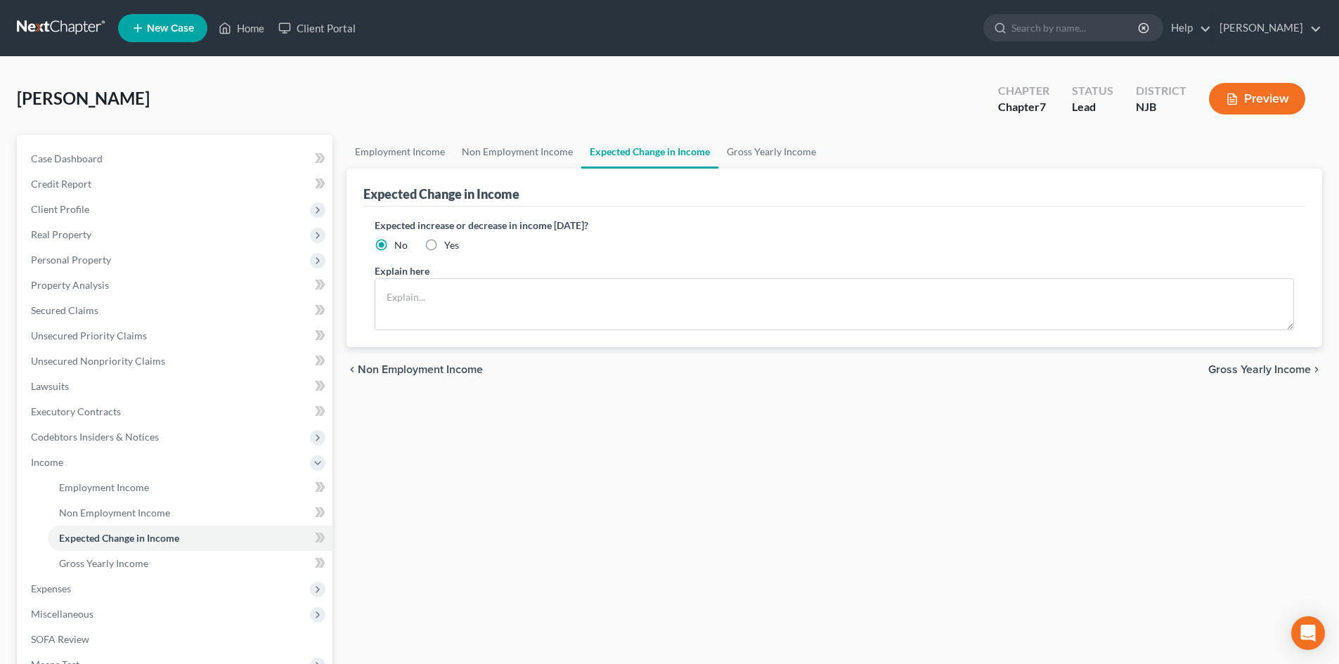
click at [1261, 375] on span "Gross Yearly Income" at bounding box center [1259, 369] width 103 height 11
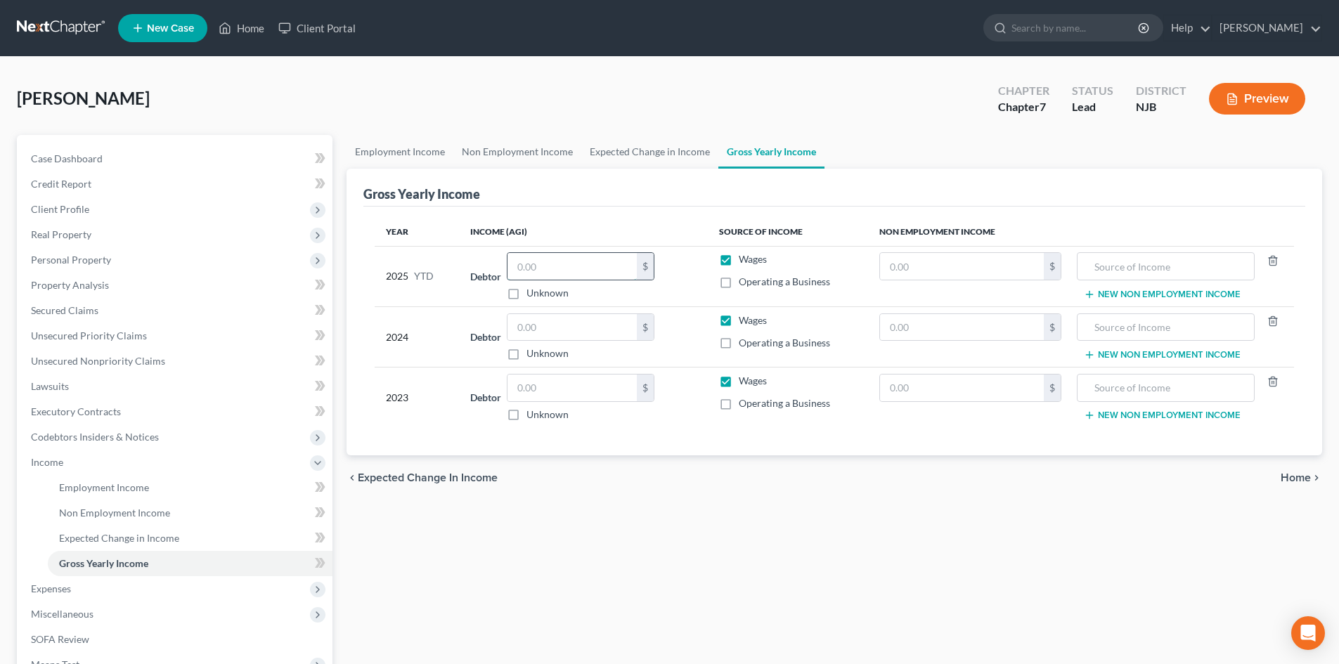
click at [588, 266] on input "text" at bounding box center [571, 266] width 129 height 27
type input "40,840.01"
click at [583, 335] on input "text" at bounding box center [571, 327] width 129 height 27
type input "77,491.00"
click at [554, 388] on input "text" at bounding box center [571, 388] width 129 height 27
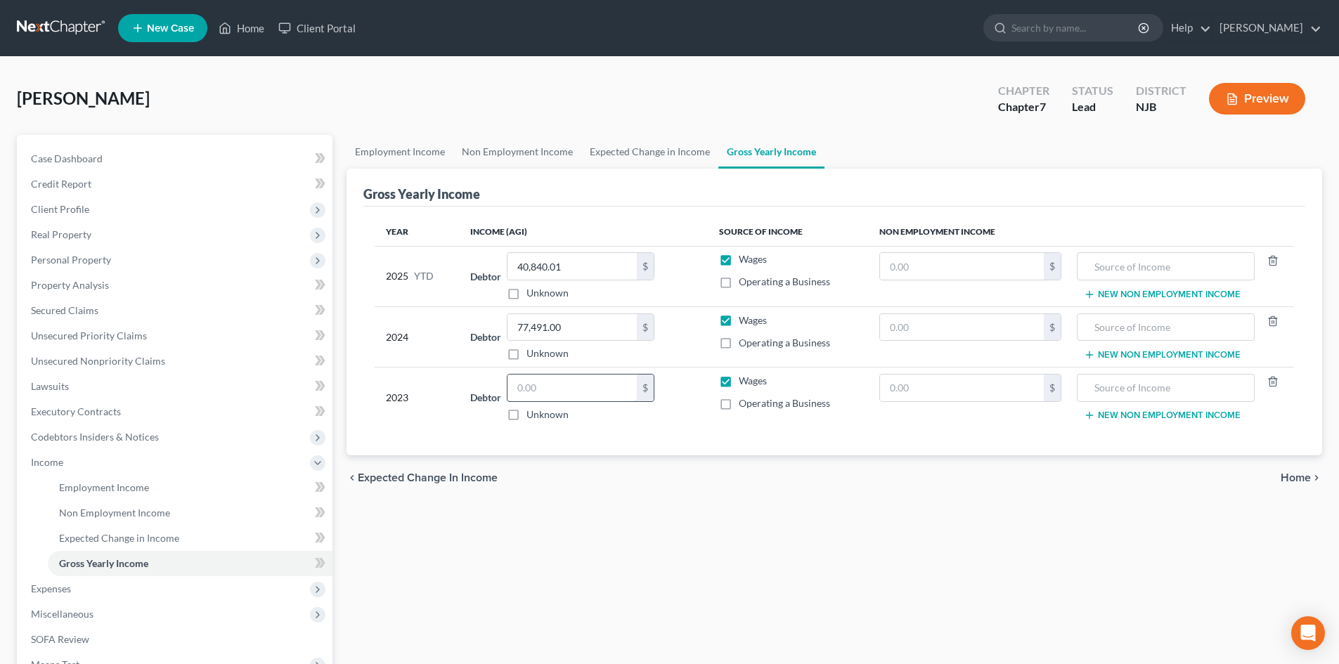
click at [544, 391] on input "text" at bounding box center [571, 388] width 129 height 27
type input "78,954.00"
click at [739, 405] on label "Operating a Business" at bounding box center [784, 403] width 91 height 14
click at [744, 405] on input "Operating a Business" at bounding box center [748, 400] width 9 height 9
checkbox input "true"
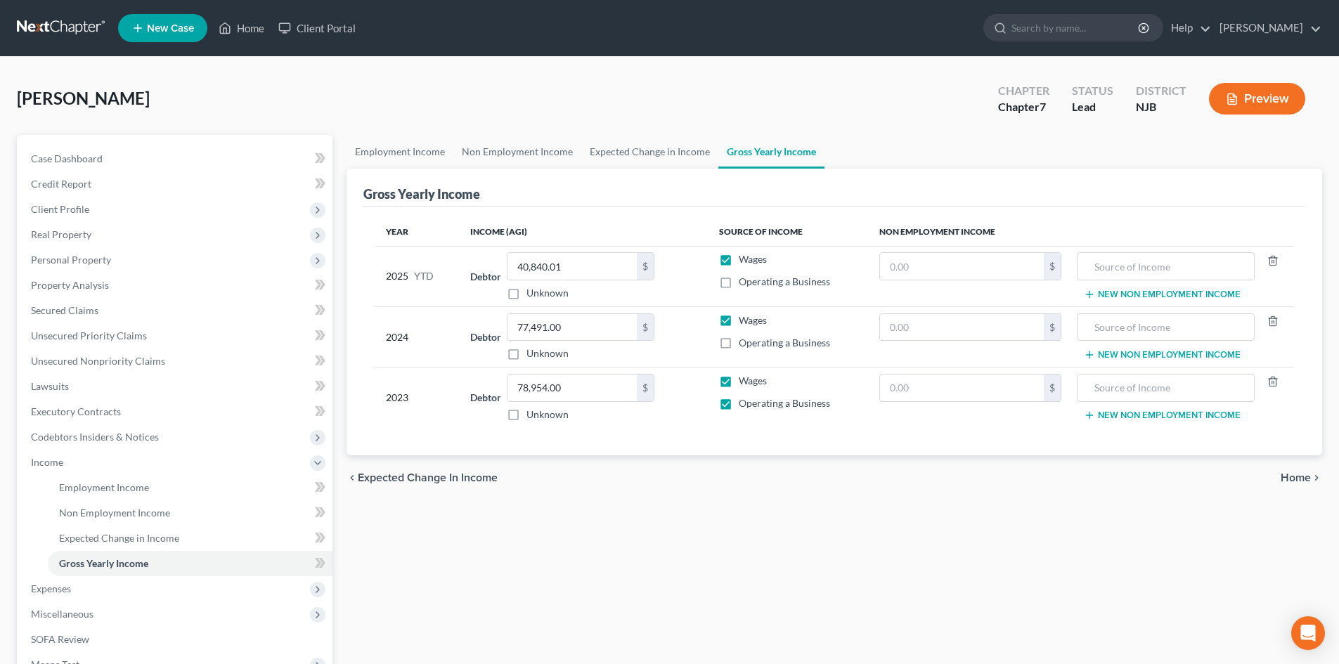
click at [739, 342] on label "Operating a Business" at bounding box center [784, 343] width 91 height 14
click at [744, 342] on input "Operating a Business" at bounding box center [748, 340] width 9 height 9
checkbox input "true"
click at [1302, 479] on span "Home" at bounding box center [1295, 477] width 30 height 11
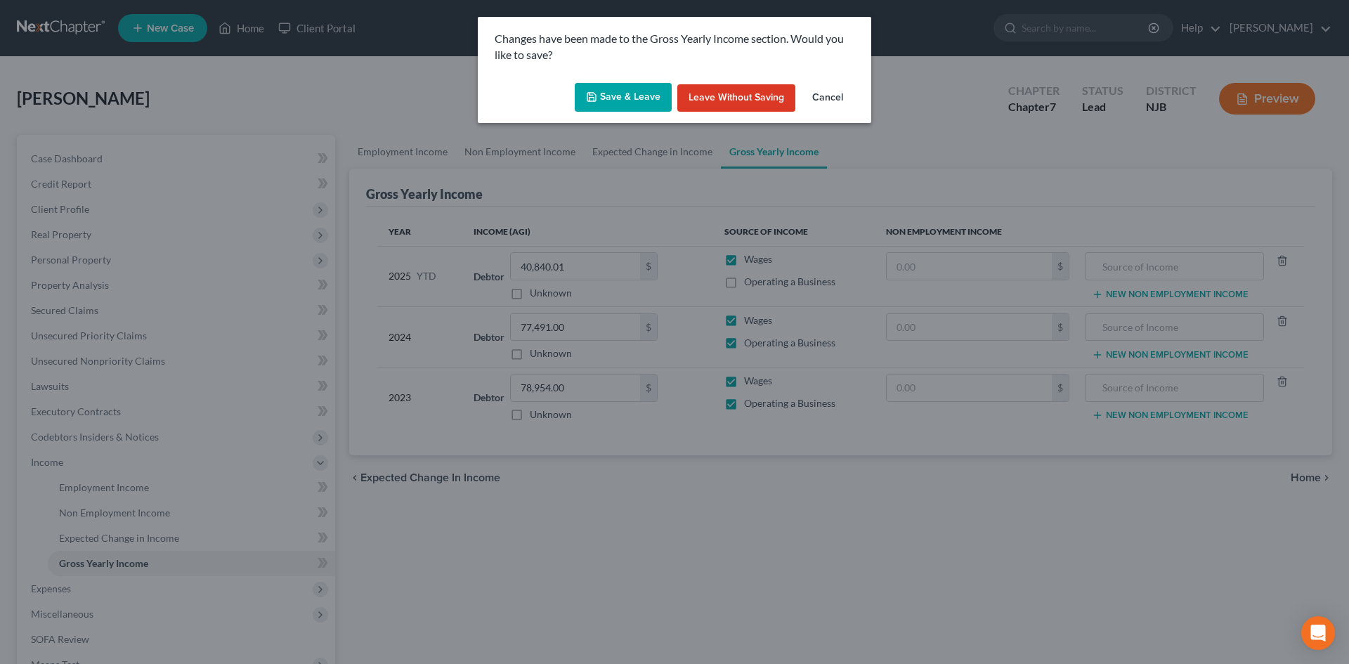
click at [618, 87] on button "Save & Leave" at bounding box center [623, 98] width 97 height 30
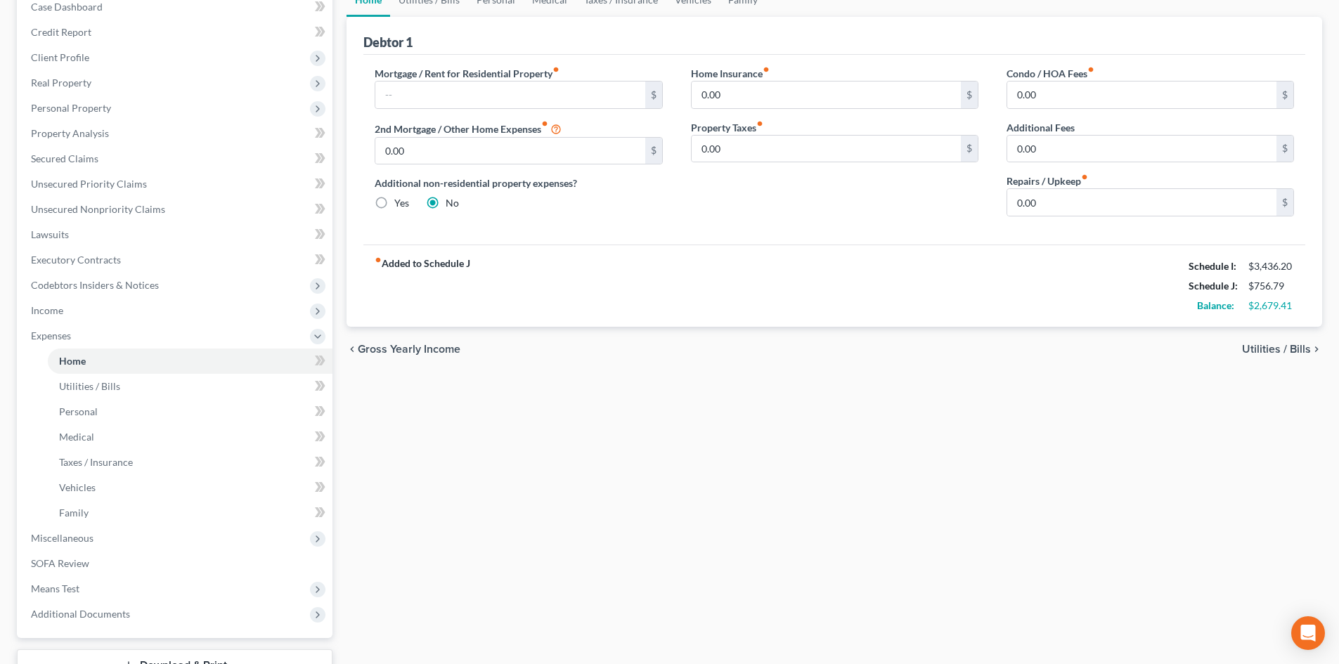
scroll to position [70, 0]
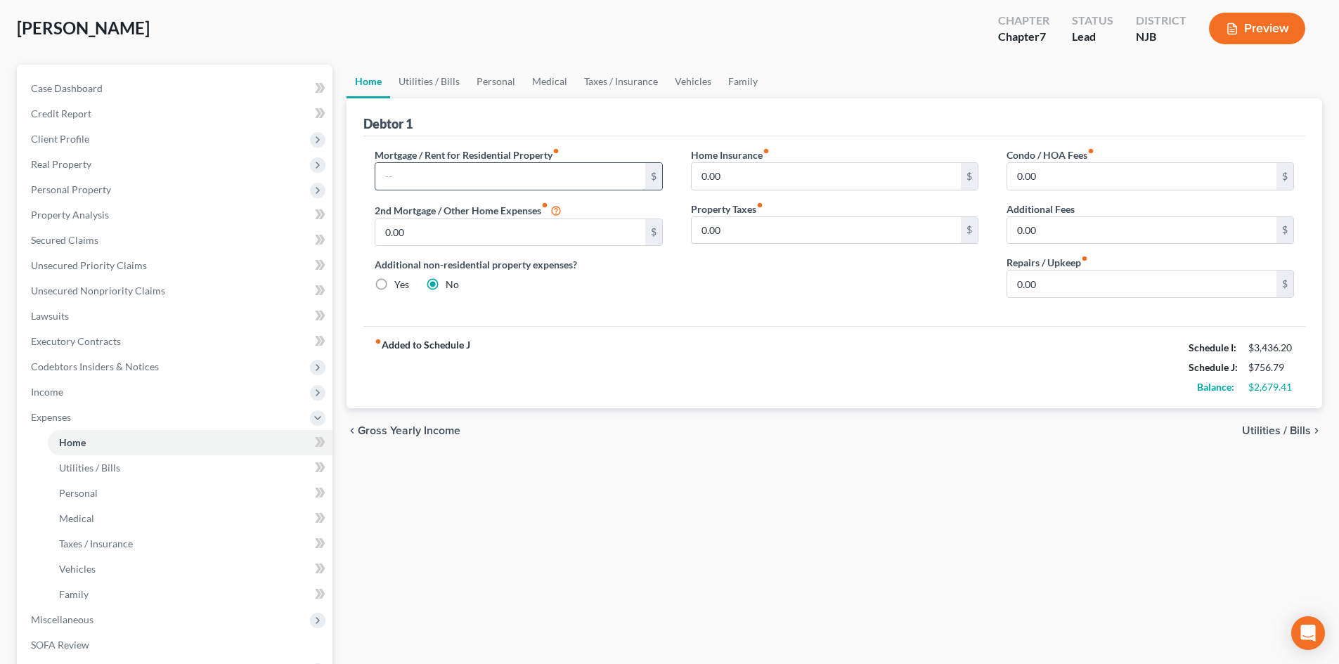
click at [410, 176] on input "text" at bounding box center [509, 176] width 269 height 27
type input "1,588.04"
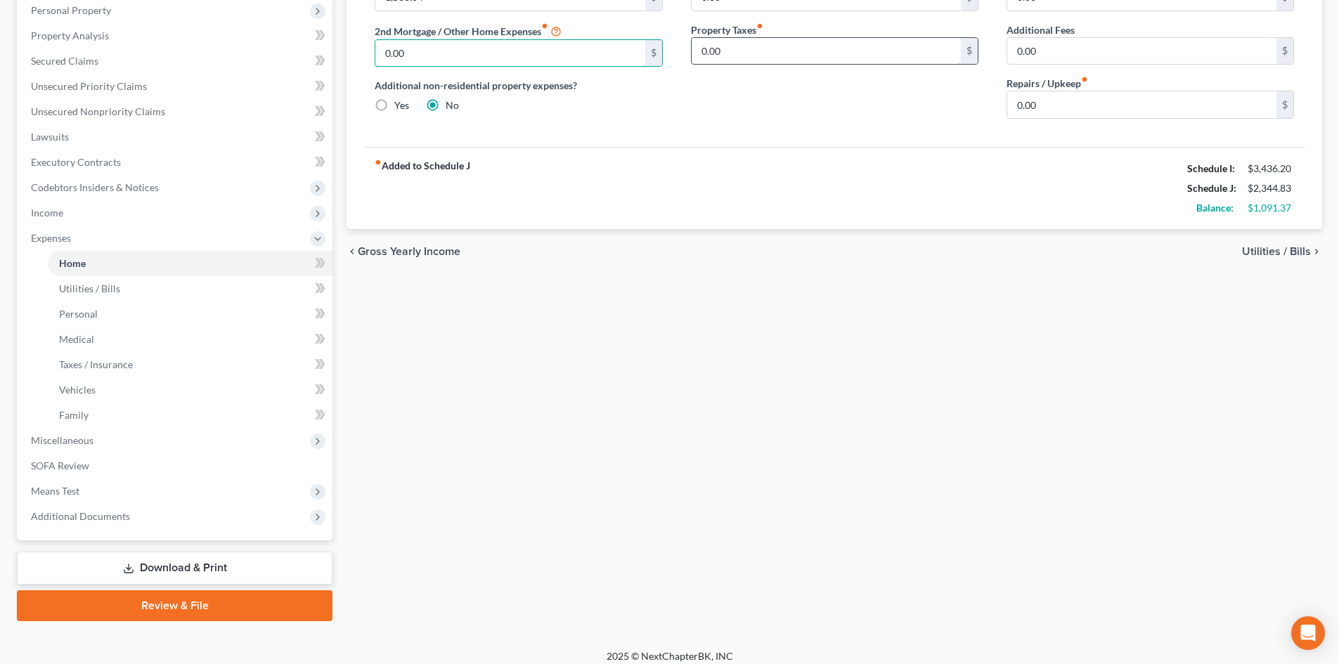
scroll to position [260, 0]
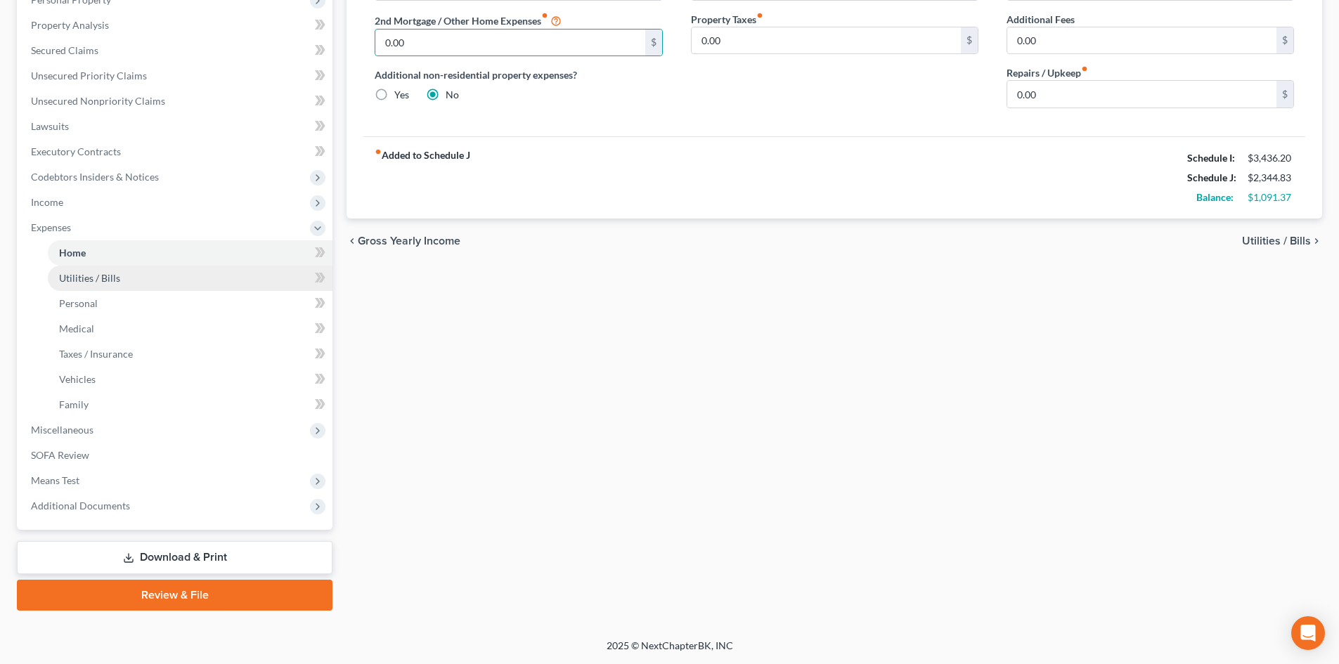
click at [124, 276] on link "Utilities / Bills" at bounding box center [190, 278] width 285 height 25
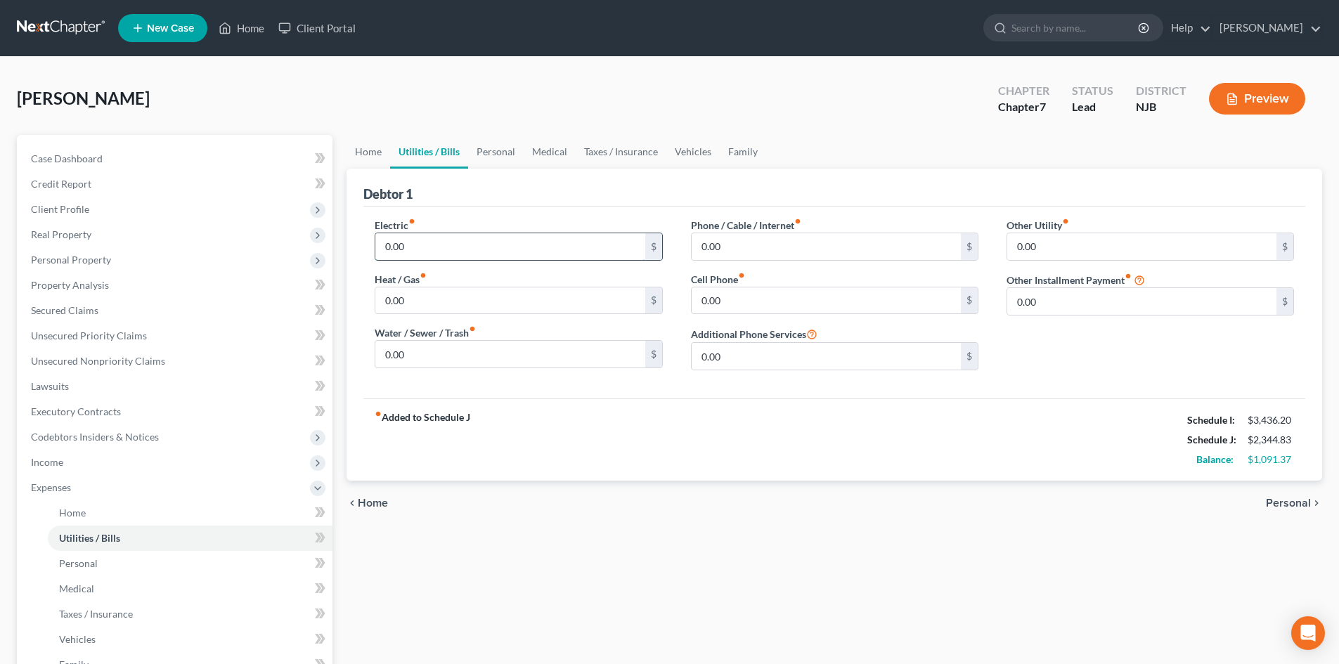
click at [427, 246] on input "0.00" at bounding box center [509, 246] width 269 height 27
click at [384, 249] on input "0.00" at bounding box center [509, 246] width 269 height 27
type input "275.00"
click at [391, 304] on input "20.00" at bounding box center [509, 300] width 269 height 27
type input "160.00"
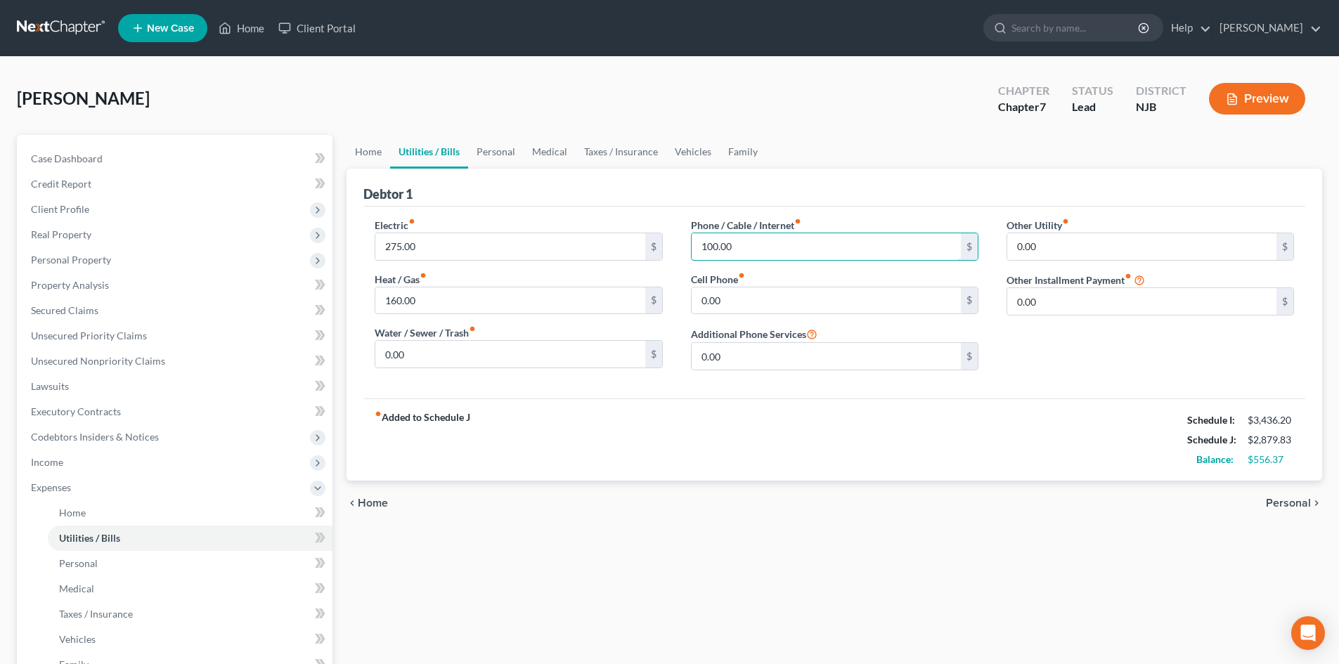
type input "100.00"
type input "250.00"
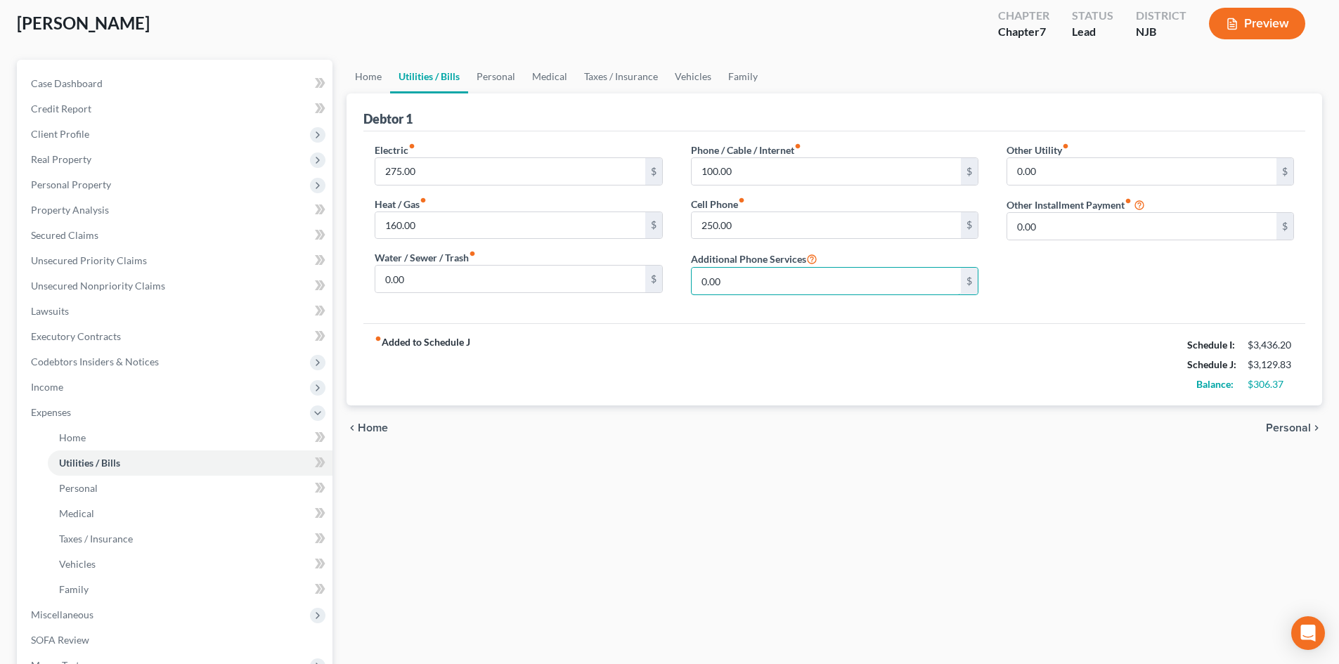
scroll to position [260, 0]
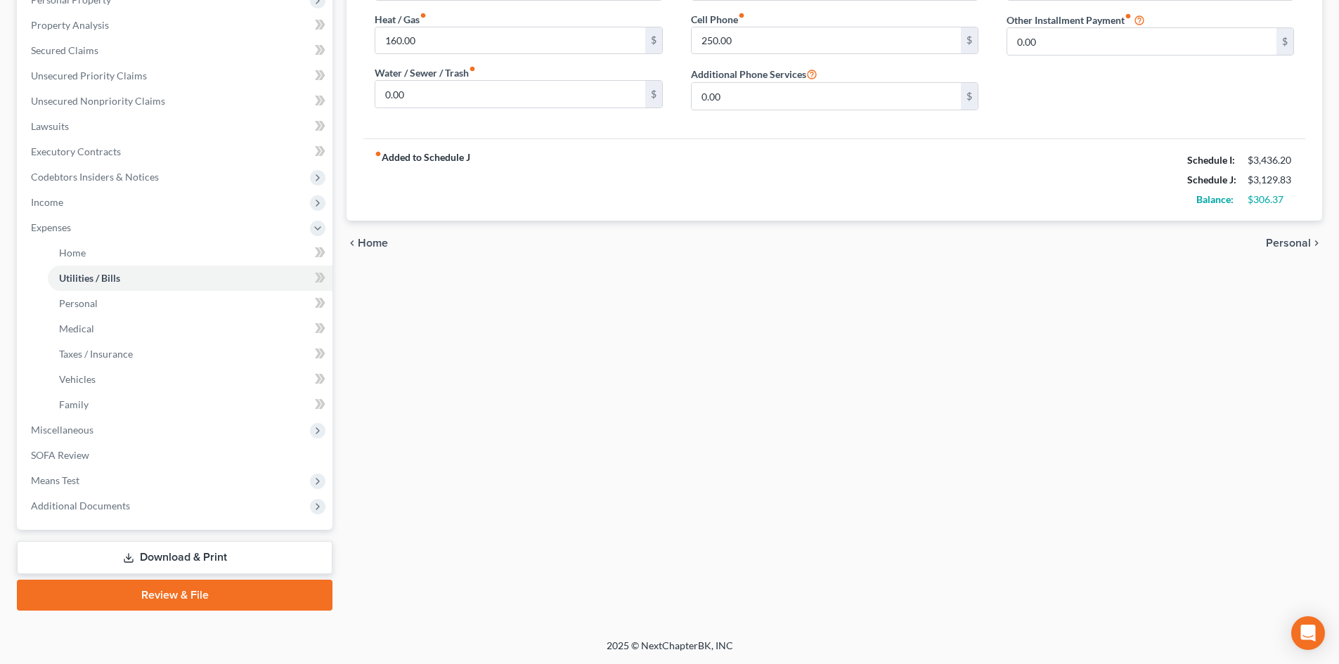
click at [1287, 245] on span "Personal" at bounding box center [1288, 243] width 45 height 11
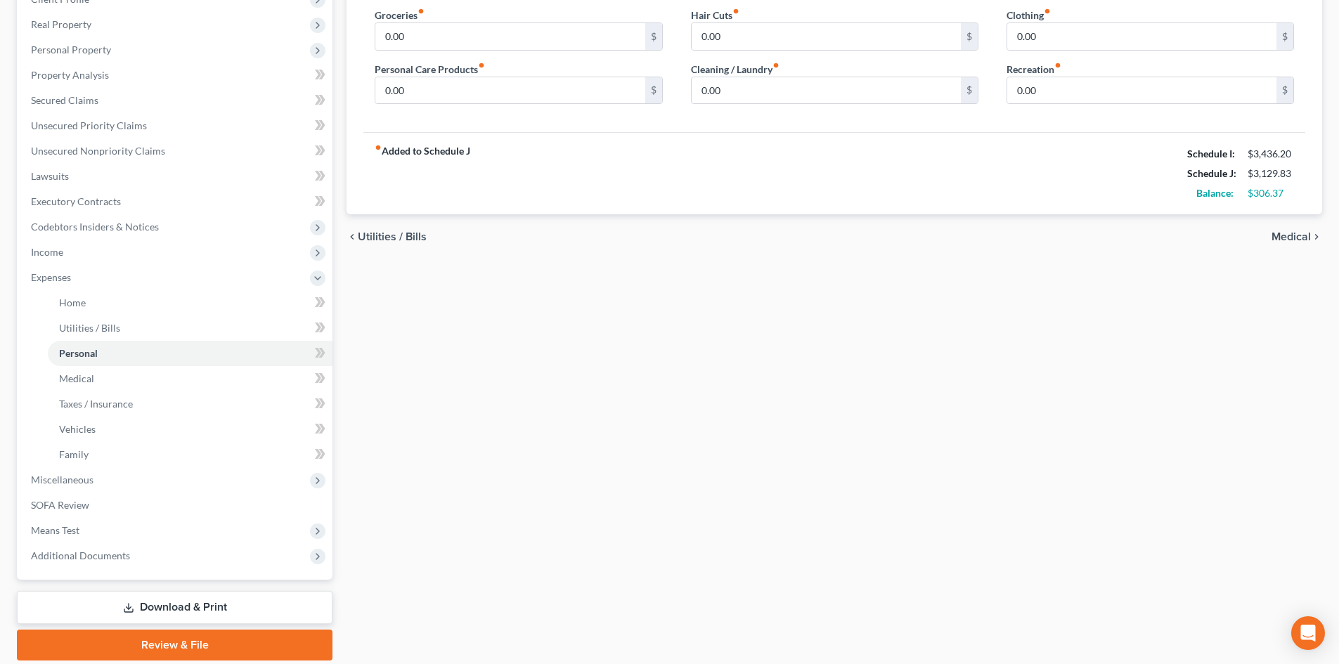
scroll to position [211, 0]
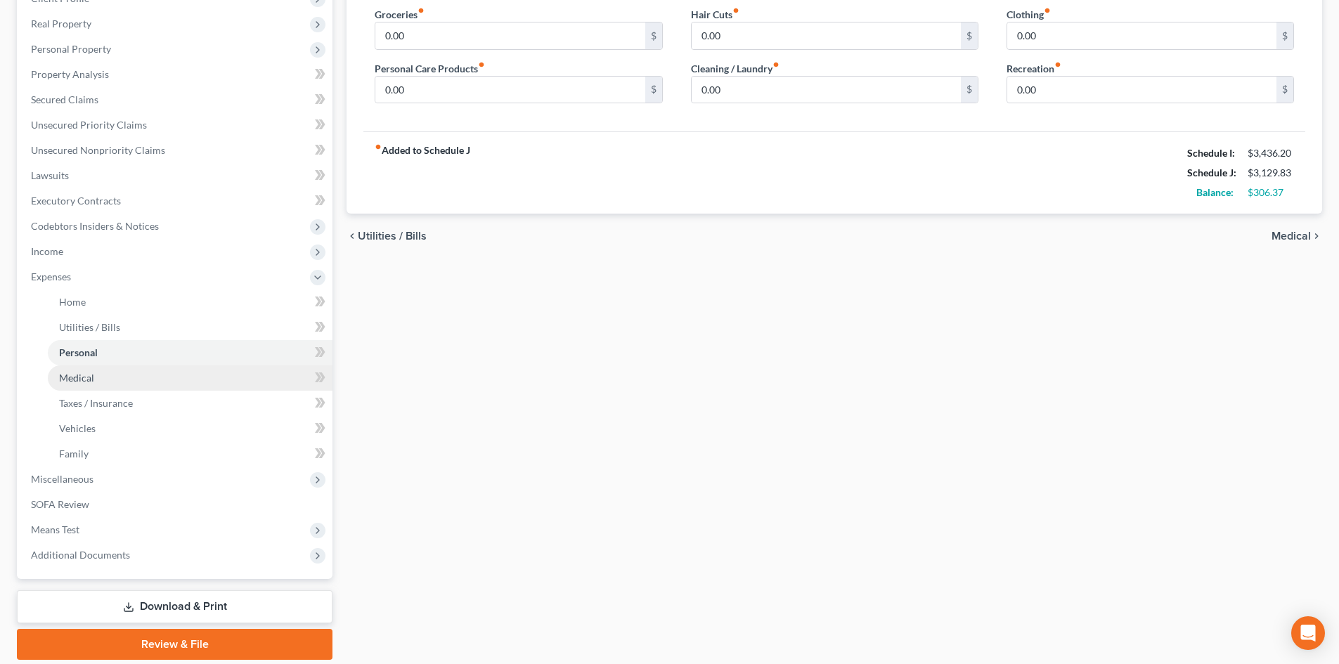
click at [65, 379] on span "Medical" at bounding box center [76, 378] width 35 height 12
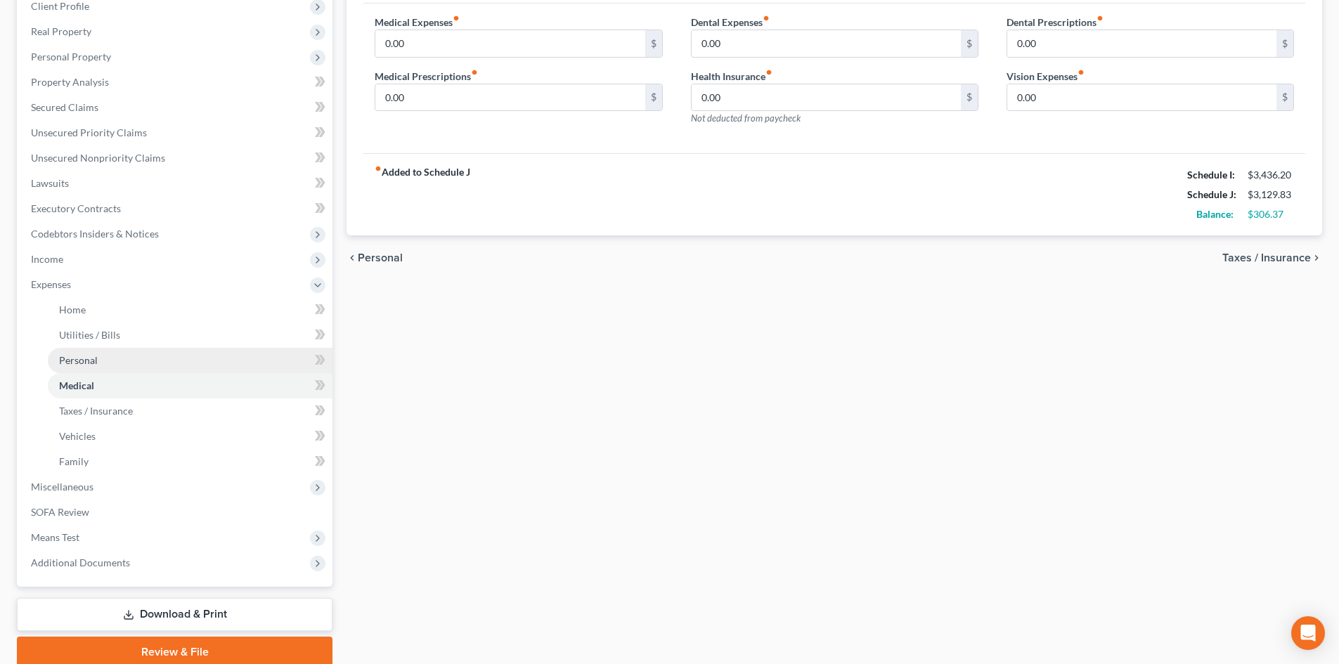
scroll to position [211, 0]
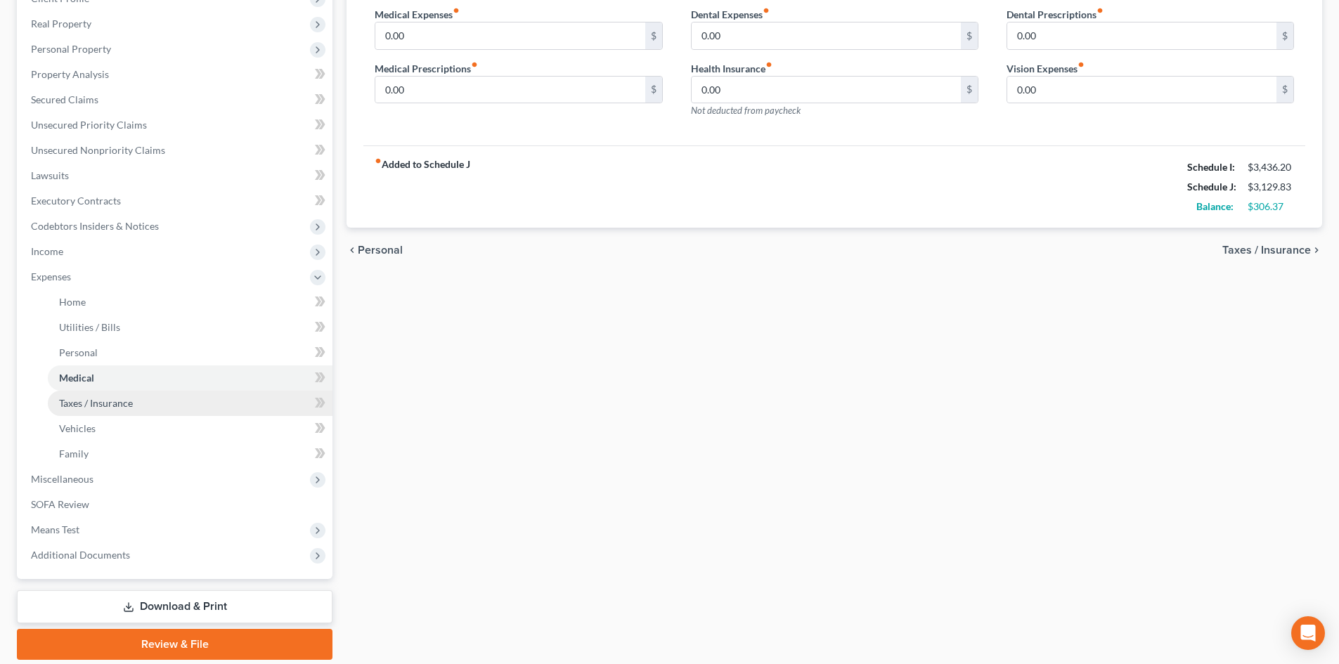
click at [112, 412] on link "Taxes / Insurance" at bounding box center [190, 403] width 285 height 25
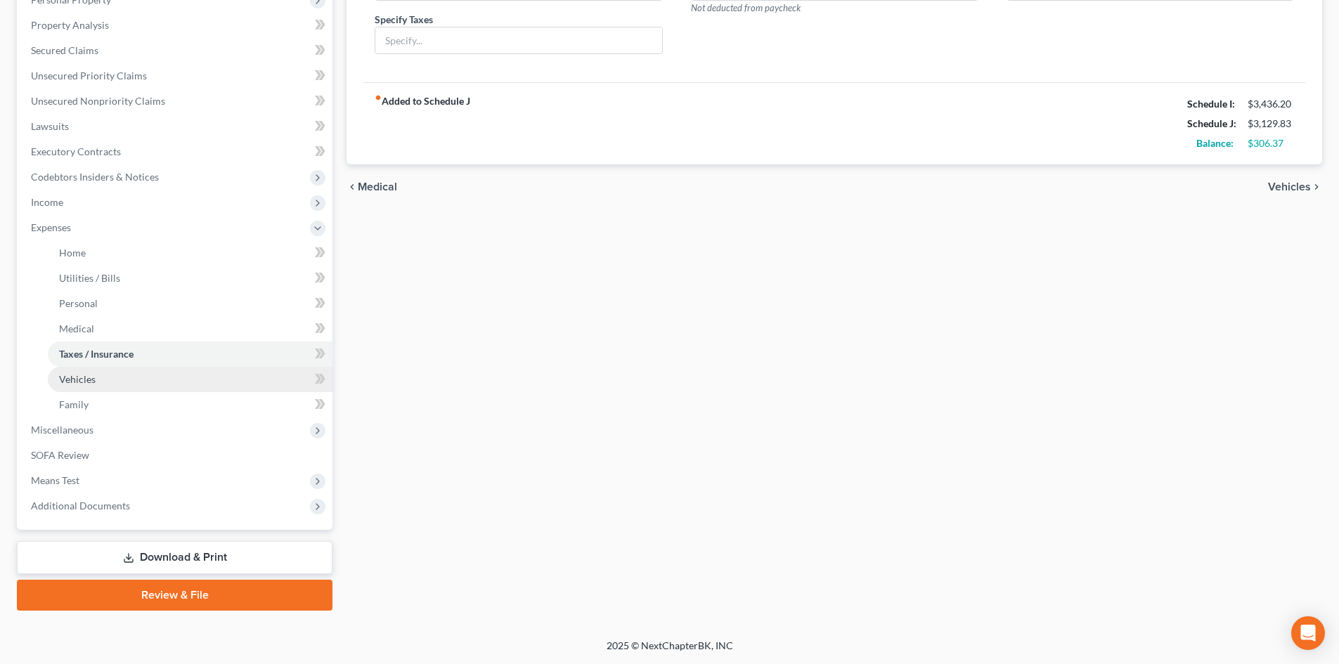
click at [94, 382] on span "Vehicles" at bounding box center [77, 379] width 37 height 12
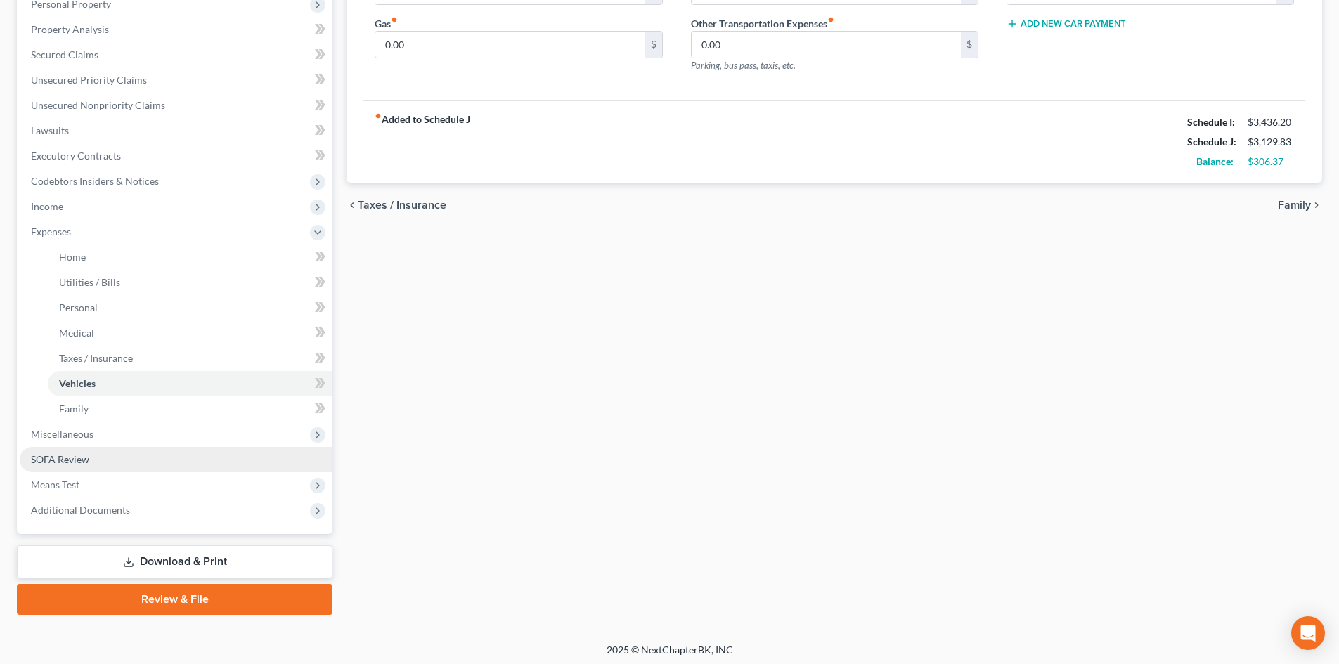
scroll to position [260, 0]
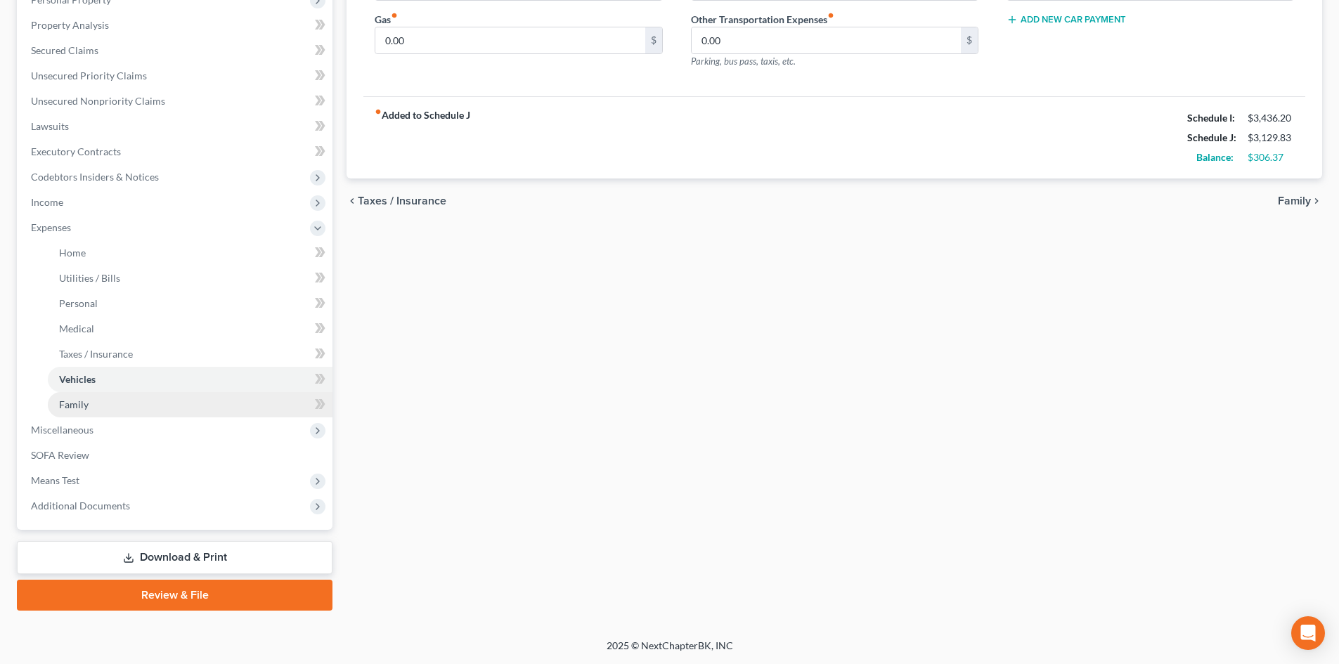
click at [59, 404] on span "Family" at bounding box center [74, 404] width 30 height 12
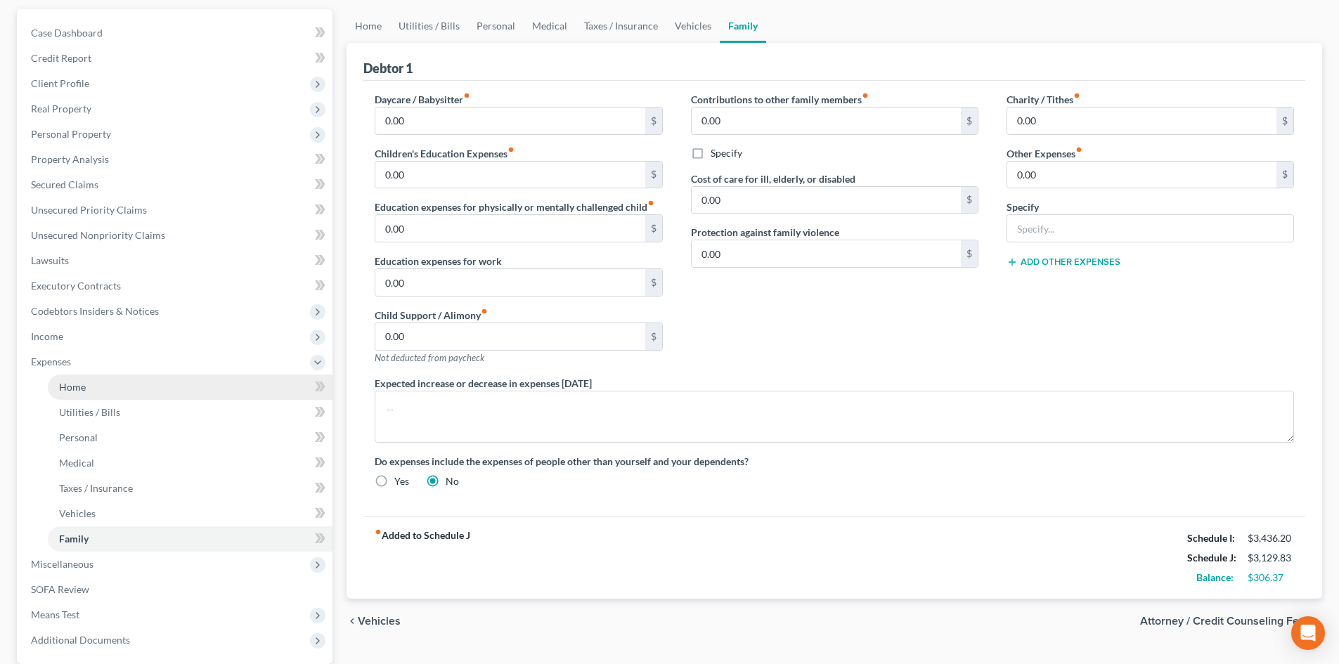
scroll to position [141, 0]
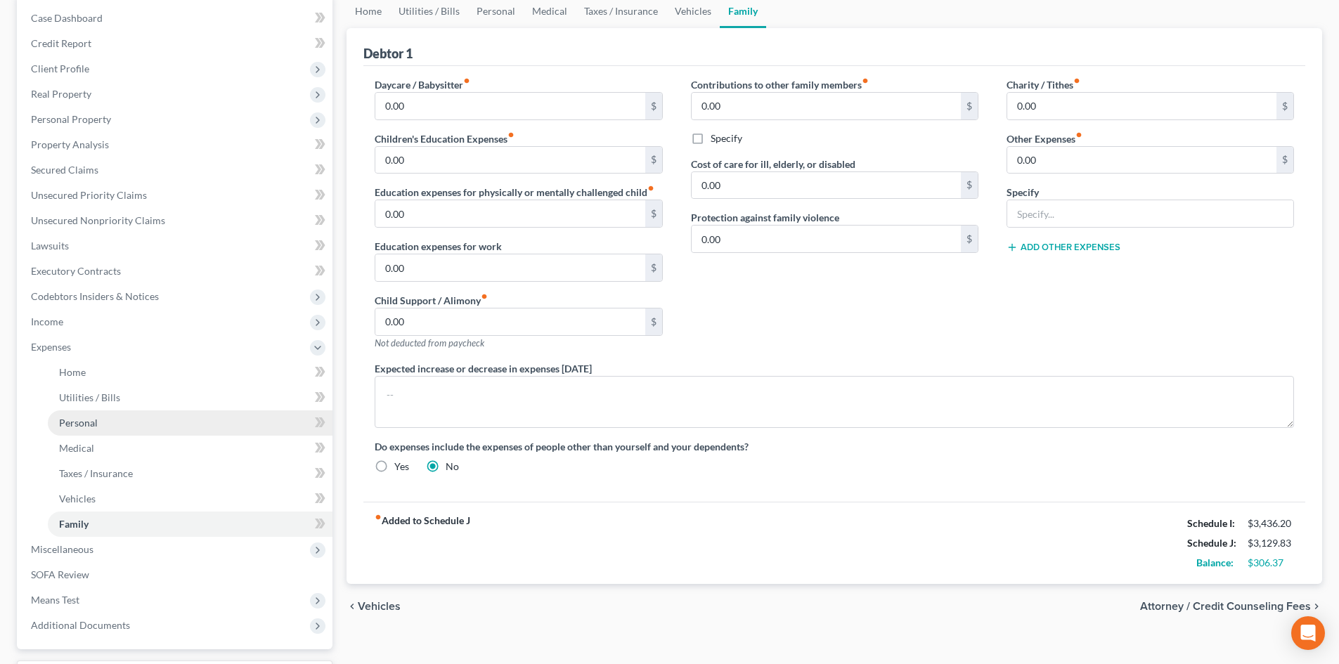
click at [97, 420] on link "Personal" at bounding box center [190, 422] width 285 height 25
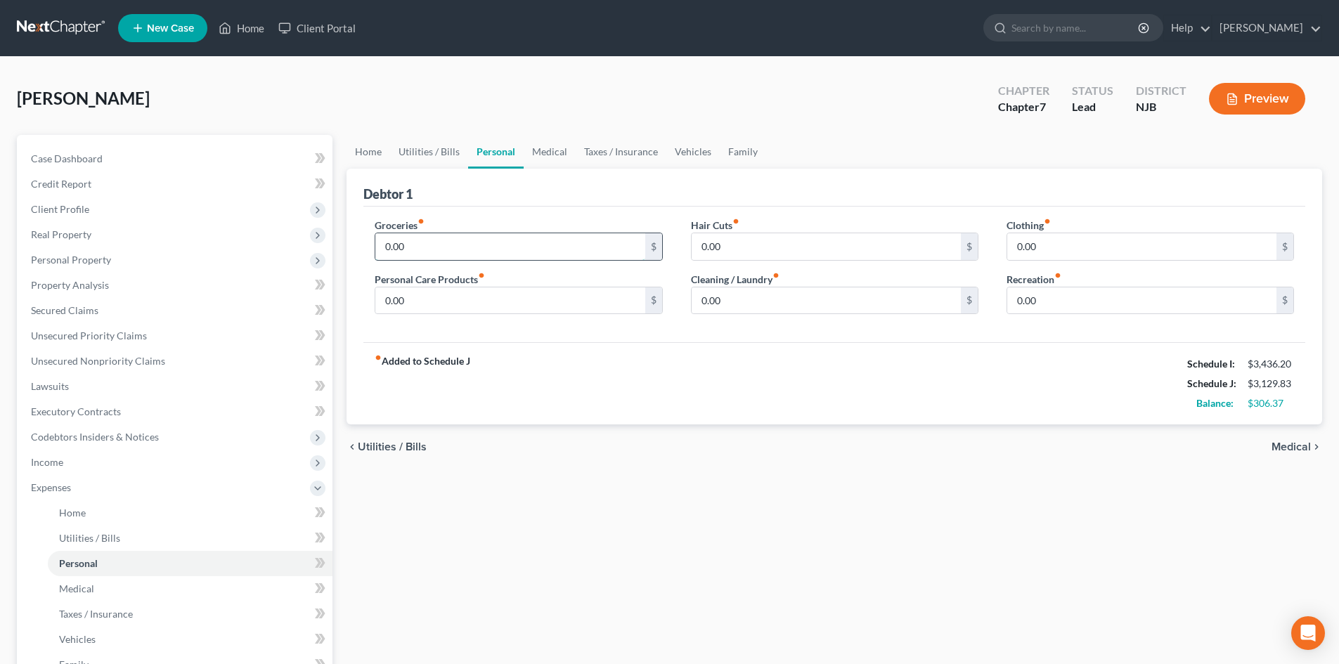
click at [384, 246] on input "0.00" at bounding box center [509, 246] width 269 height 27
type input "600.00"
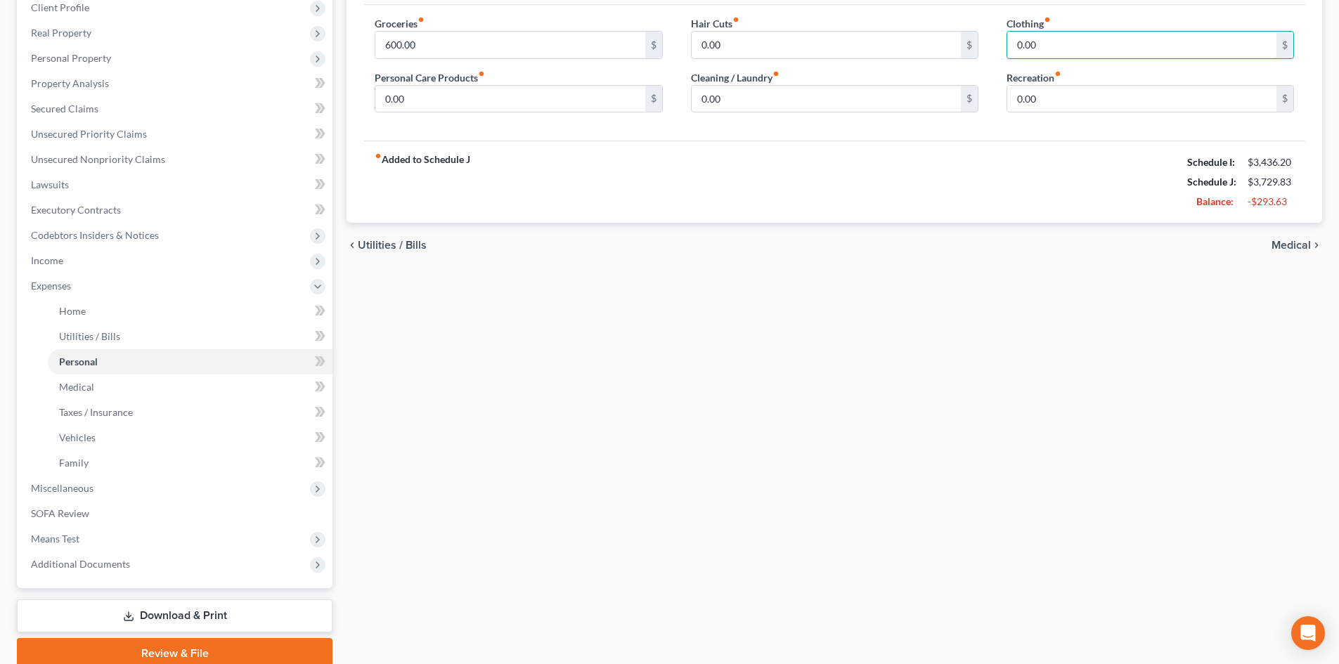
scroll to position [211, 0]
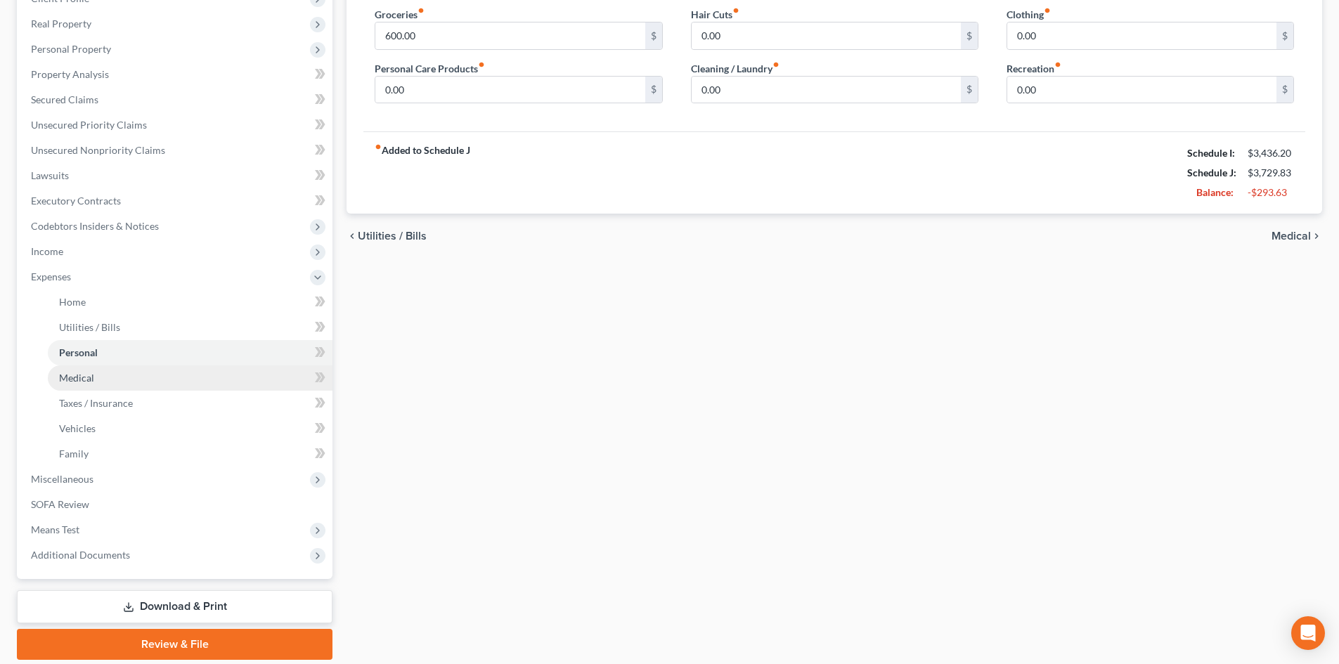
click at [82, 377] on span "Medical" at bounding box center [76, 378] width 35 height 12
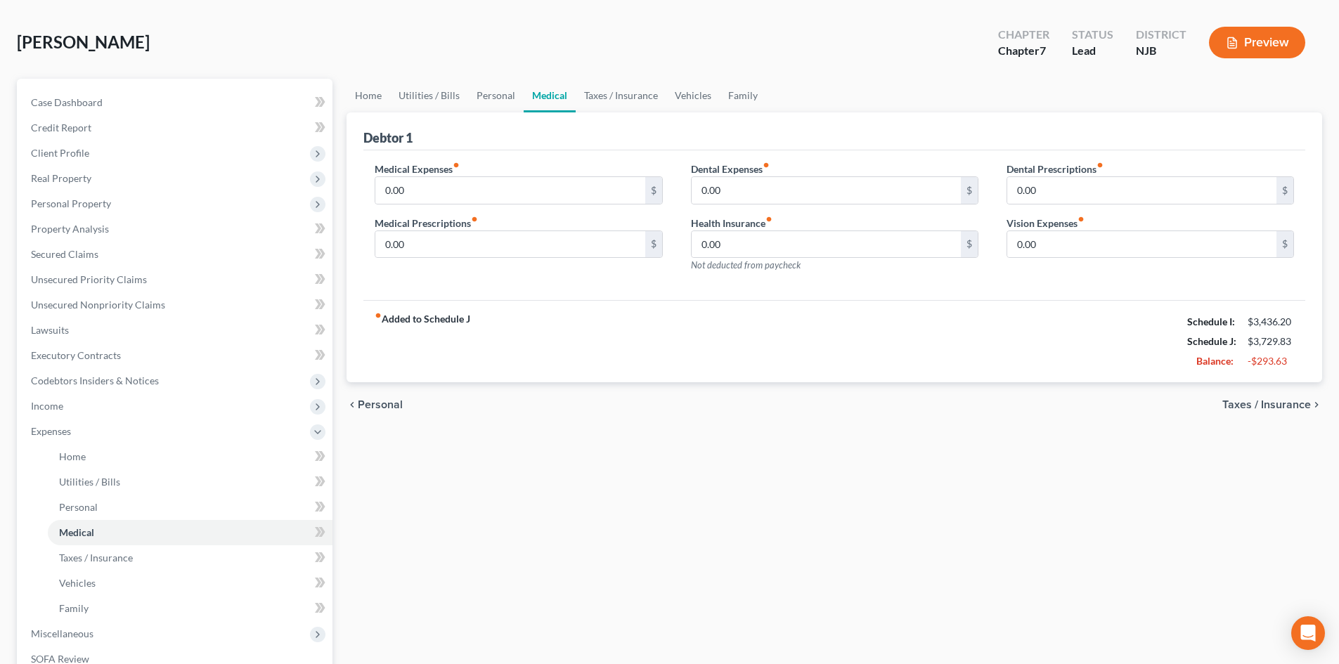
scroll to position [141, 0]
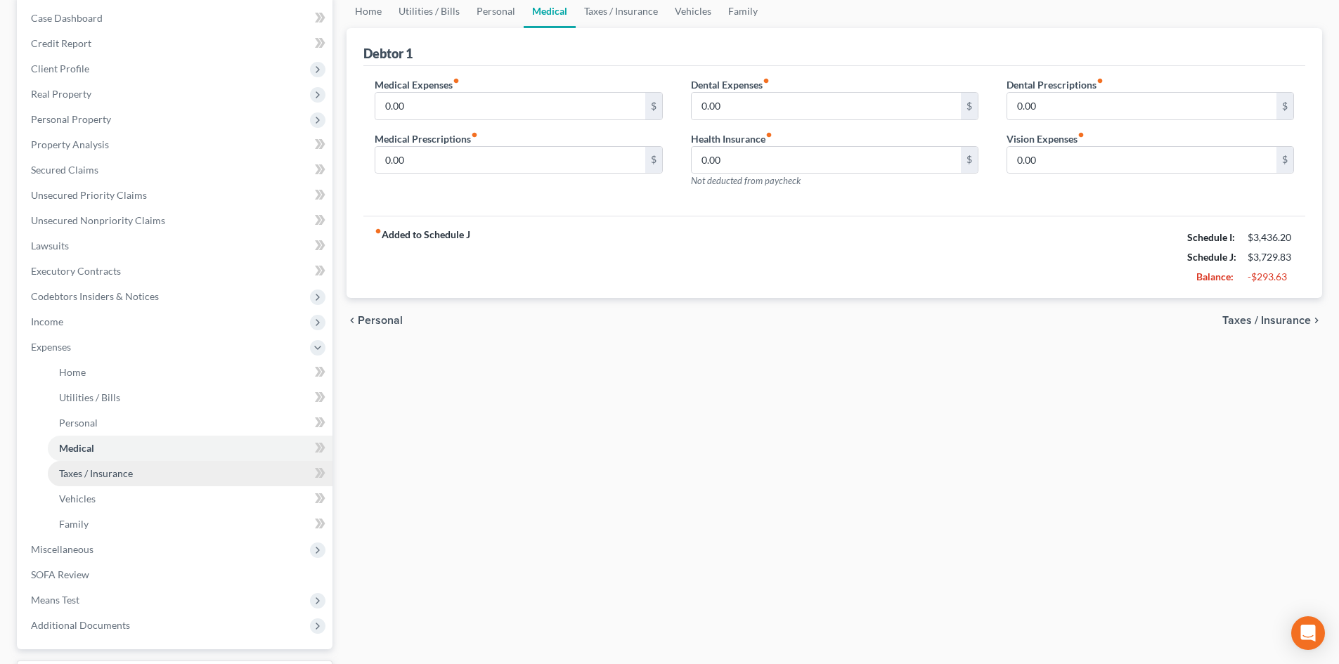
click at [112, 481] on link "Taxes / Insurance" at bounding box center [190, 473] width 285 height 25
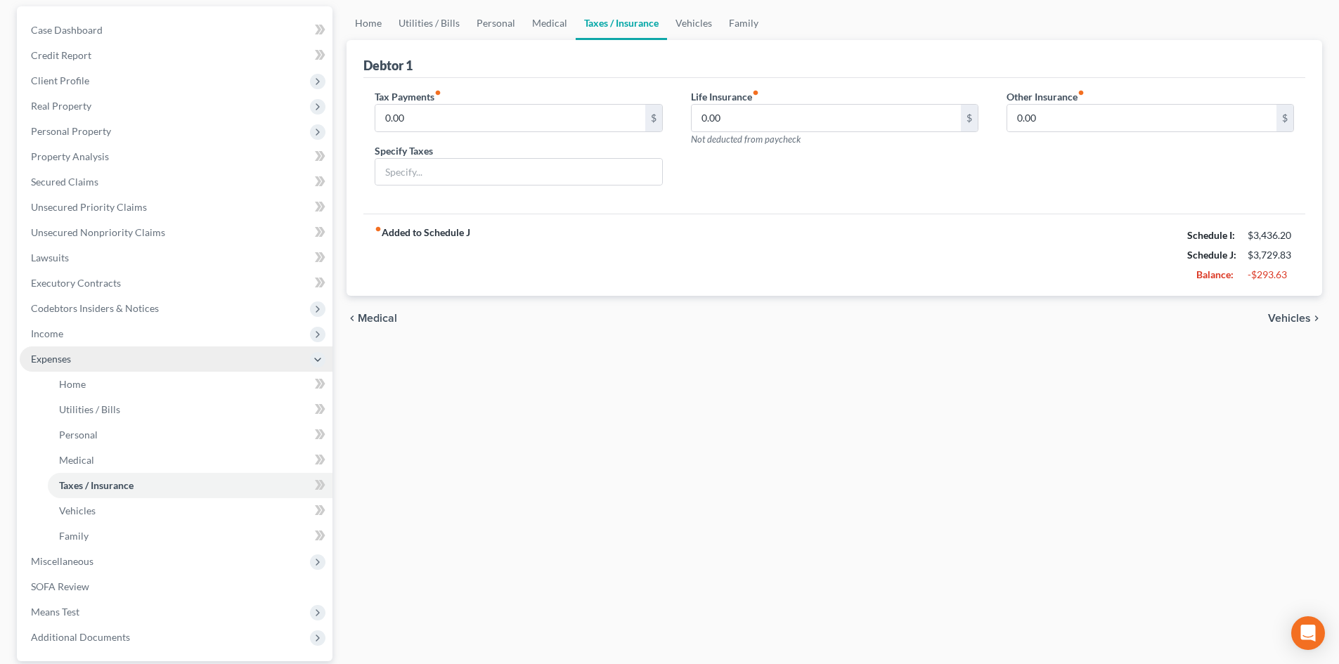
scroll to position [141, 0]
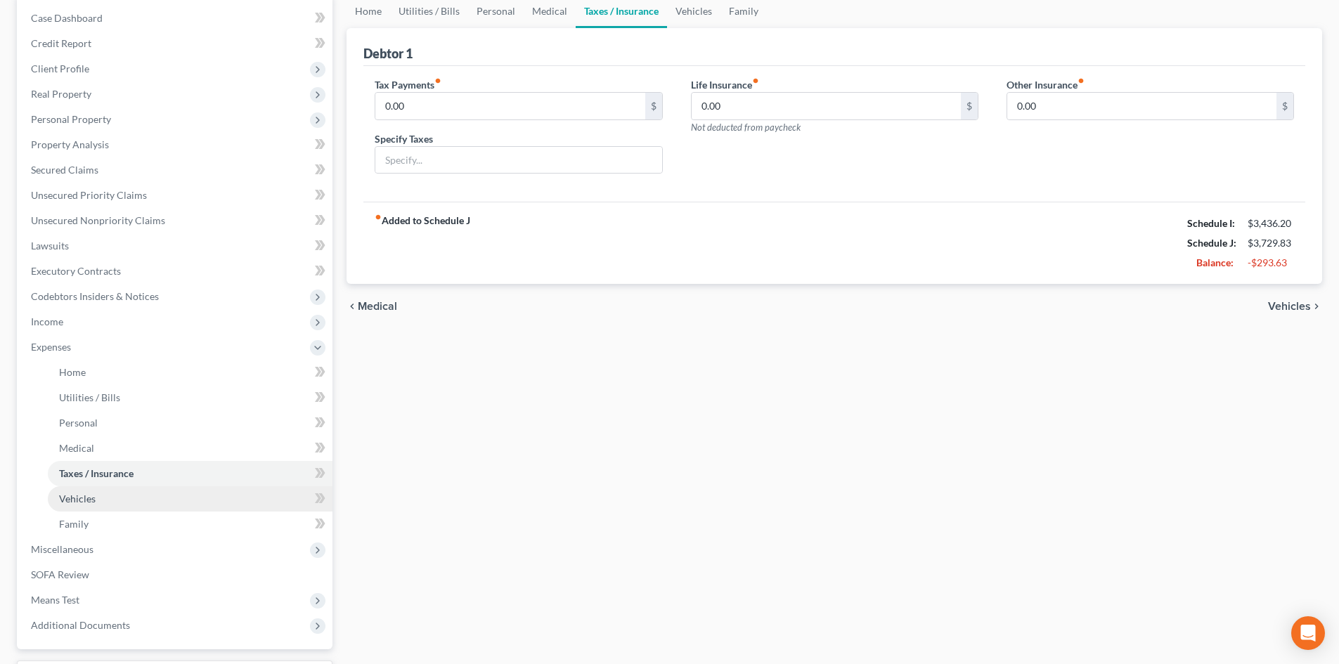
click at [88, 504] on span "Vehicles" at bounding box center [77, 499] width 37 height 12
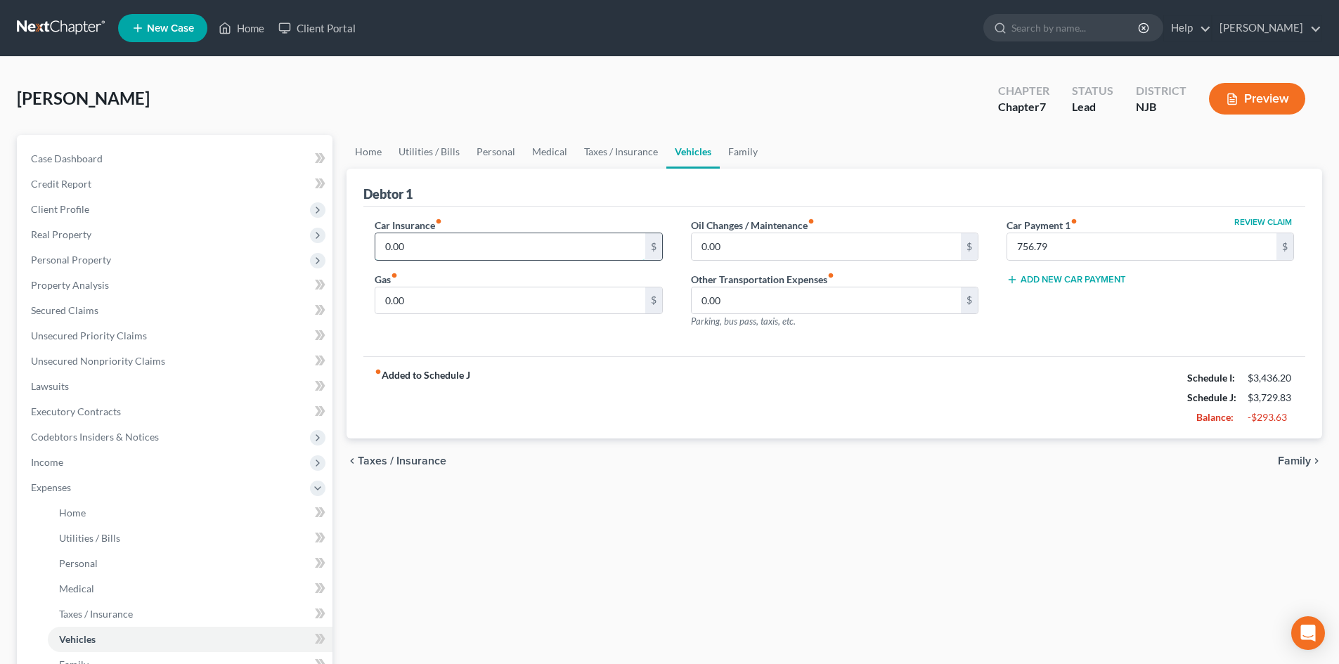
click at [386, 242] on input "0.00" at bounding box center [509, 246] width 269 height 27
drag, startPoint x: 450, startPoint y: 255, endPoint x: 174, endPoint y: 230, distance: 277.3
click at [162, 233] on div "Petition Navigation Case Dashboard Payments Invoices Payments Payments Credit R…" at bounding box center [669, 503] width 1319 height 736
type input "518.67"
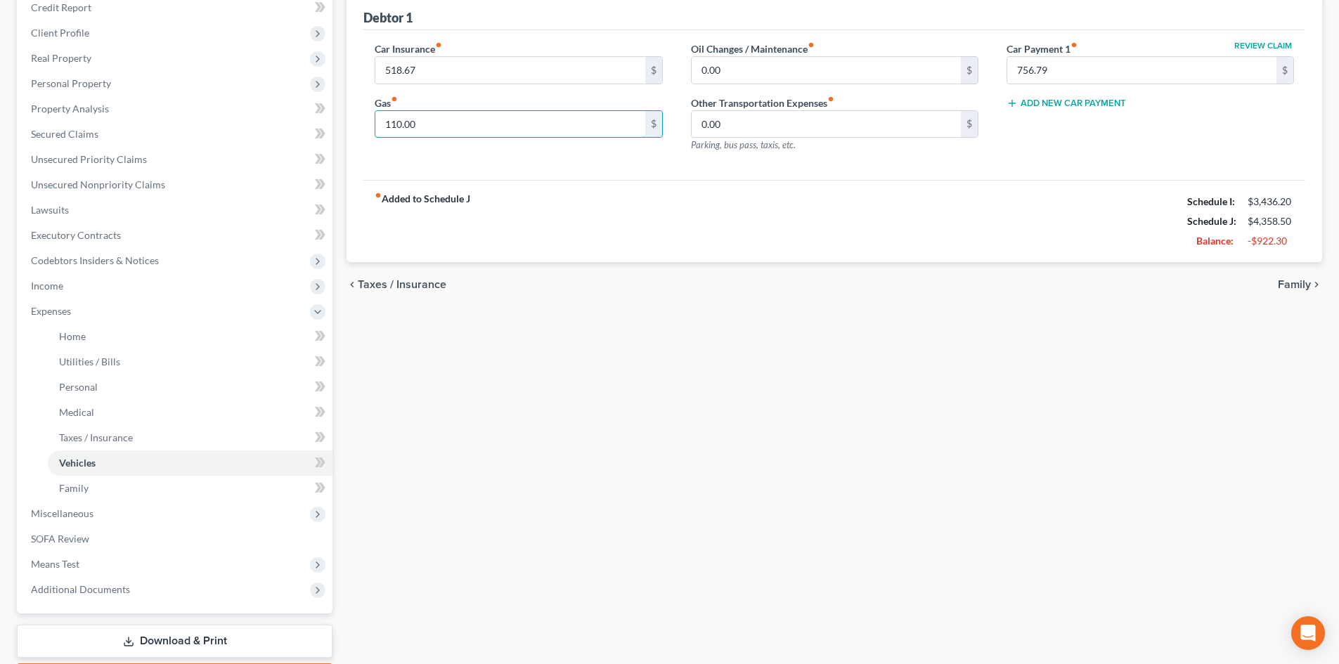
scroll to position [260, 0]
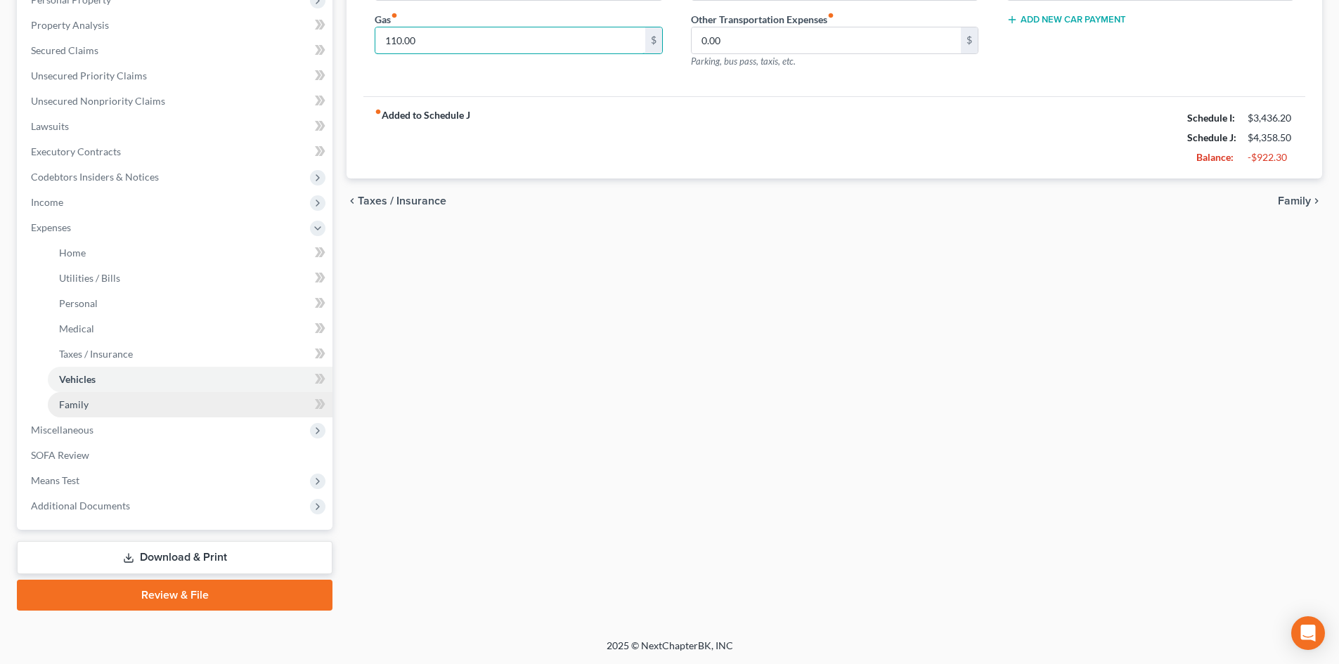
type input "110.00"
click at [83, 401] on span "Family" at bounding box center [74, 404] width 30 height 12
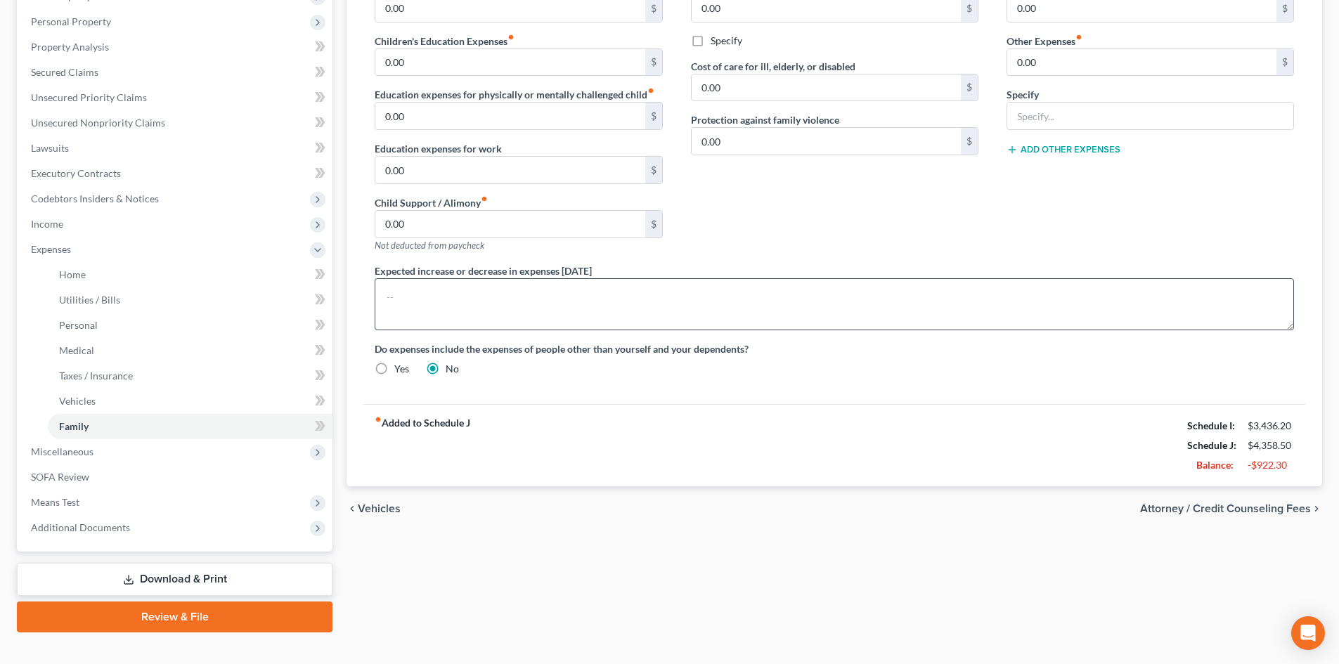
scroll to position [260, 0]
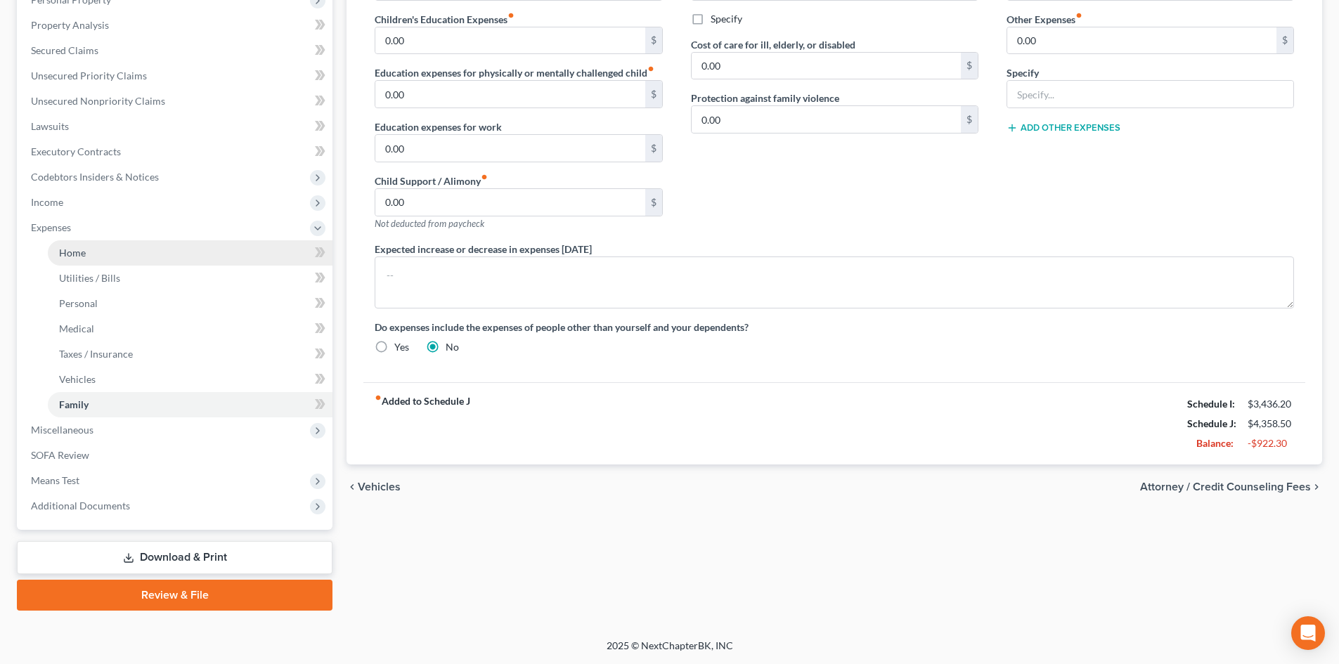
click at [72, 252] on span "Home" at bounding box center [72, 253] width 27 height 12
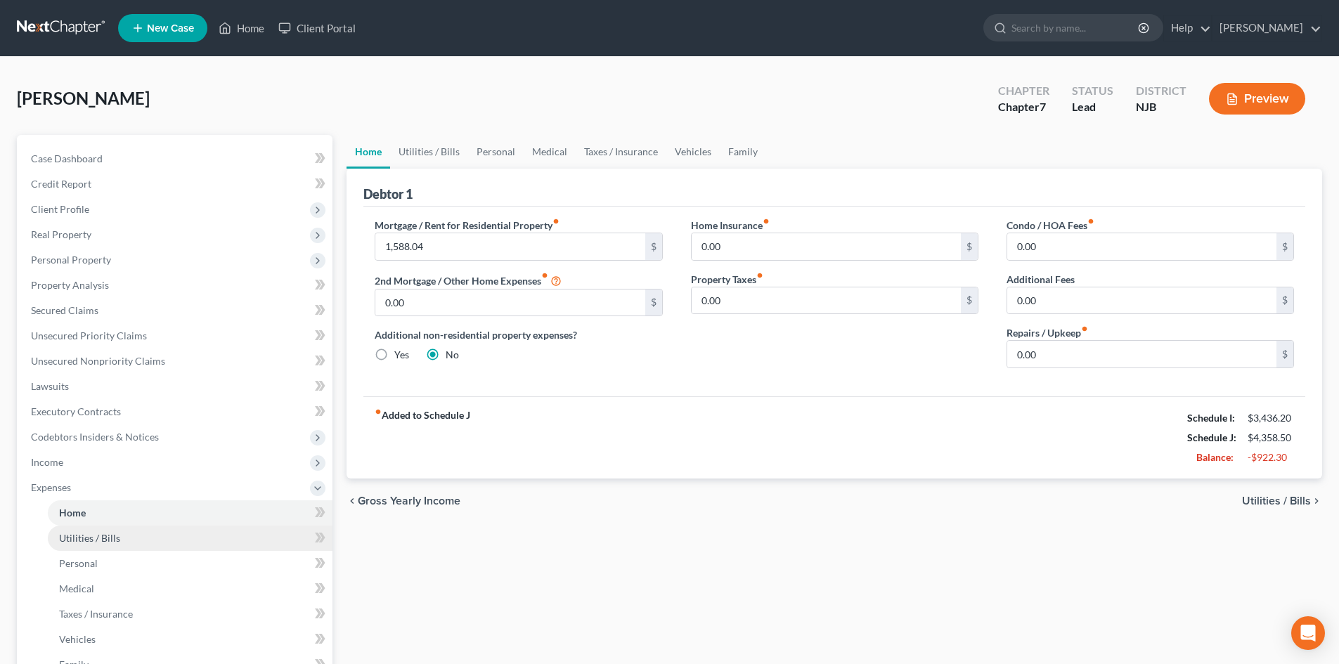
click at [86, 536] on span "Utilities / Bills" at bounding box center [89, 538] width 61 height 12
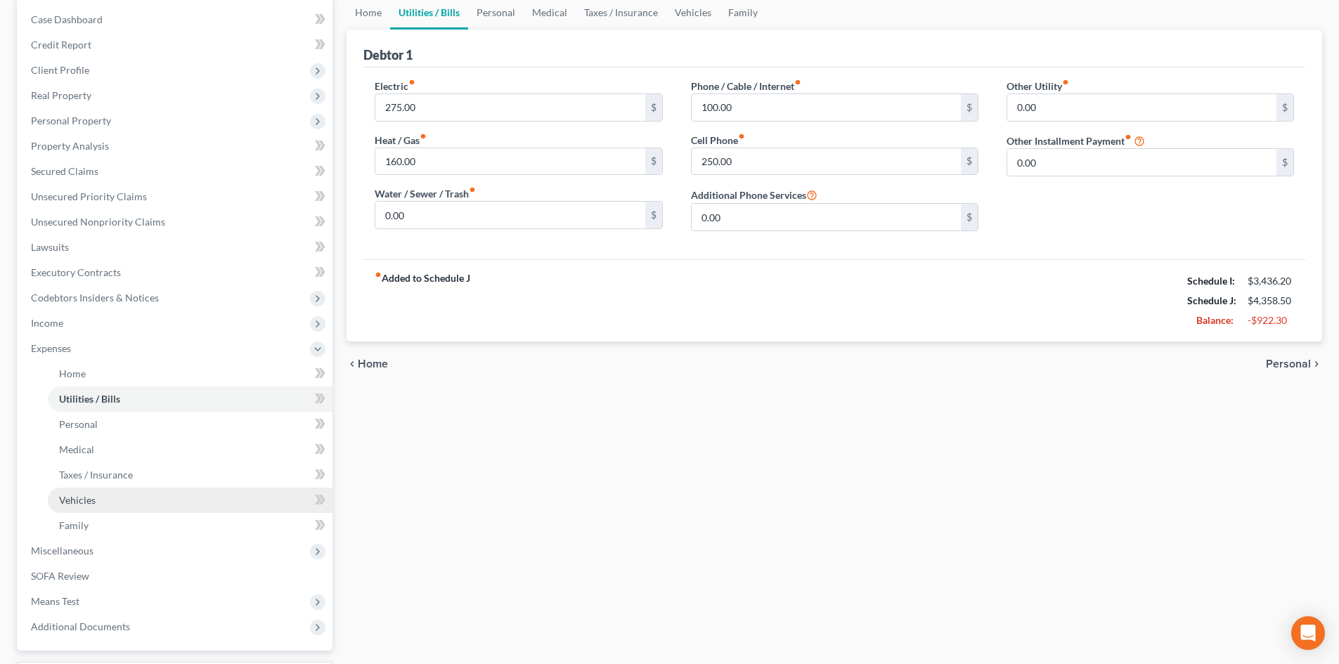
scroll to position [141, 0]
click at [90, 420] on span "Personal" at bounding box center [78, 423] width 39 height 12
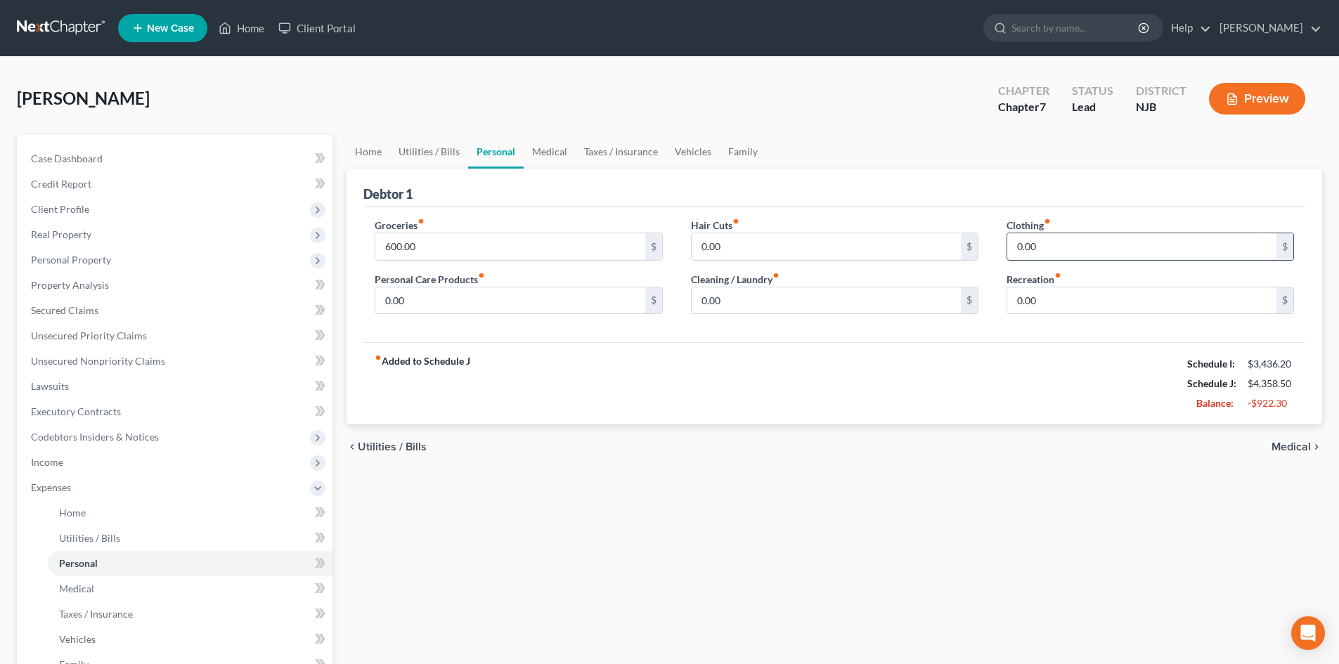
click at [1072, 243] on input "0.00" at bounding box center [1141, 246] width 269 height 27
click at [117, 538] on span "Utilities / Bills" at bounding box center [89, 538] width 61 height 12
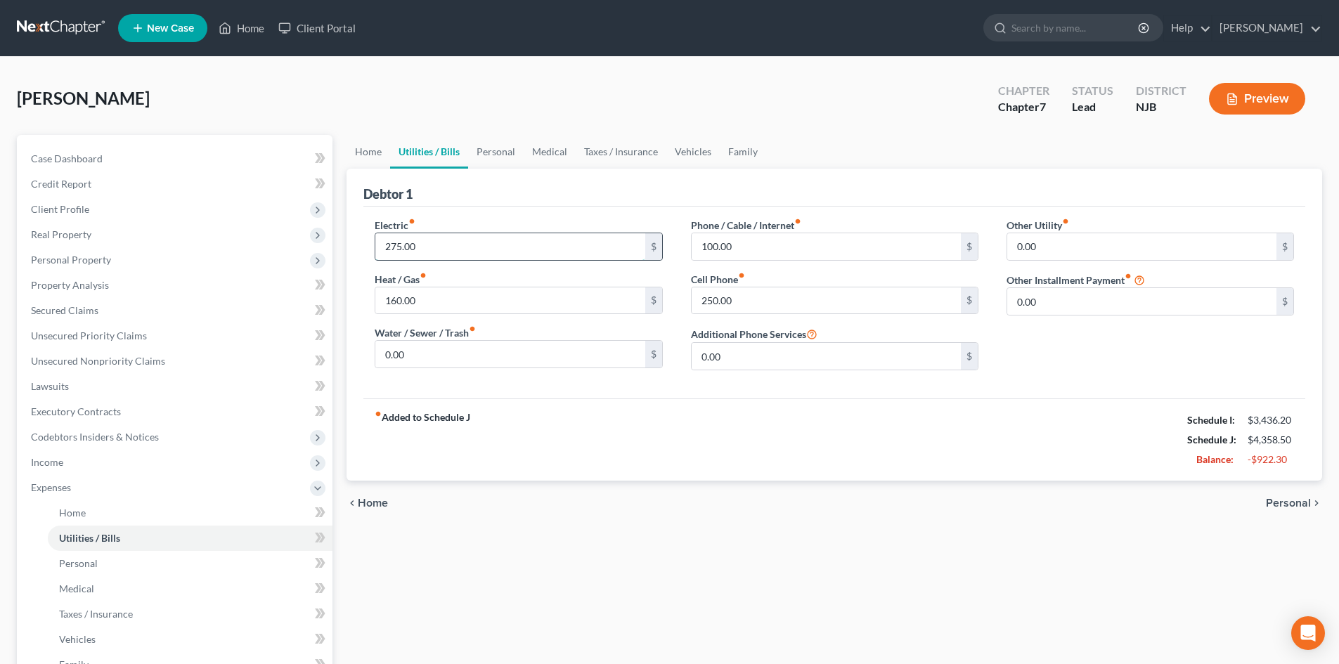
click at [443, 251] on input "275.00" at bounding box center [509, 246] width 269 height 27
click at [465, 301] on input "160.00" at bounding box center [509, 300] width 269 height 27
type input "50.00"
type input "337.50"
click at [810, 250] on input "100.00" at bounding box center [826, 246] width 269 height 27
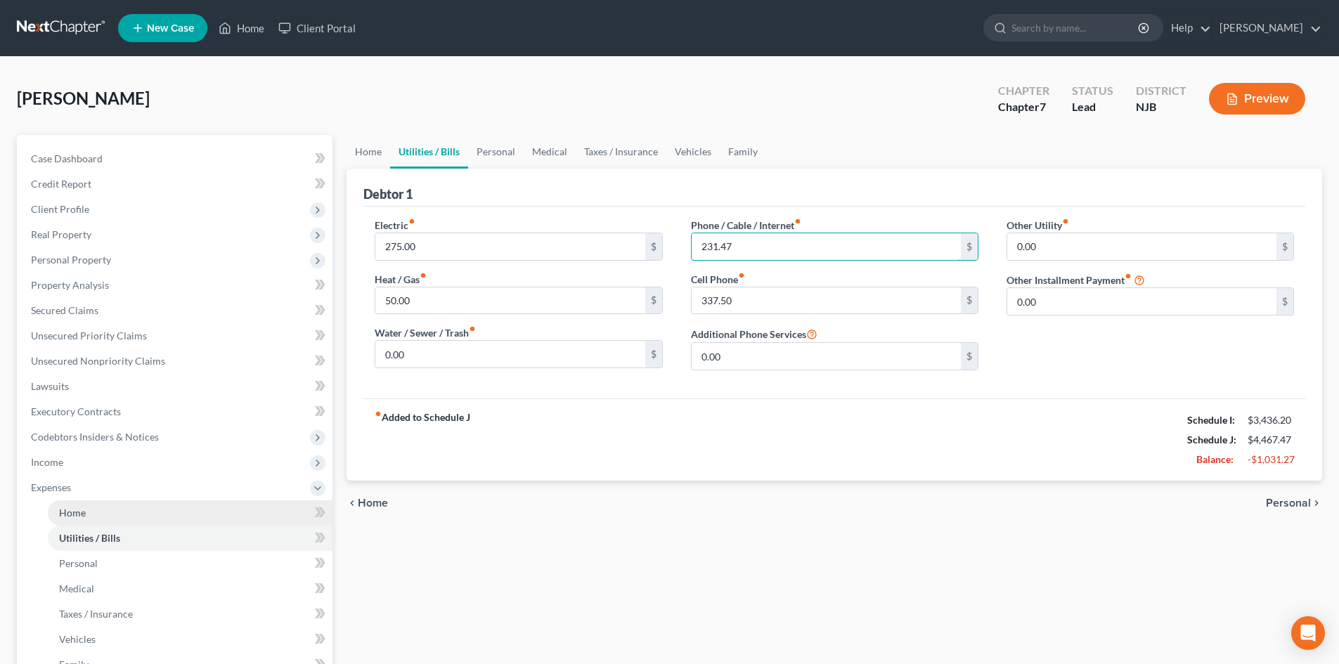
type input "231.47"
click at [71, 512] on span "Home" at bounding box center [72, 513] width 27 height 12
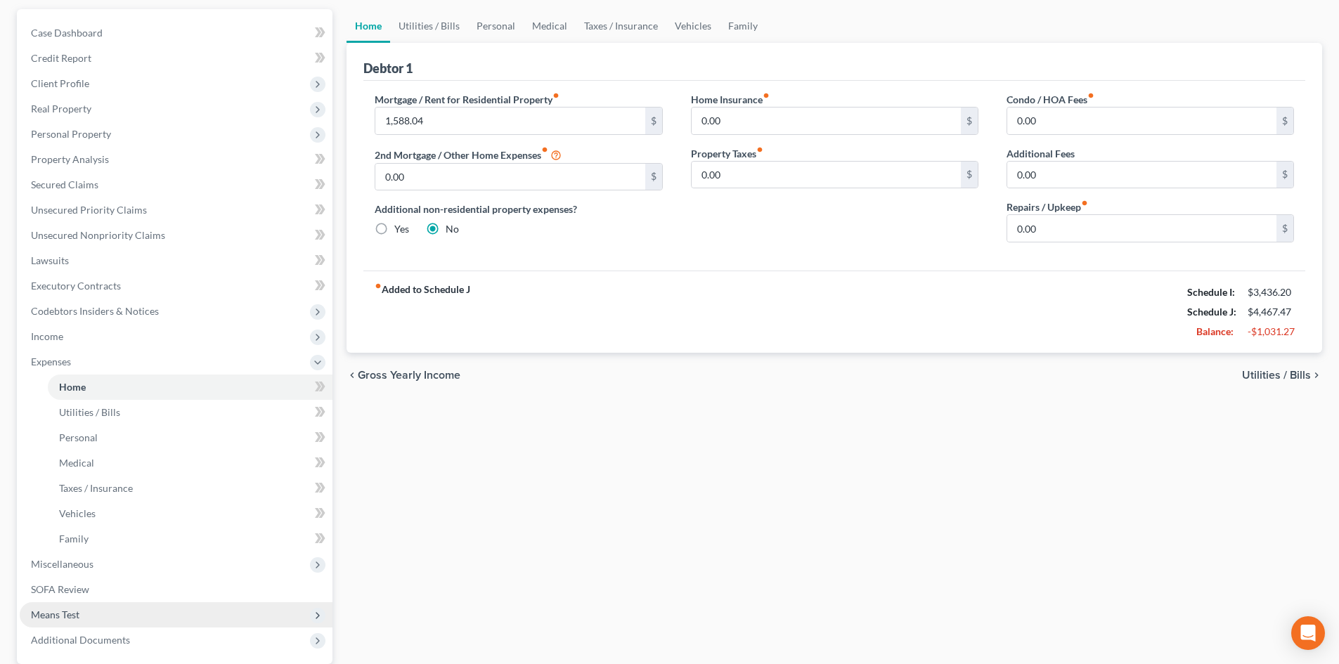
scroll to position [141, 0]
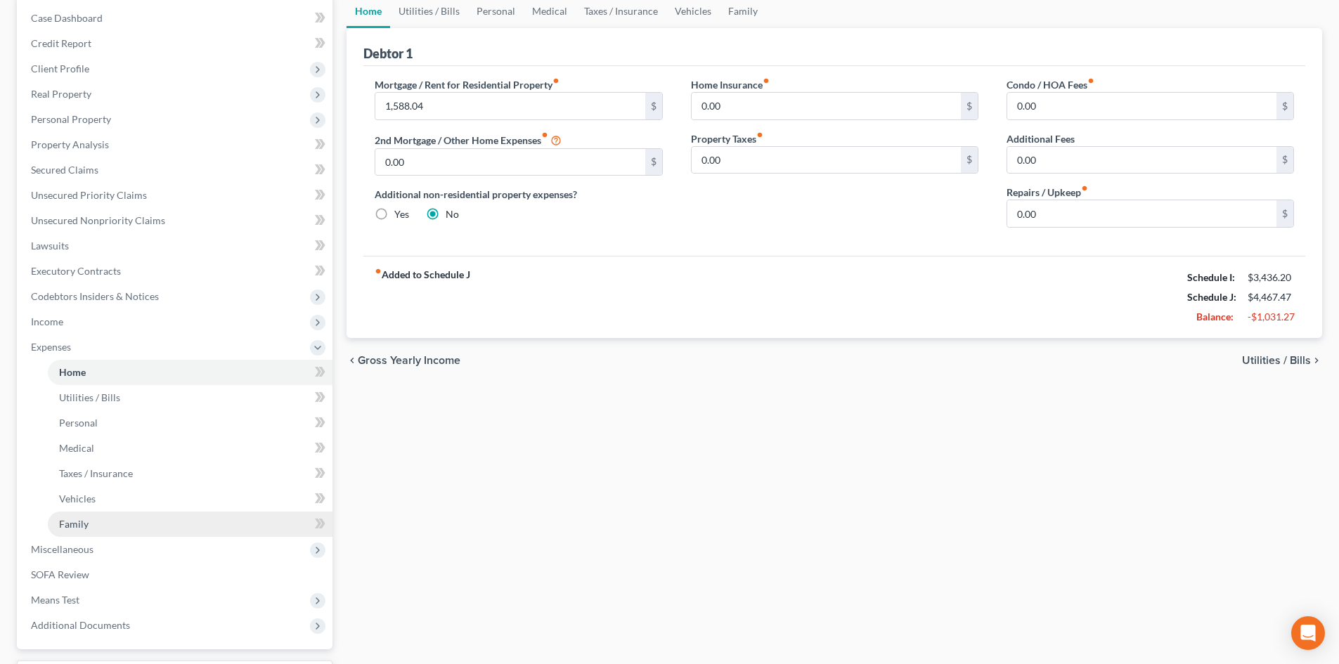
click at [97, 528] on link "Family" at bounding box center [190, 524] width 285 height 25
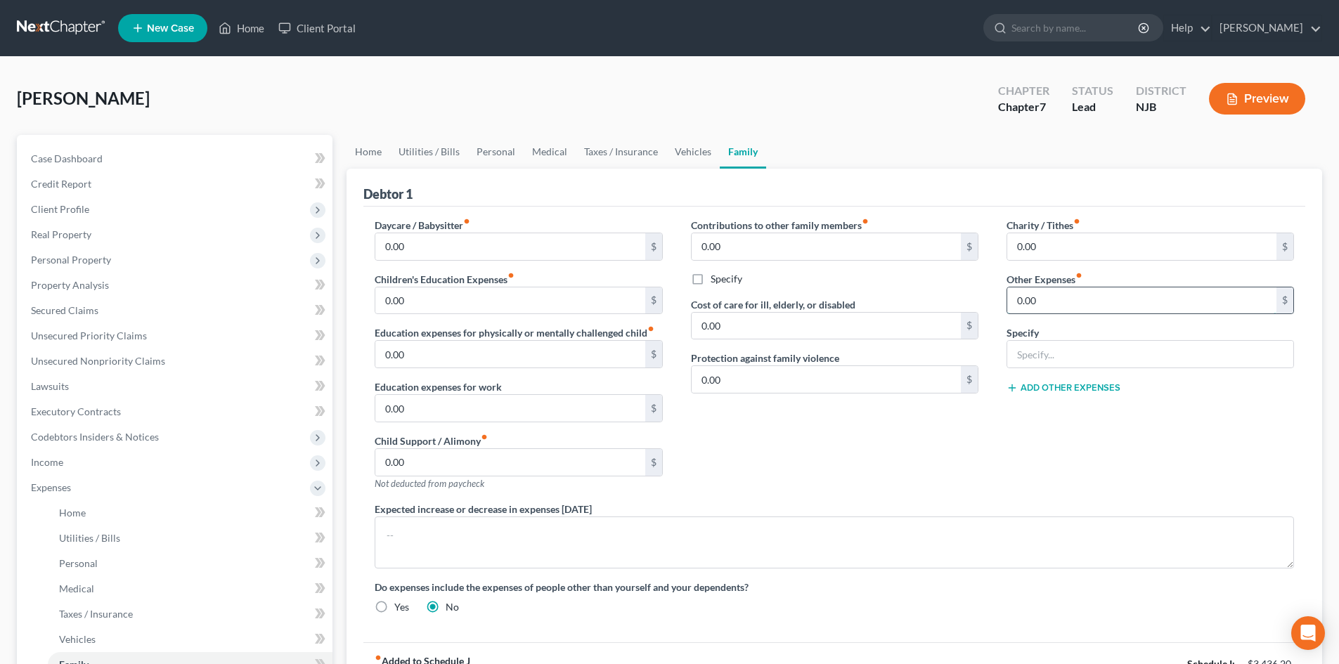
click at [1107, 306] on input "0.00" at bounding box center [1141, 300] width 269 height 27
type input "105.00"
type input "Kids sports"
click at [68, 571] on link "Personal" at bounding box center [190, 563] width 285 height 25
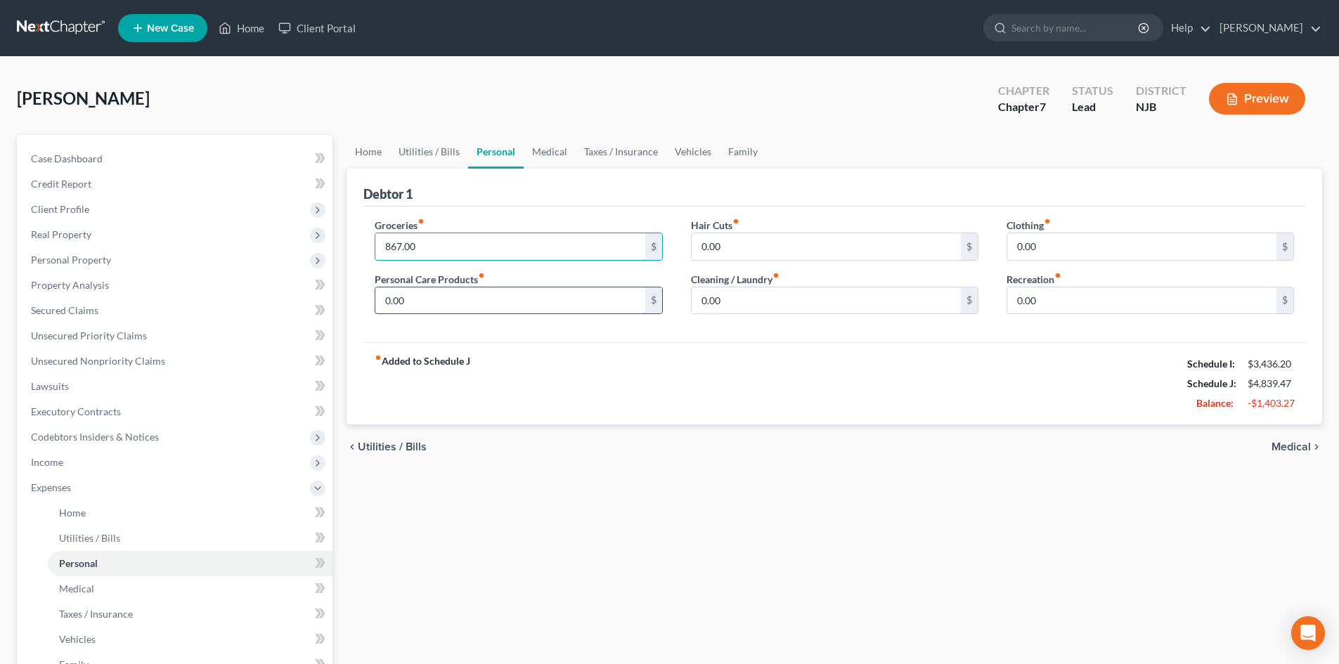
type input "867.00"
click at [384, 297] on input "0.00" at bounding box center [509, 300] width 269 height 27
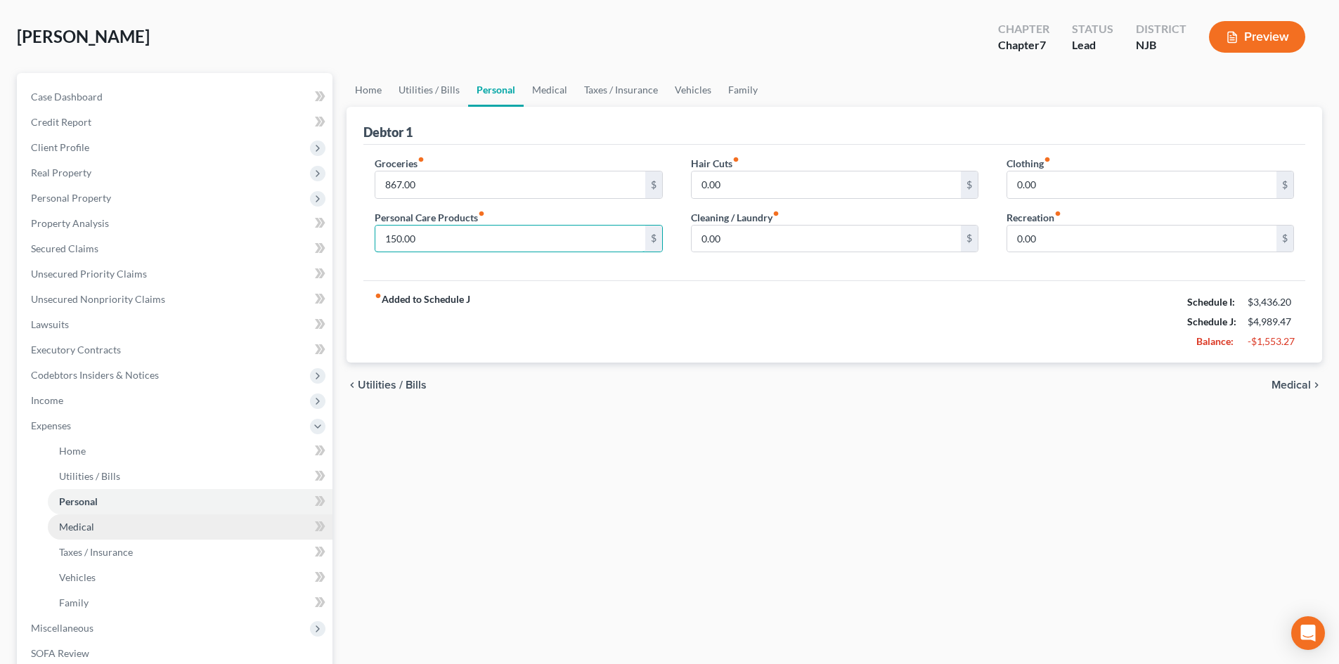
scroll to position [141, 0]
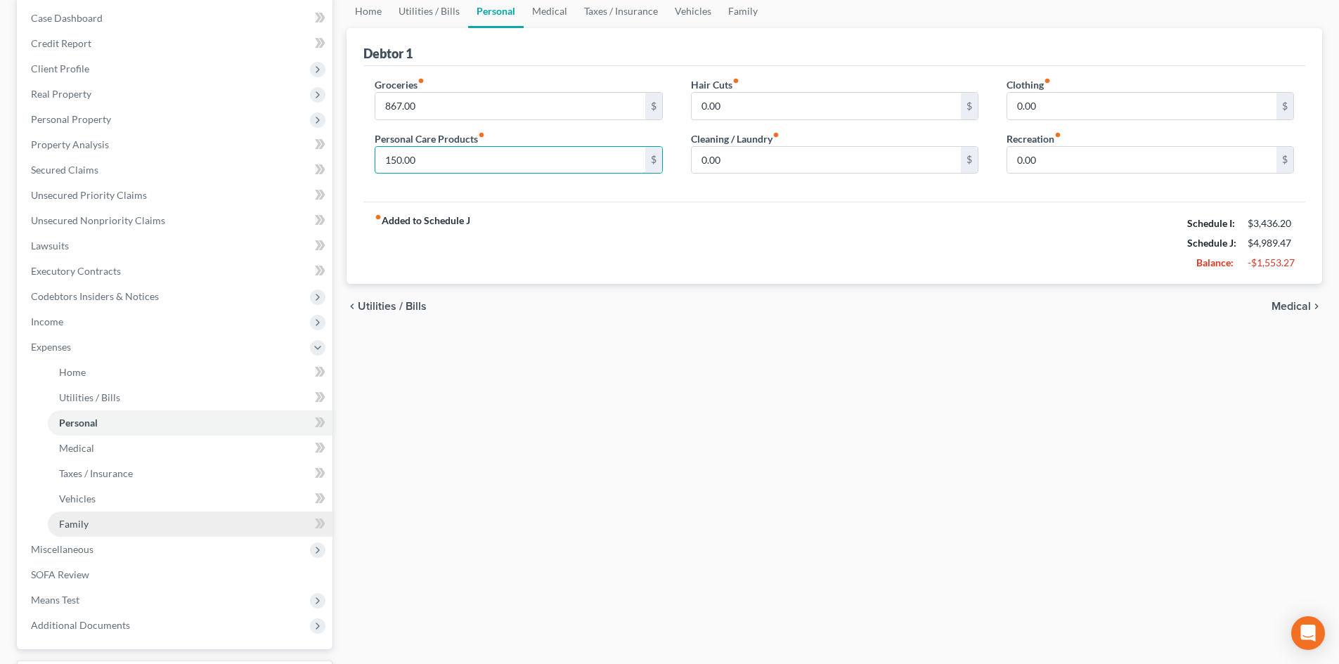
type input "150.00"
click at [93, 524] on link "Family" at bounding box center [190, 524] width 285 height 25
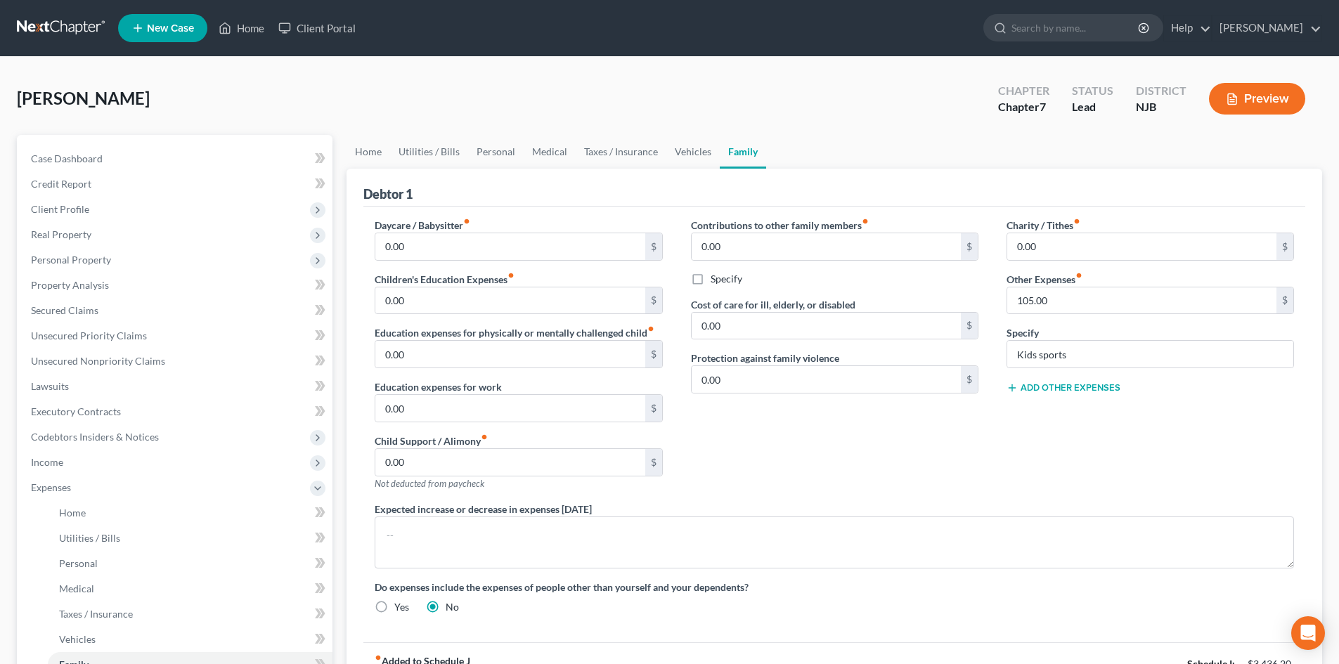
click at [1064, 387] on button "Add Other Expenses" at bounding box center [1063, 387] width 114 height 11
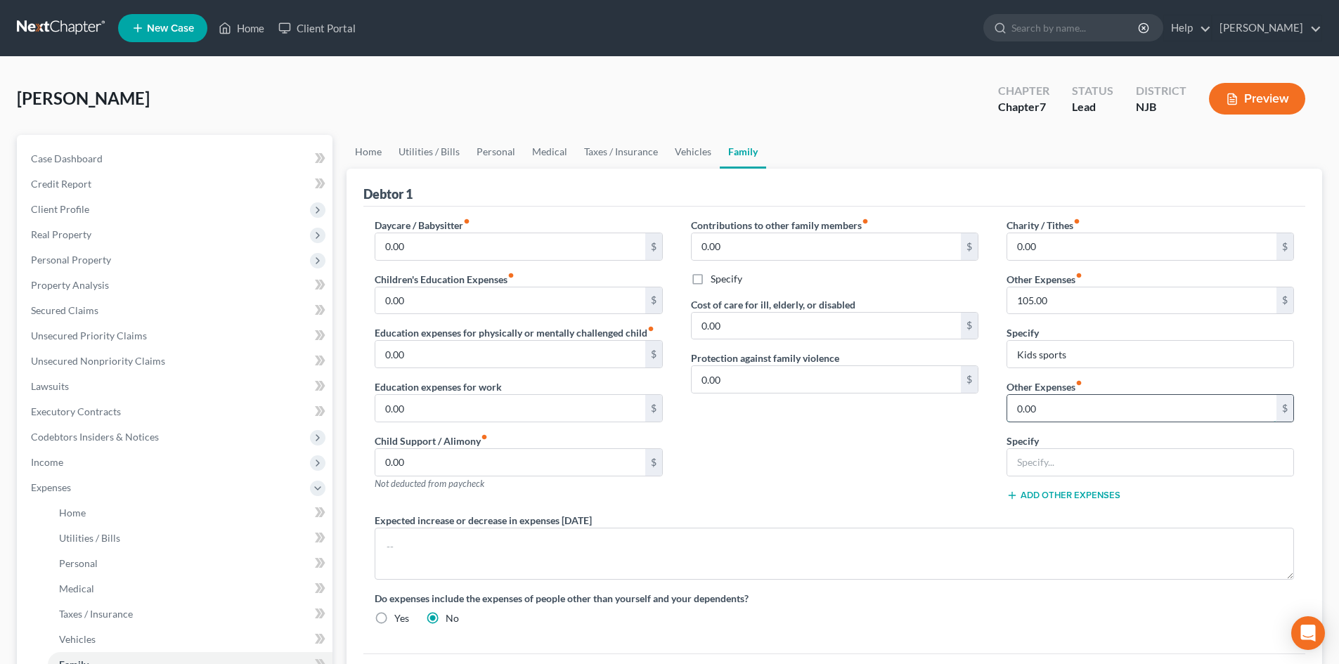
click at [1053, 412] on input "0.00" at bounding box center [1141, 408] width 269 height 27
type input "70.00"
type input "Dog Food"
click at [1038, 492] on button "Add Other Expenses" at bounding box center [1063, 495] width 114 height 11
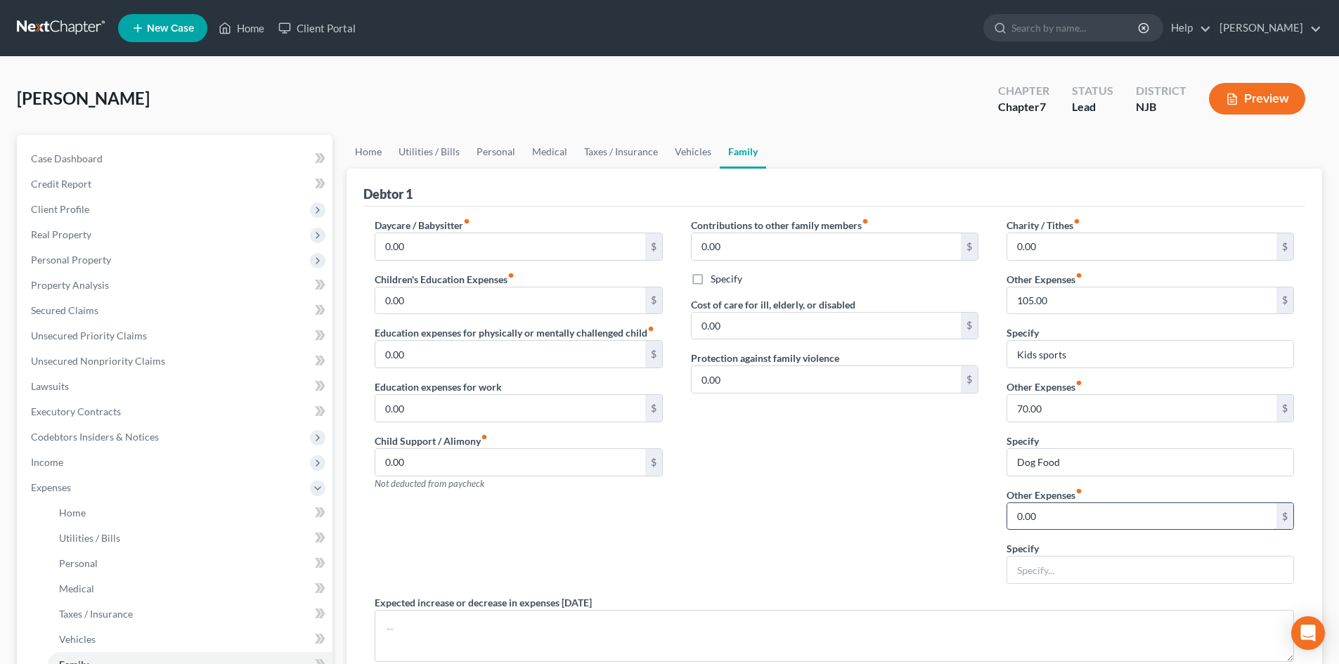
click at [1075, 519] on input "0.00" at bounding box center [1141, 516] width 269 height 27
type input "70.00"
click at [1070, 570] on input "text" at bounding box center [1150, 570] width 286 height 27
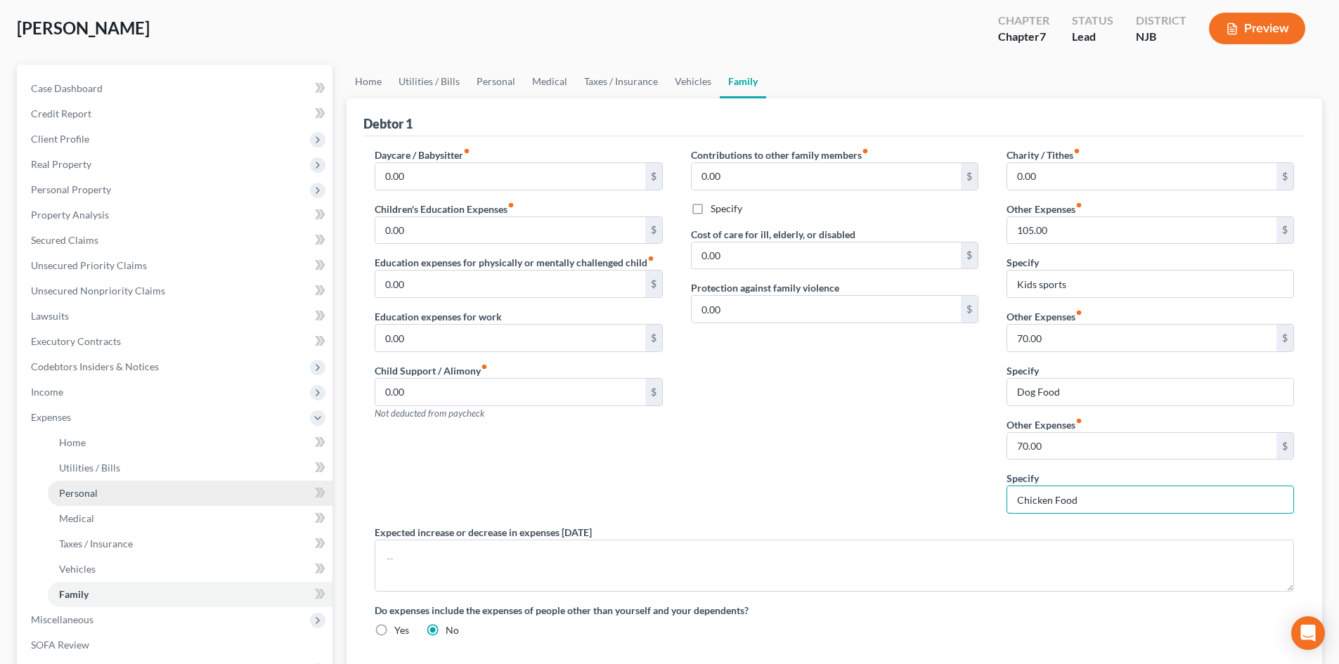
type input "Chicken Food"
click at [131, 498] on link "Personal" at bounding box center [190, 493] width 285 height 25
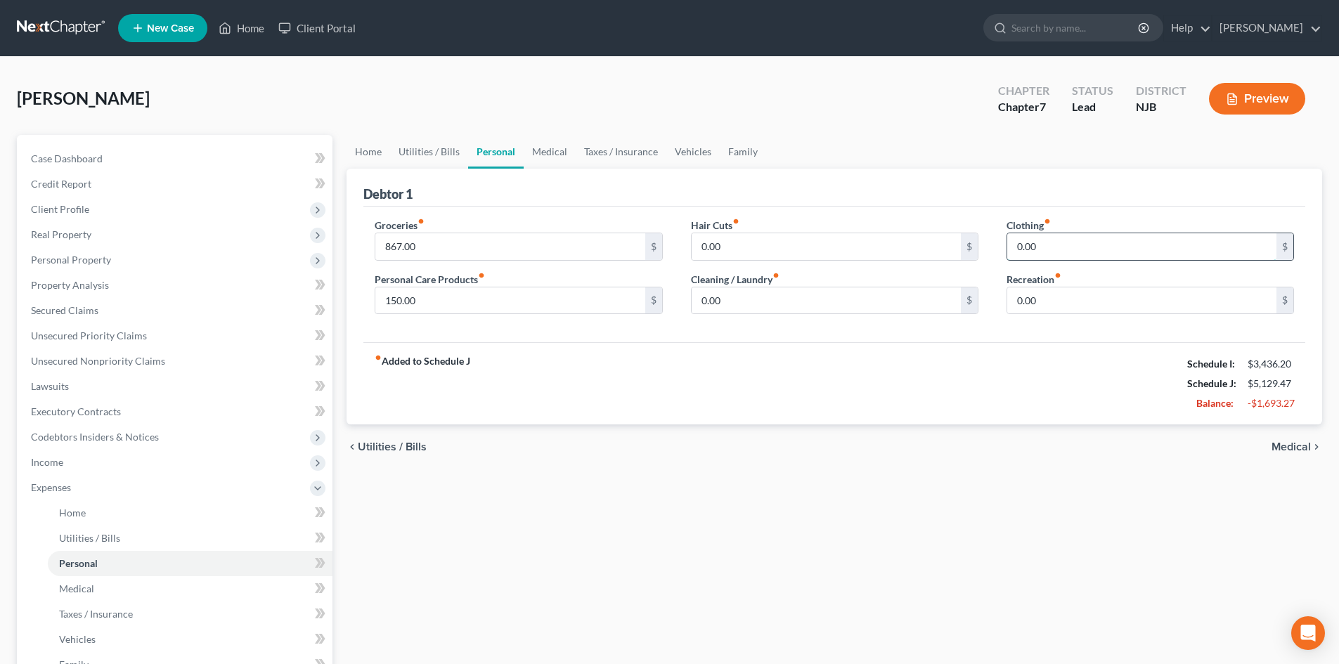
click at [1084, 245] on input "0.00" at bounding box center [1141, 246] width 269 height 27
type input "100.00"
click at [69, 516] on span "Home" at bounding box center [72, 513] width 27 height 12
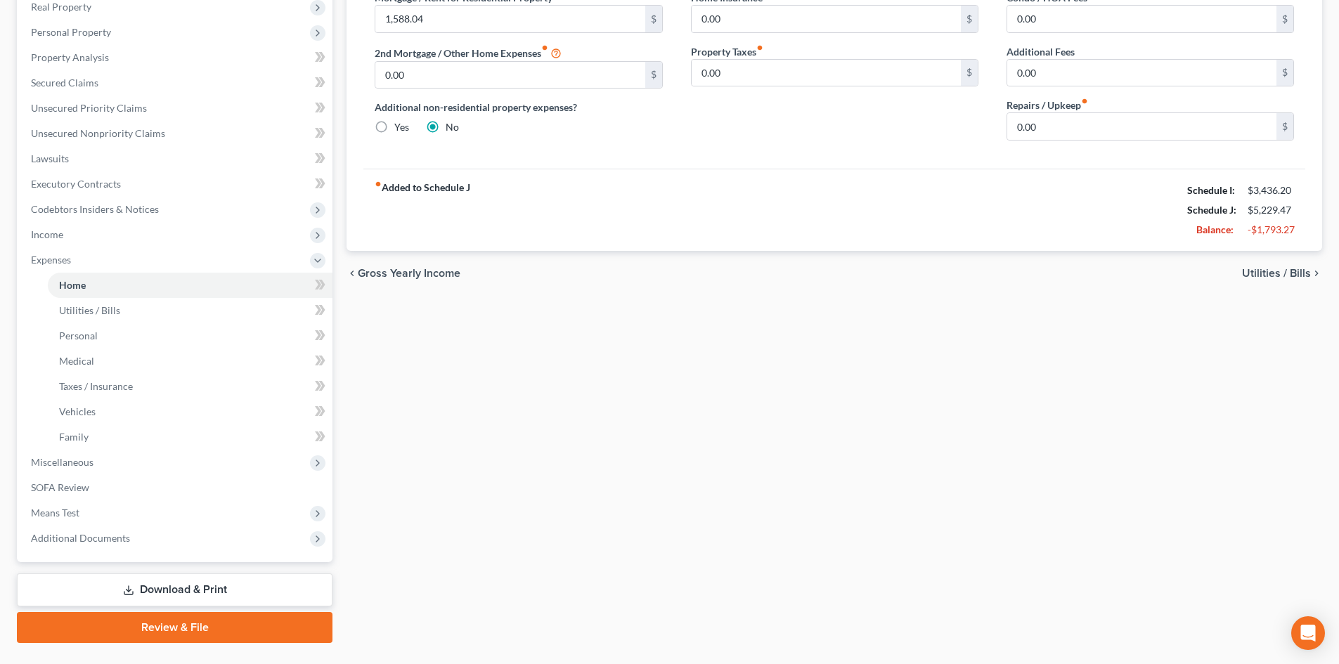
scroll to position [260, 0]
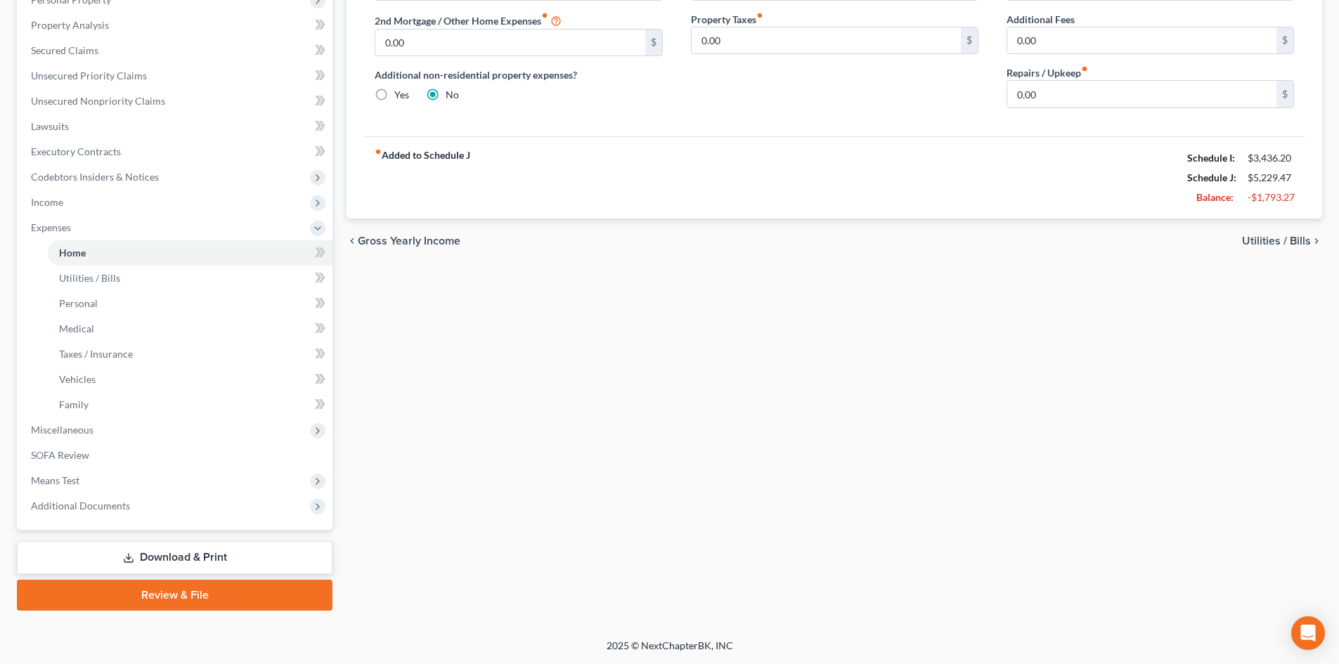
click at [197, 557] on link "Download & Print" at bounding box center [175, 557] width 316 height 33
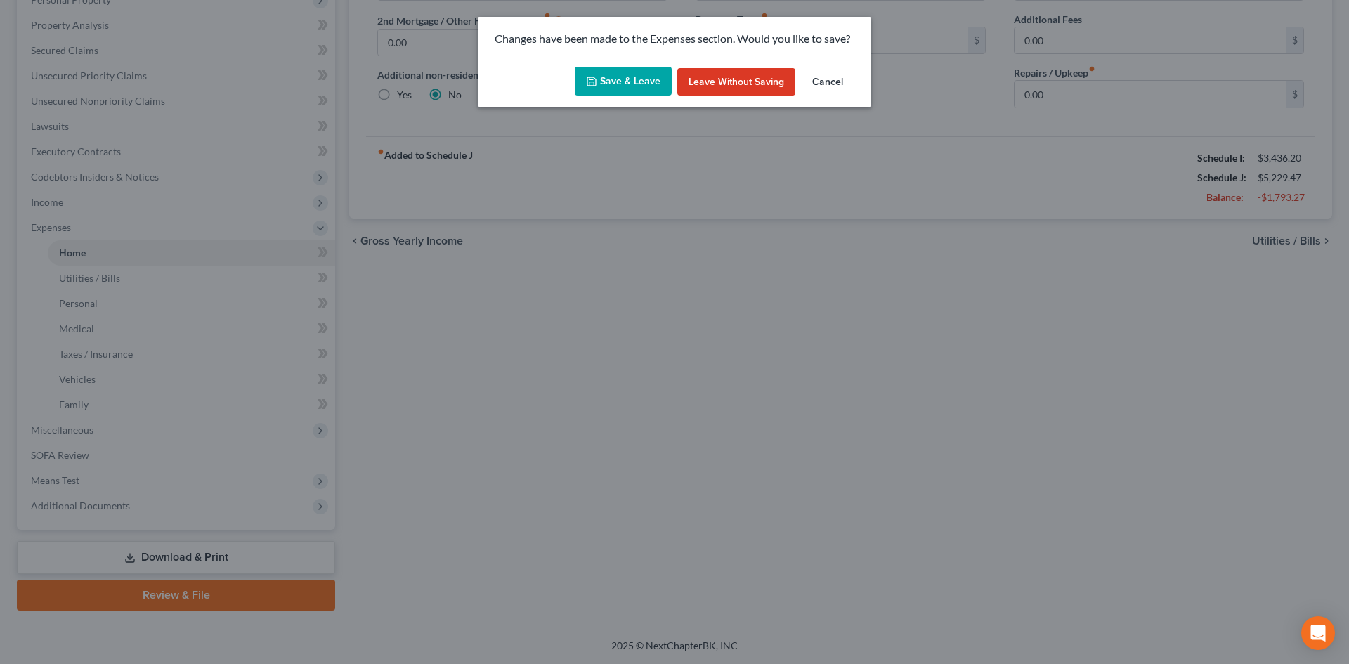
click at [618, 82] on button "Save & Leave" at bounding box center [623, 82] width 97 height 30
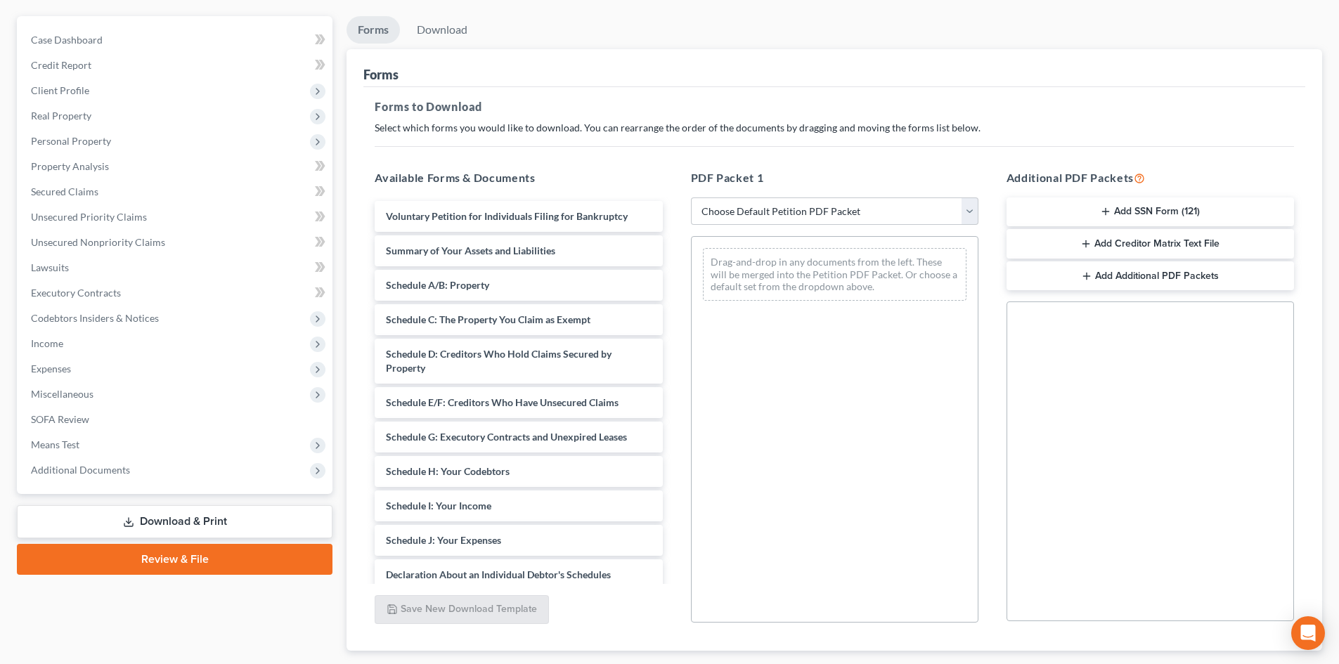
scroll to position [141, 0]
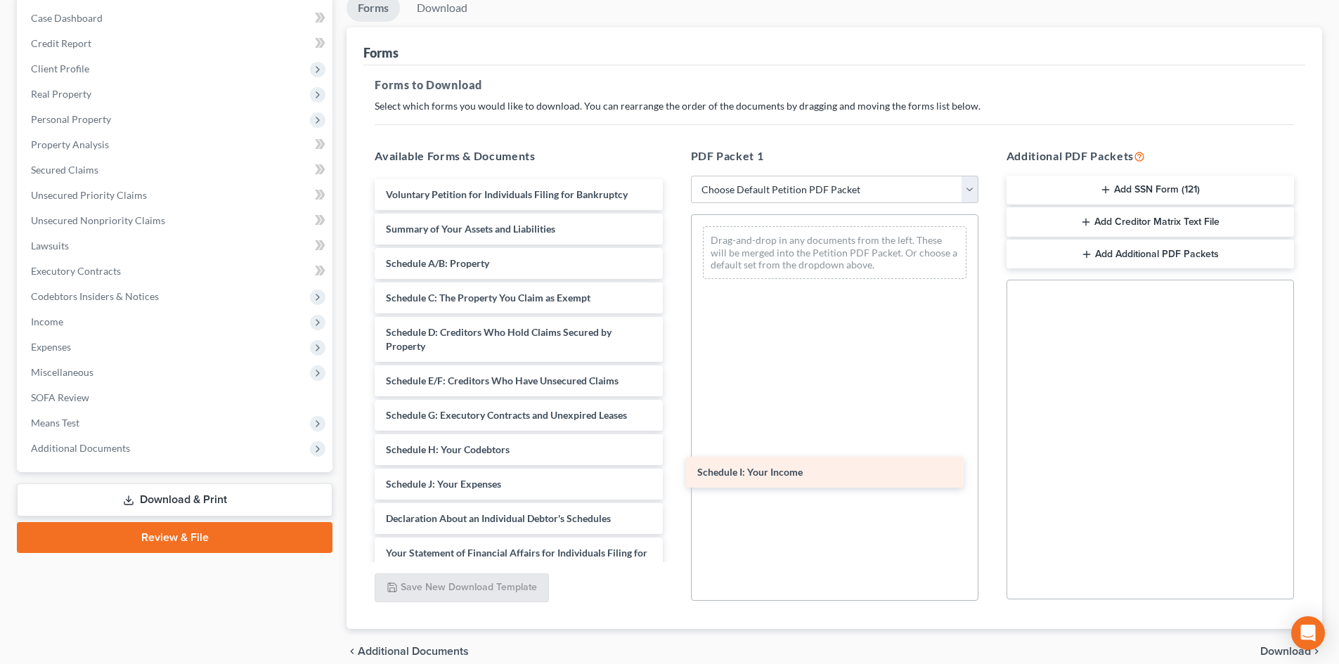
drag, startPoint x: 540, startPoint y: 478, endPoint x: 852, endPoint y: 466, distance: 312.3
click at [673, 466] on div "Schedule I: Your Income Voluntary Petition for Individuals Filing for Bankruptc…" at bounding box center [518, 498] width 310 height 638
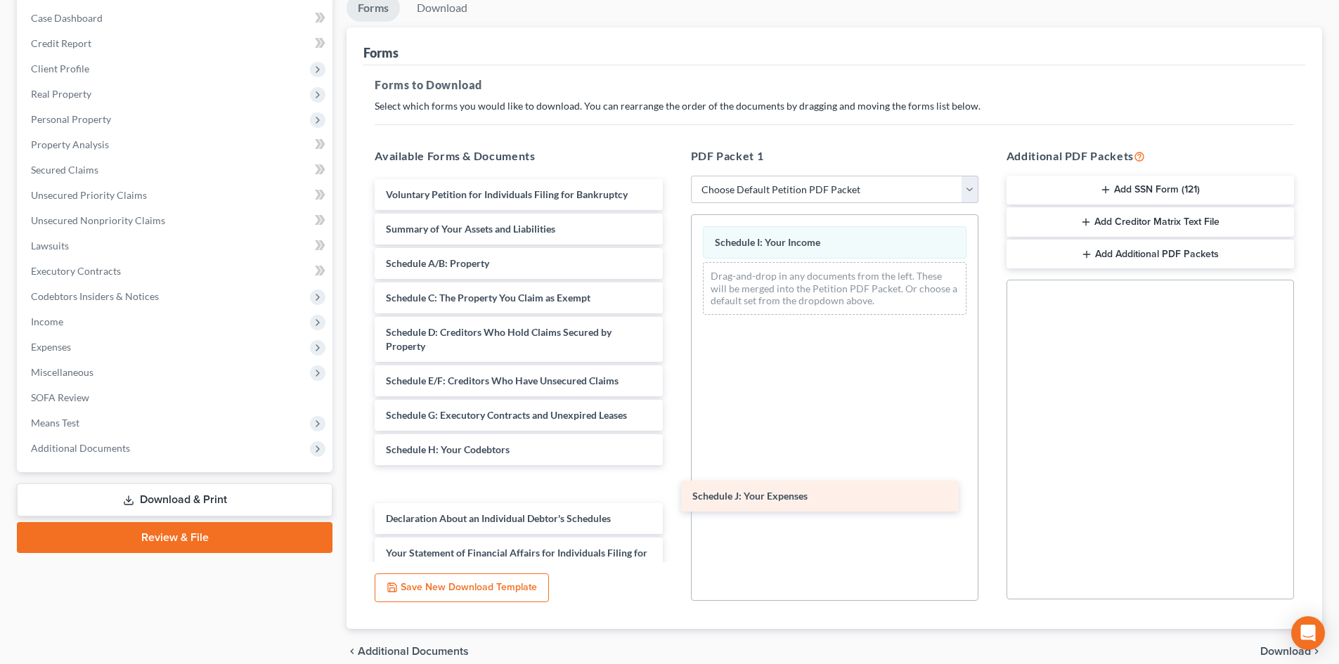
drag, startPoint x: 456, startPoint y: 486, endPoint x: 762, endPoint y: 498, distance: 306.6
click at [673, 498] on div "Schedule J: Your Expenses Voluntary Petition for Individuals Filing for Bankrup…" at bounding box center [518, 498] width 310 height 638
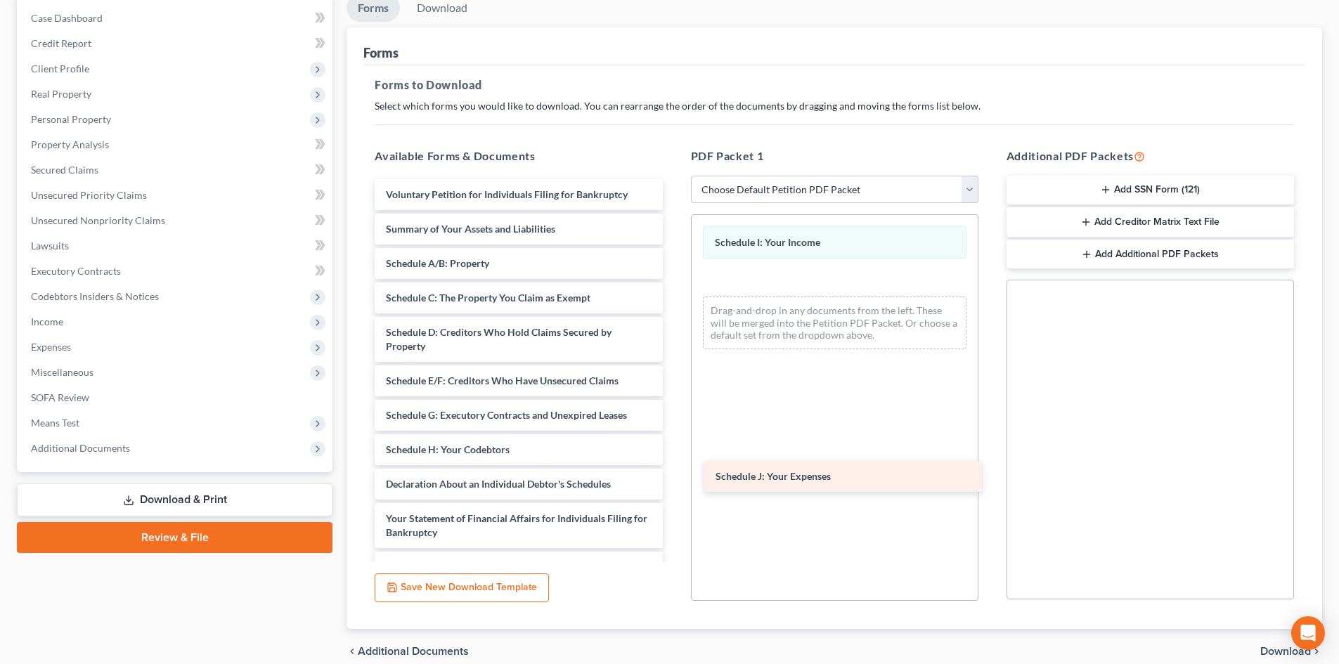
drag, startPoint x: 474, startPoint y: 486, endPoint x: 803, endPoint y: 479, distance: 329.7
click at [673, 479] on div "Schedule J: Your Expenses Voluntary Petition for Individuals Filing for Bankrup…" at bounding box center [518, 481] width 310 height 604
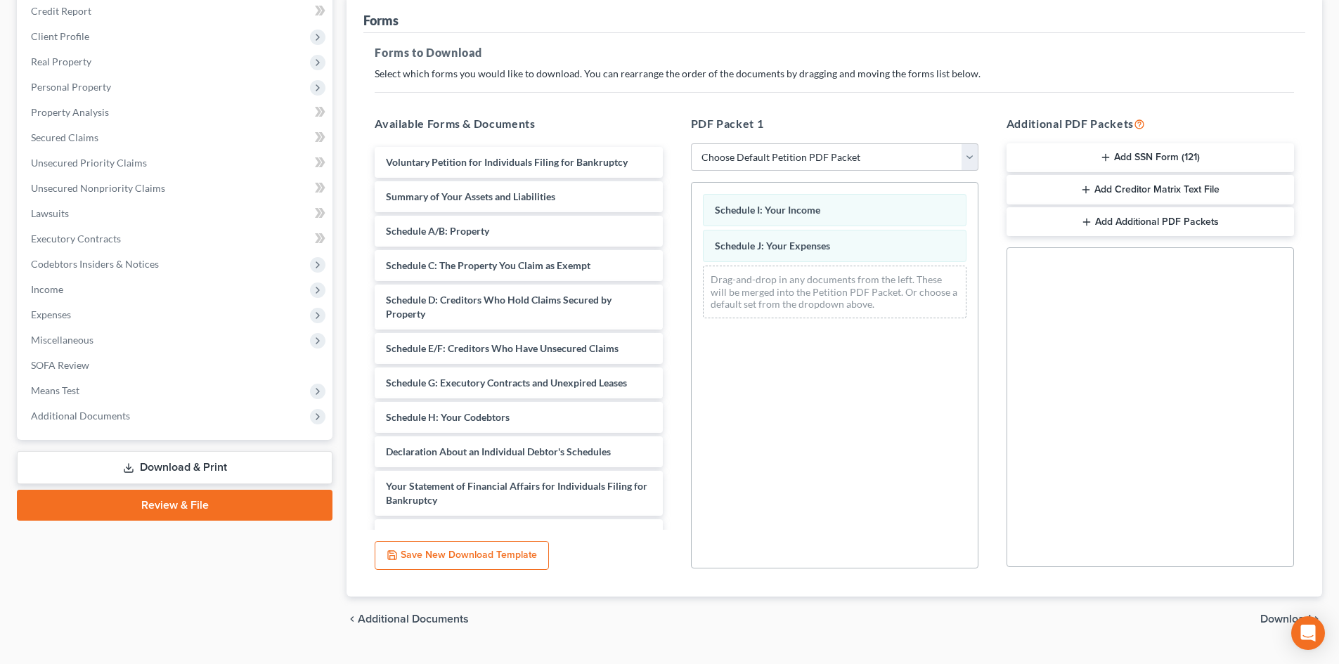
scroll to position [204, 0]
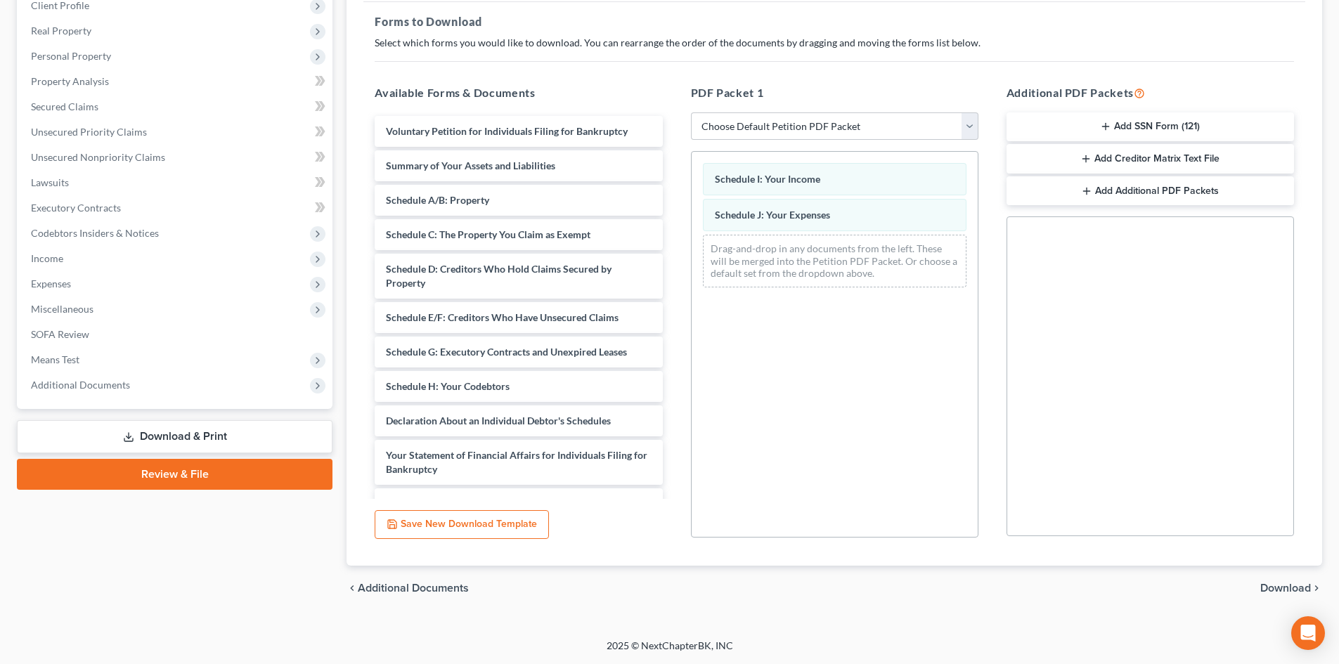
click at [1274, 586] on span "Download" at bounding box center [1285, 588] width 51 height 11
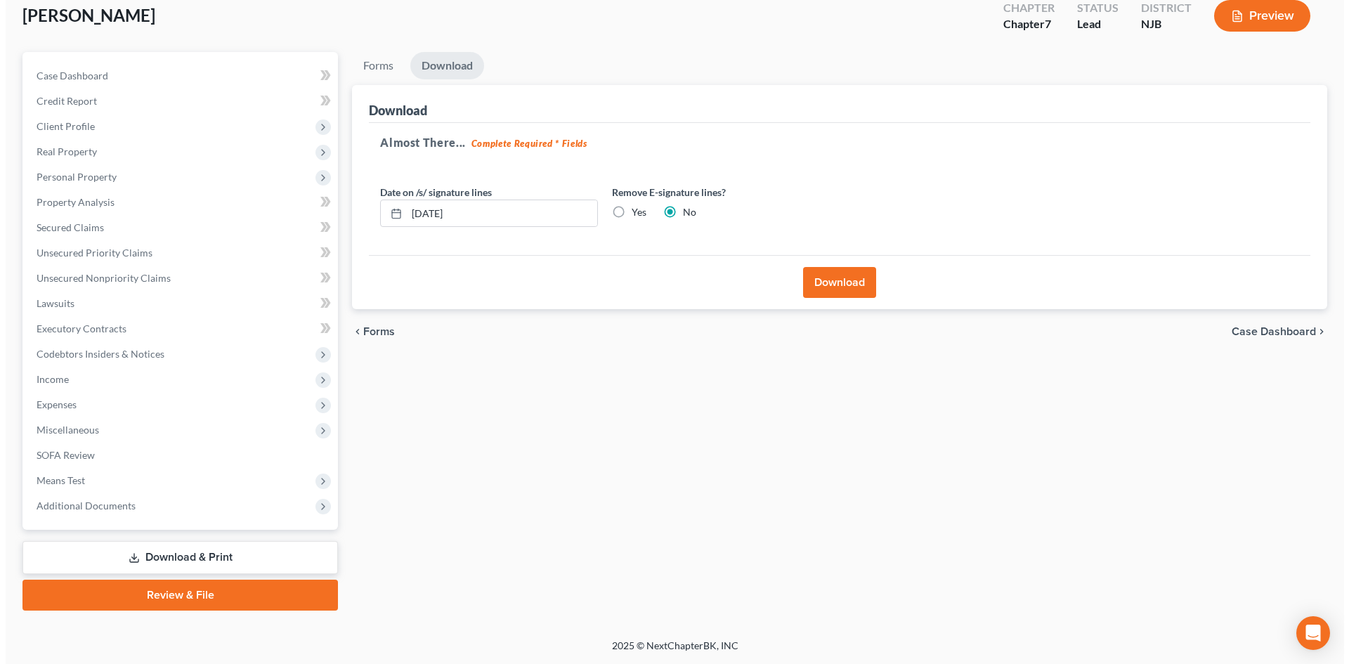
scroll to position [83, 0]
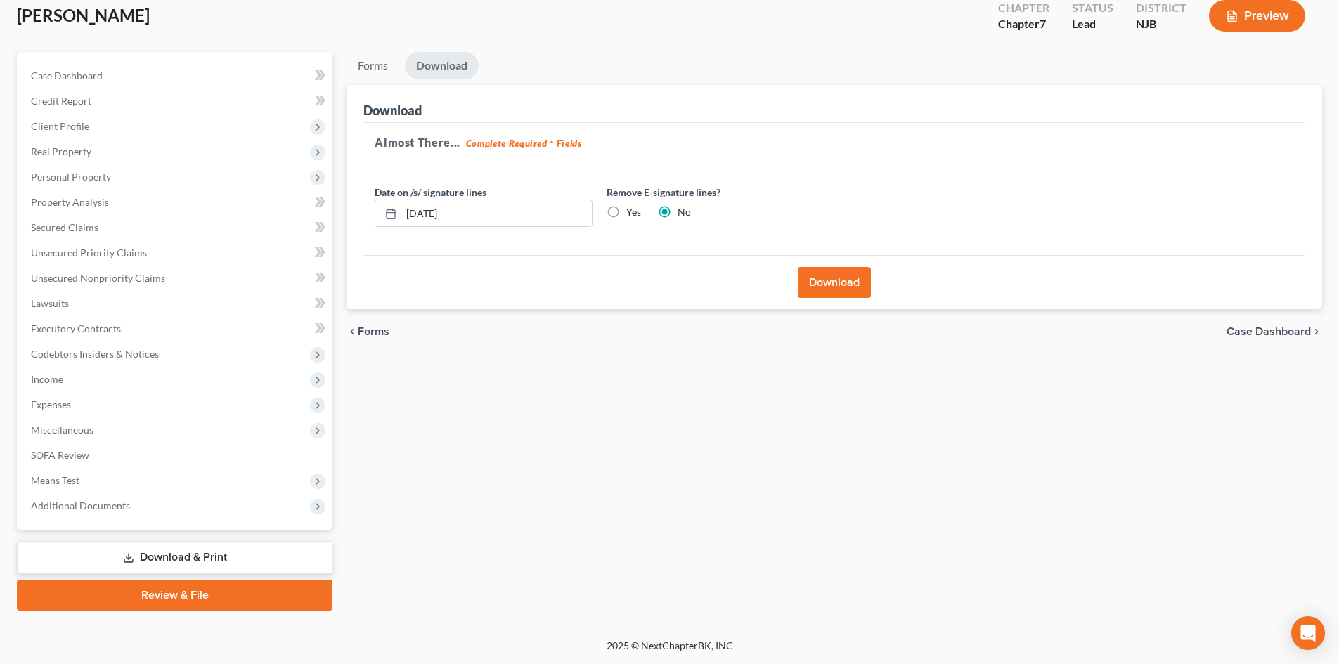
click at [837, 290] on button "Download" at bounding box center [834, 282] width 73 height 31
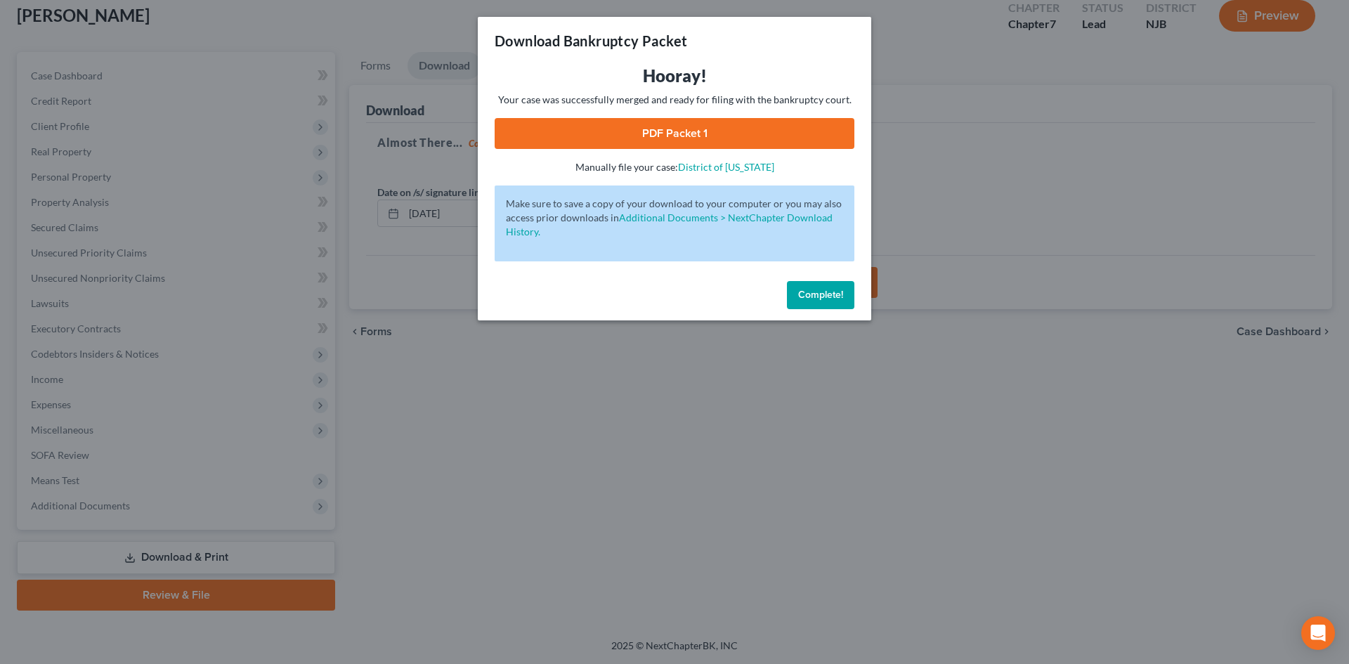
click at [677, 140] on link "PDF Packet 1" at bounding box center [675, 133] width 360 height 31
